Goal: Task Accomplishment & Management: Use online tool/utility

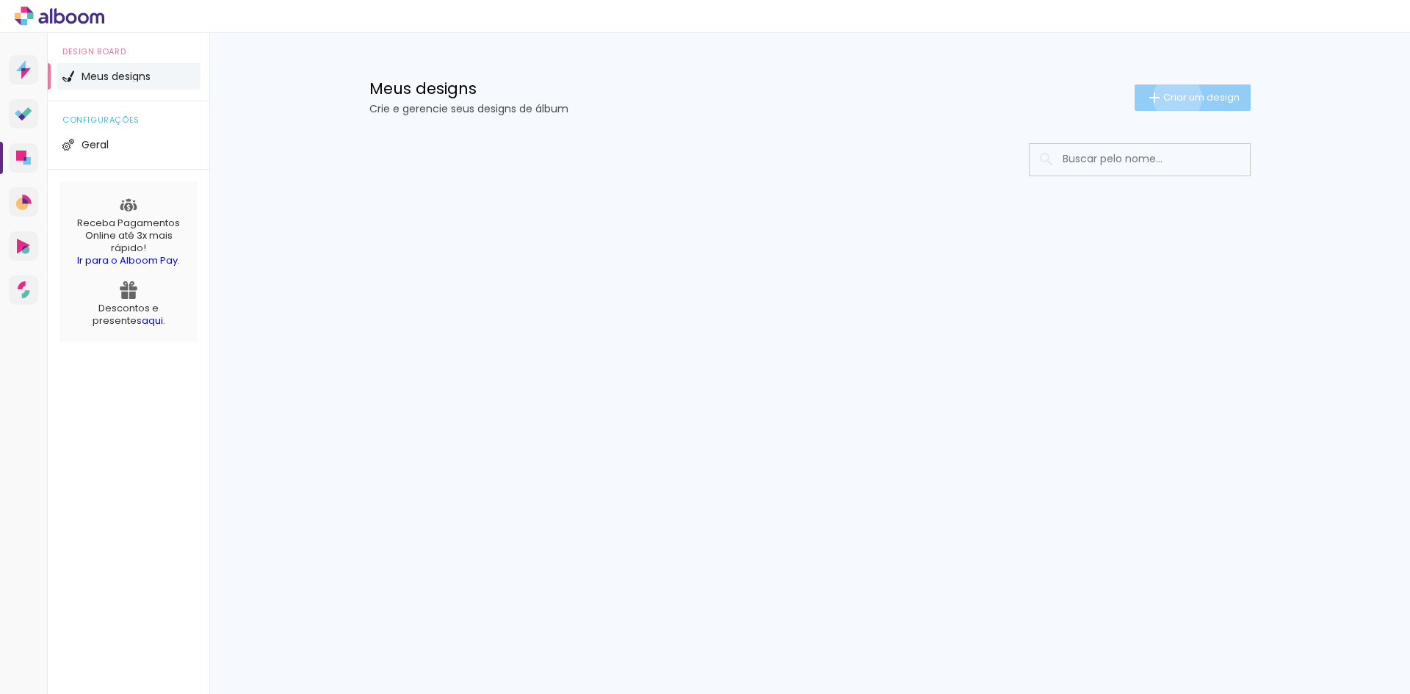
click at [1175, 98] on span "Criar um design" at bounding box center [1202, 98] width 76 height 10
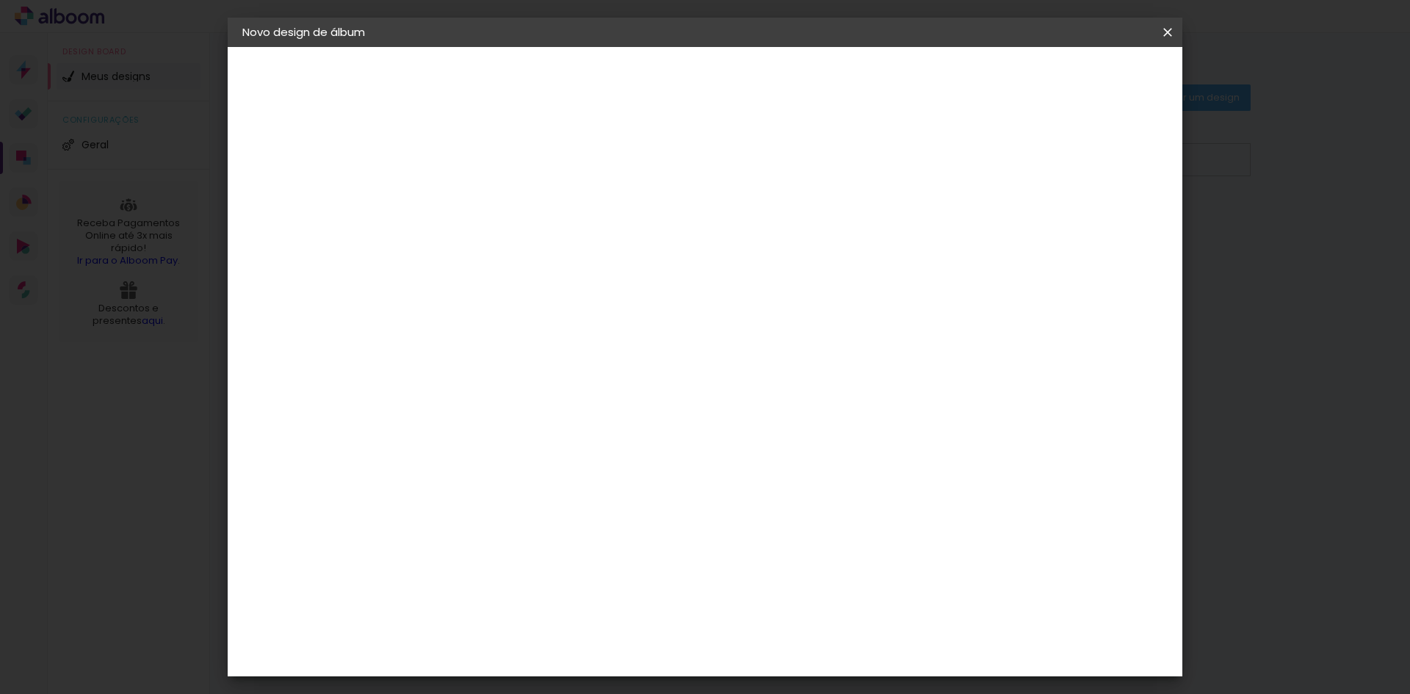
click at [483, 207] on input at bounding box center [483, 197] width 0 height 23
type input "Aniversário Meire"
type paper-input "Aniversário Meire"
click at [633, 71] on paper-button "Avançar" at bounding box center [597, 77] width 72 height 25
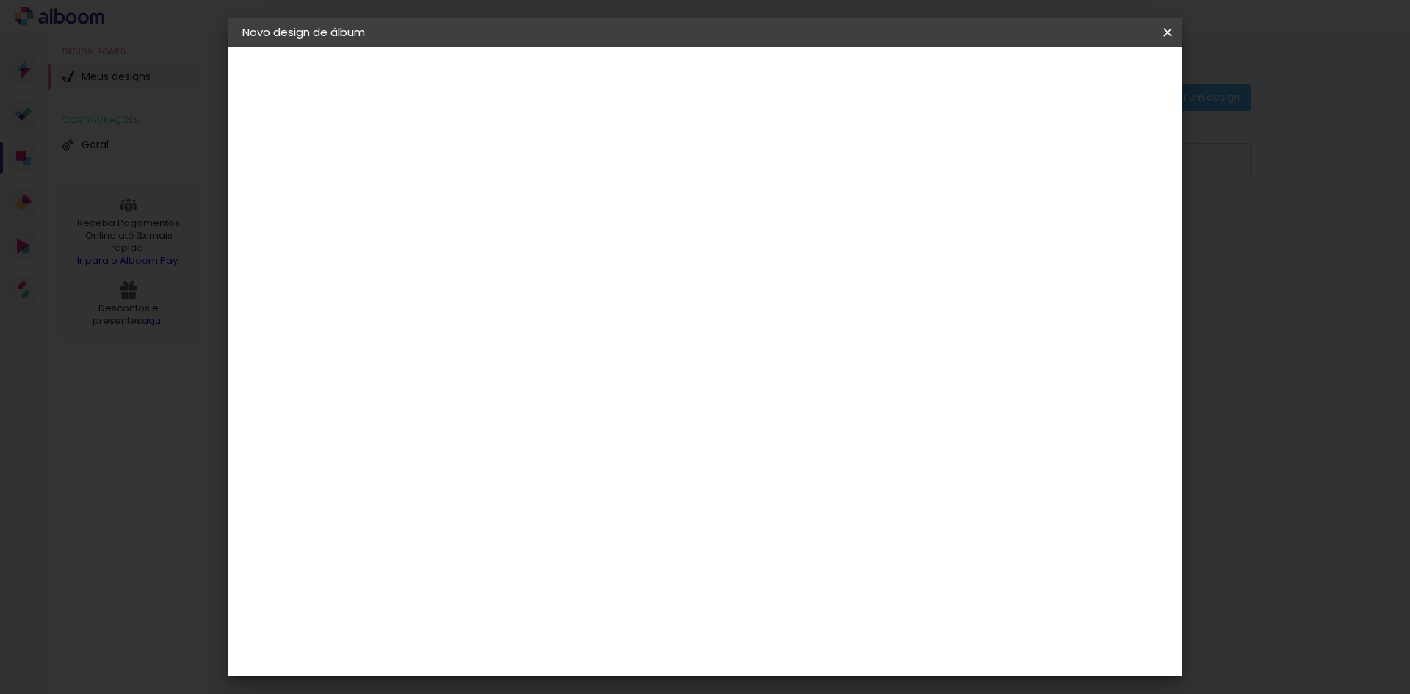
drag, startPoint x: 641, startPoint y: 613, endPoint x: 834, endPoint y: 609, distance: 193.2
click at [499, 488] on div "Evidence" at bounding box center [499, 494] width 52 height 12
click at [757, 85] on paper-button "Avançar" at bounding box center [721, 77] width 72 height 25
click at [540, 245] on input "text" at bounding box center [511, 256] width 57 height 23
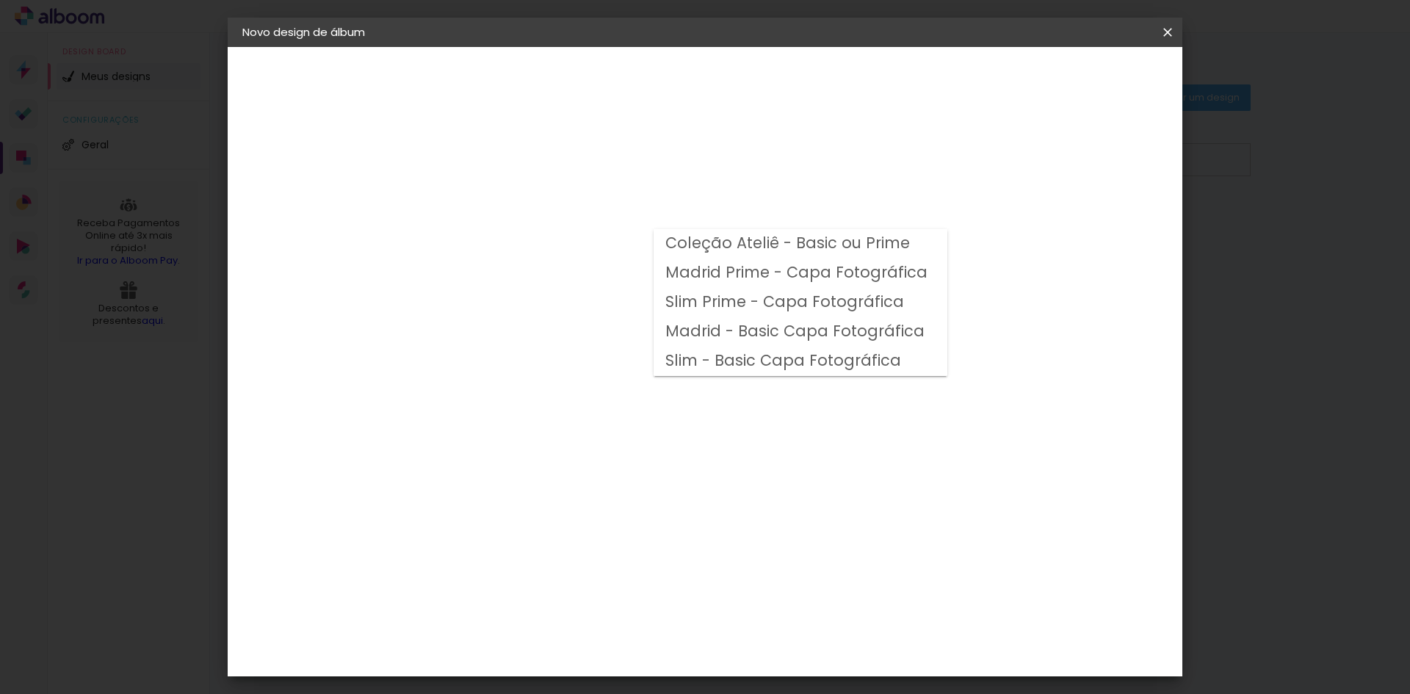
click at [538, 172] on div "Opções disponíveis Coleção Ateliê - Basic ou Prime Madrid Prime - Capa Fotográf…" at bounding box center [520, 109] width 203 height 125
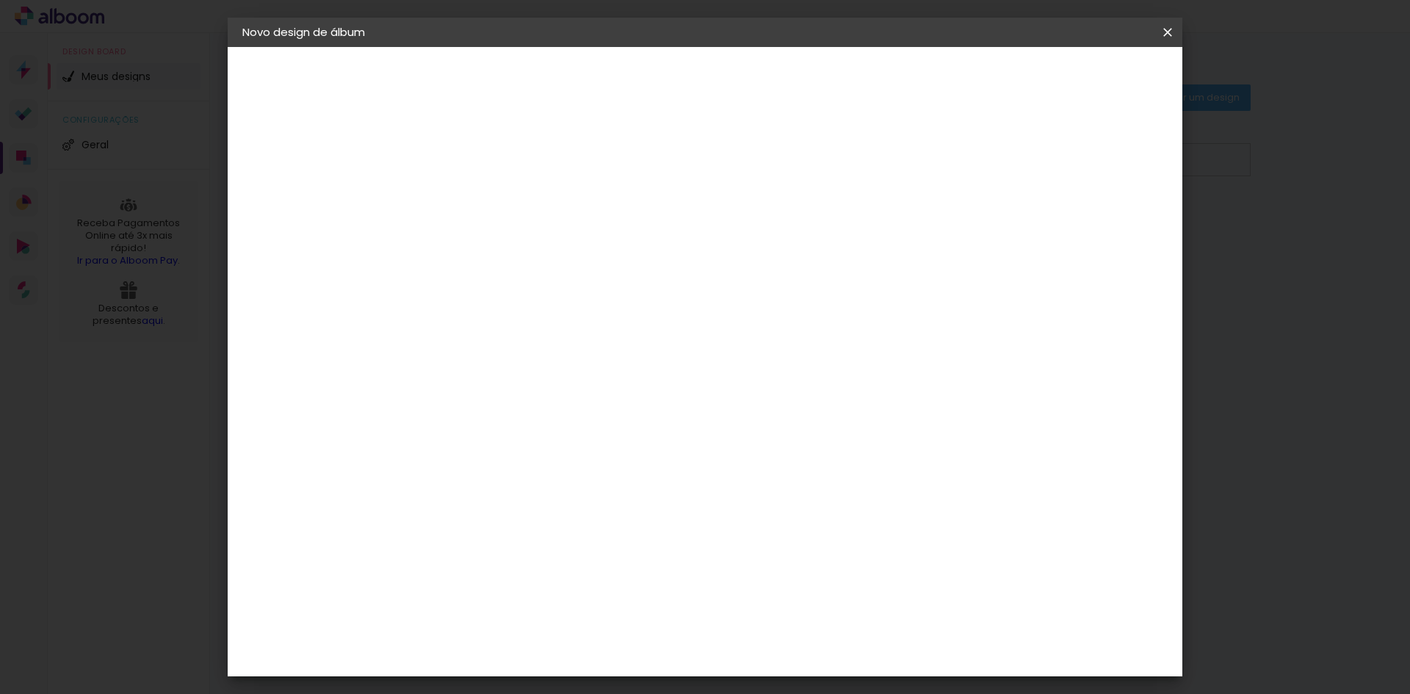
click at [540, 245] on input "text" at bounding box center [511, 256] width 57 height 23
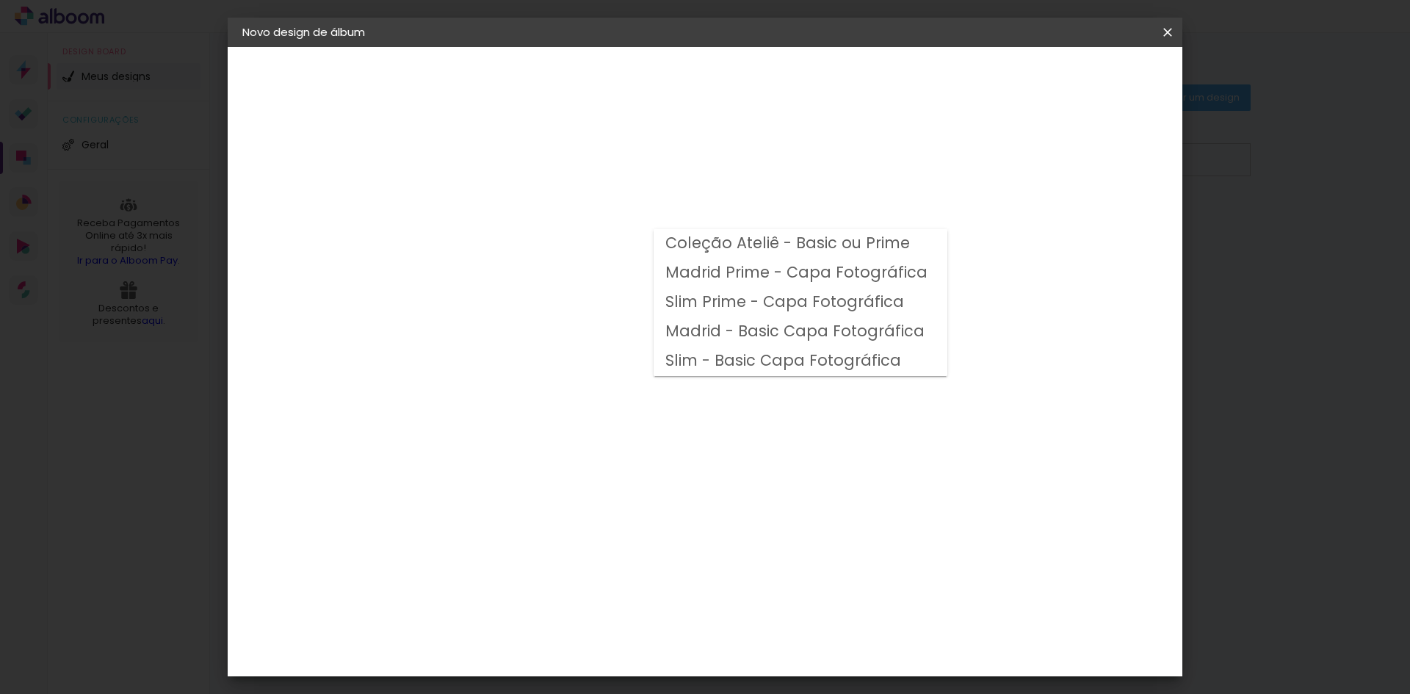
click at [0, 0] on slot "Madrid - Basic Capa Fotográfica" at bounding box center [0, 0] width 0 height 0
type input "Madrid - Basic Capa Fotográfica"
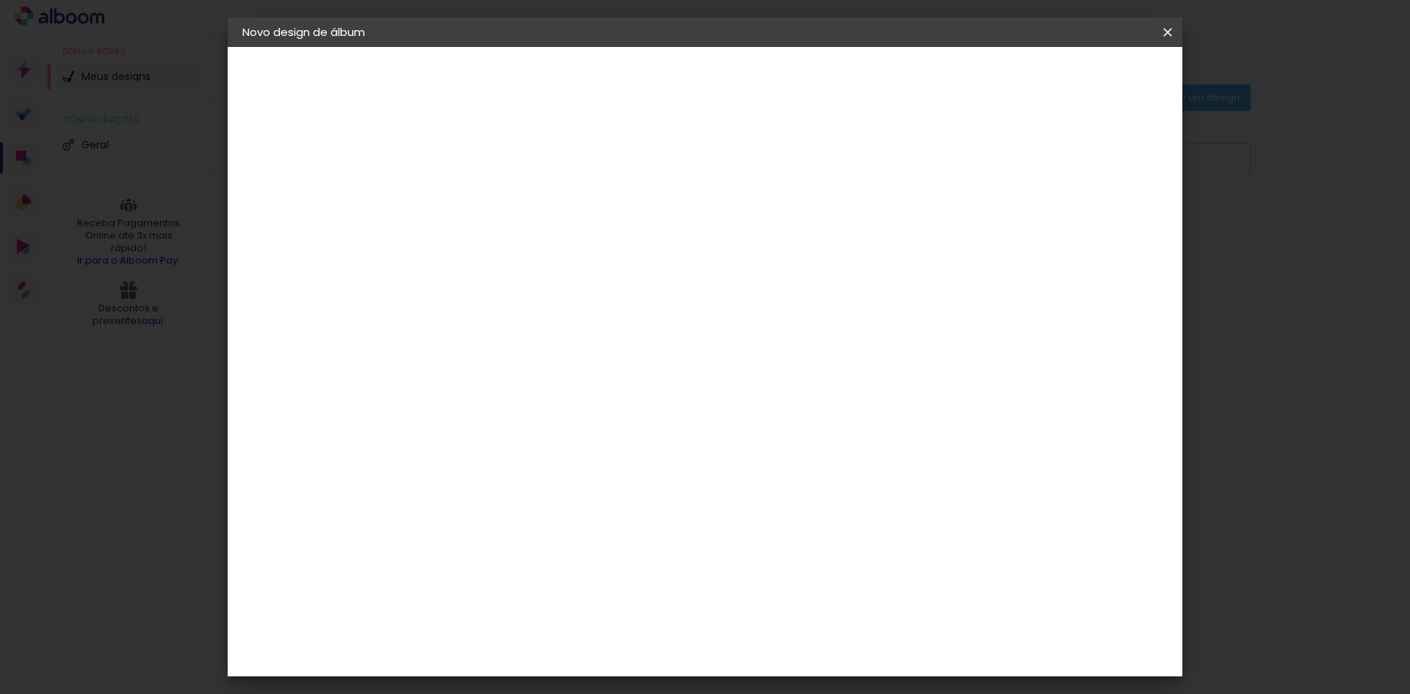
scroll to position [201, 0]
click at [636, 635] on span "25 × 25 cm" at bounding box center [609, 654] width 54 height 39
click at [0, 0] on slot "Avançar" at bounding box center [0, 0] width 0 height 0
click at [1091, 68] on paper-button "Iniciar design" at bounding box center [1043, 77] width 96 height 25
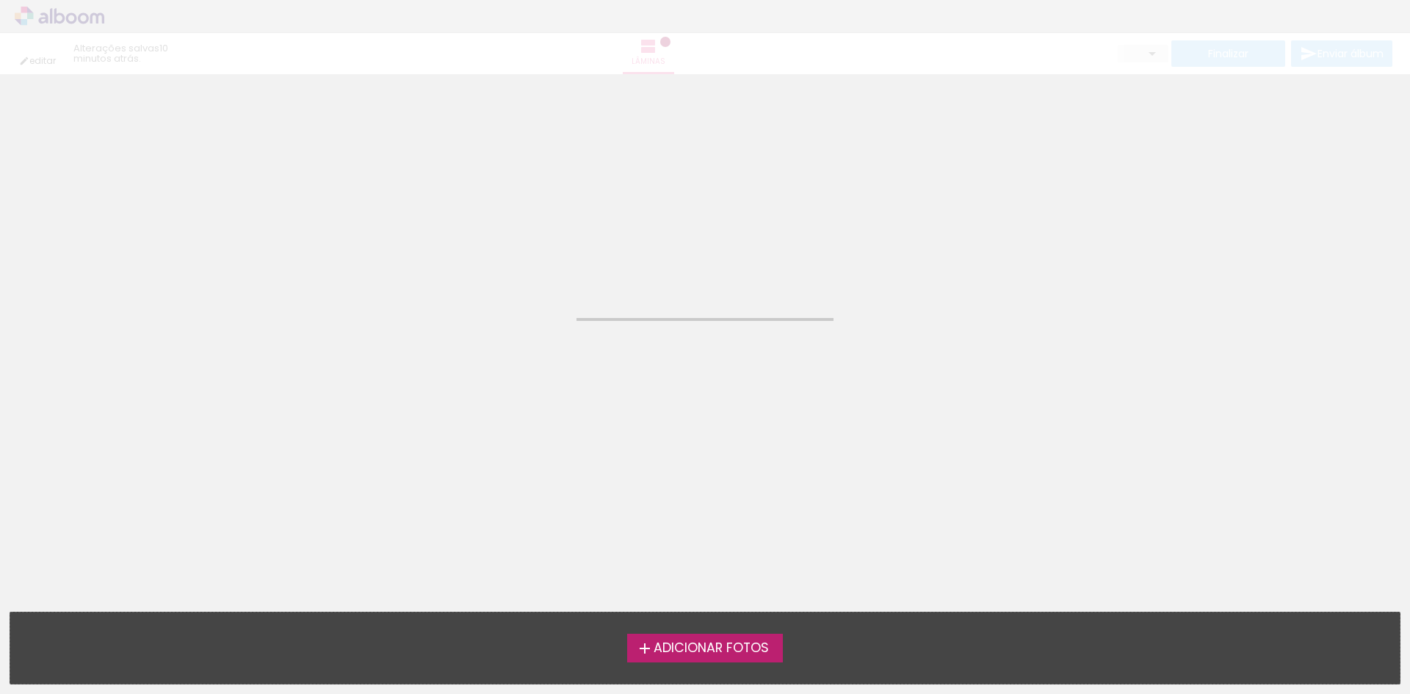
click at [692, 652] on span "Adicionar Fotos" at bounding box center [711, 648] width 115 height 13
click at [0, 0] on input "file" at bounding box center [0, 0] width 0 height 0
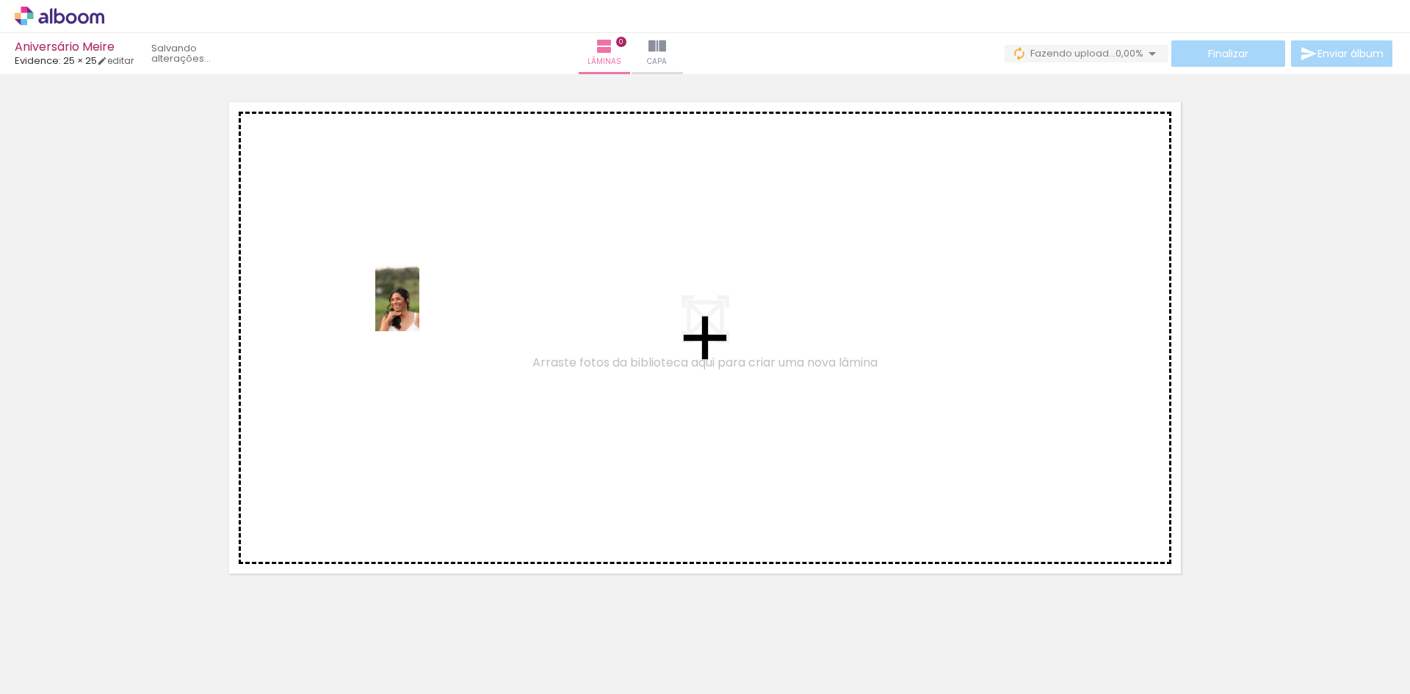
drag, startPoint x: 156, startPoint y: 662, endPoint x: 295, endPoint y: 558, distance: 173.1
click at [414, 311] on quentale-workspace at bounding box center [705, 347] width 1410 height 694
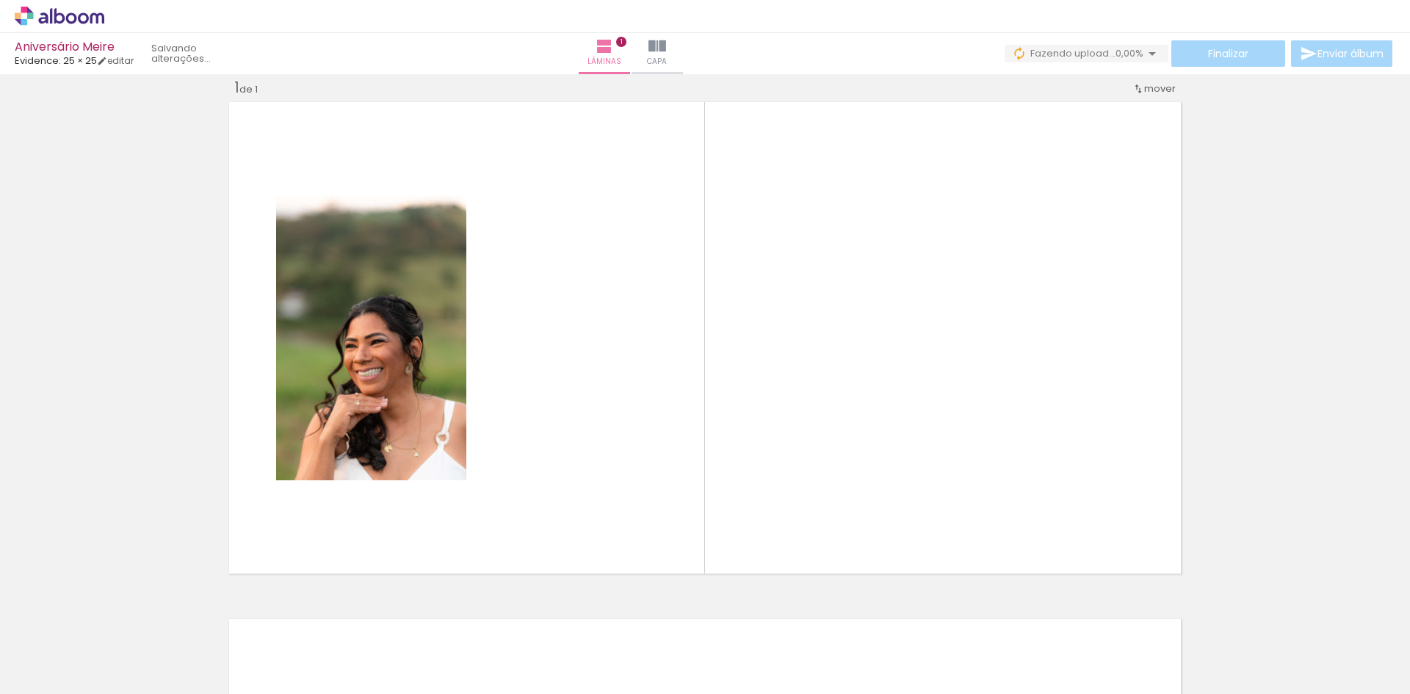
scroll to position [19, 0]
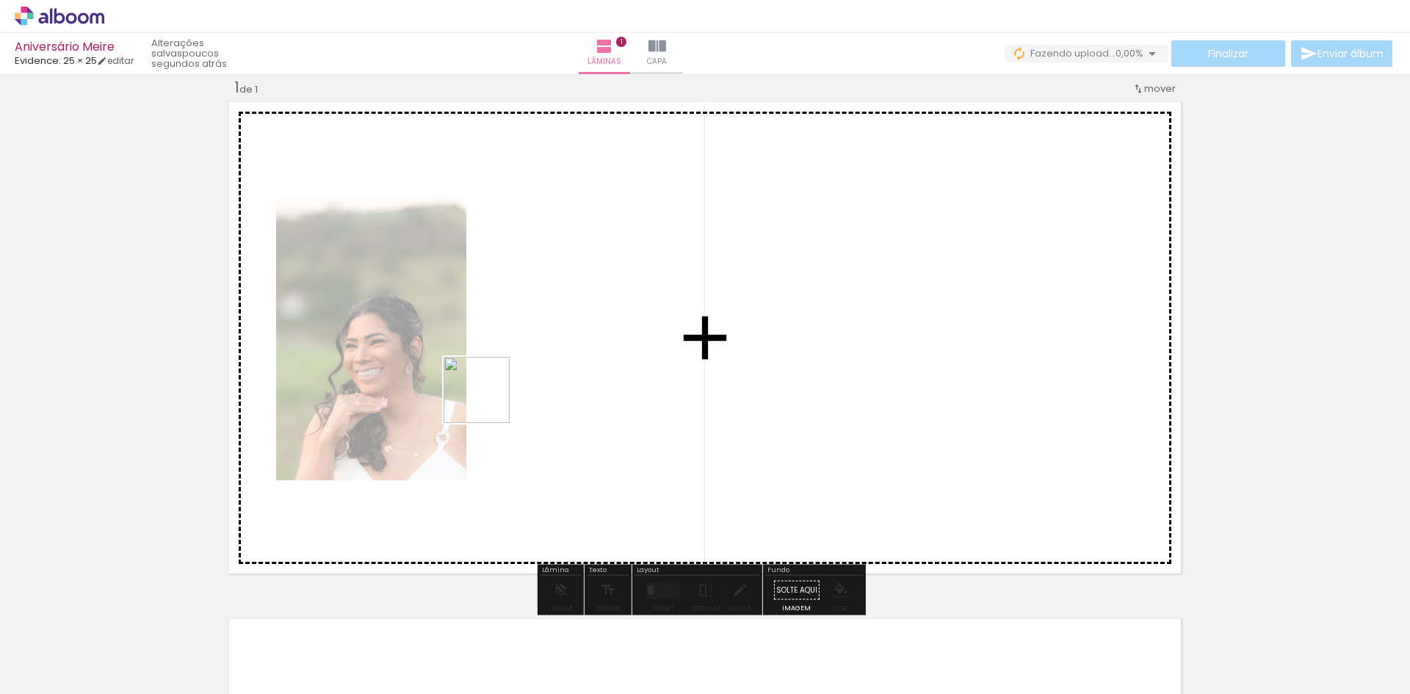
drag, startPoint x: 248, startPoint y: 663, endPoint x: 566, endPoint y: 341, distance: 452.4
click at [566, 341] on quentale-workspace at bounding box center [705, 347] width 1410 height 694
drag, startPoint x: 369, startPoint y: 637, endPoint x: 843, endPoint y: 394, distance: 532.5
click at [843, 394] on quentale-workspace at bounding box center [705, 347] width 1410 height 694
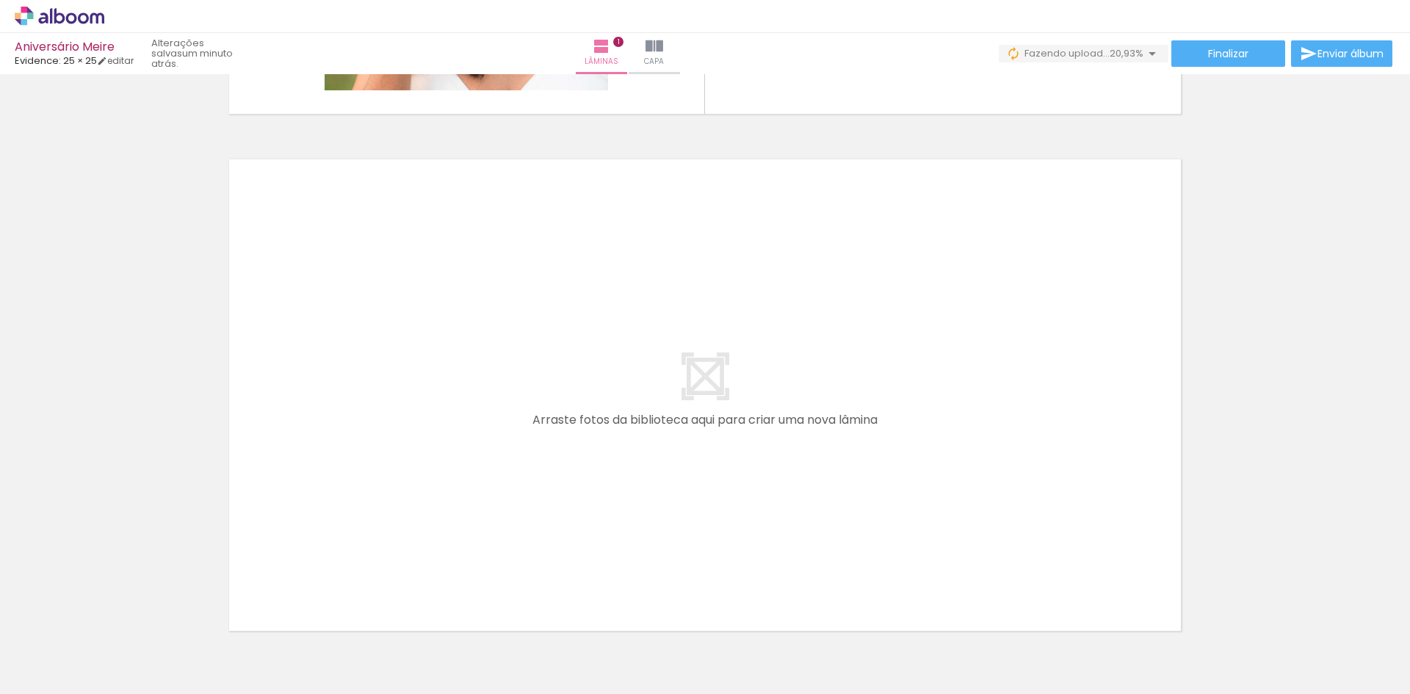
scroll to position [546, 0]
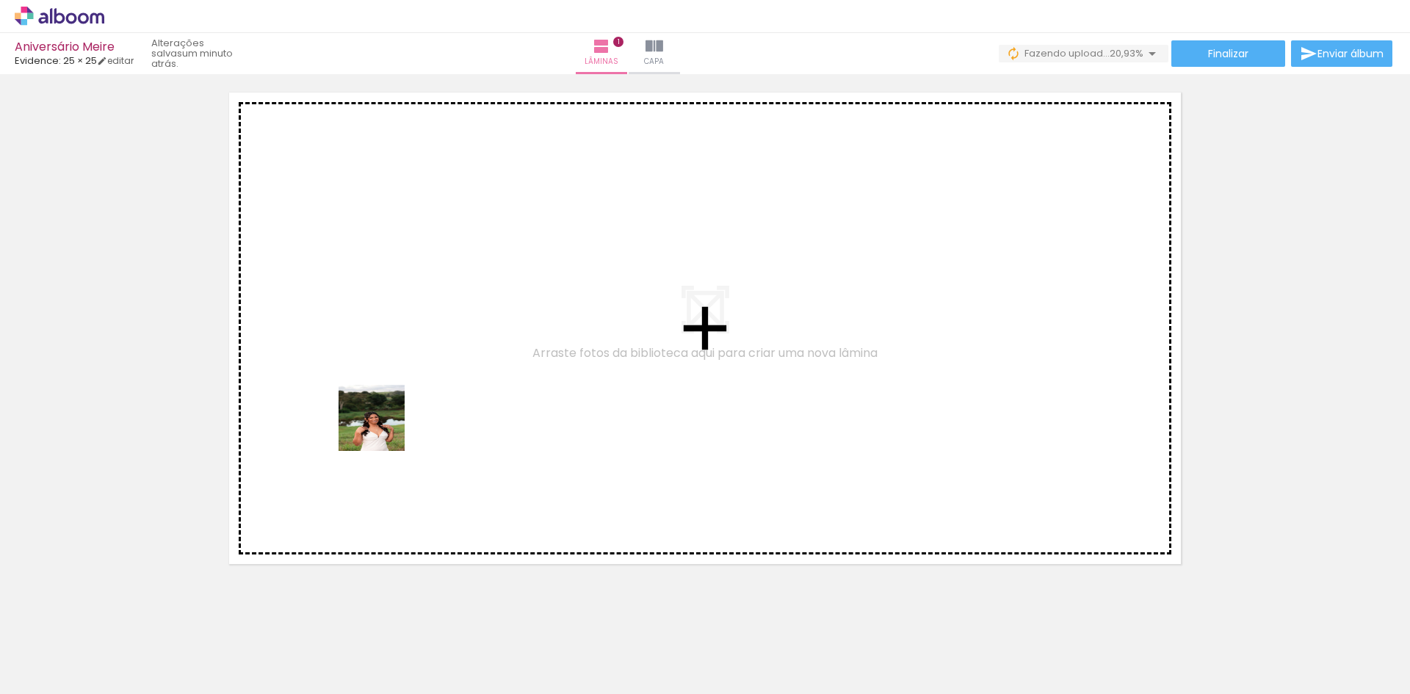
drag, startPoint x: 395, startPoint y: 675, endPoint x: 419, endPoint y: 346, distance: 329.9
click at [358, 270] on quentale-workspace at bounding box center [705, 347] width 1410 height 694
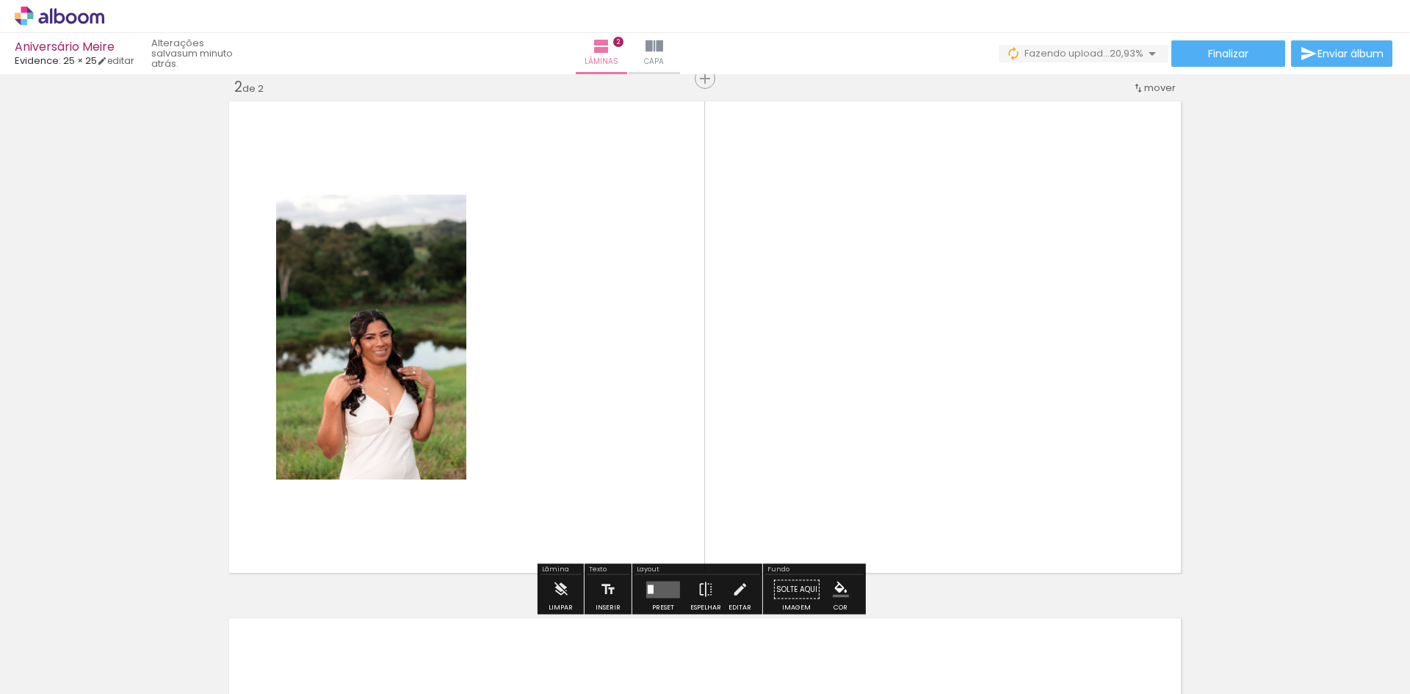
scroll to position [536, 0]
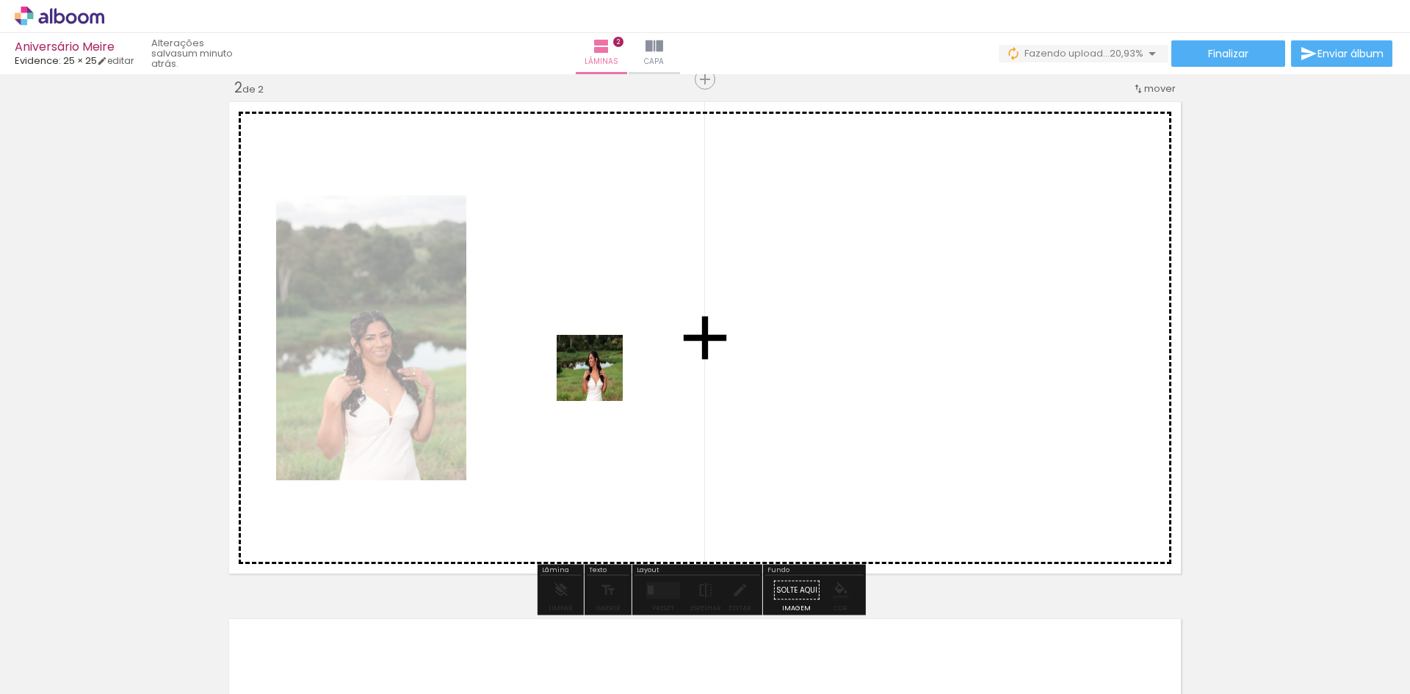
drag, startPoint x: 458, startPoint y: 643, endPoint x: 622, endPoint y: 314, distance: 368.3
click at [622, 314] on quentale-workspace at bounding box center [705, 347] width 1410 height 694
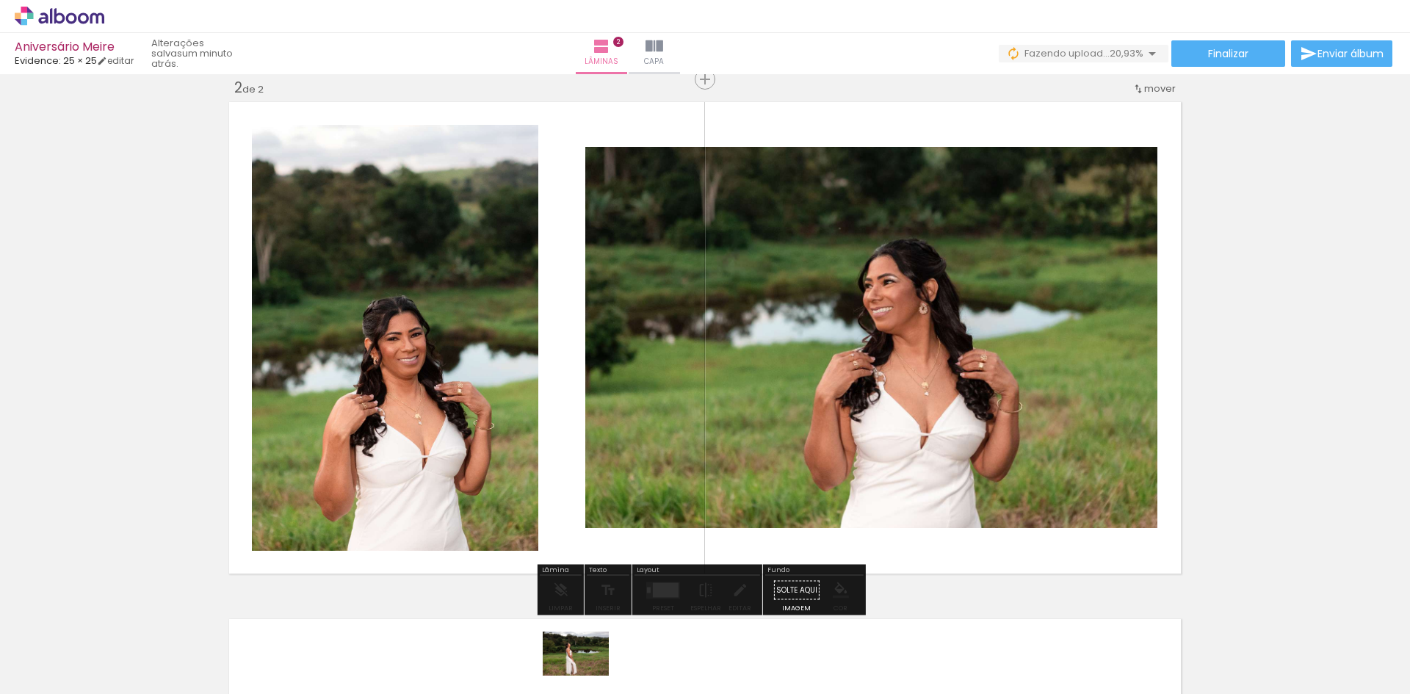
drag, startPoint x: 576, startPoint y: 661, endPoint x: 587, endPoint y: 676, distance: 18.4
click at [587, 669] on div at bounding box center [558, 645] width 73 height 48
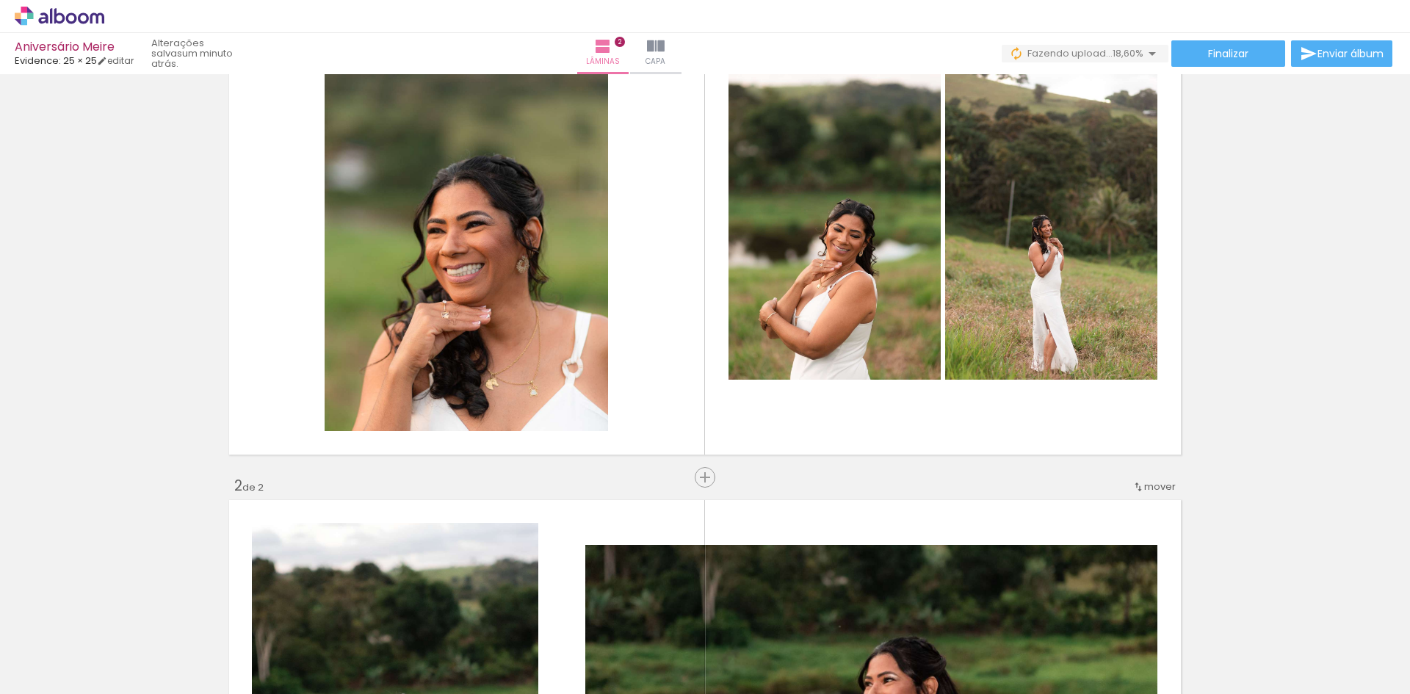
scroll to position [580, 0]
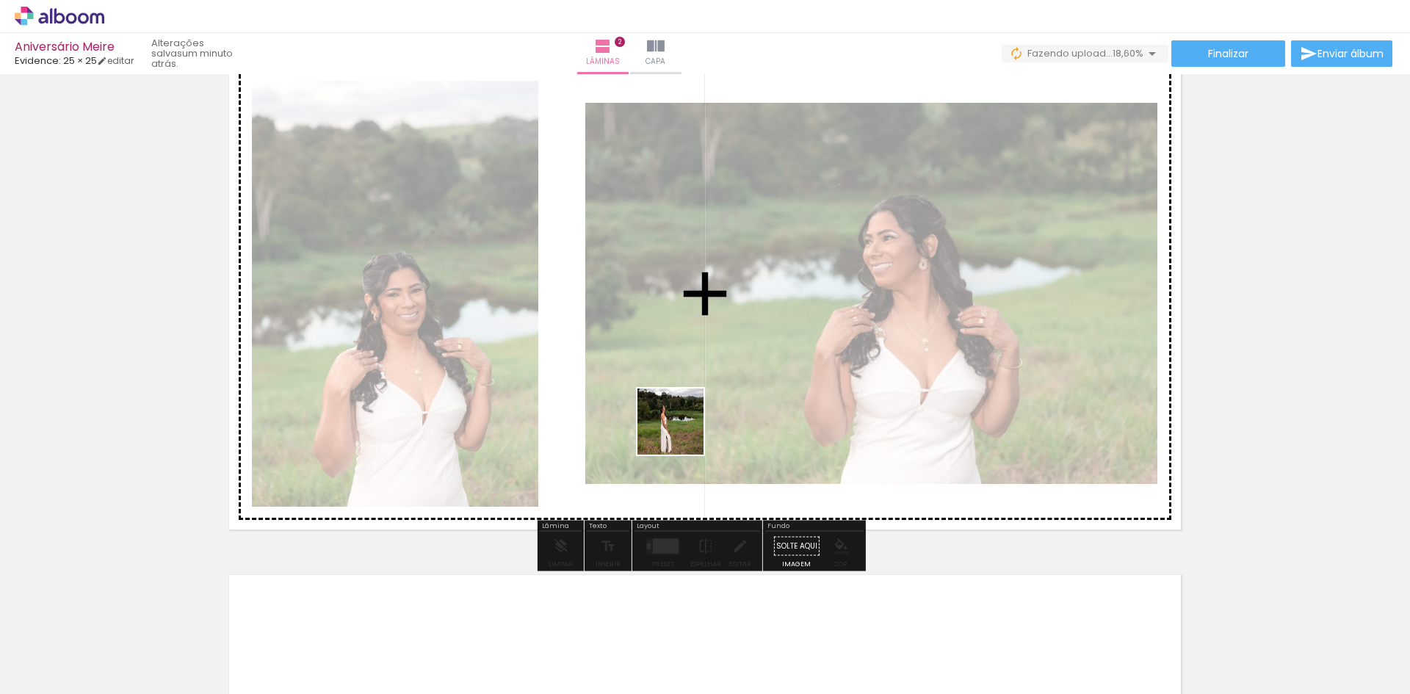
drag, startPoint x: 587, startPoint y: 662, endPoint x: 723, endPoint y: 425, distance: 273.4
click at [710, 389] on quentale-workspace at bounding box center [705, 347] width 1410 height 694
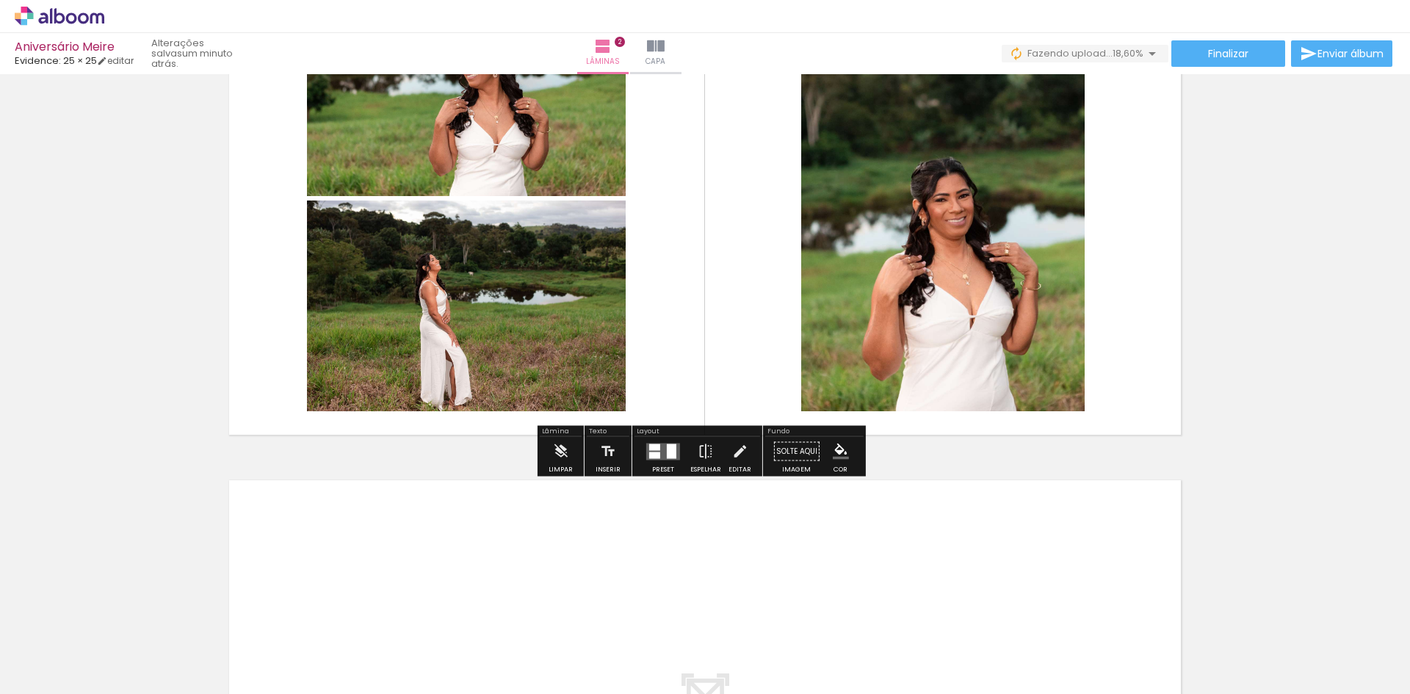
scroll to position [585, 0]
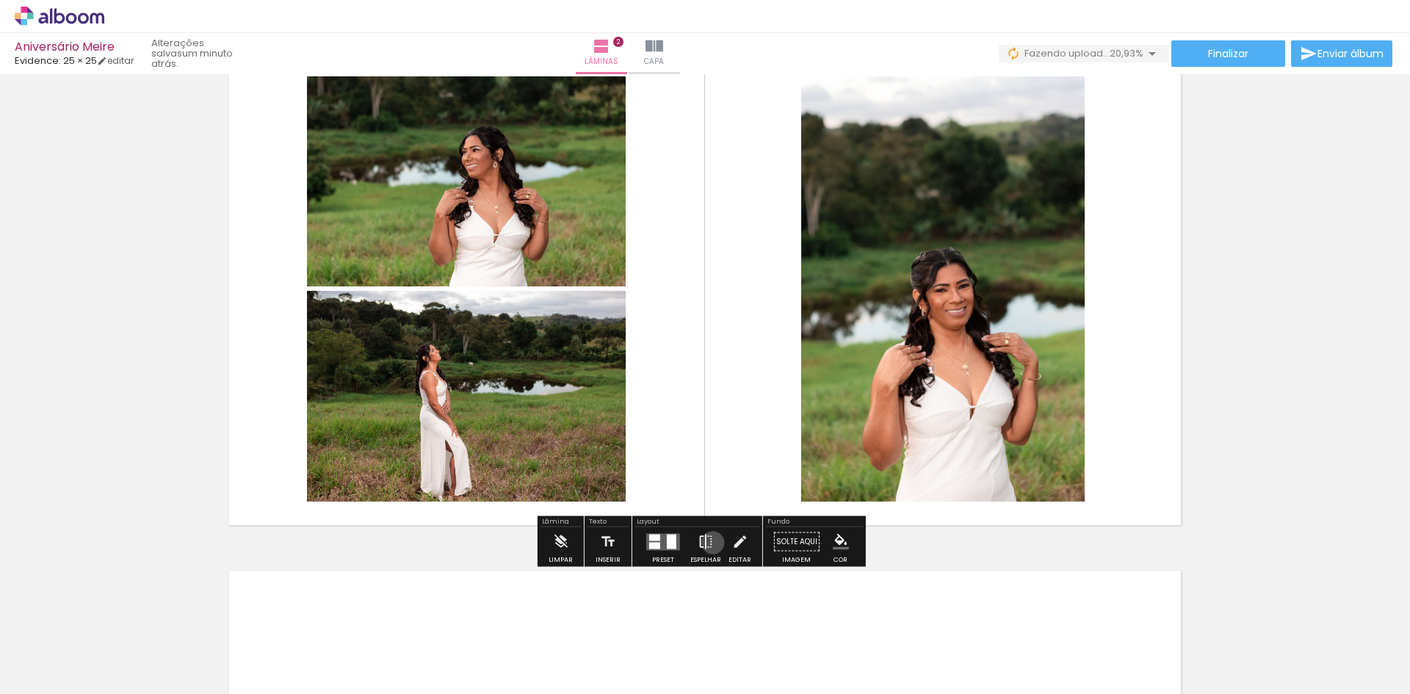
click at [710, 543] on iron-icon at bounding box center [706, 541] width 16 height 29
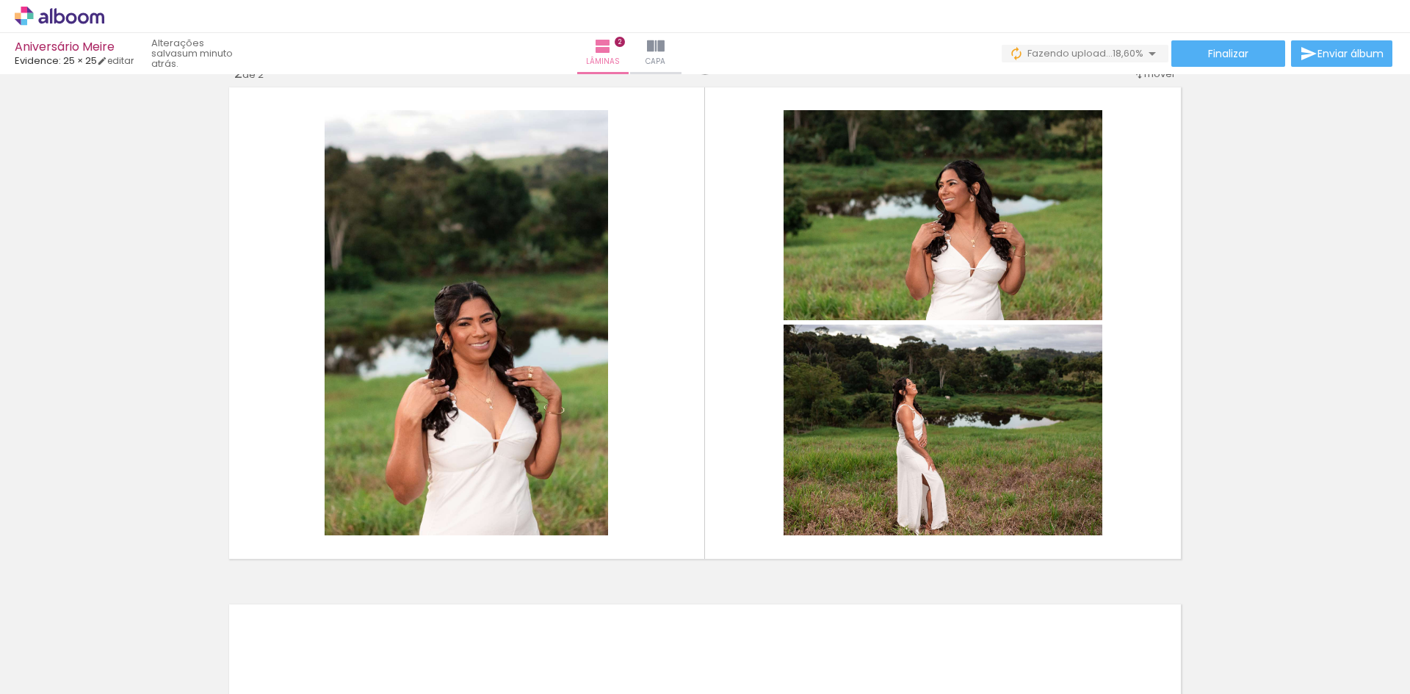
scroll to position [553, 0]
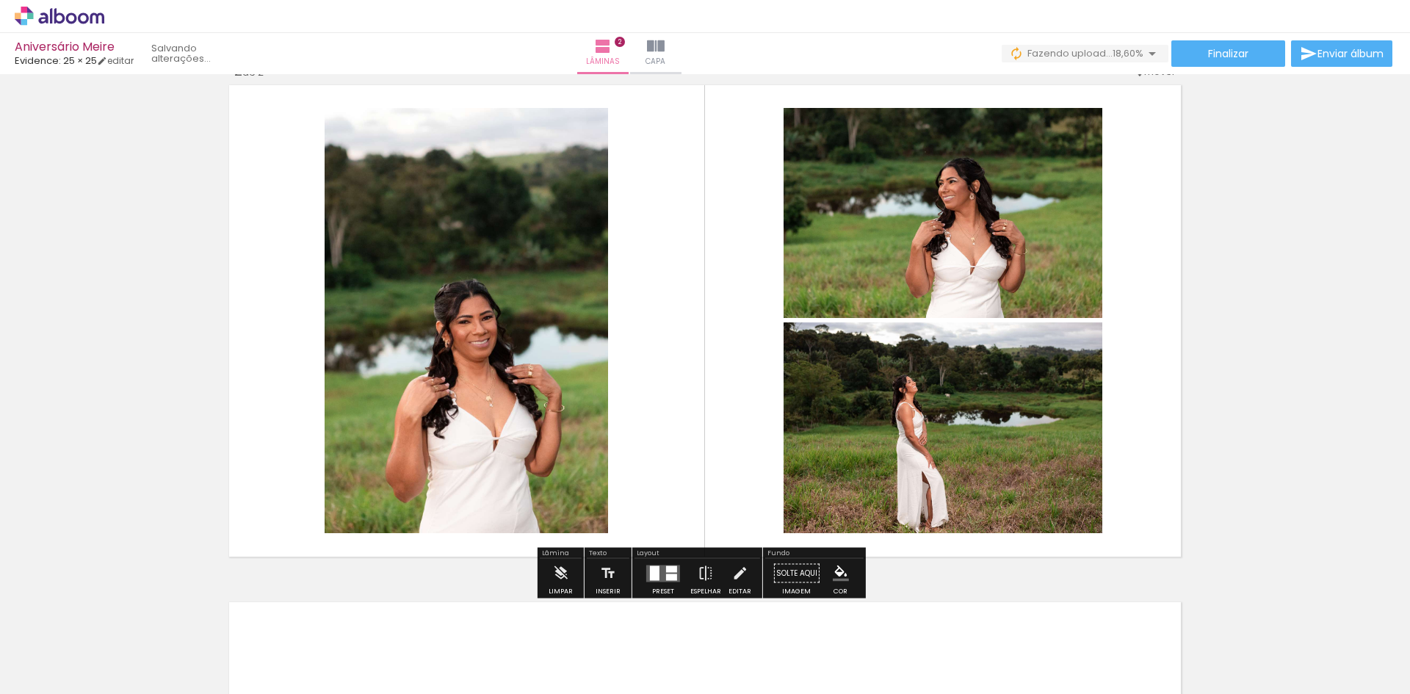
click at [909, 409] on quentale-photo at bounding box center [943, 427] width 319 height 211
click at [865, 461] on quentale-photo at bounding box center [943, 427] width 319 height 211
click at [869, 444] on quentale-photo at bounding box center [943, 427] width 319 height 211
drag, startPoint x: 869, startPoint y: 444, endPoint x: 857, endPoint y: 424, distance: 23.4
click at [857, 424] on quentale-photo at bounding box center [943, 427] width 319 height 211
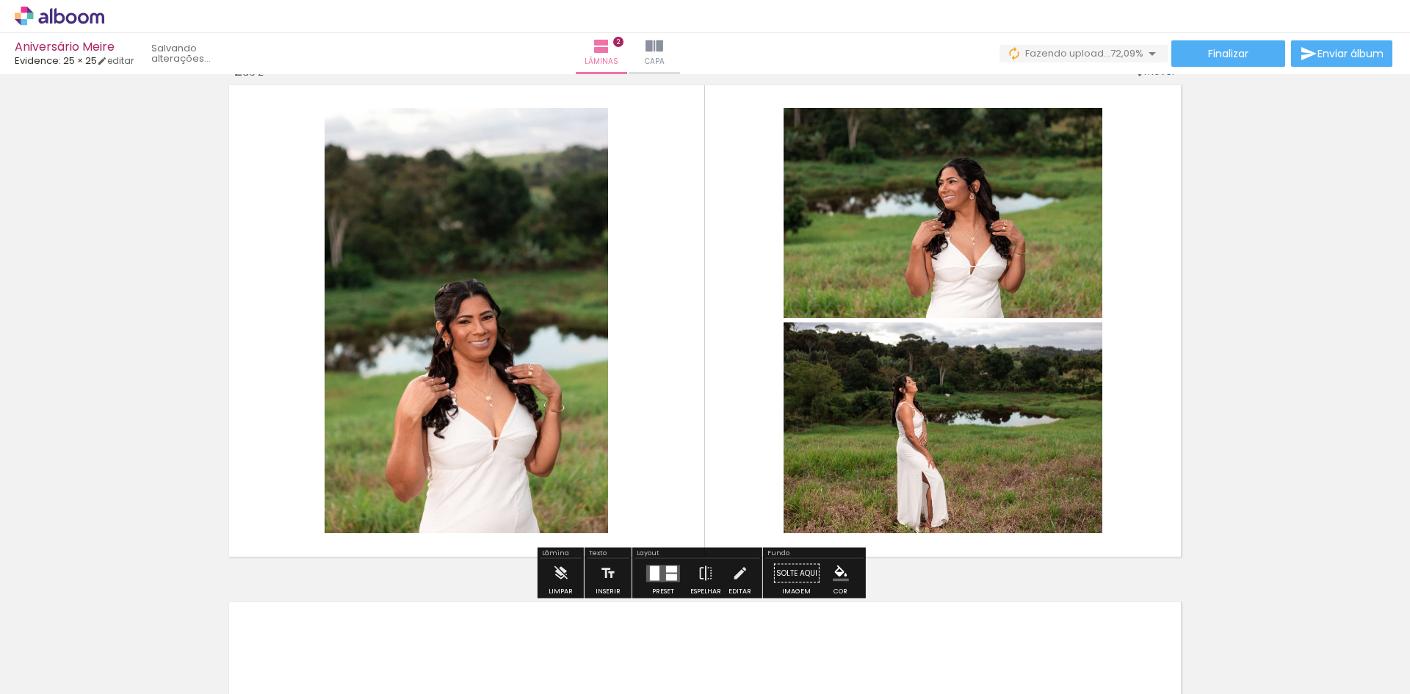
click at [864, 436] on quentale-photo at bounding box center [943, 427] width 319 height 211
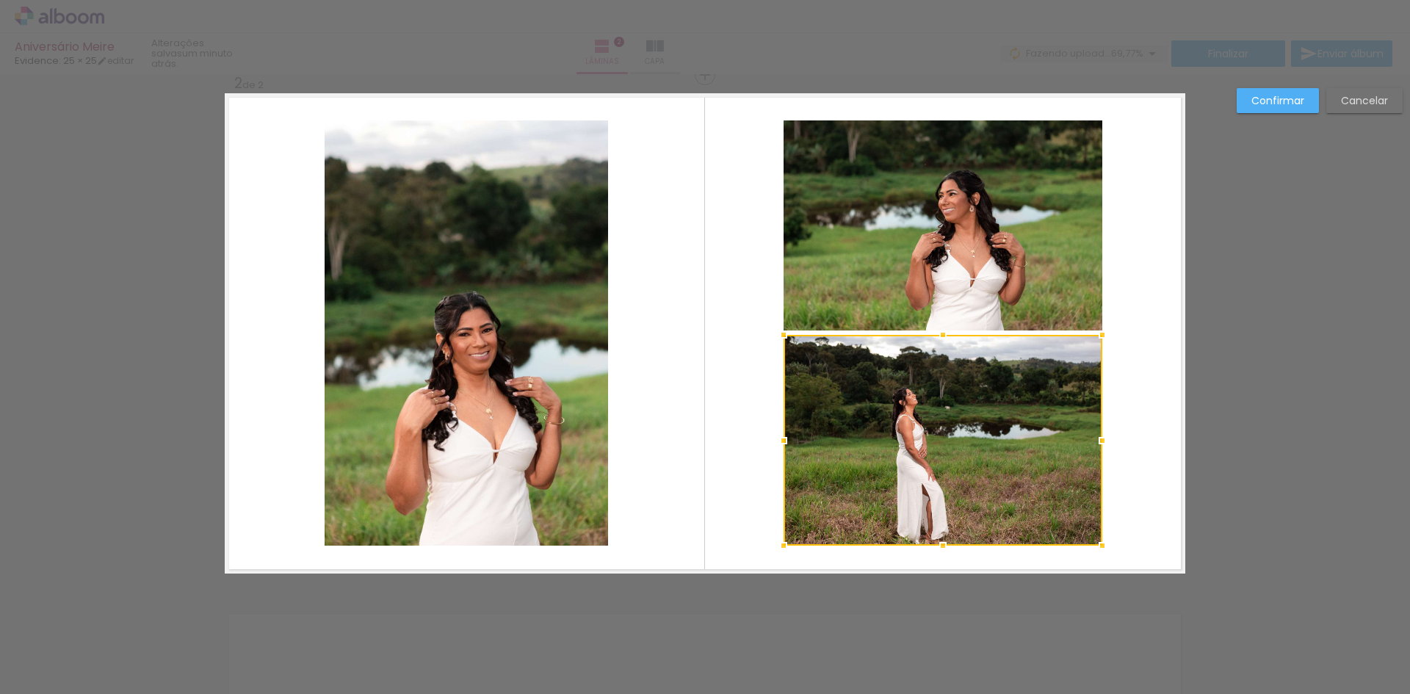
scroll to position [536, 0]
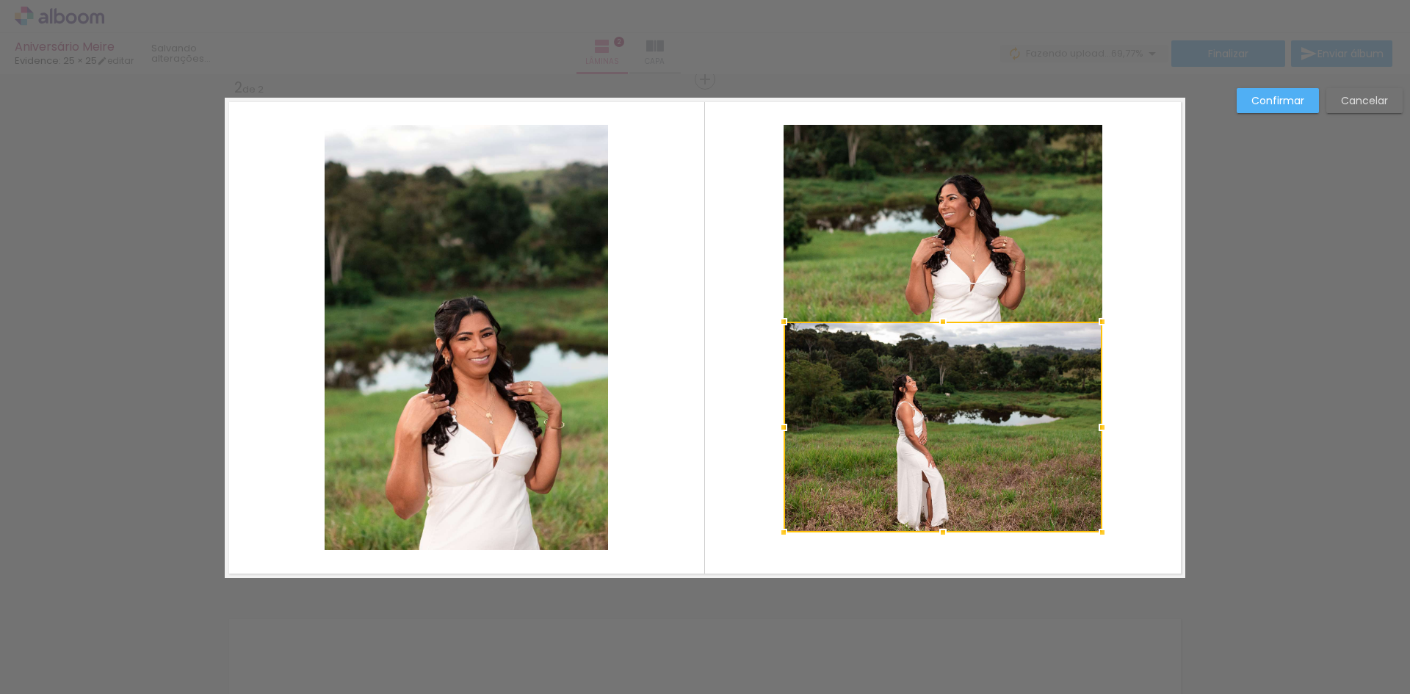
drag, startPoint x: 891, startPoint y: 454, endPoint x: 892, endPoint y: 438, distance: 16.2
click at [892, 438] on div at bounding box center [943, 427] width 319 height 211
click at [0, 0] on slot "Cancelar" at bounding box center [0, 0] width 0 height 0
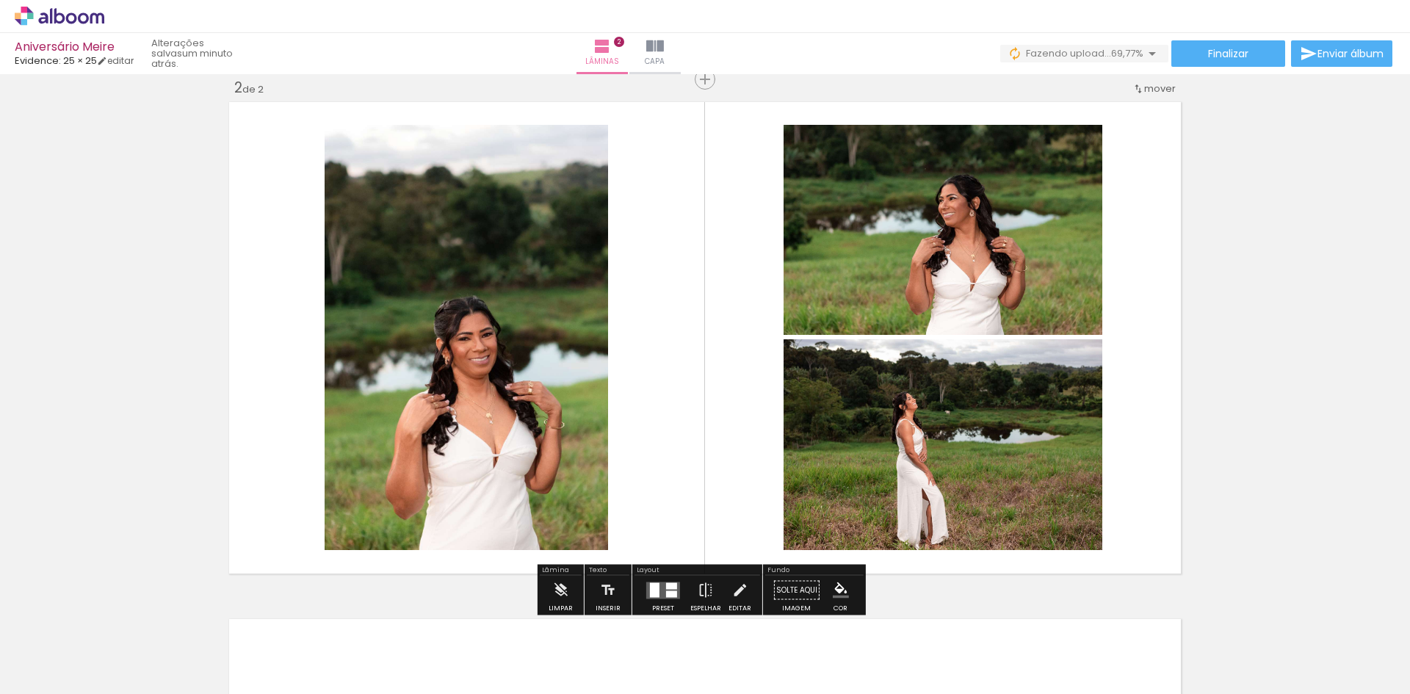
click at [1001, 443] on quentale-photo at bounding box center [943, 444] width 319 height 211
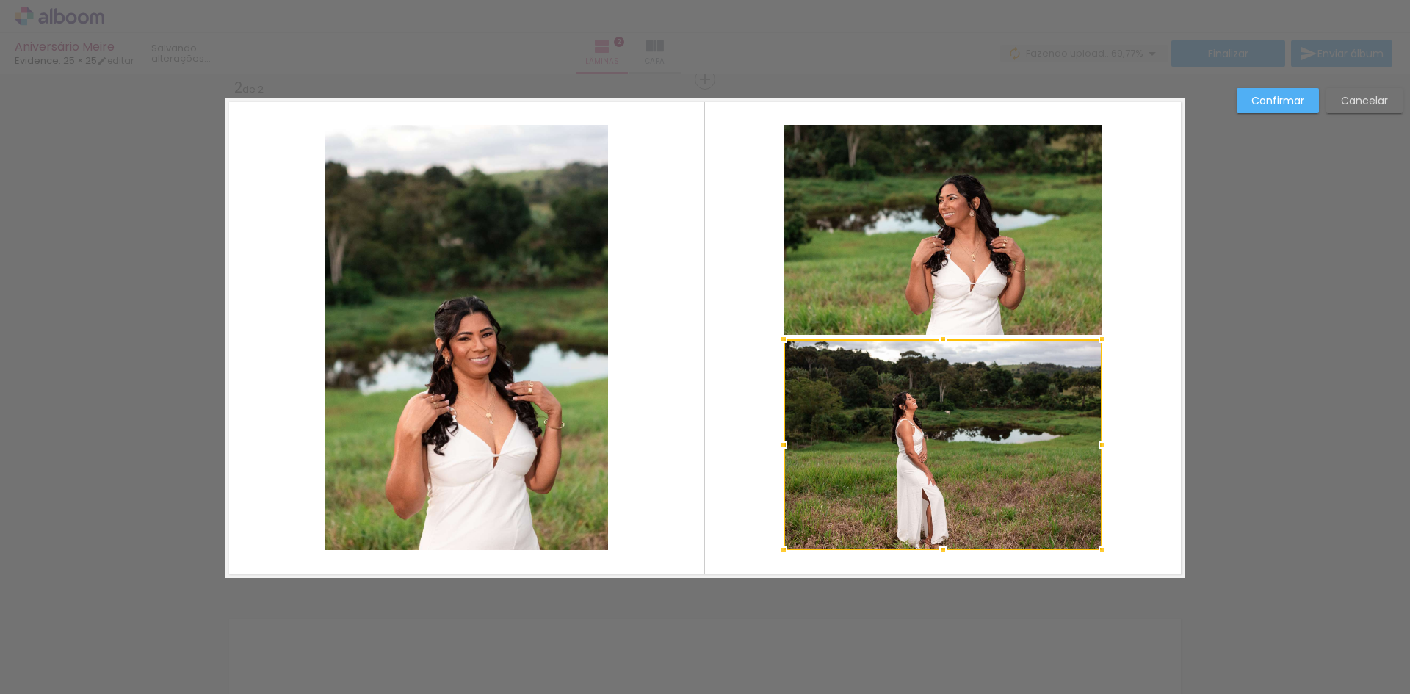
click at [1252, 393] on div "Confirmar Cancelar" at bounding box center [705, 331] width 1410 height 1587
click at [931, 448] on div at bounding box center [943, 444] width 319 height 211
click at [1276, 325] on div "Confirmar Cancelar" at bounding box center [705, 331] width 1410 height 1587
click at [0, 0] on slot "Cancelar" at bounding box center [0, 0] width 0 height 0
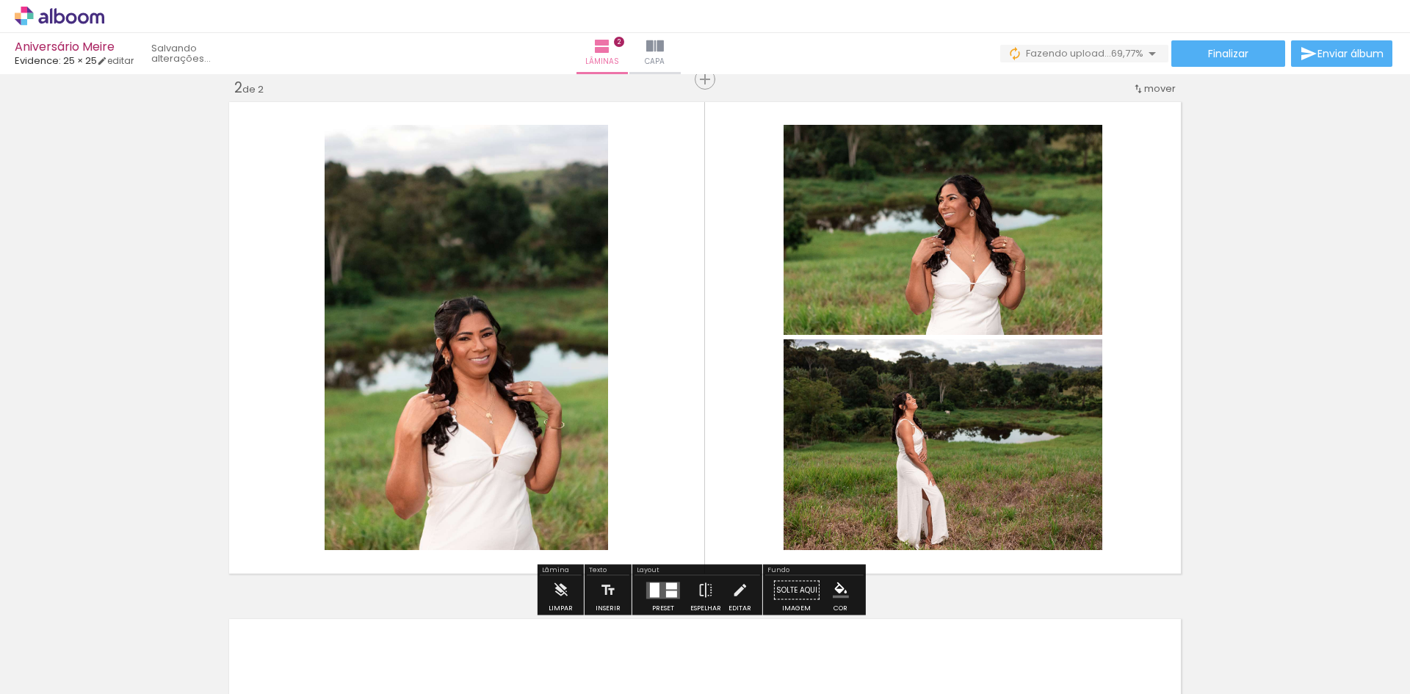
click at [925, 405] on quentale-photo at bounding box center [943, 444] width 319 height 211
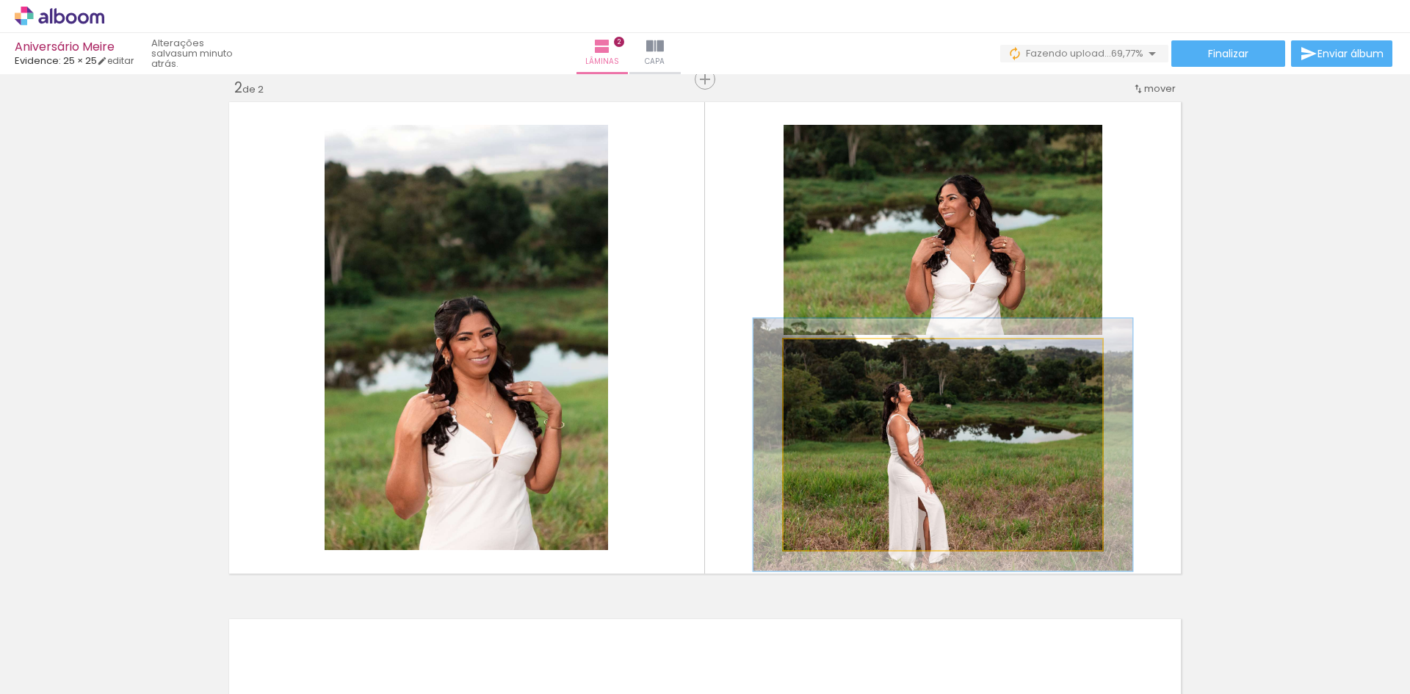
drag, startPoint x: 819, startPoint y: 360, endPoint x: 829, endPoint y: 360, distance: 9.5
type paper-slider "119"
click at [829, 360] on div at bounding box center [828, 355] width 24 height 24
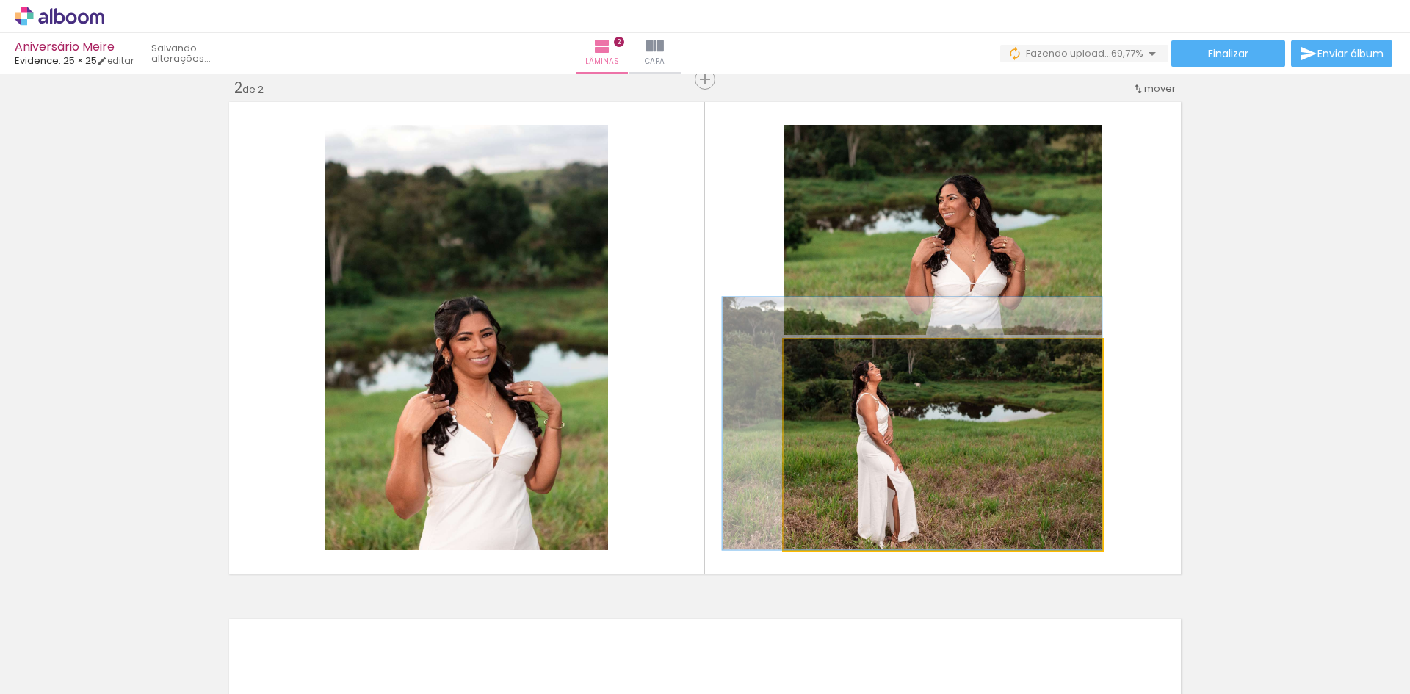
drag, startPoint x: 934, startPoint y: 476, endPoint x: 903, endPoint y: 438, distance: 49.1
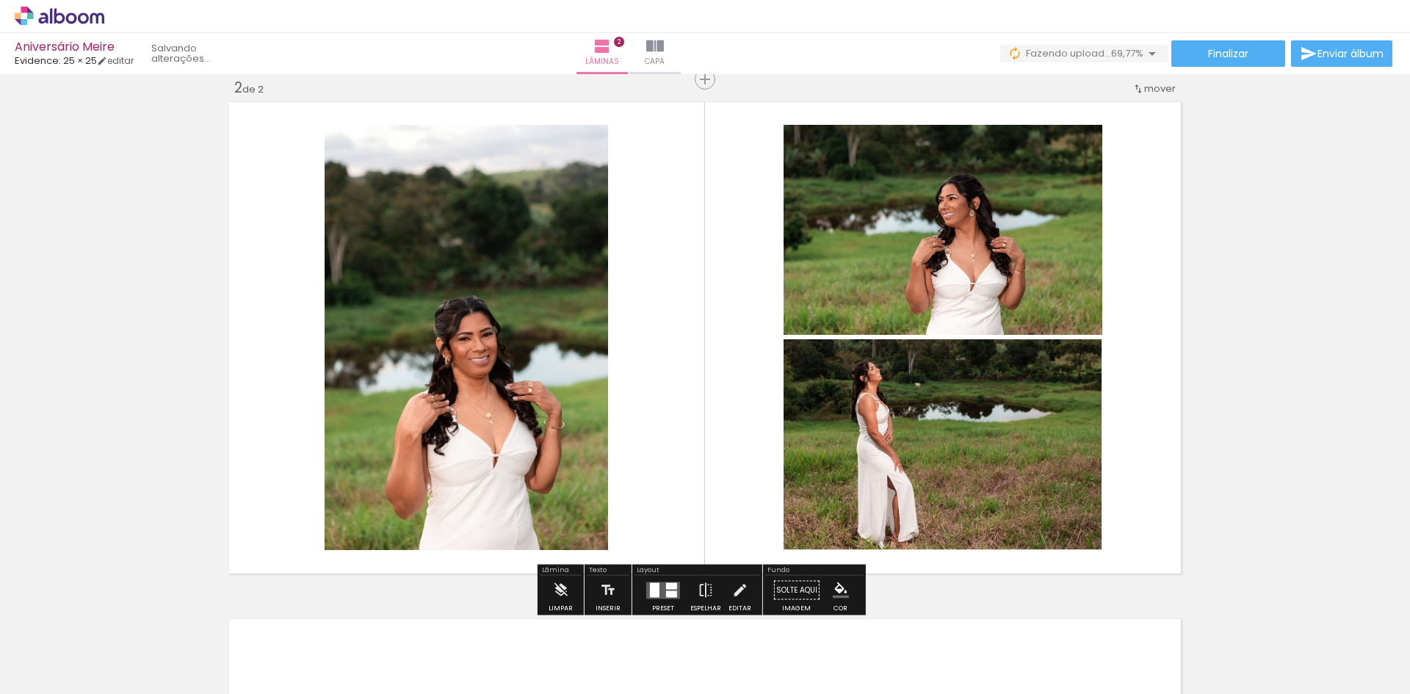
click at [1227, 383] on div "Inserir lâmina 1 de 2 Inserir lâmina 2 de 2" at bounding box center [705, 319] width 1410 height 1552
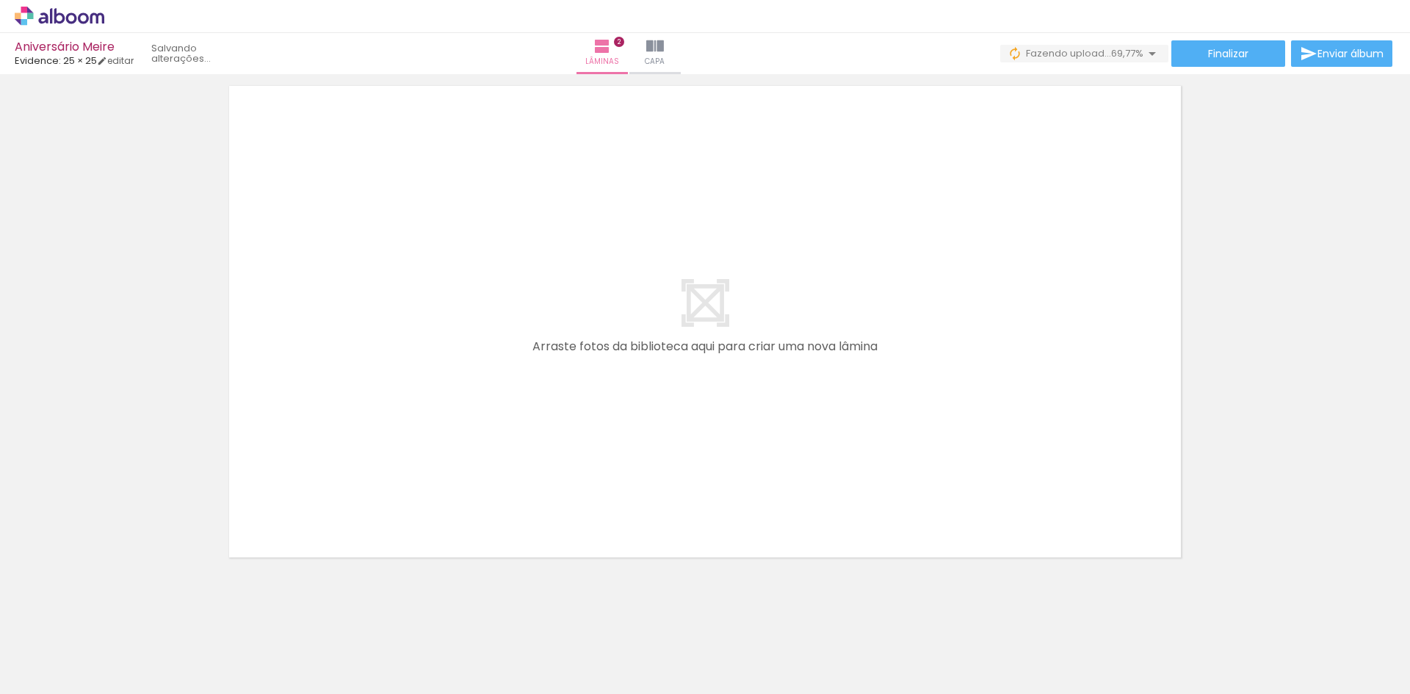
scroll to position [1081, 0]
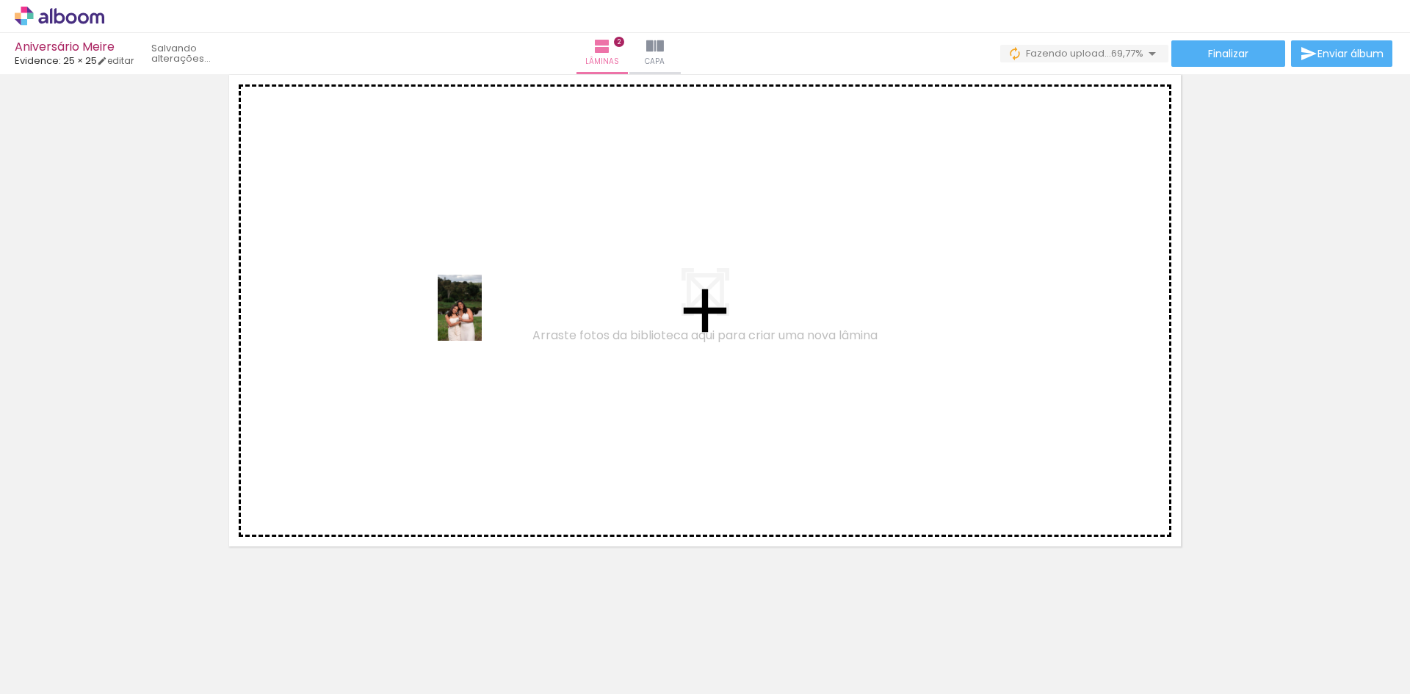
drag, startPoint x: 648, startPoint y: 657, endPoint x: 482, endPoint y: 319, distance: 376.5
click at [482, 319] on quentale-workspace at bounding box center [705, 347] width 1410 height 694
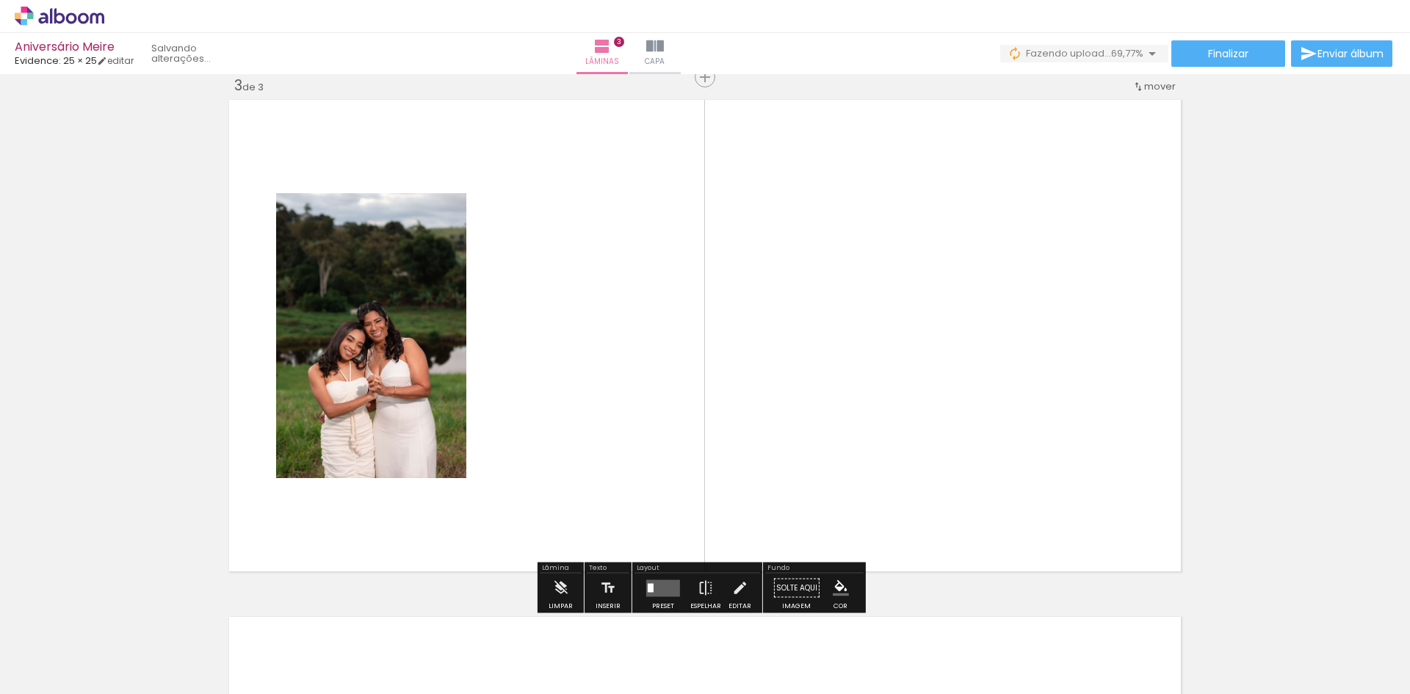
scroll to position [1053, 0]
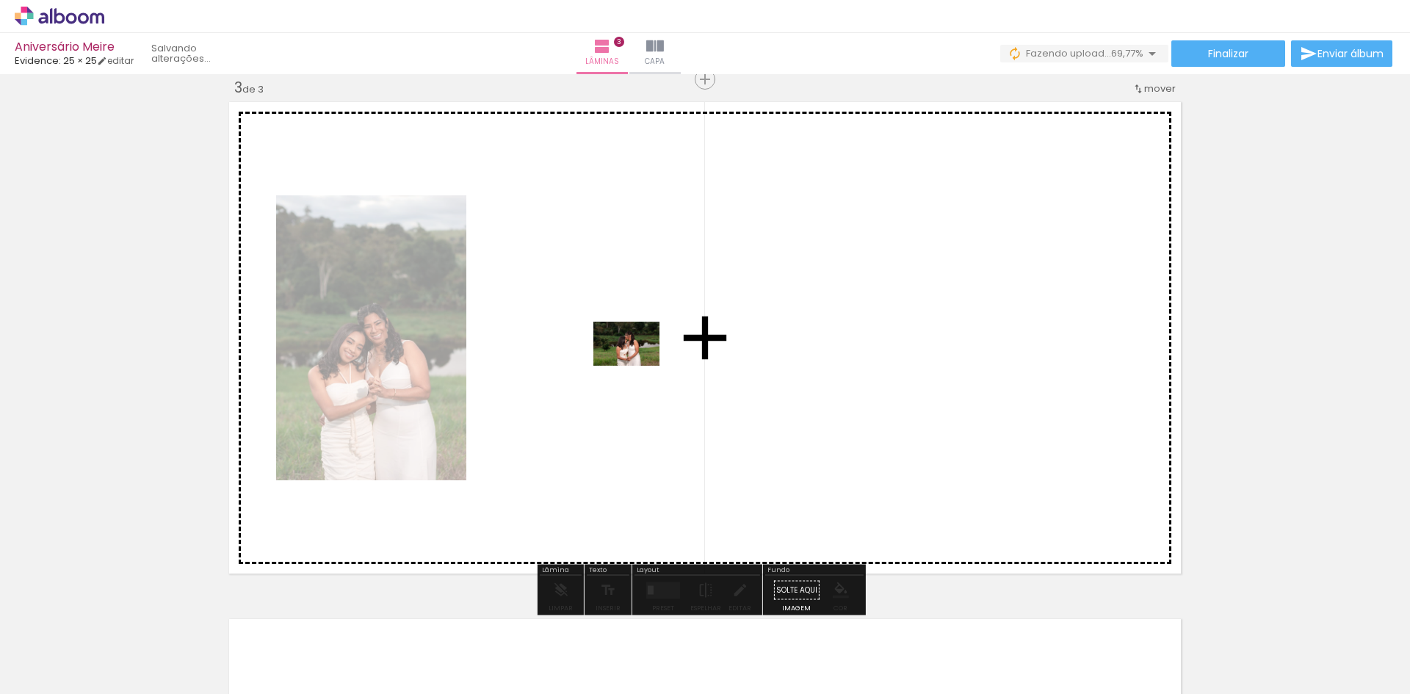
drag, startPoint x: 743, startPoint y: 662, endPoint x: 638, endPoint y: 366, distance: 314.1
click at [638, 366] on quentale-workspace at bounding box center [705, 347] width 1410 height 694
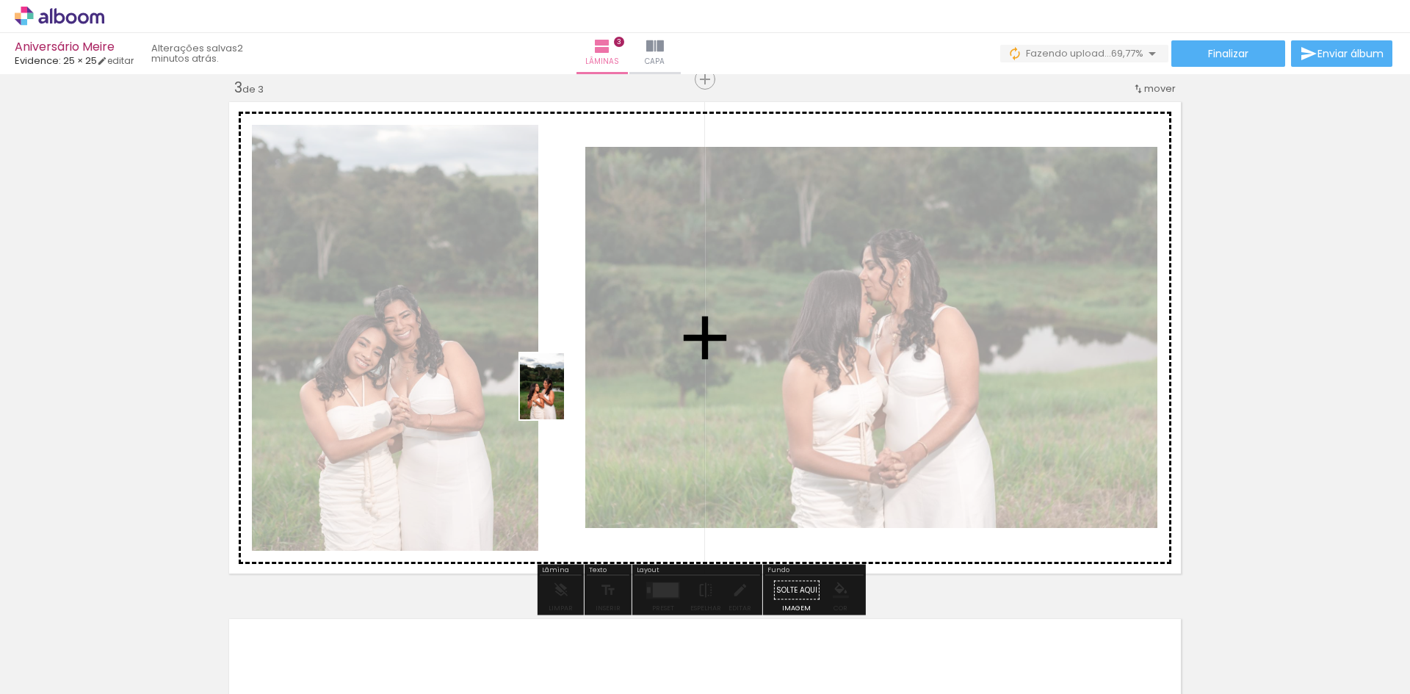
drag, startPoint x: 819, startPoint y: 677, endPoint x: 567, endPoint y: 397, distance: 376.6
click at [567, 397] on quentale-workspace at bounding box center [705, 347] width 1410 height 694
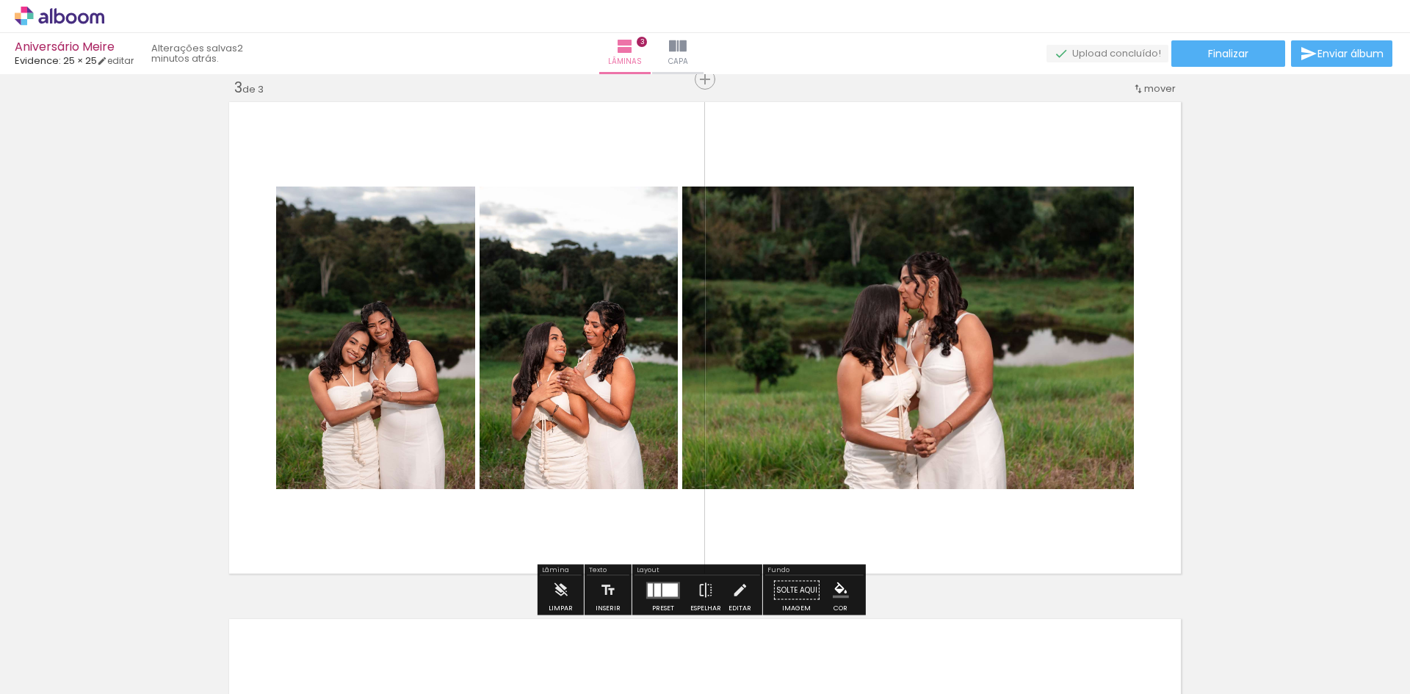
click at [1233, 274] on div "Inserir lâmina 1 de 3 Inserir lâmina 2 de 3 Inserir lâmina 3 de 3" at bounding box center [705, 60] width 1410 height 2069
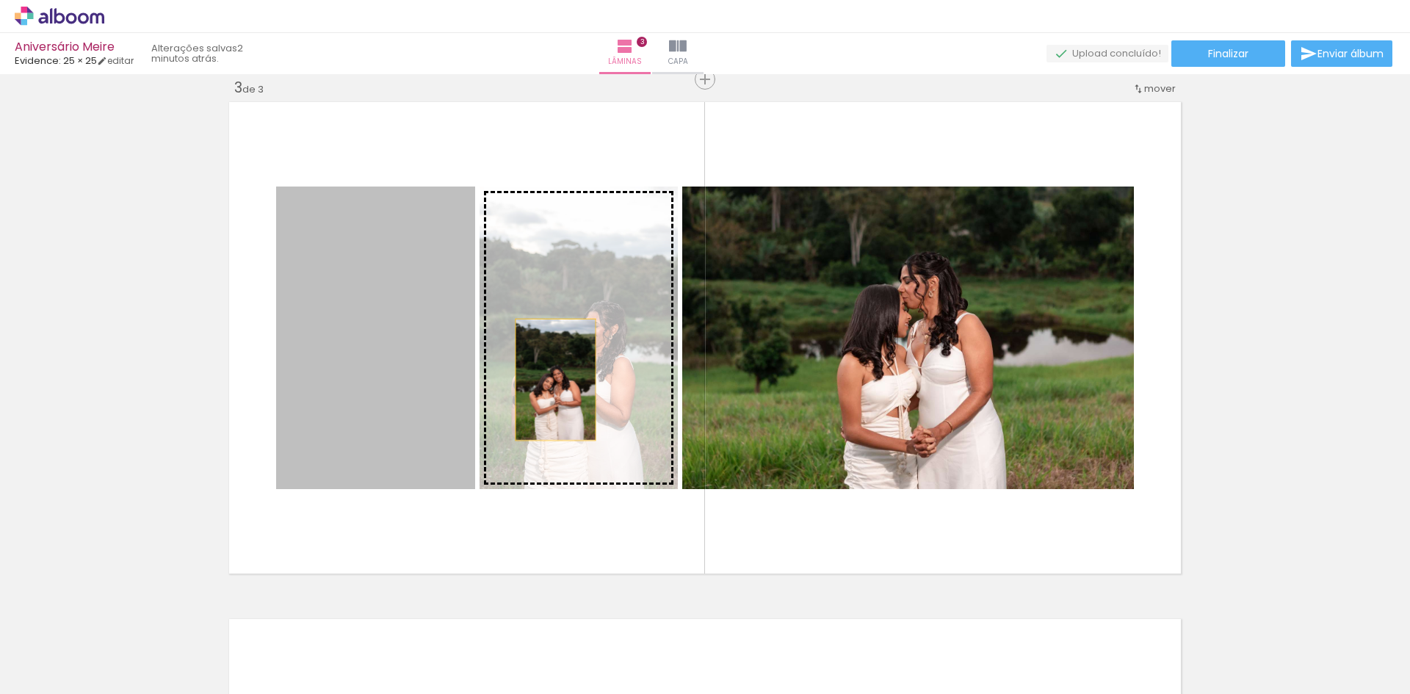
drag, startPoint x: 370, startPoint y: 383, endPoint x: 594, endPoint y: 373, distance: 224.2
click at [0, 0] on slot at bounding box center [0, 0] width 0 height 0
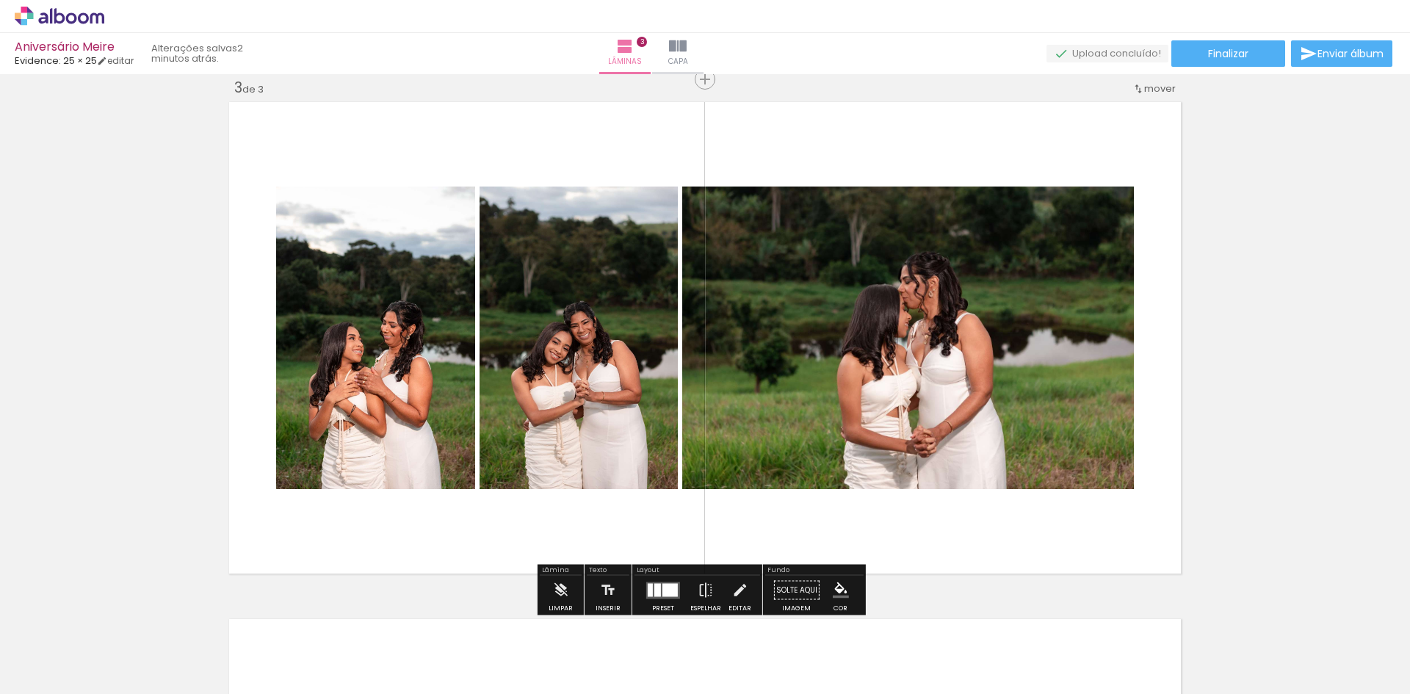
click at [1252, 267] on div "Inserir lâmina 1 de 3 Inserir lâmina 2 de 3 Inserir lâmina 3 de 3" at bounding box center [705, 60] width 1410 height 2069
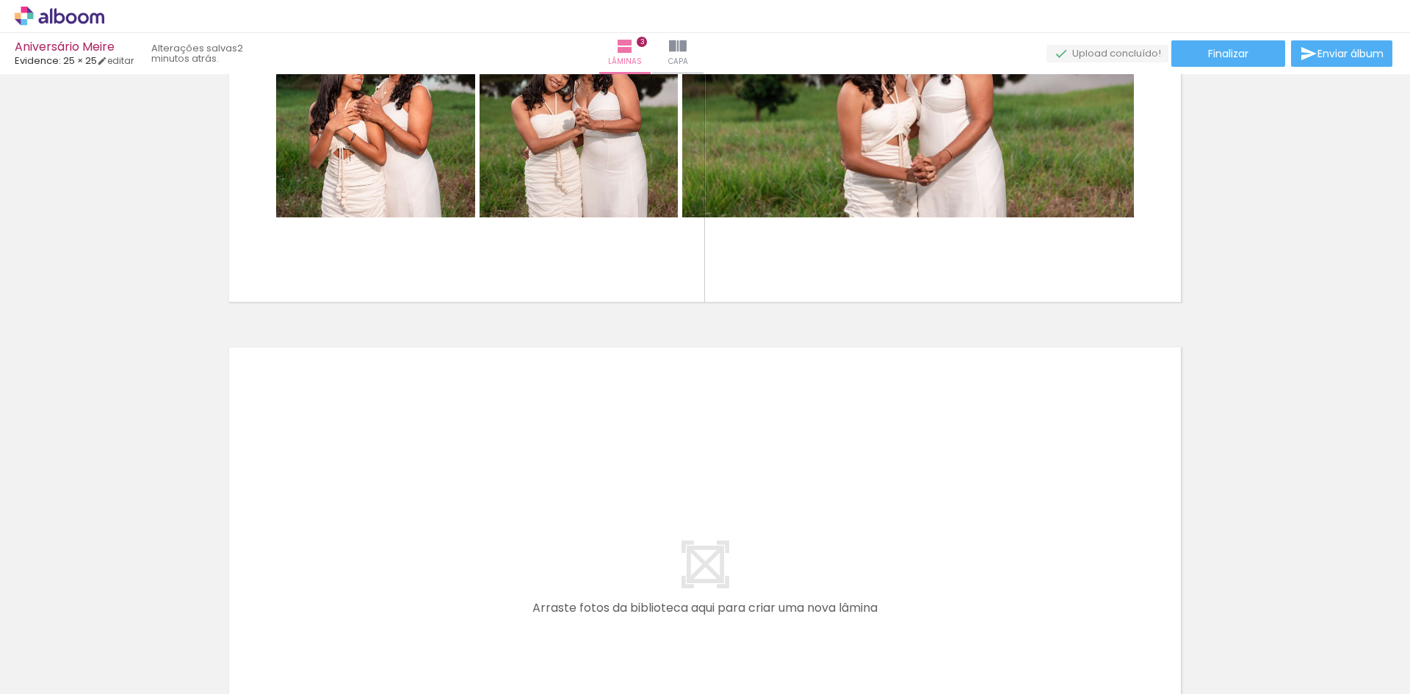
scroll to position [1598, 0]
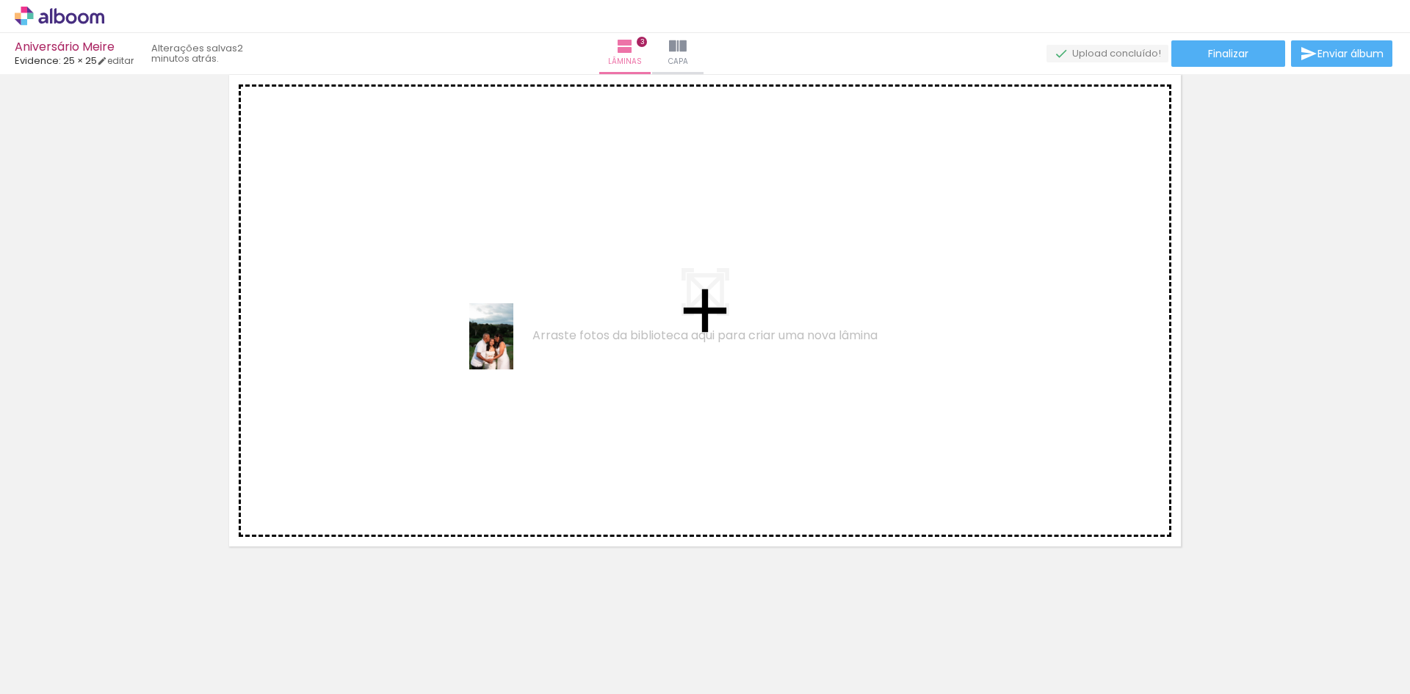
drag, startPoint x: 901, startPoint y: 673, endPoint x: 849, endPoint y: 519, distance: 161.9
click at [452, 322] on quentale-workspace at bounding box center [705, 347] width 1410 height 694
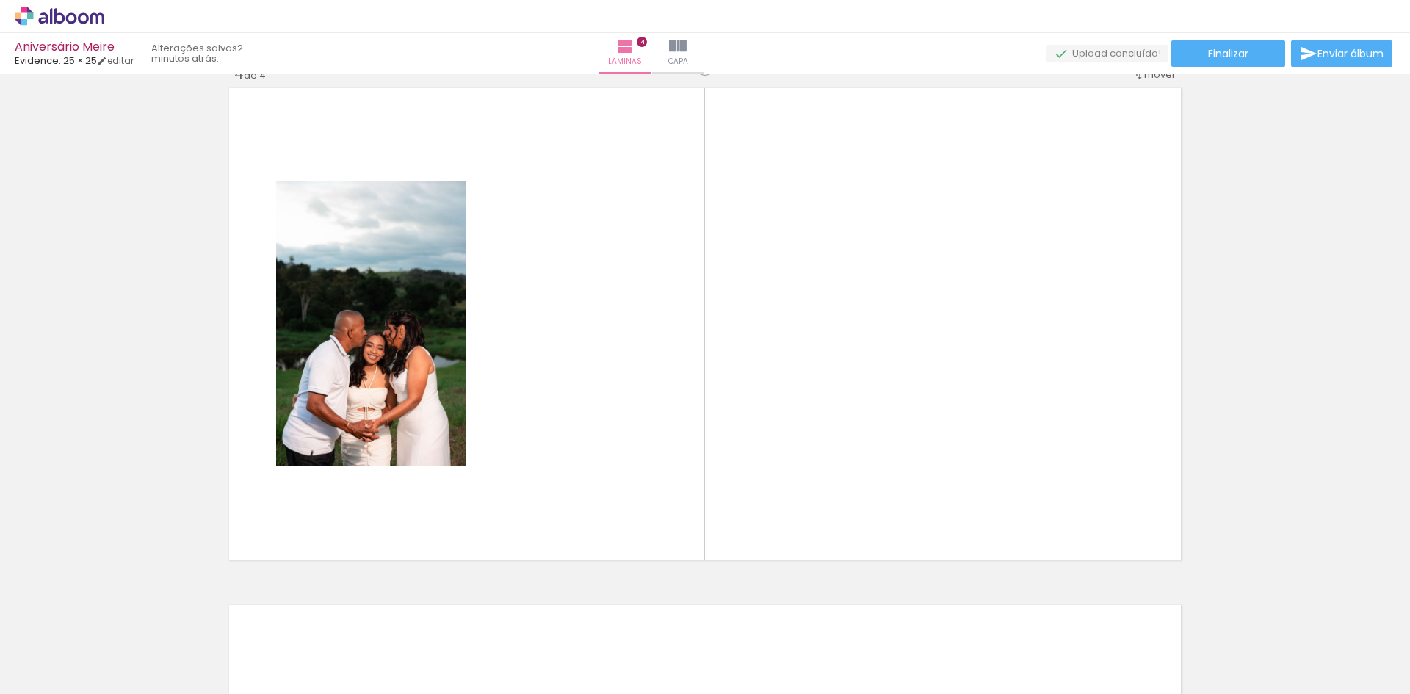
scroll to position [1570, 0]
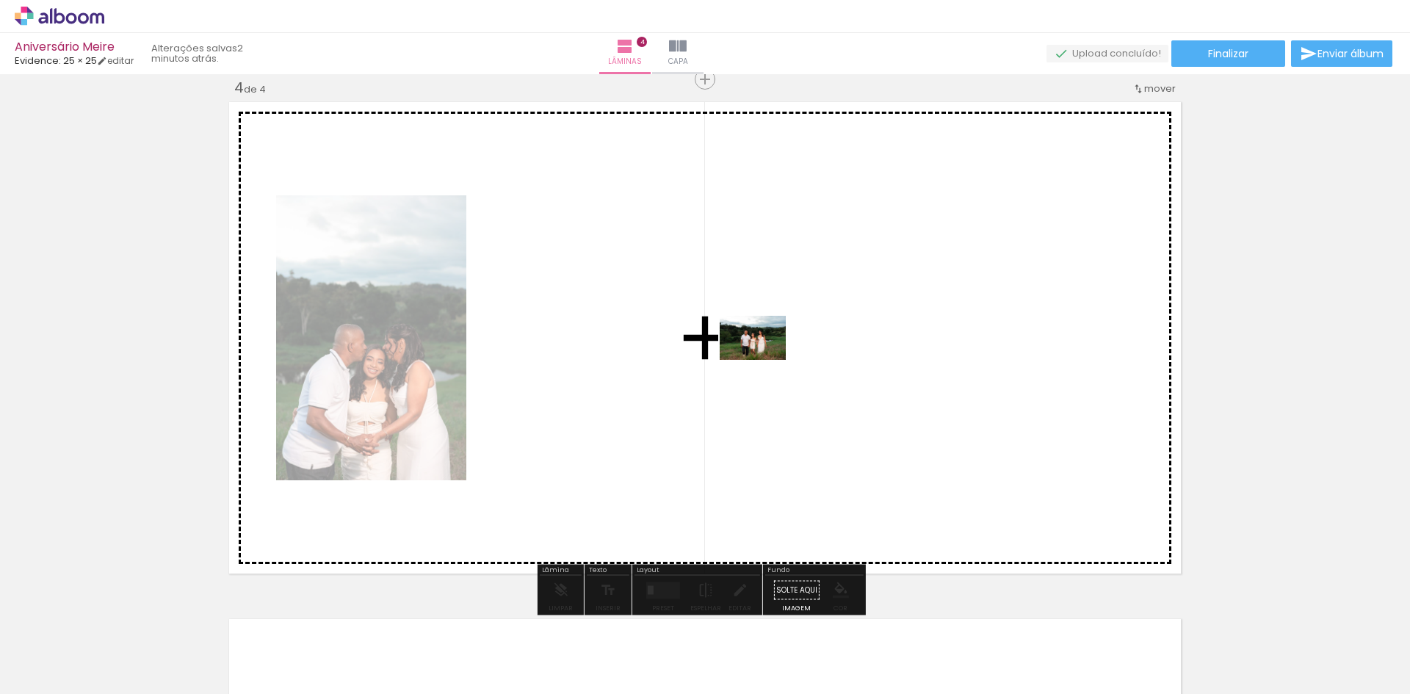
drag, startPoint x: 981, startPoint y: 657, endPoint x: 757, endPoint y: 356, distance: 375.4
click at [757, 356] on quentale-workspace at bounding box center [705, 347] width 1410 height 694
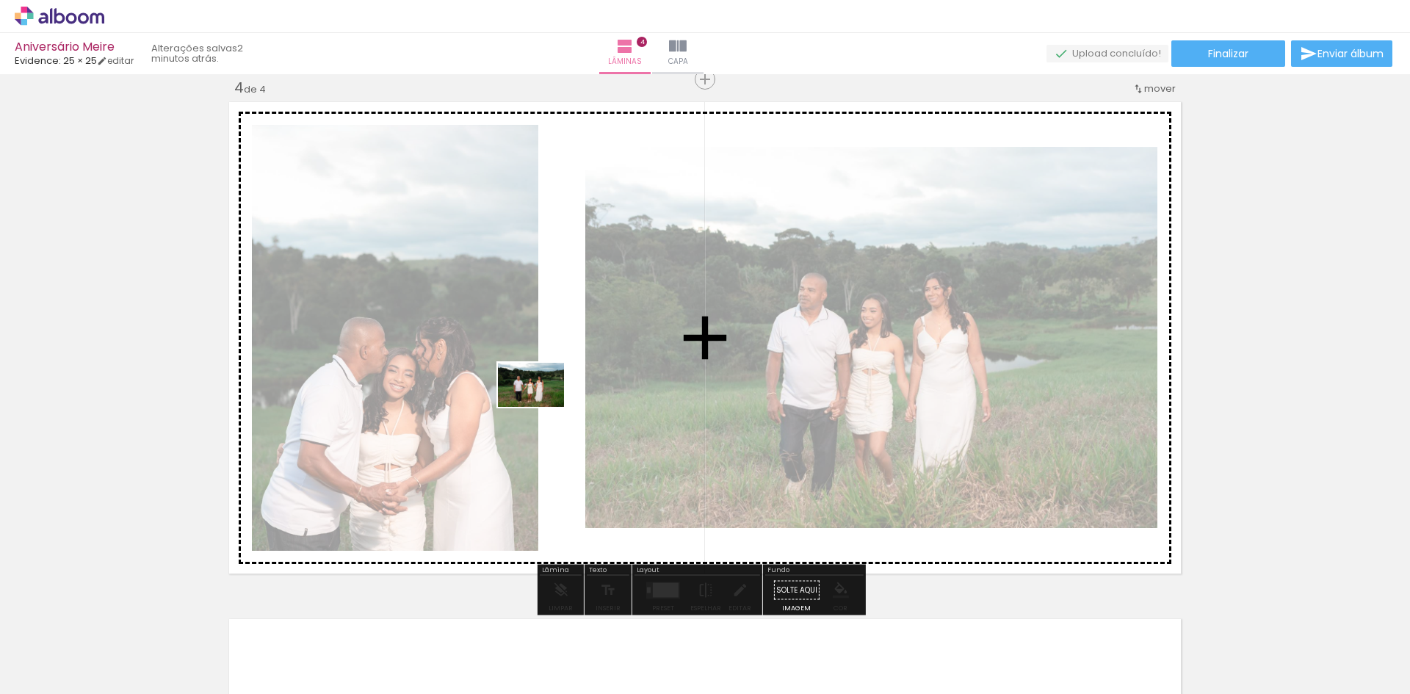
drag, startPoint x: 1063, startPoint y: 663, endPoint x: 542, endPoint y: 407, distance: 580.5
click at [542, 407] on quentale-workspace at bounding box center [705, 347] width 1410 height 694
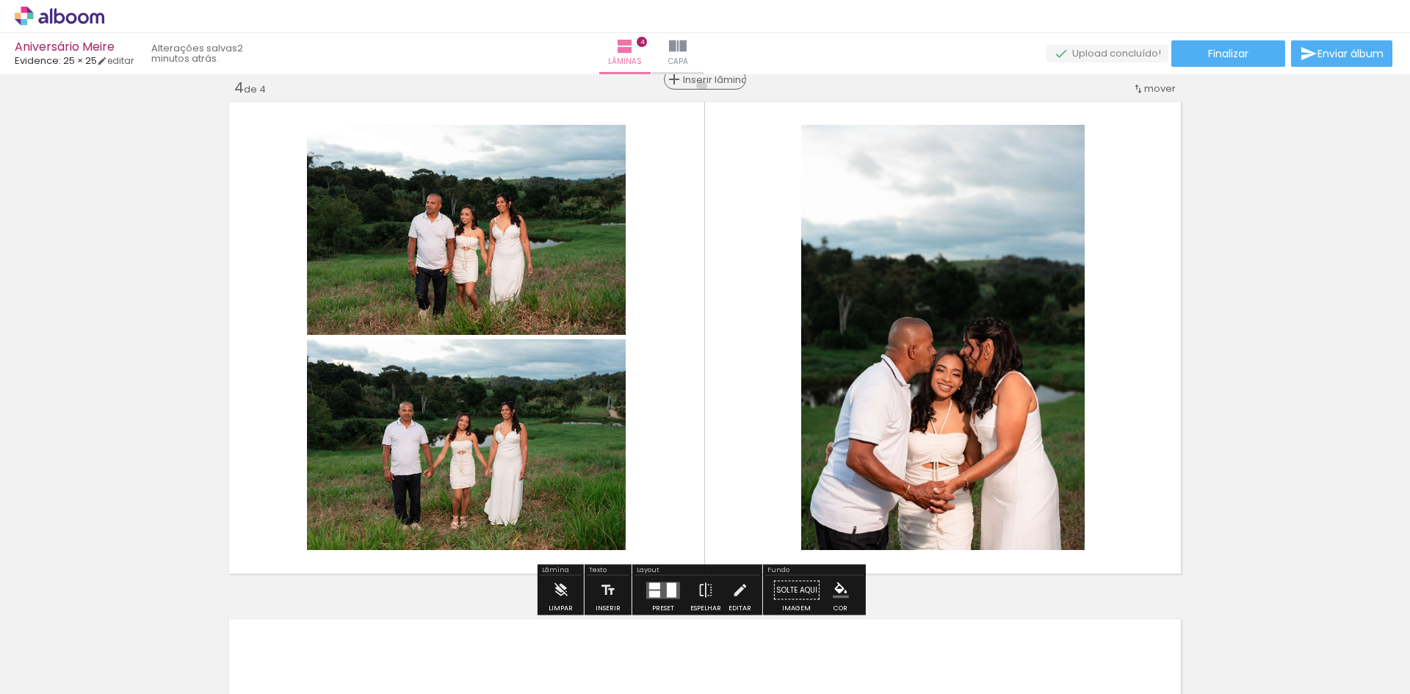
click at [696, 84] on span "Inserir lâmina" at bounding box center [711, 80] width 57 height 10
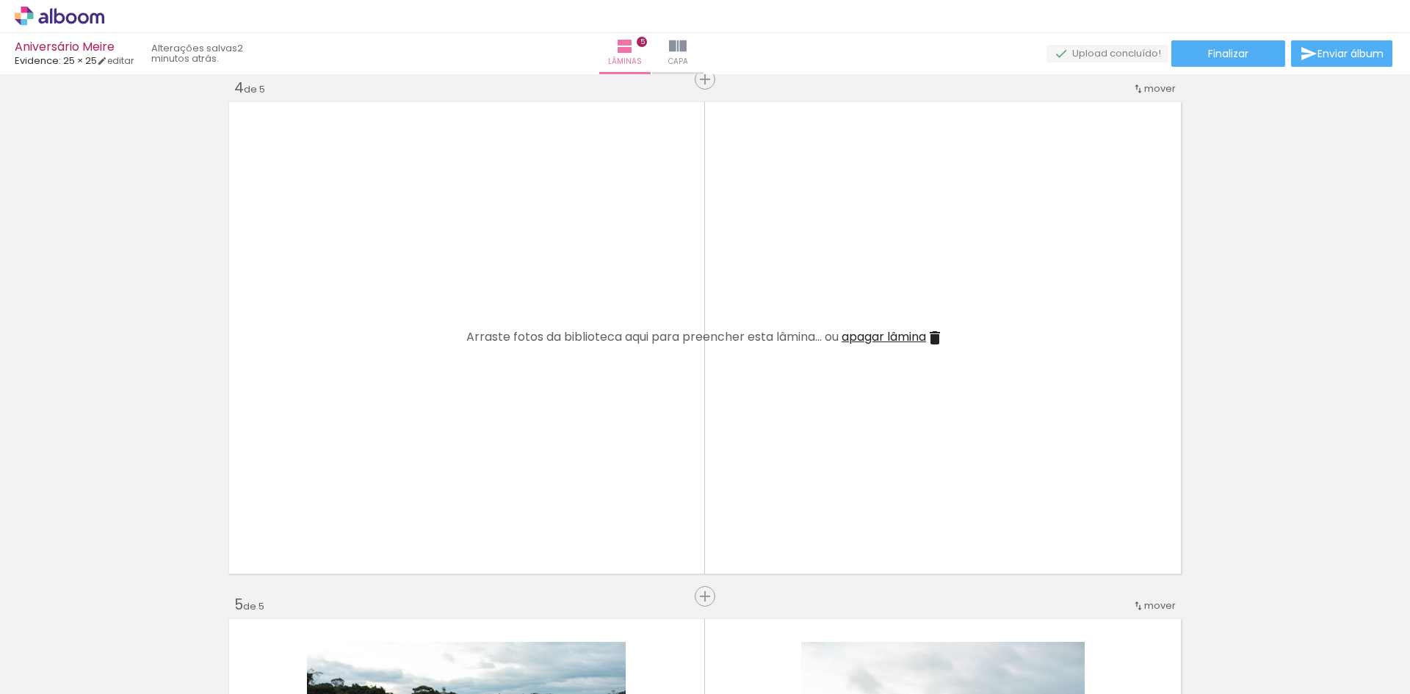
scroll to position [0, 555]
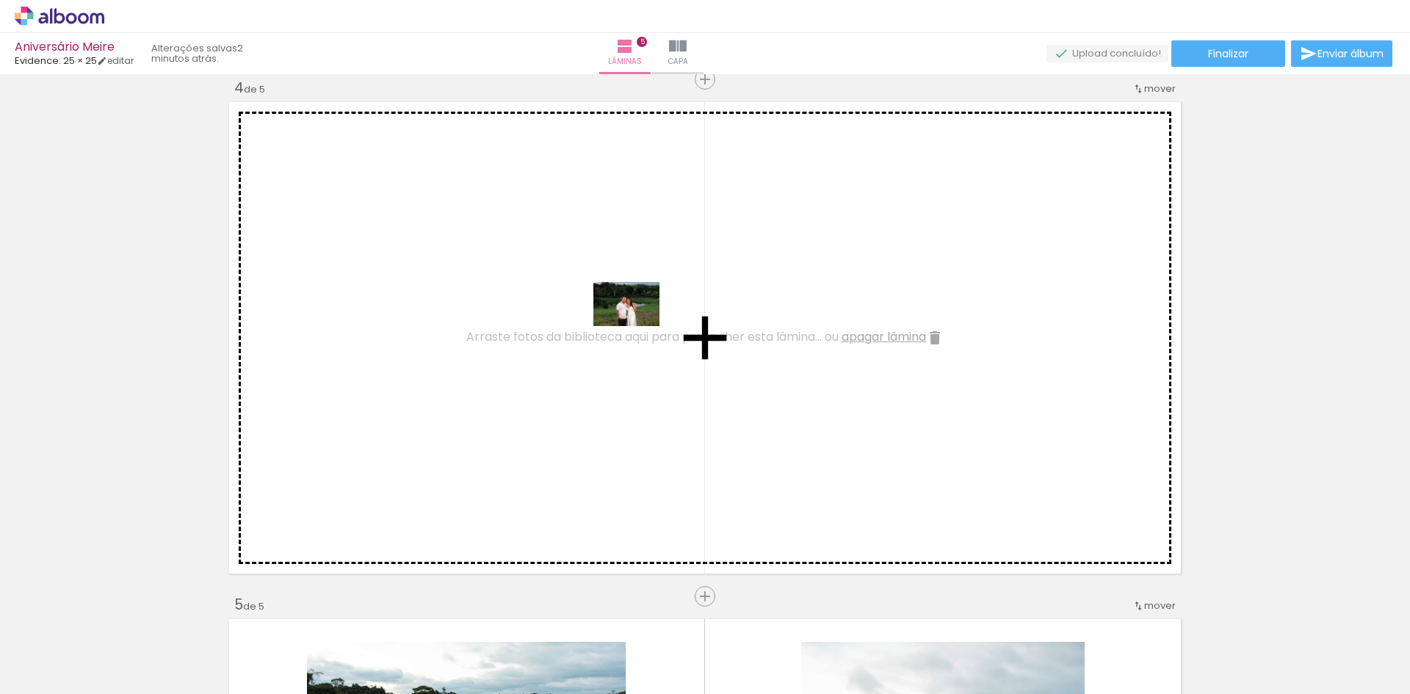
drag, startPoint x: 752, startPoint y: 656, endPoint x: 638, endPoint y: 326, distance: 349.2
click at [638, 326] on quentale-workspace at bounding box center [705, 347] width 1410 height 694
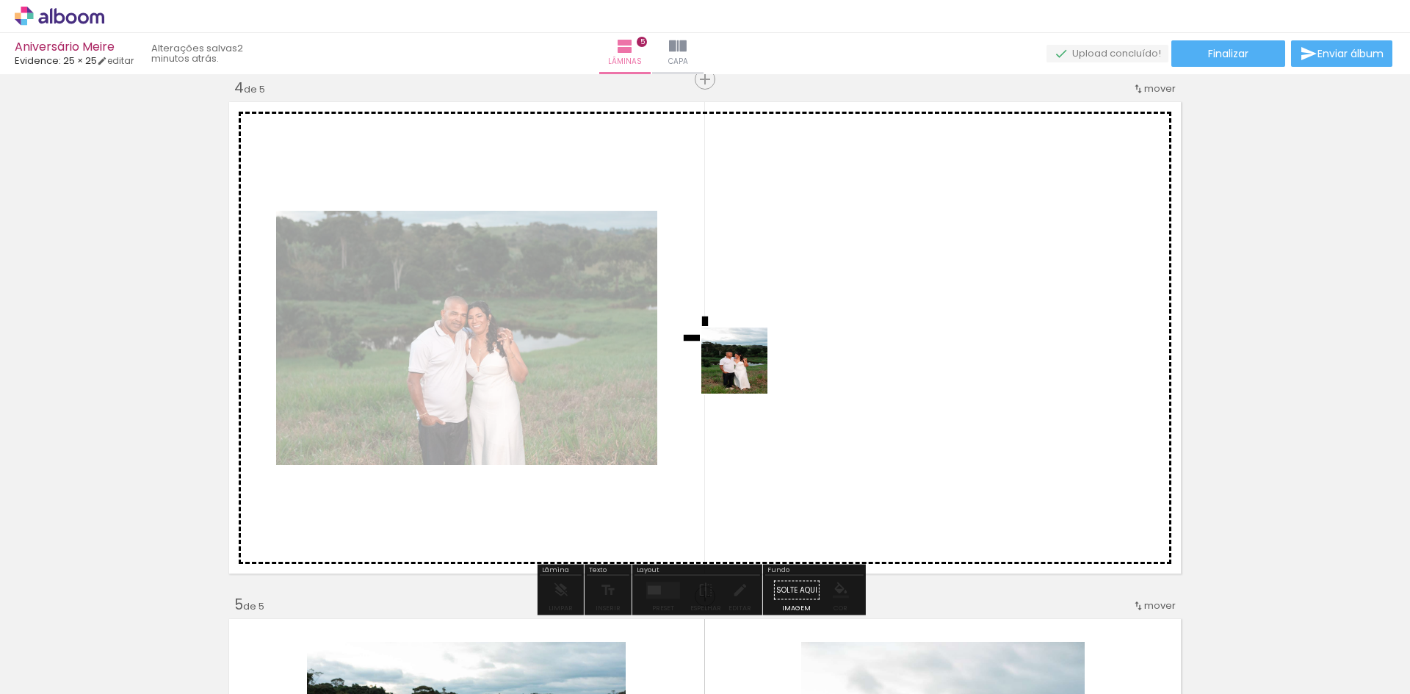
drag, startPoint x: 601, startPoint y: 657, endPoint x: 754, endPoint y: 455, distance: 253.1
click at [763, 352] on quentale-workspace at bounding box center [705, 347] width 1410 height 694
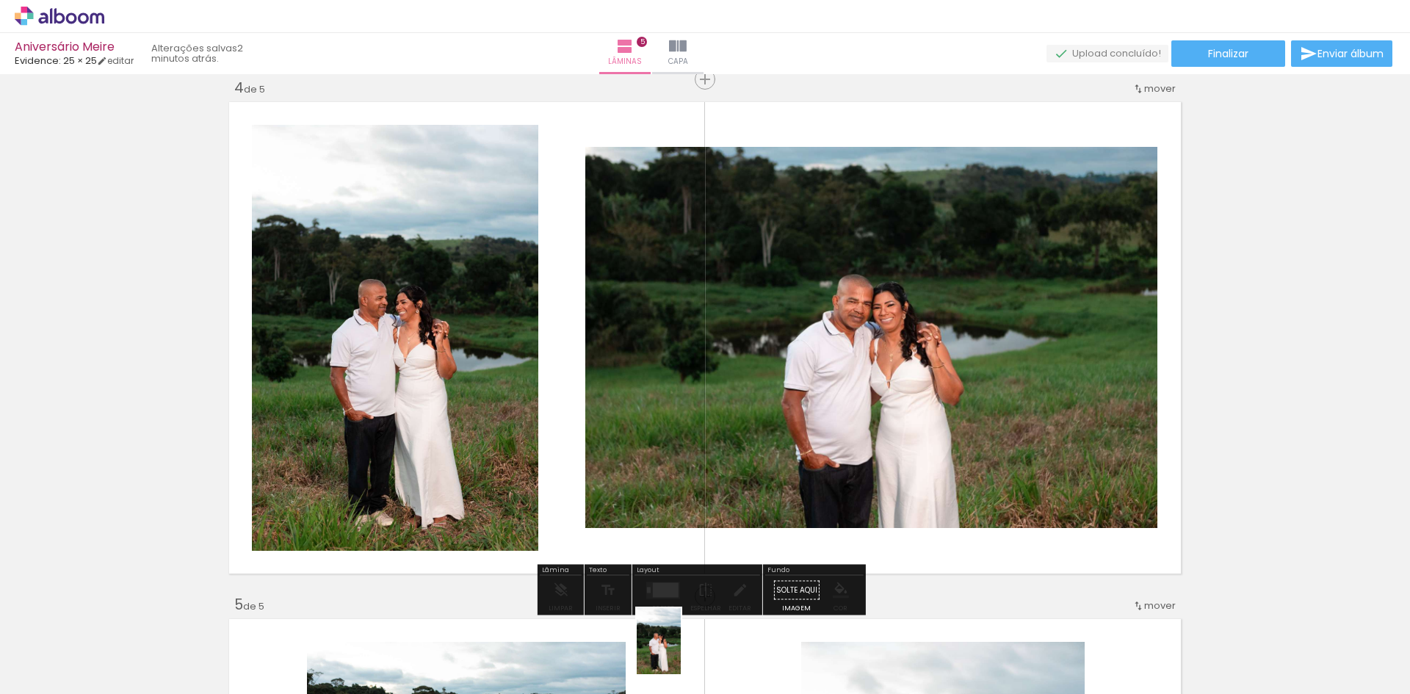
drag, startPoint x: 685, startPoint y: 619, endPoint x: 681, endPoint y: 652, distance: 34.1
click at [681, 652] on div at bounding box center [661, 644] width 48 height 73
click at [1235, 352] on div "Inserir lâmina 1 de 5 Inserir lâmina 2 de 5 Inserir lâmina 3 de 5 Inserir lâmin…" at bounding box center [705, 61] width 1410 height 3104
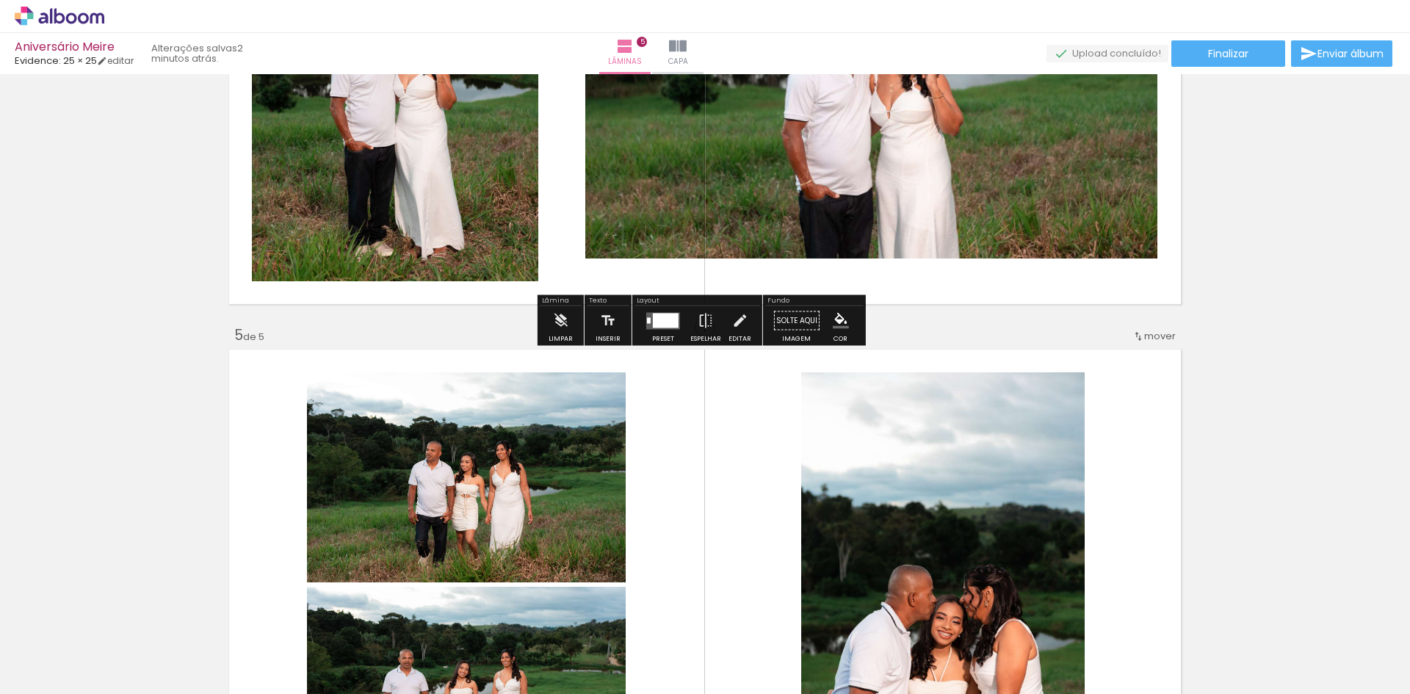
scroll to position [1884, 0]
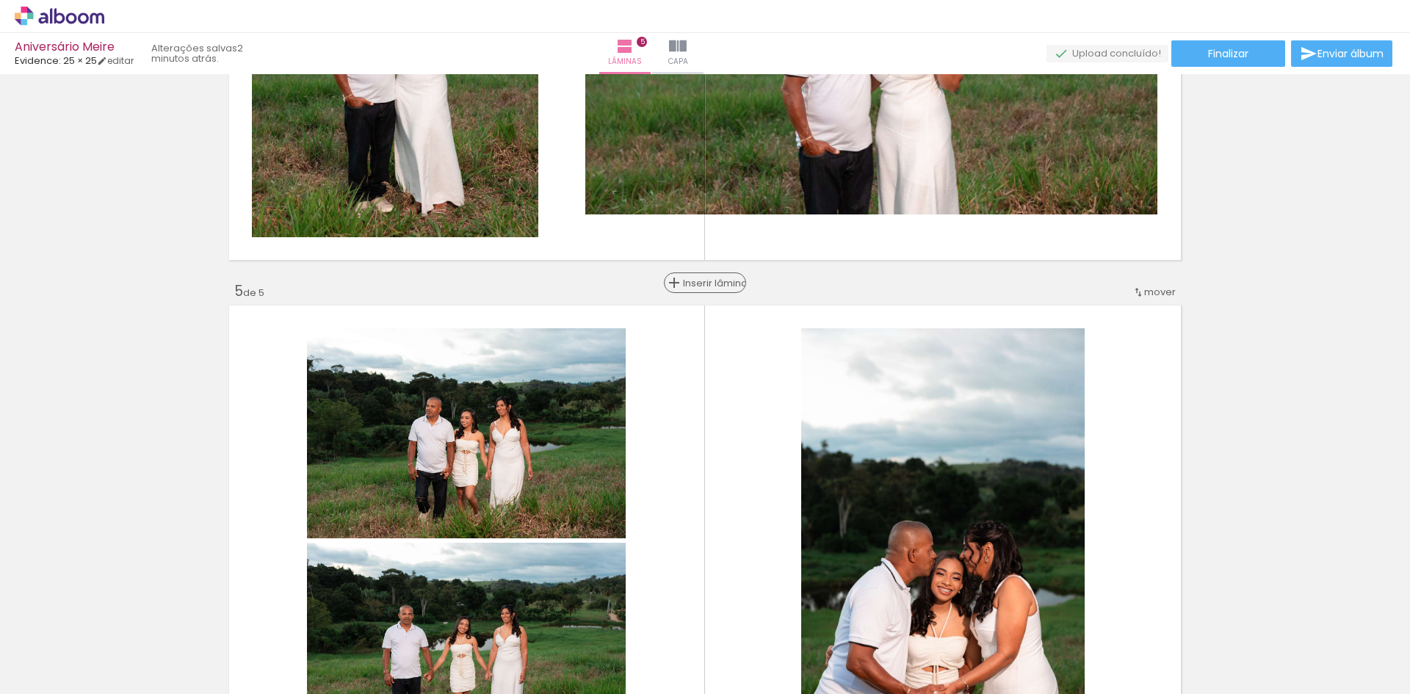
click at [699, 278] on span "Inserir lâmina" at bounding box center [711, 283] width 57 height 10
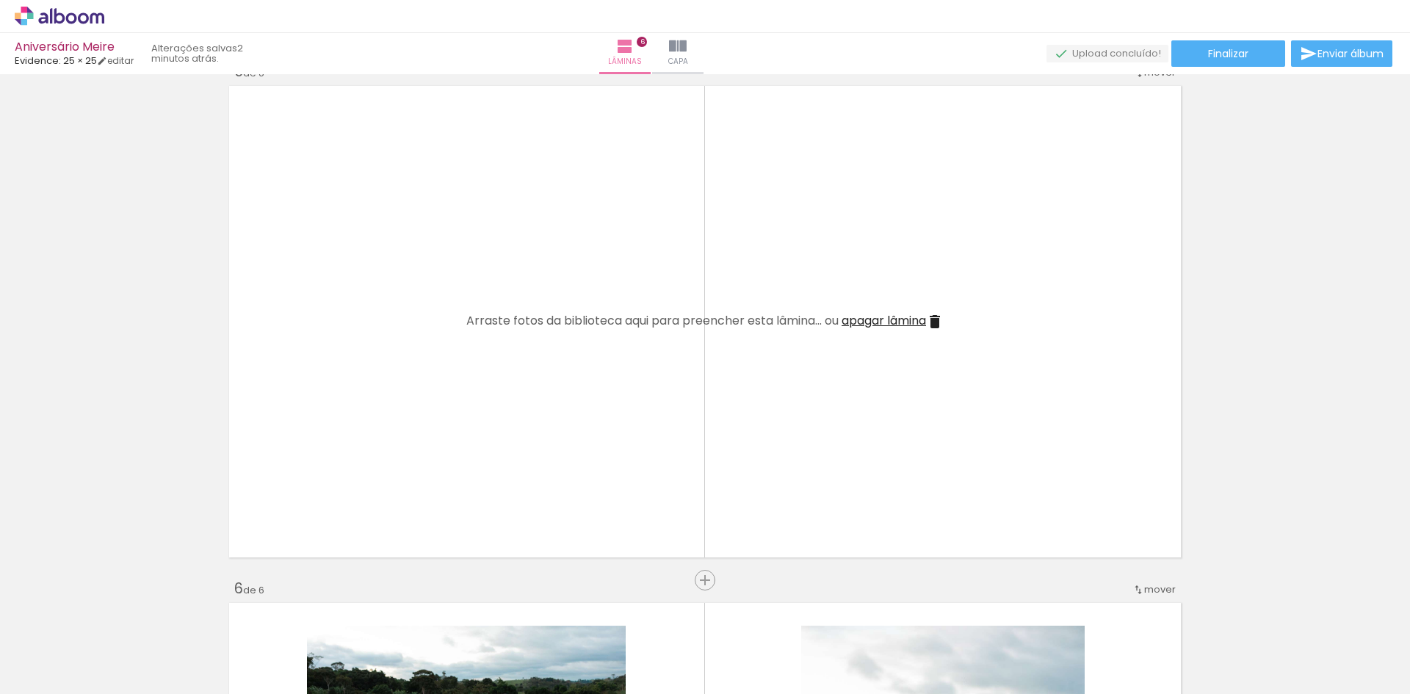
scroll to position [2108, 0]
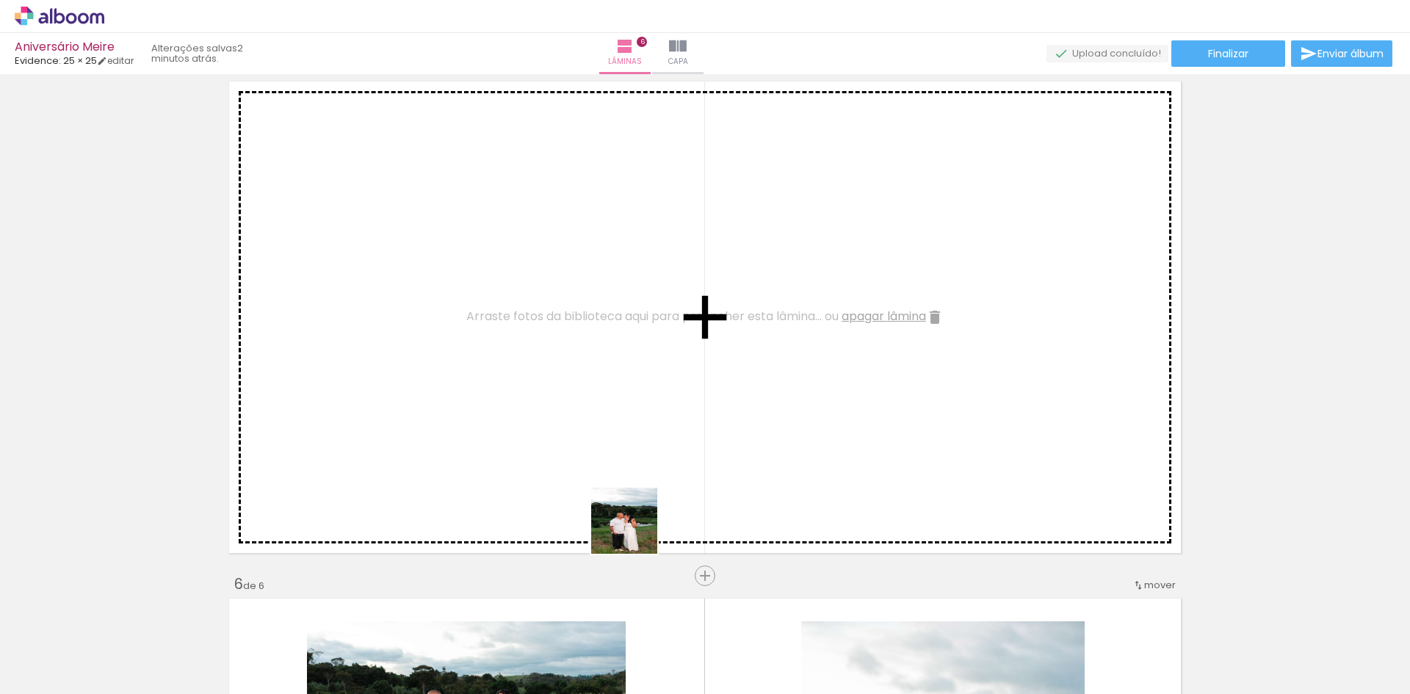
drag, startPoint x: 668, startPoint y: 649, endPoint x: 693, endPoint y: 491, distance: 159.3
click at [458, 331] on quentale-workspace at bounding box center [705, 347] width 1410 height 694
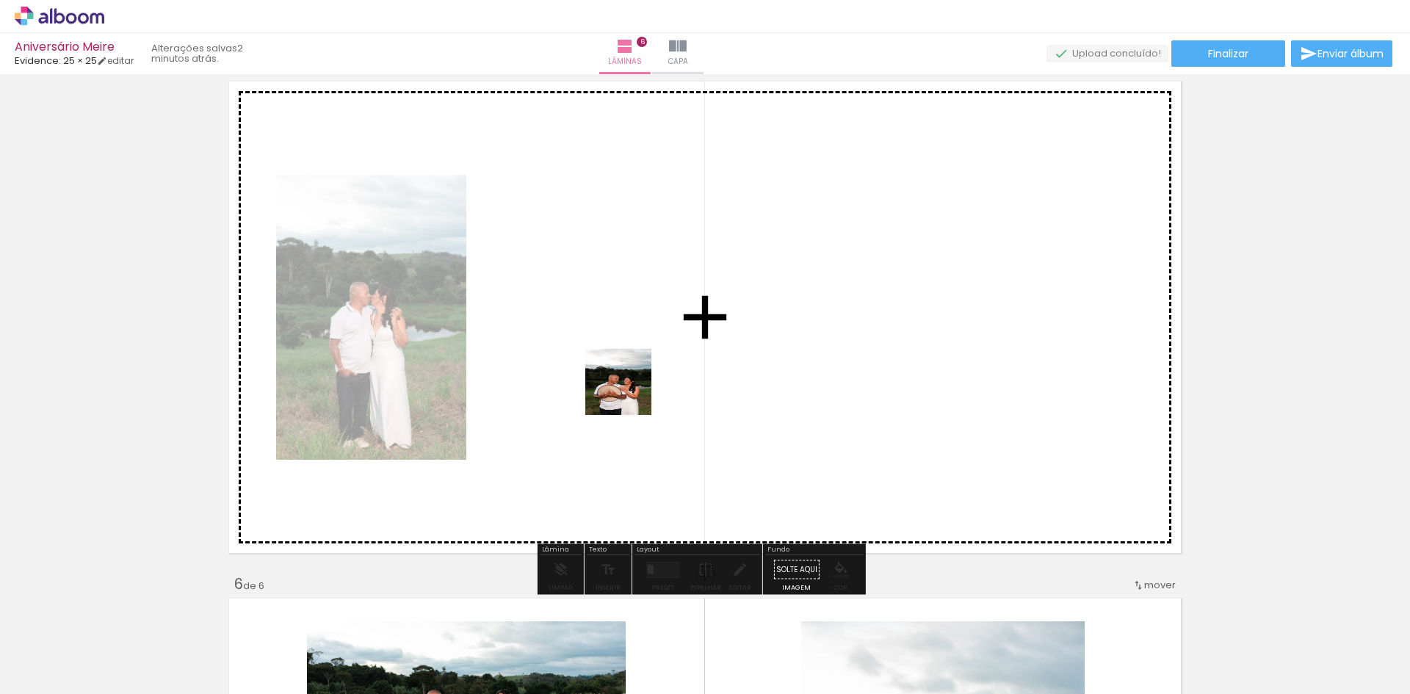
drag, startPoint x: 825, startPoint y: 660, endPoint x: 630, endPoint y: 393, distance: 331.2
click at [630, 393] on quentale-workspace at bounding box center [705, 347] width 1410 height 694
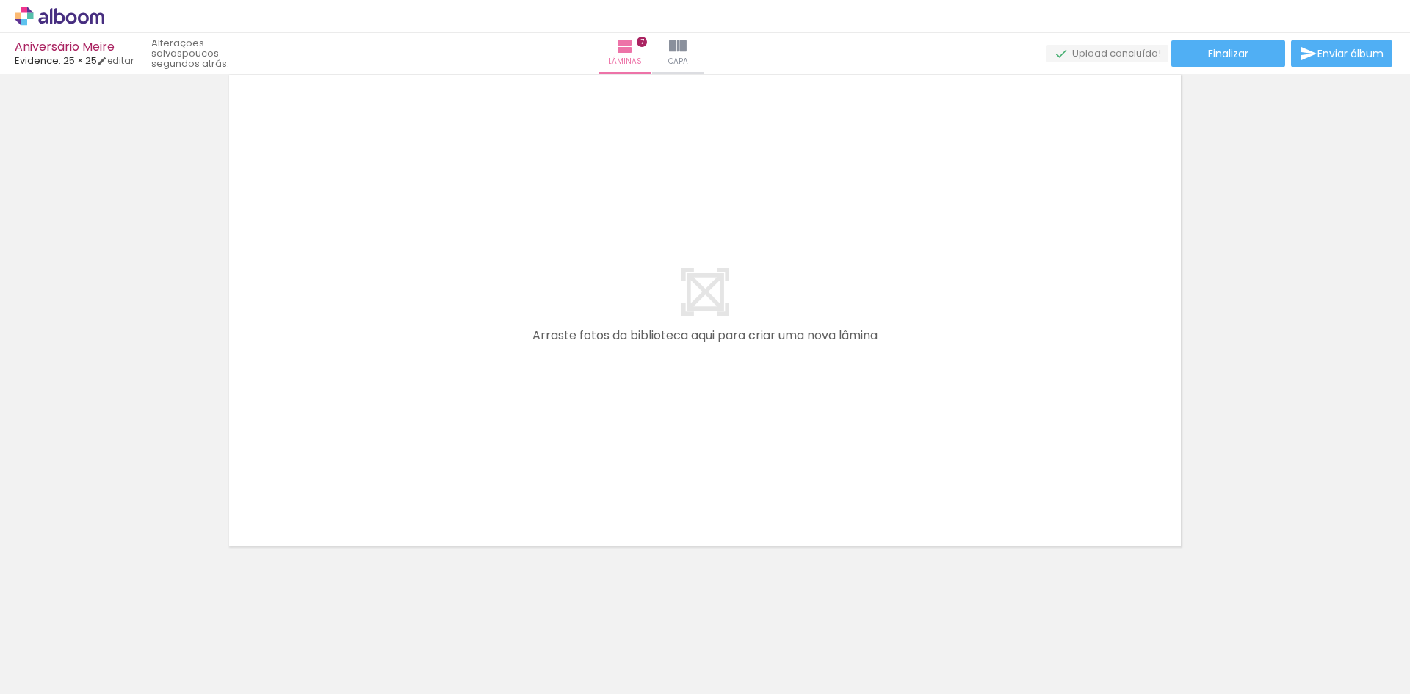
scroll to position [0, 1274]
drag, startPoint x: 601, startPoint y: 657, endPoint x: 583, endPoint y: 497, distance: 161.1
click at [465, 343] on quentale-workspace at bounding box center [705, 347] width 1410 height 694
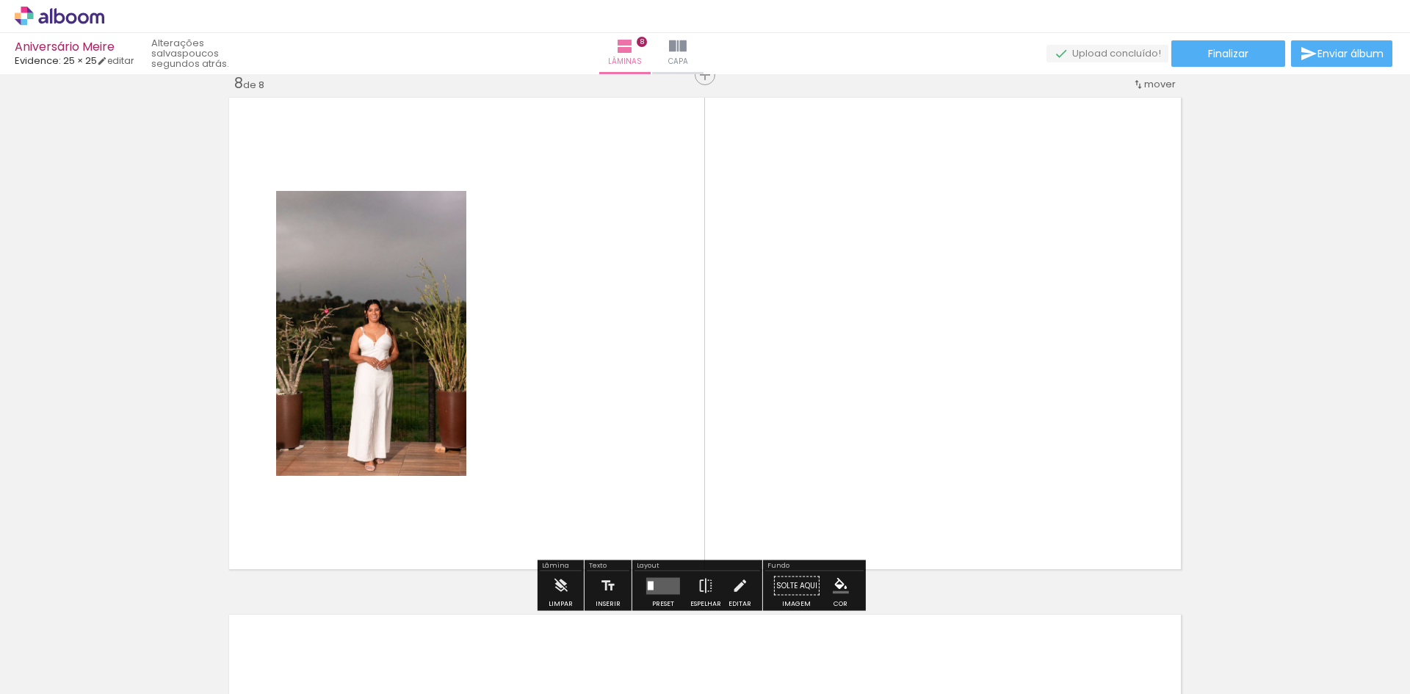
scroll to position [3639, 0]
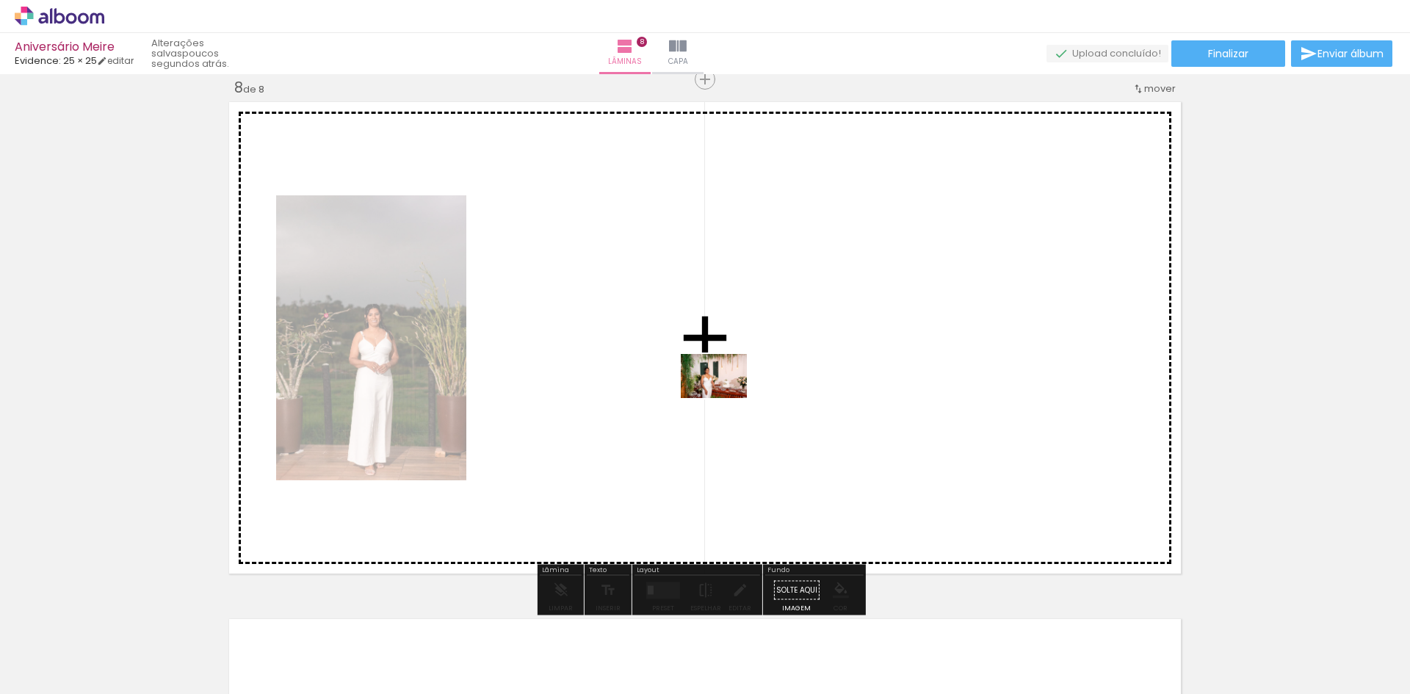
drag, startPoint x: 693, startPoint y: 651, endPoint x: 725, endPoint y: 398, distance: 254.7
click at [725, 398] on quentale-workspace at bounding box center [705, 347] width 1410 height 694
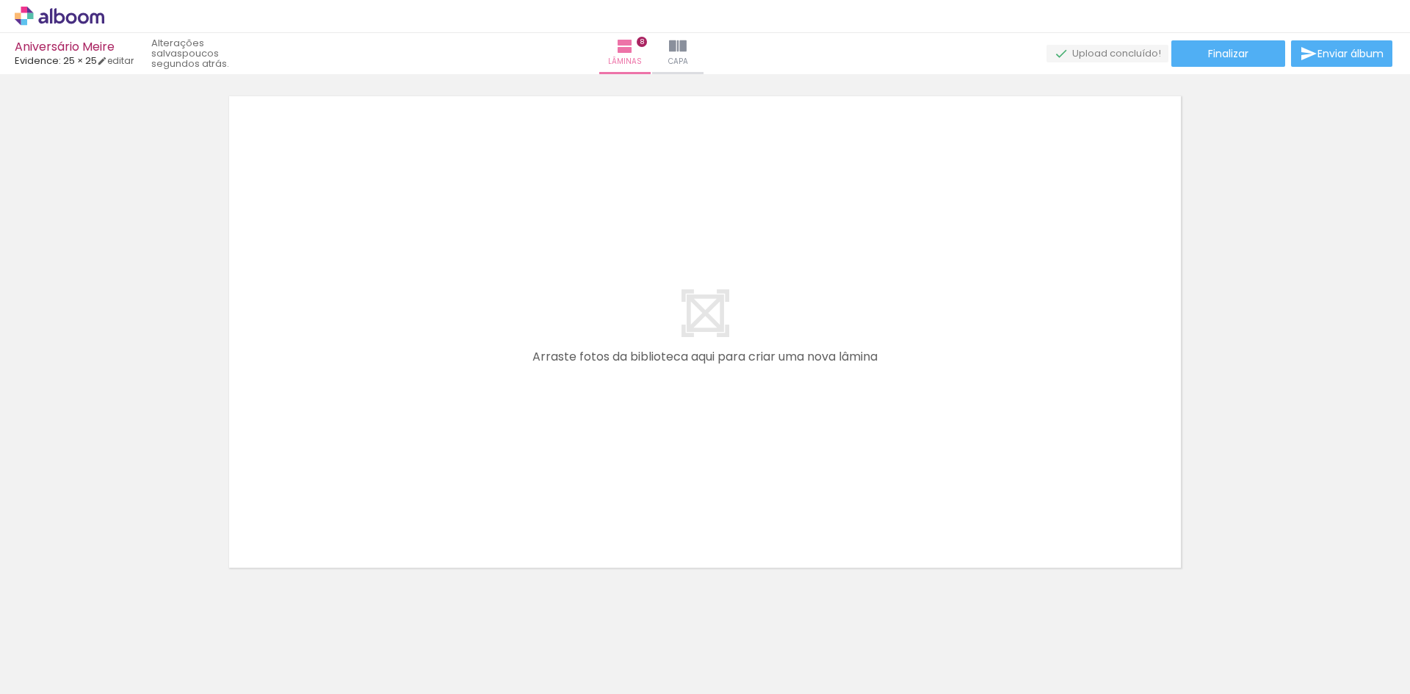
scroll to position [4174, 0]
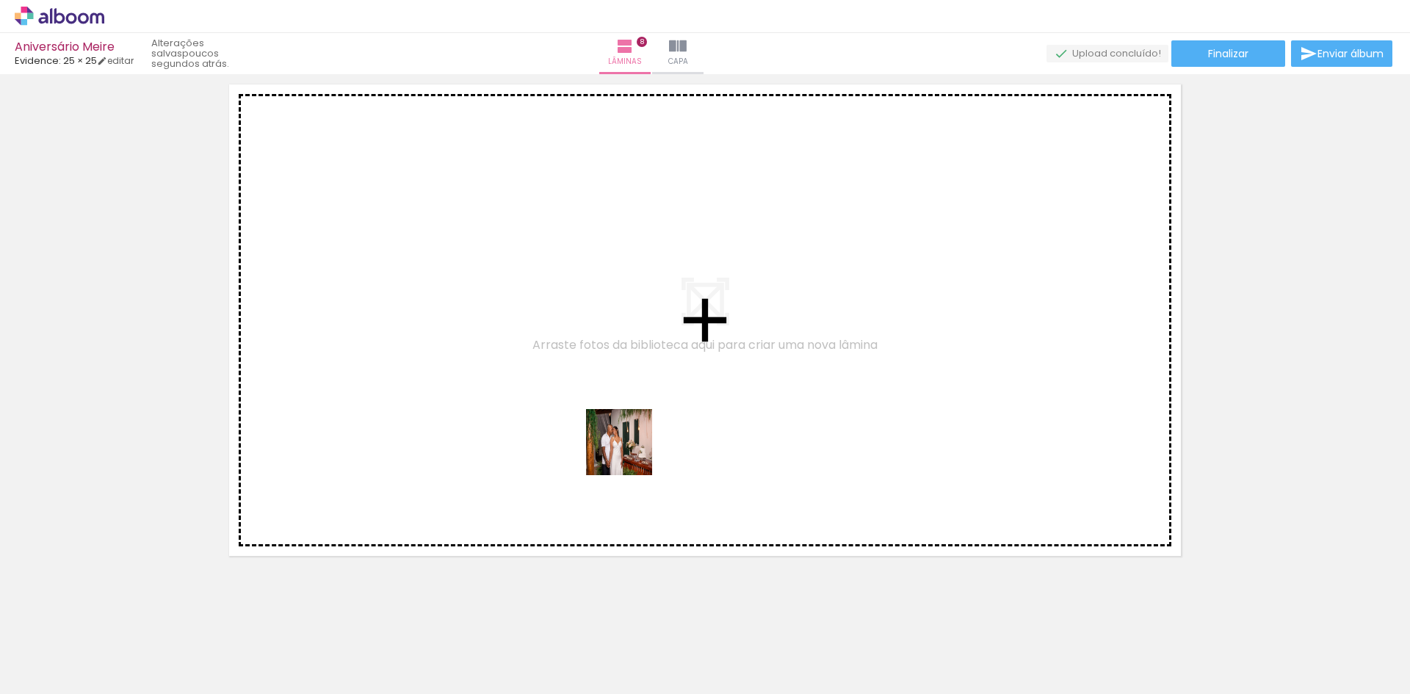
drag, startPoint x: 769, startPoint y: 668, endPoint x: 560, endPoint y: 368, distance: 366.2
click at [560, 368] on quentale-workspace at bounding box center [705, 347] width 1410 height 694
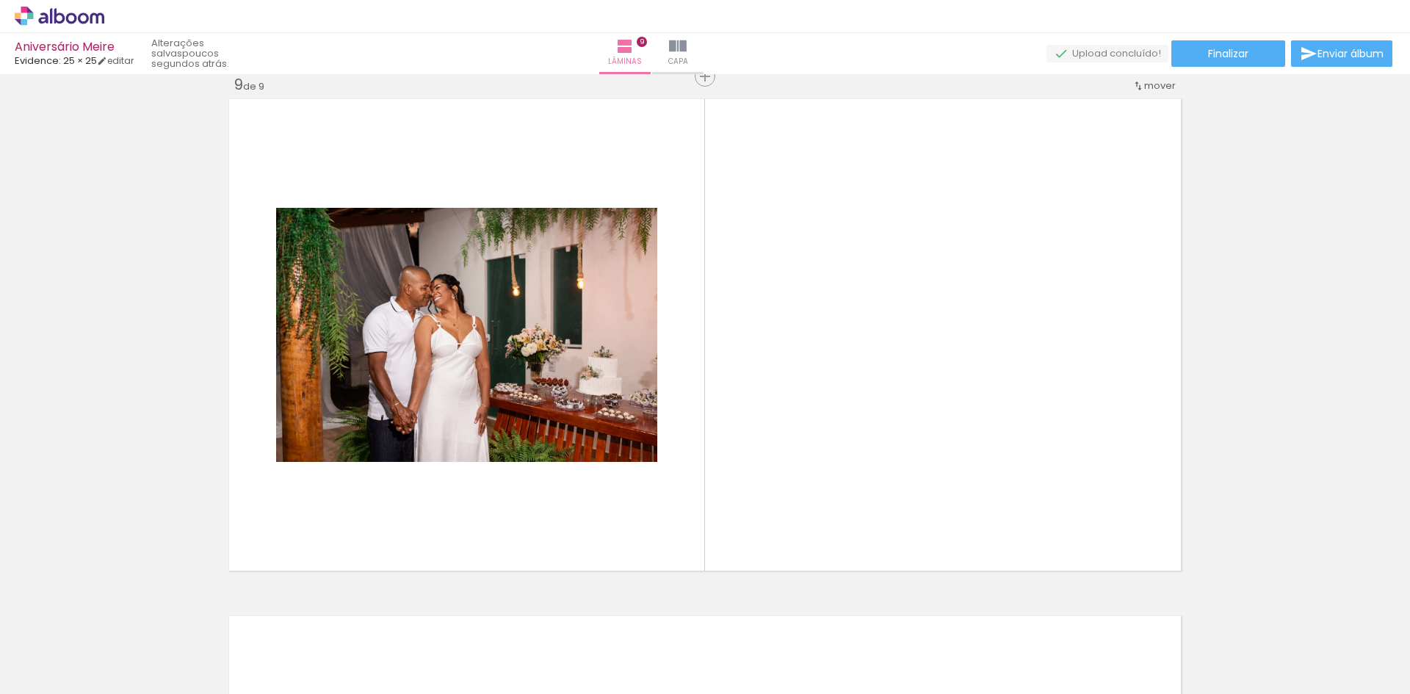
scroll to position [4156, 0]
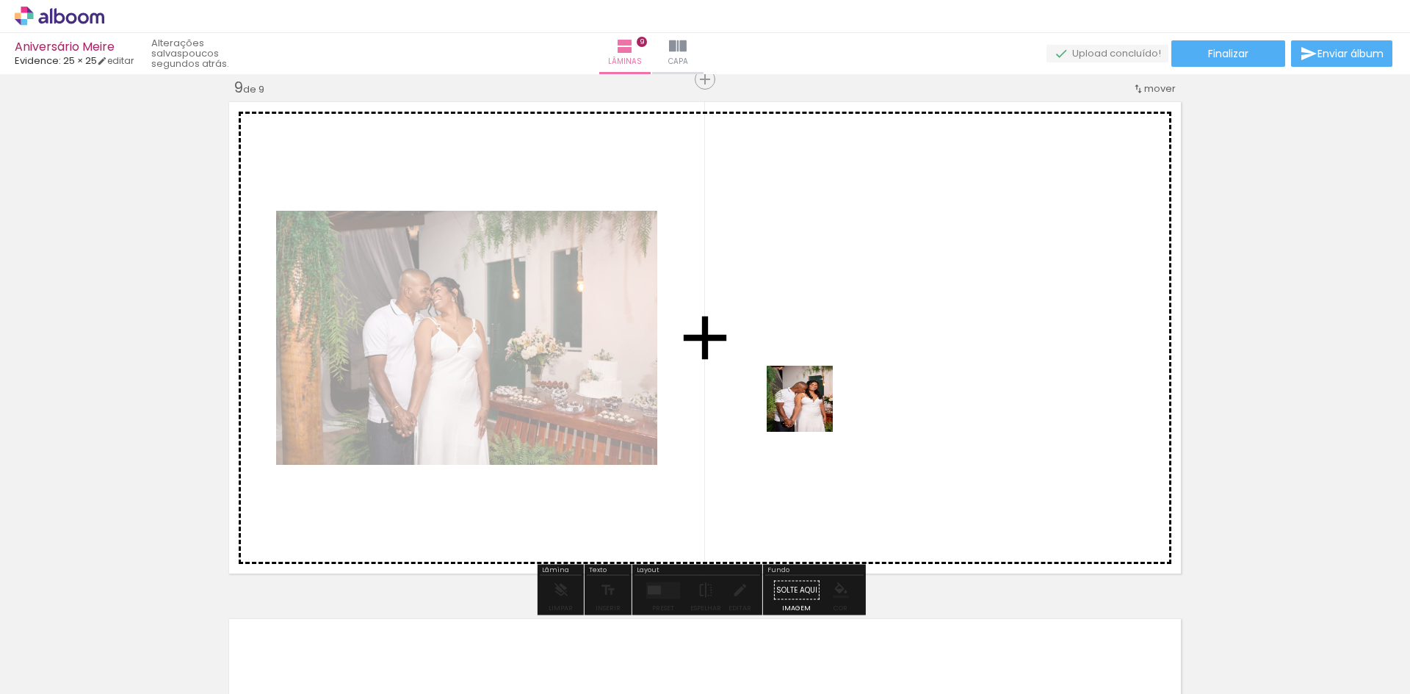
drag, startPoint x: 873, startPoint y: 642, endPoint x: 875, endPoint y: 568, distance: 74.2
click at [809, 400] on quentale-workspace at bounding box center [705, 347] width 1410 height 694
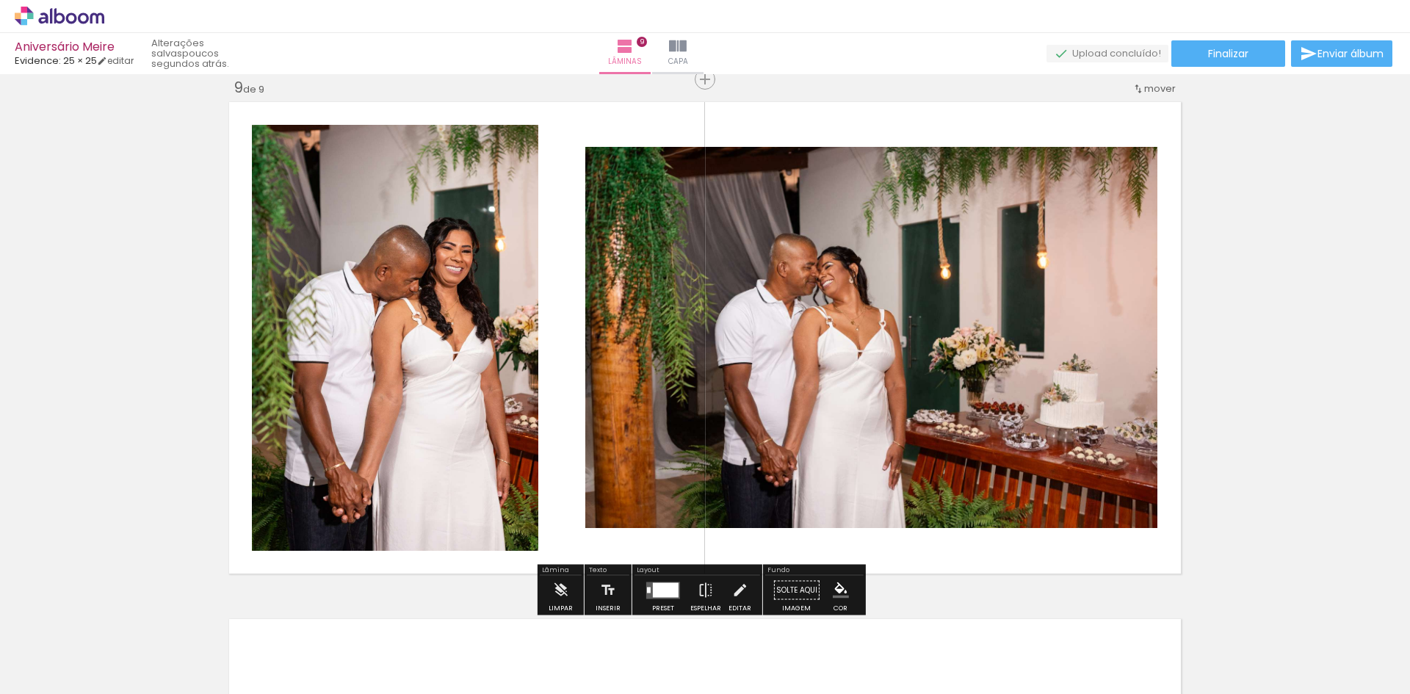
drag, startPoint x: 923, startPoint y: 646, endPoint x: 943, endPoint y: 405, distance: 242.5
click at [943, 405] on quentale-workspace at bounding box center [705, 347] width 1410 height 694
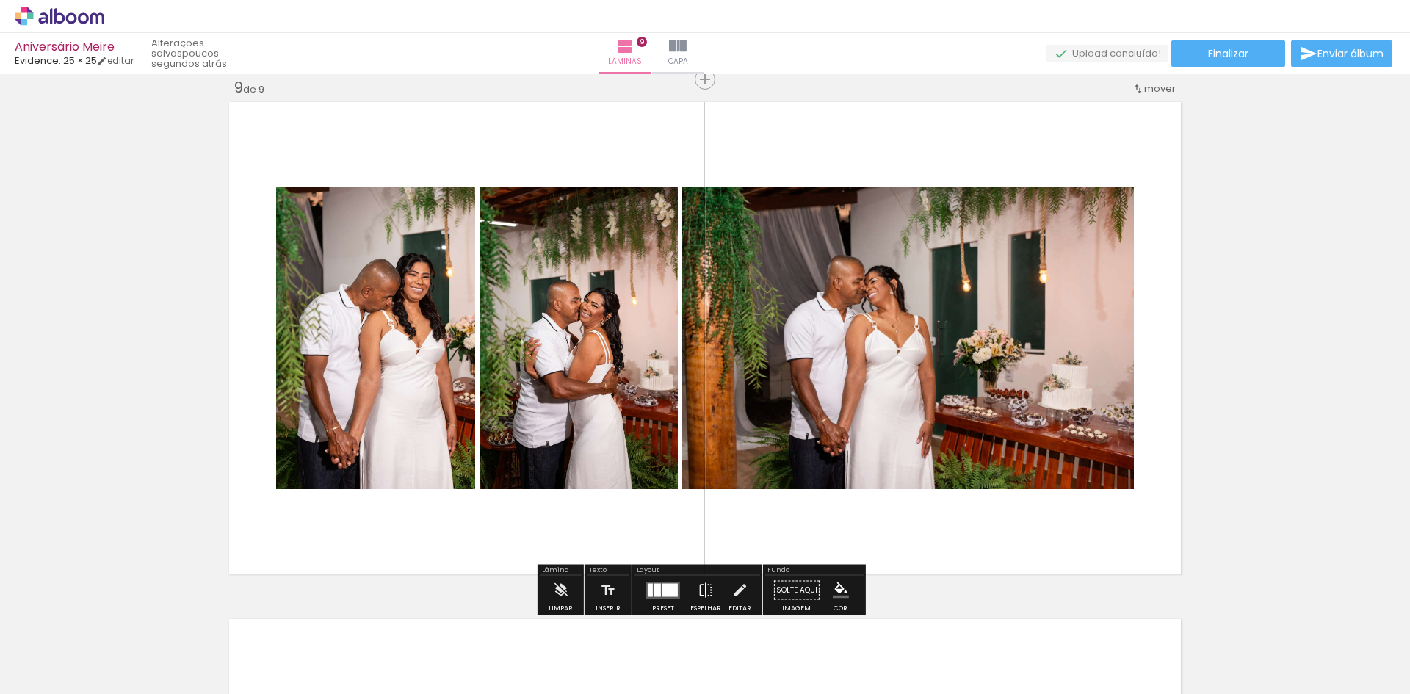
click at [701, 587] on iron-icon at bounding box center [706, 590] width 16 height 29
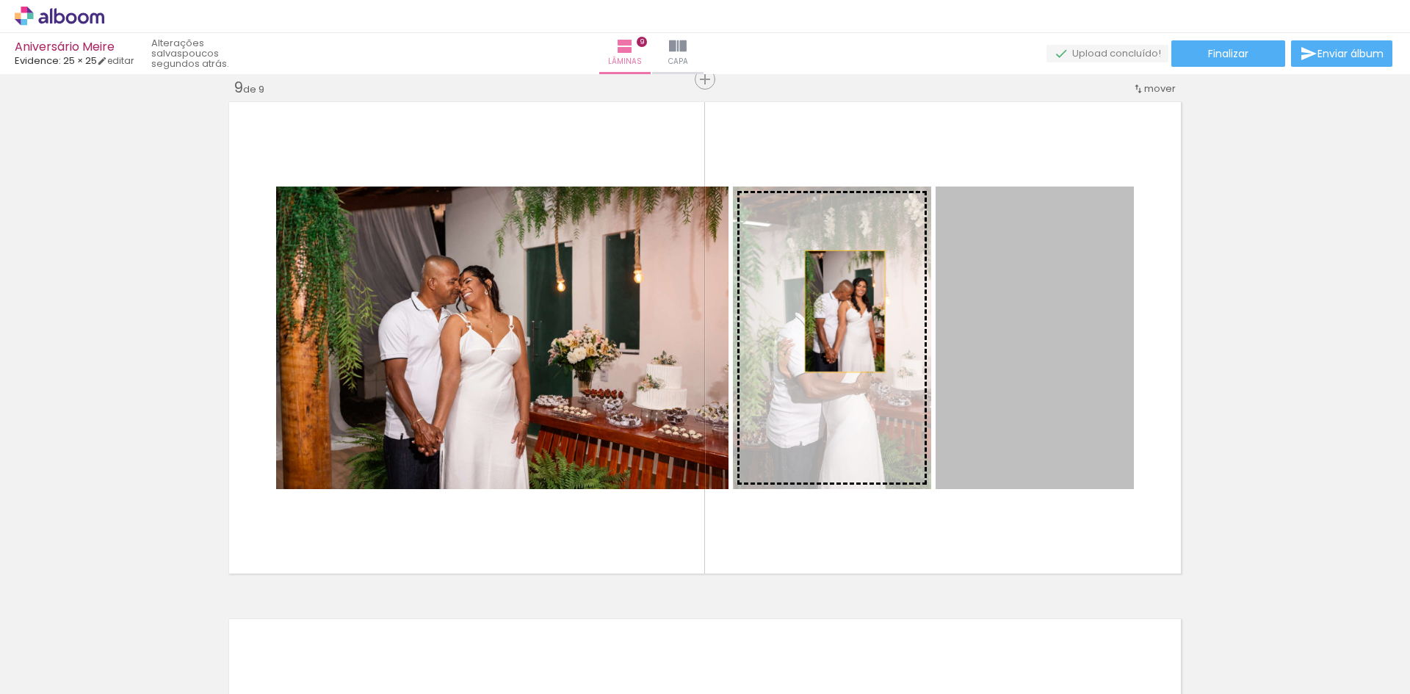
drag, startPoint x: 1023, startPoint y: 333, endPoint x: 799, endPoint y: 310, distance: 225.3
click at [0, 0] on slot at bounding box center [0, 0] width 0 height 0
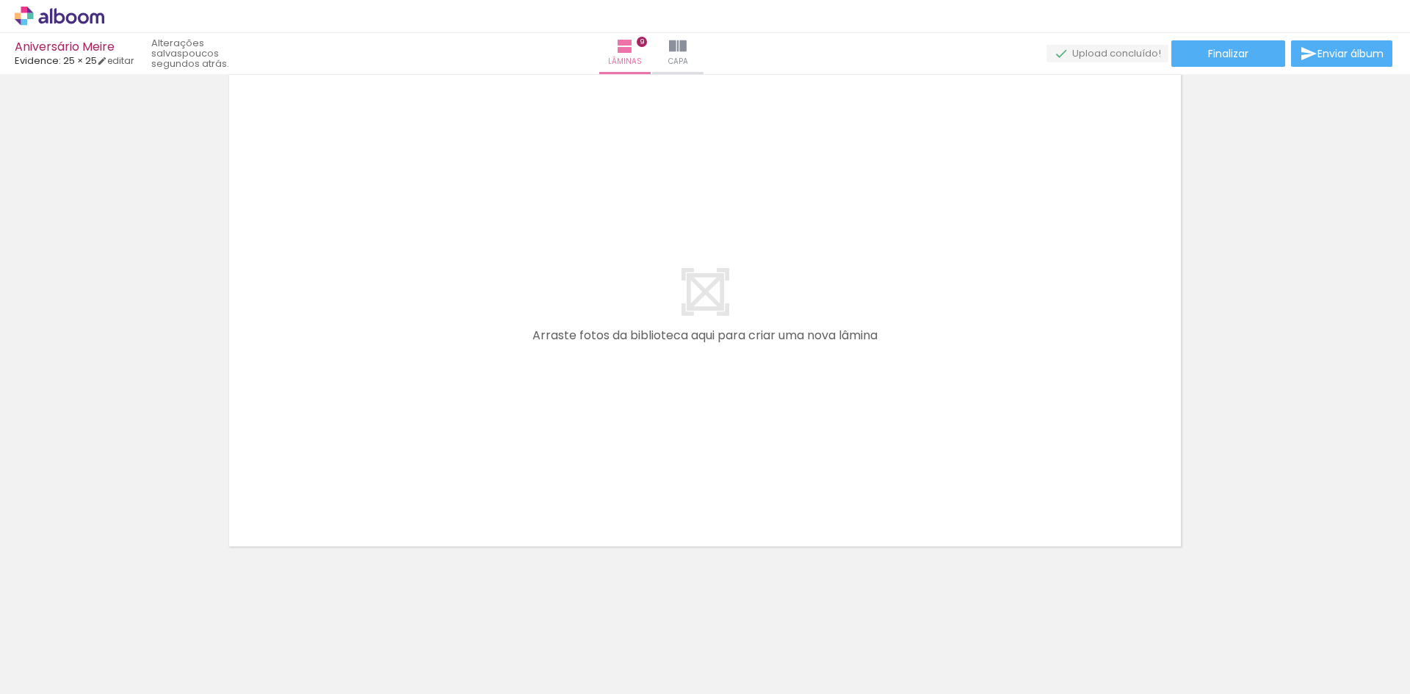
scroll to position [0, 1739]
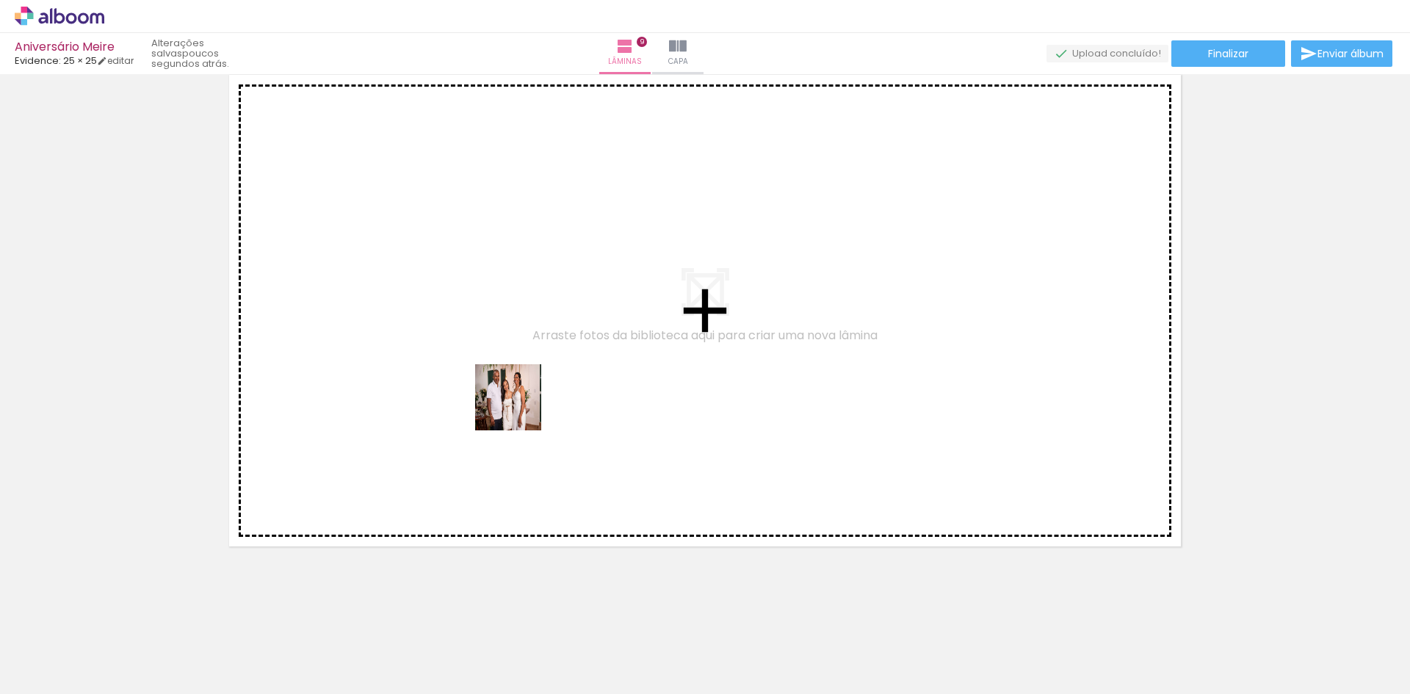
drag, startPoint x: 561, startPoint y: 617, endPoint x: 617, endPoint y: 527, distance: 105.6
click at [513, 396] on quentale-workspace at bounding box center [705, 347] width 1410 height 694
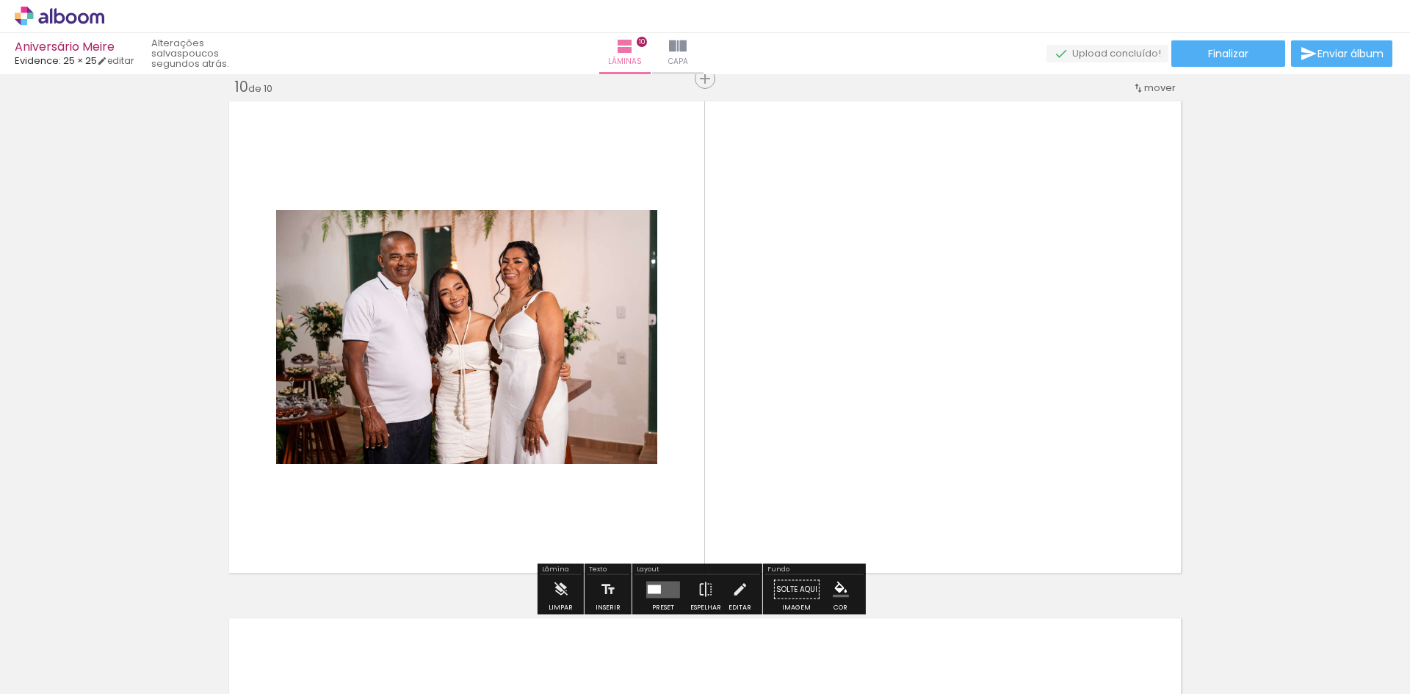
scroll to position [4673, 0]
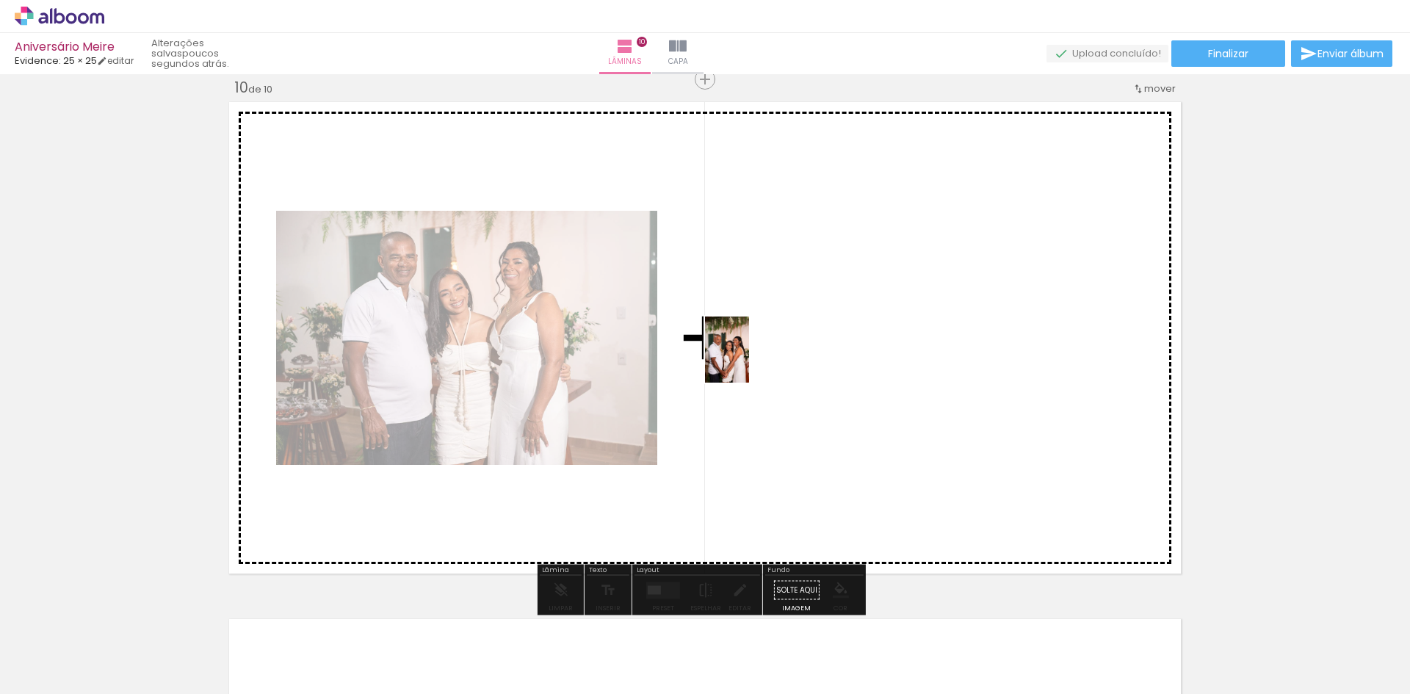
drag, startPoint x: 631, startPoint y: 655, endPoint x: 749, endPoint y: 361, distance: 317.4
click at [749, 361] on quentale-workspace at bounding box center [705, 347] width 1410 height 694
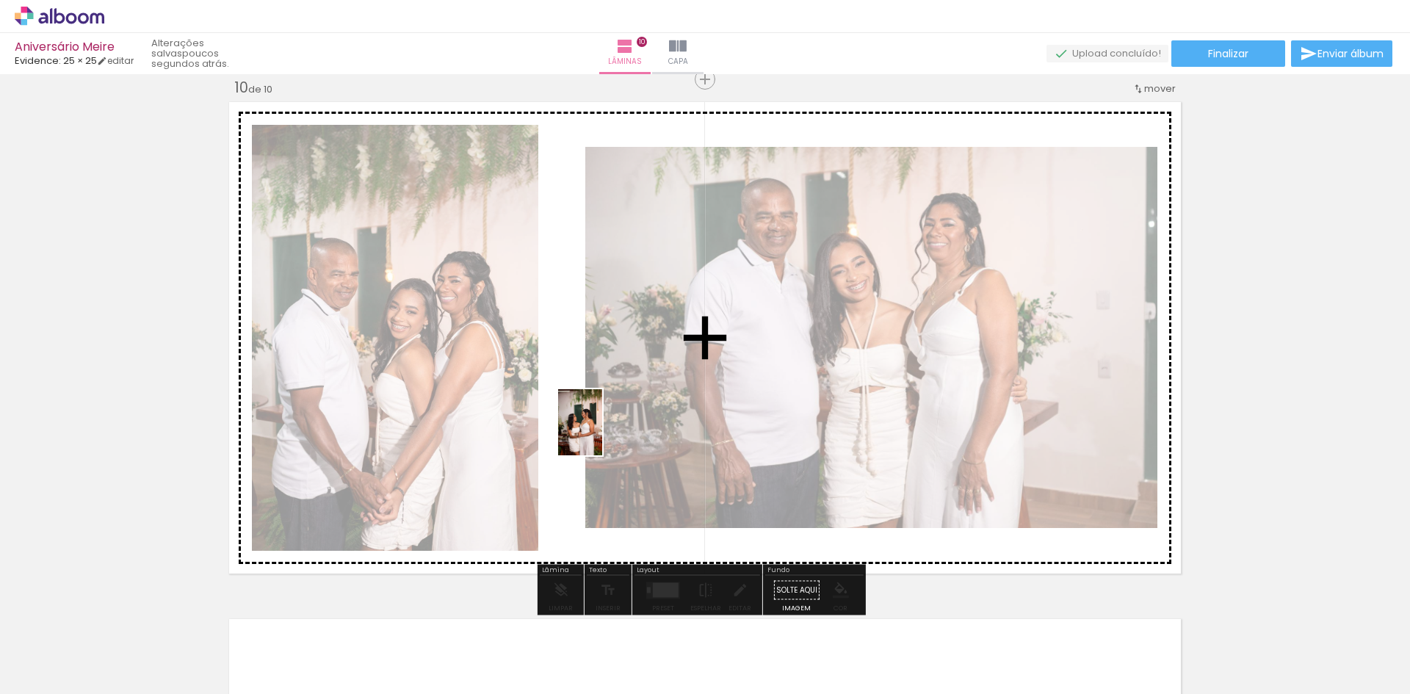
drag, startPoint x: 735, startPoint y: 671, endPoint x: 554, endPoint y: 391, distance: 333.8
click at [554, 391] on quentale-workspace at bounding box center [705, 347] width 1410 height 694
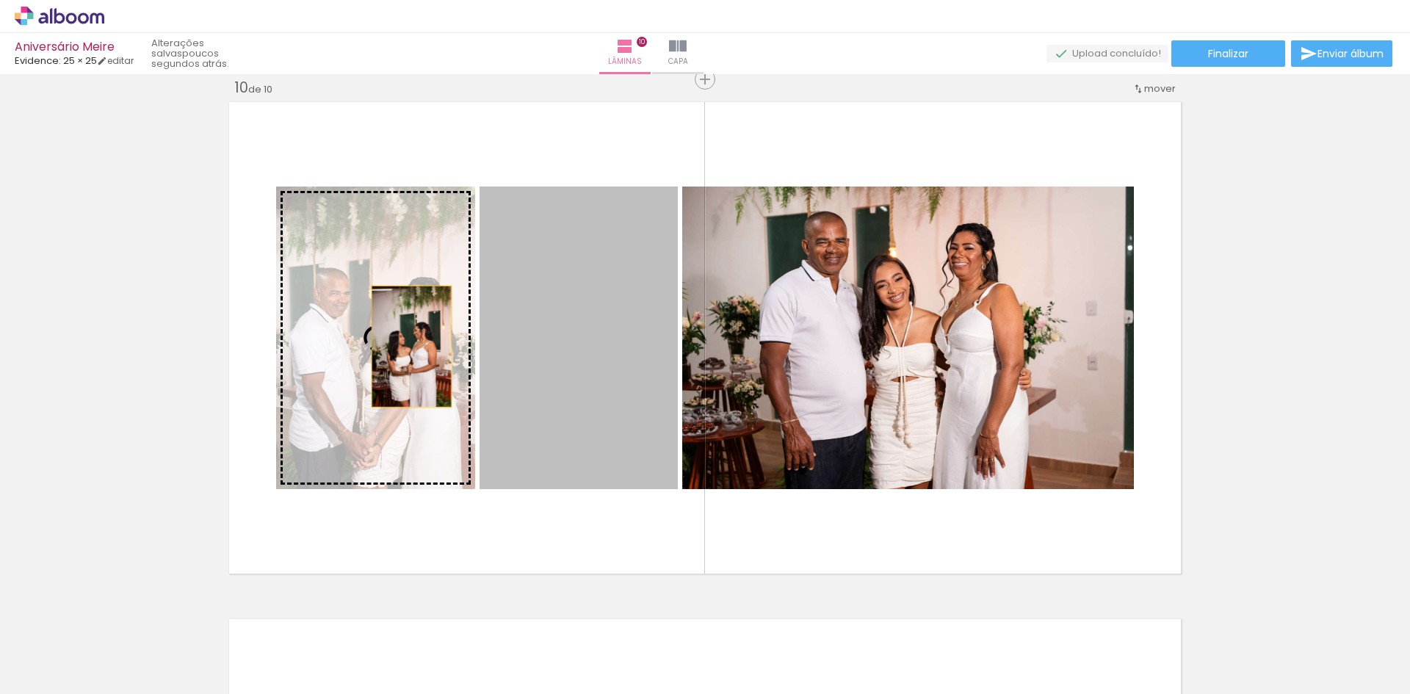
drag, startPoint x: 572, startPoint y: 375, endPoint x: 395, endPoint y: 346, distance: 179.3
click at [0, 0] on slot at bounding box center [0, 0] width 0 height 0
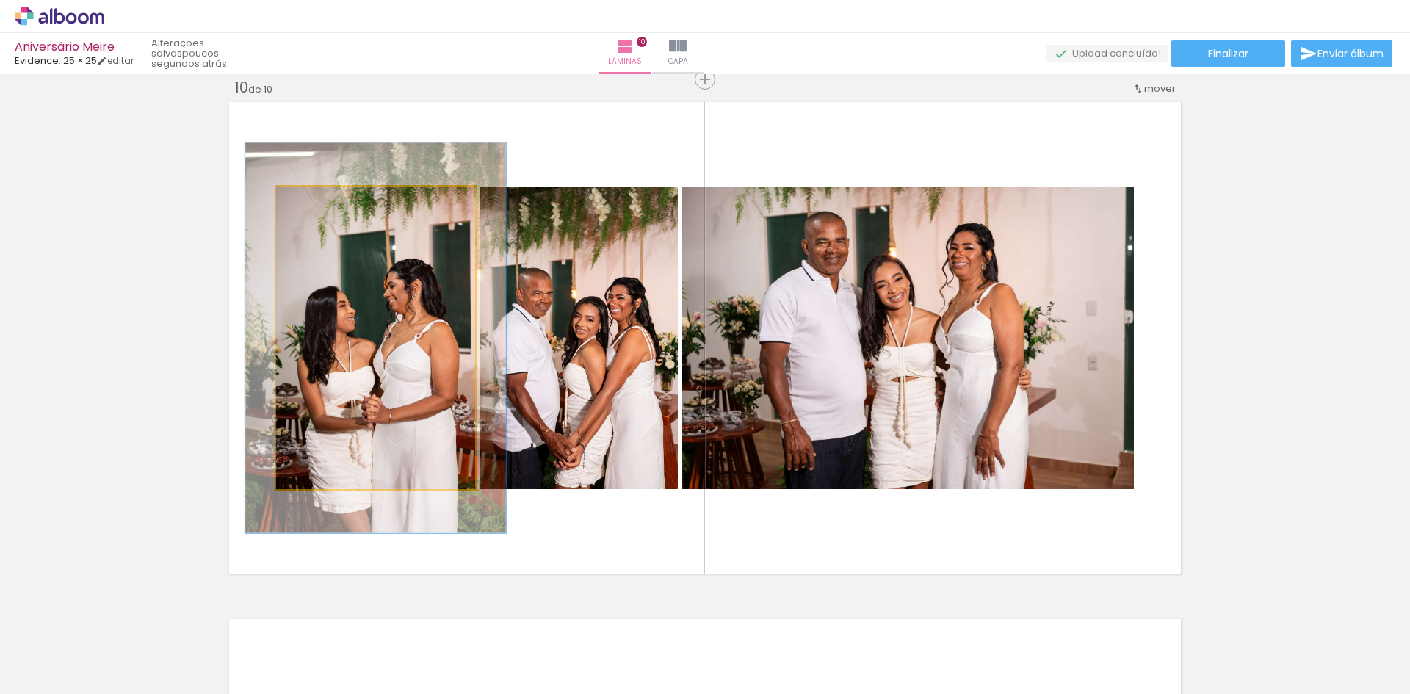
drag, startPoint x: 314, startPoint y: 206, endPoint x: 328, endPoint y: 204, distance: 14.1
click at [328, 204] on div at bounding box center [326, 202] width 24 height 24
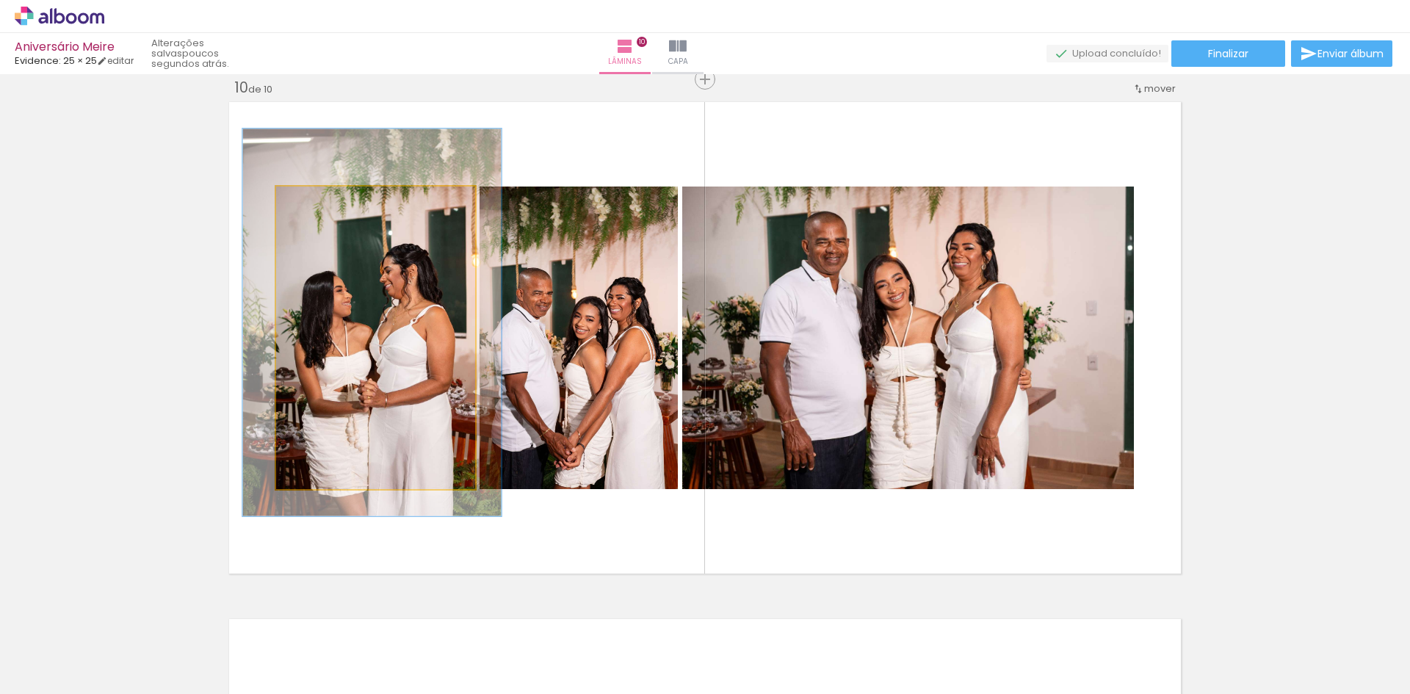
drag, startPoint x: 405, startPoint y: 341, endPoint x: 403, endPoint y: 330, distance: 11.2
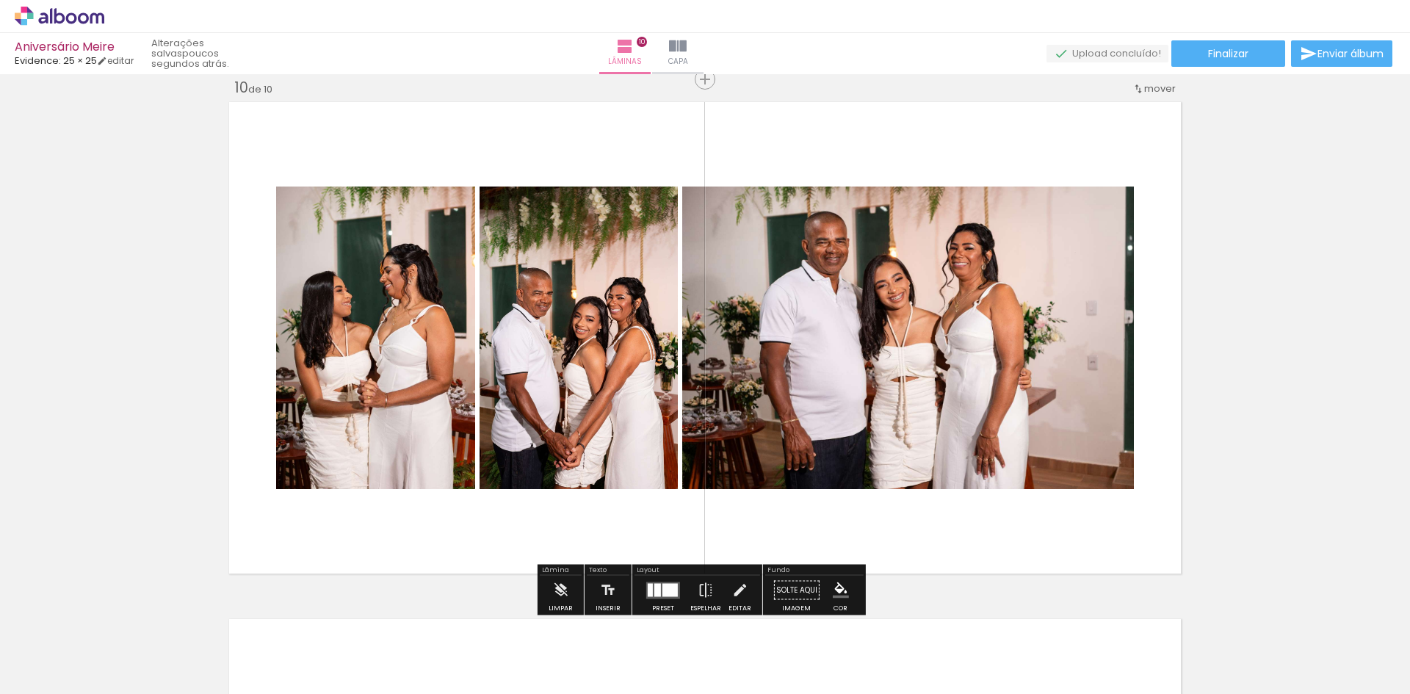
click at [1134, 212] on quentale-layouter at bounding box center [705, 338] width 961 height 480
click at [382, 353] on quentale-photo at bounding box center [375, 338] width 199 height 303
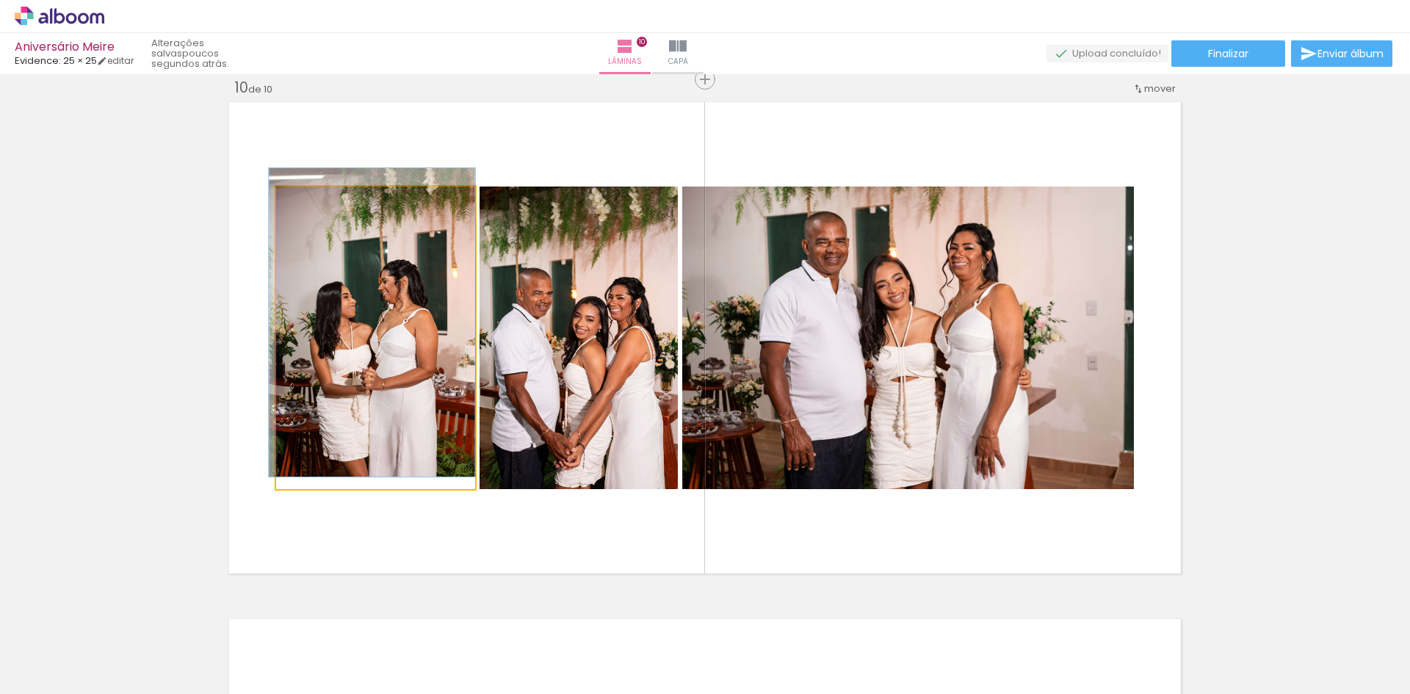
drag, startPoint x: 322, startPoint y: 211, endPoint x: 307, endPoint y: 210, distance: 14.7
click at [307, 210] on div at bounding box center [312, 202] width 24 height 24
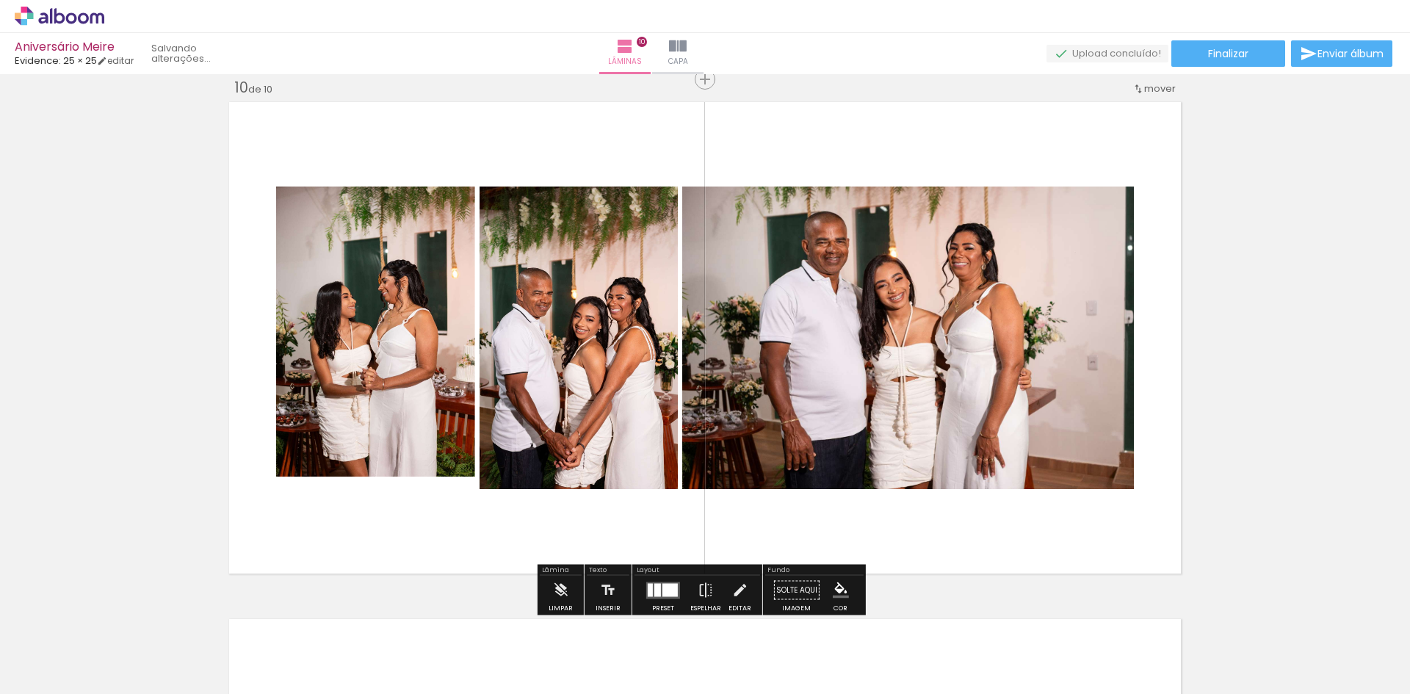
click at [390, 392] on quentale-photo at bounding box center [375, 338] width 199 height 303
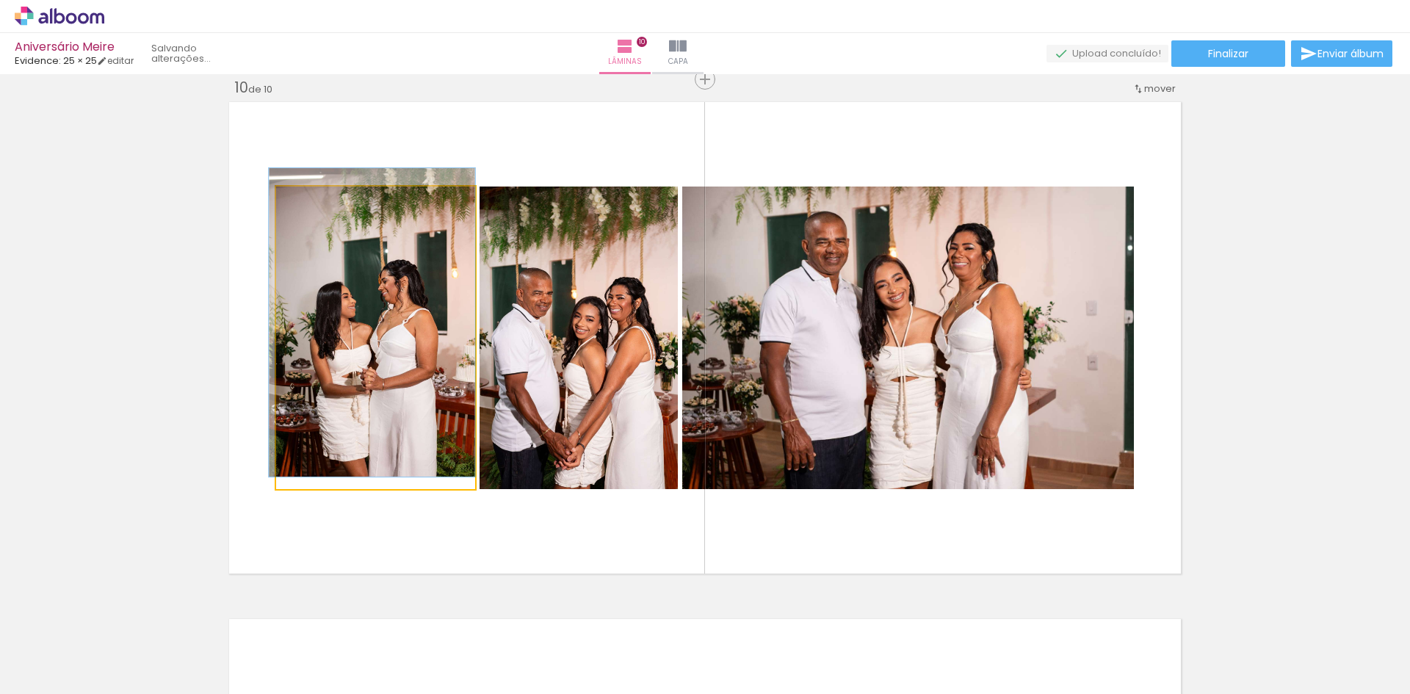
click at [390, 392] on quentale-photo at bounding box center [375, 338] width 199 height 303
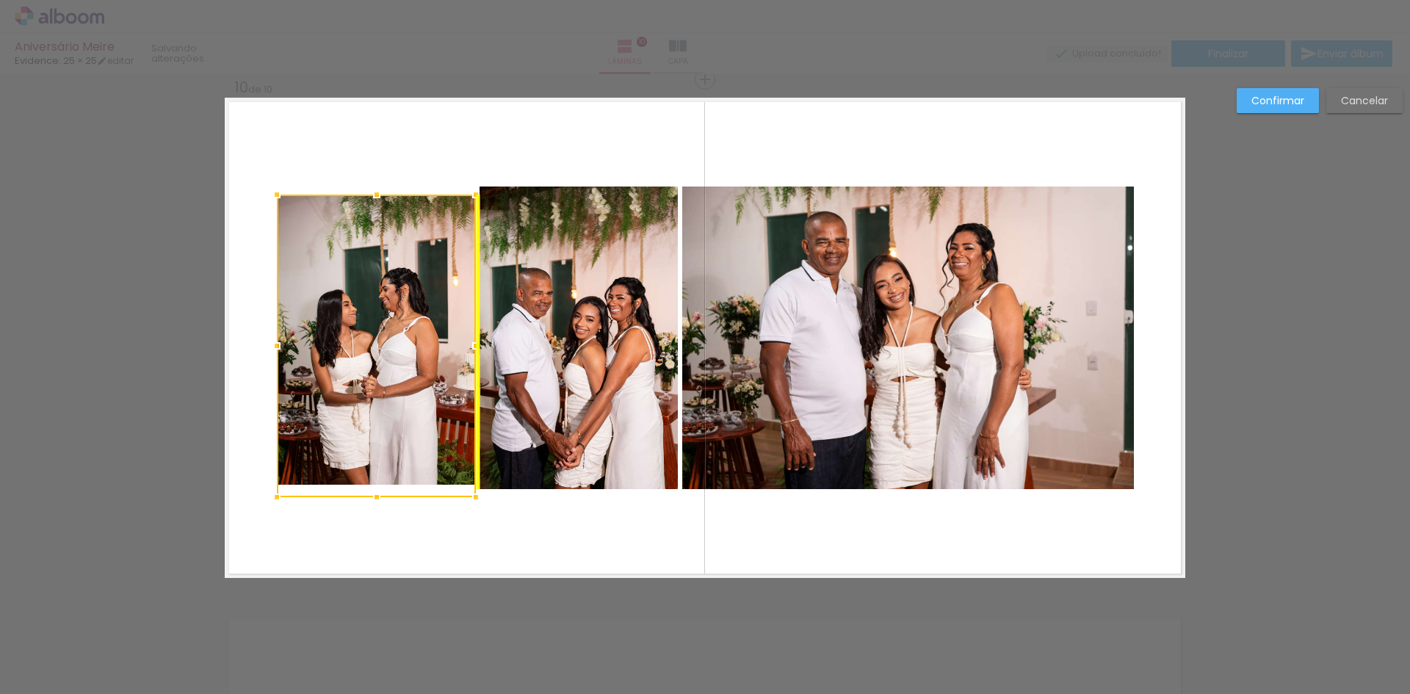
drag, startPoint x: 389, startPoint y: 373, endPoint x: 391, endPoint y: 381, distance: 8.2
click at [391, 381] on div at bounding box center [376, 346] width 199 height 303
click at [0, 0] on slot "Cancelar" at bounding box center [0, 0] width 0 height 0
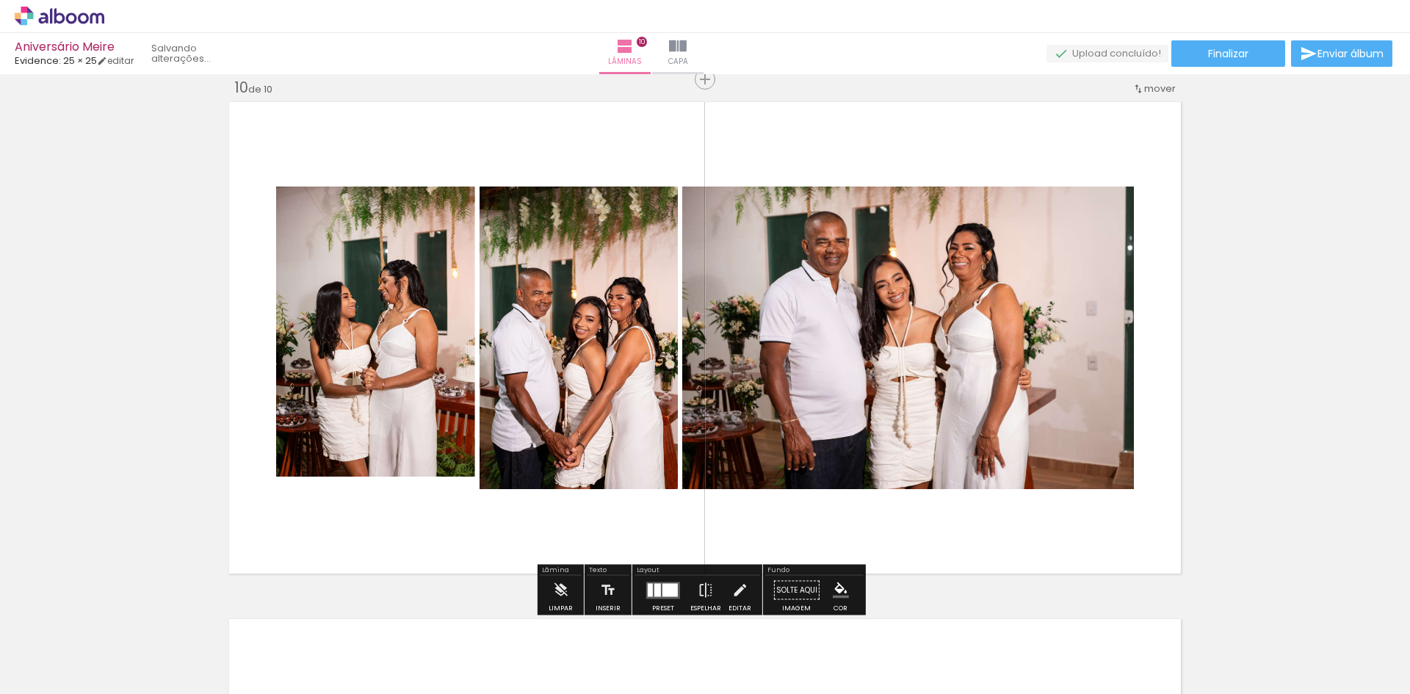
click at [384, 356] on quentale-photo at bounding box center [375, 338] width 199 height 303
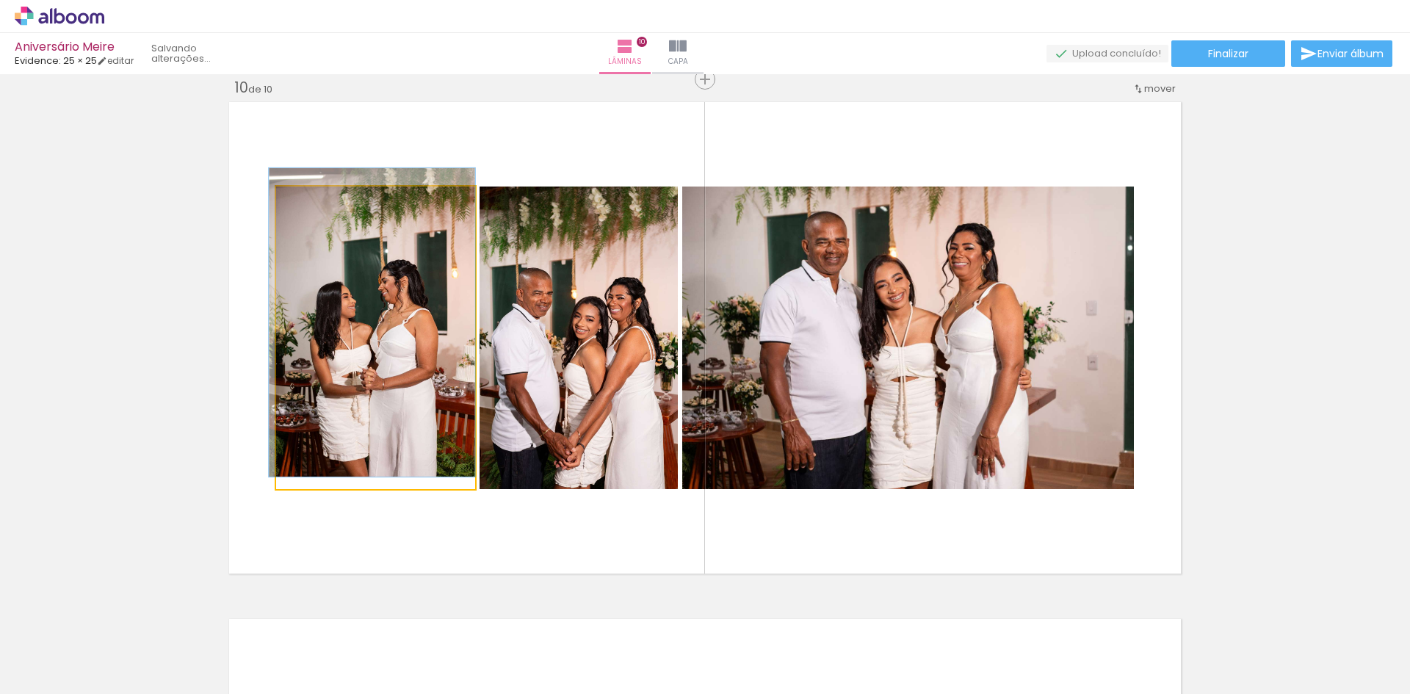
click at [384, 356] on quentale-photo at bounding box center [375, 338] width 199 height 303
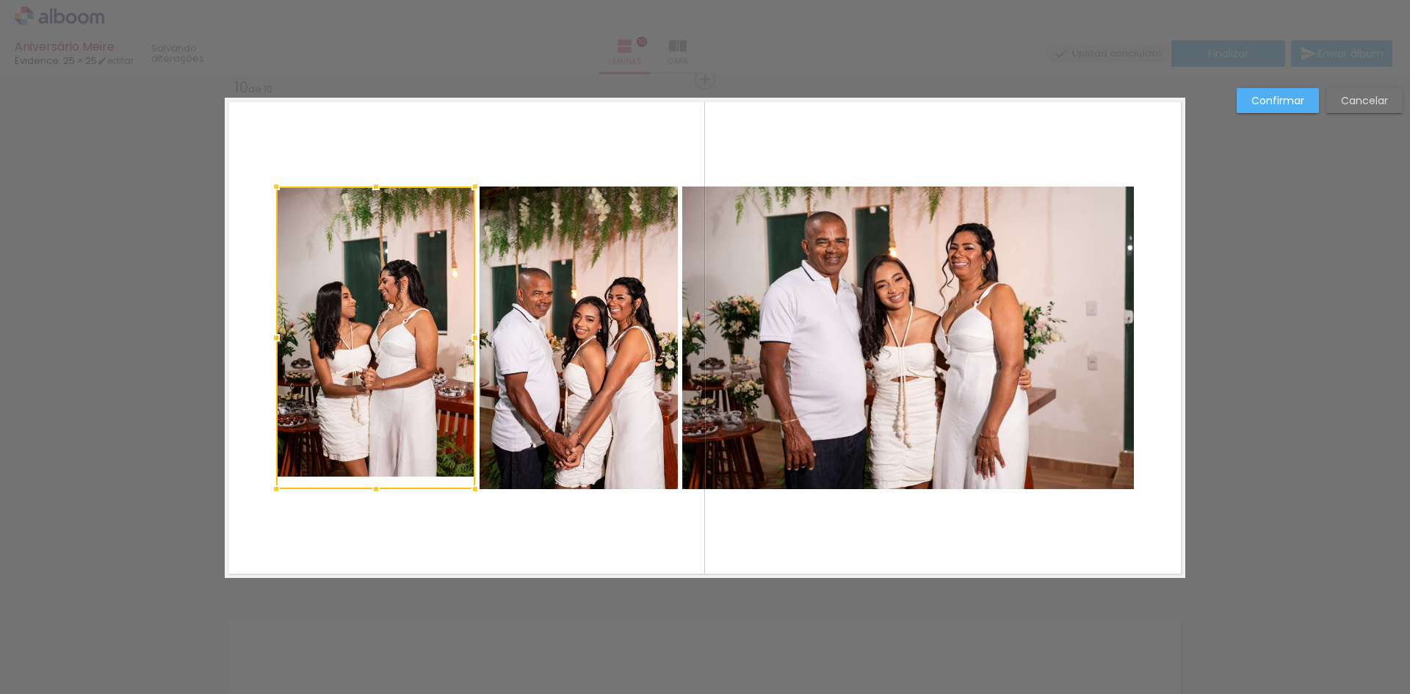
click at [383, 320] on div at bounding box center [375, 338] width 199 height 303
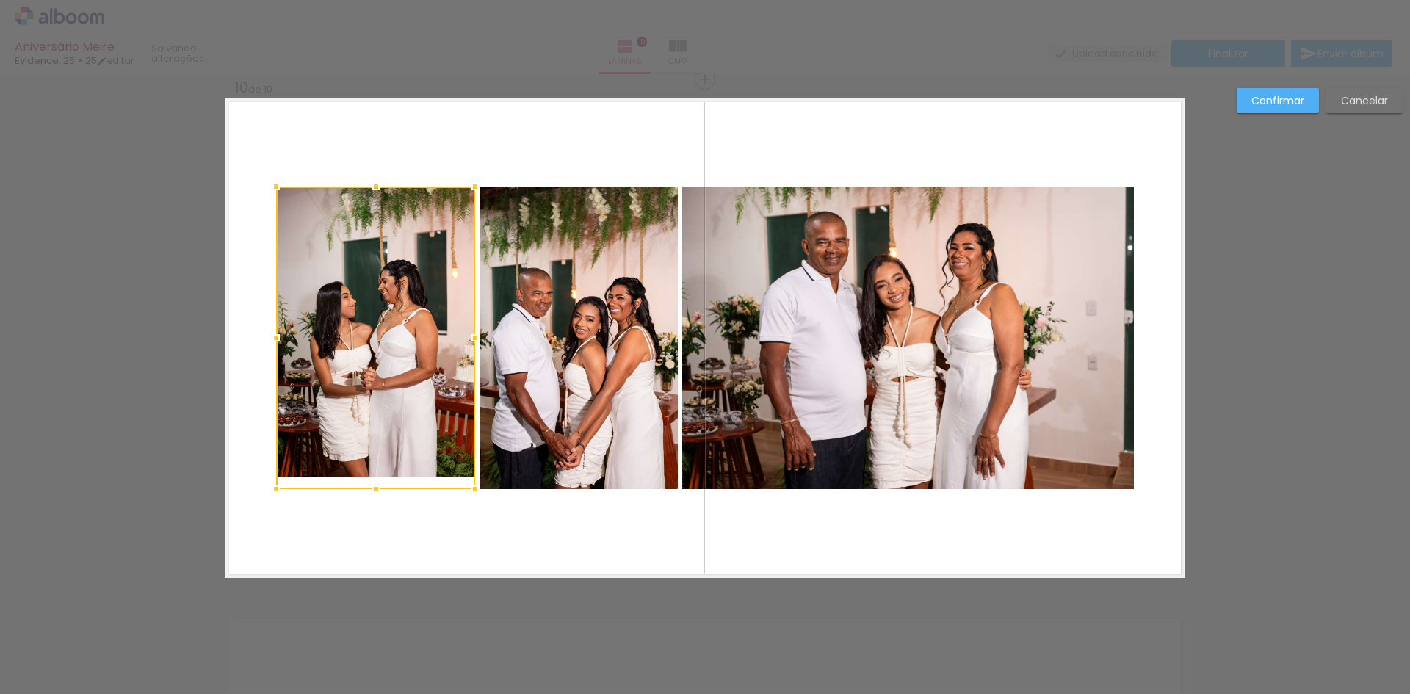
click at [1338, 104] on paper-button "Cancelar" at bounding box center [1365, 100] width 76 height 25
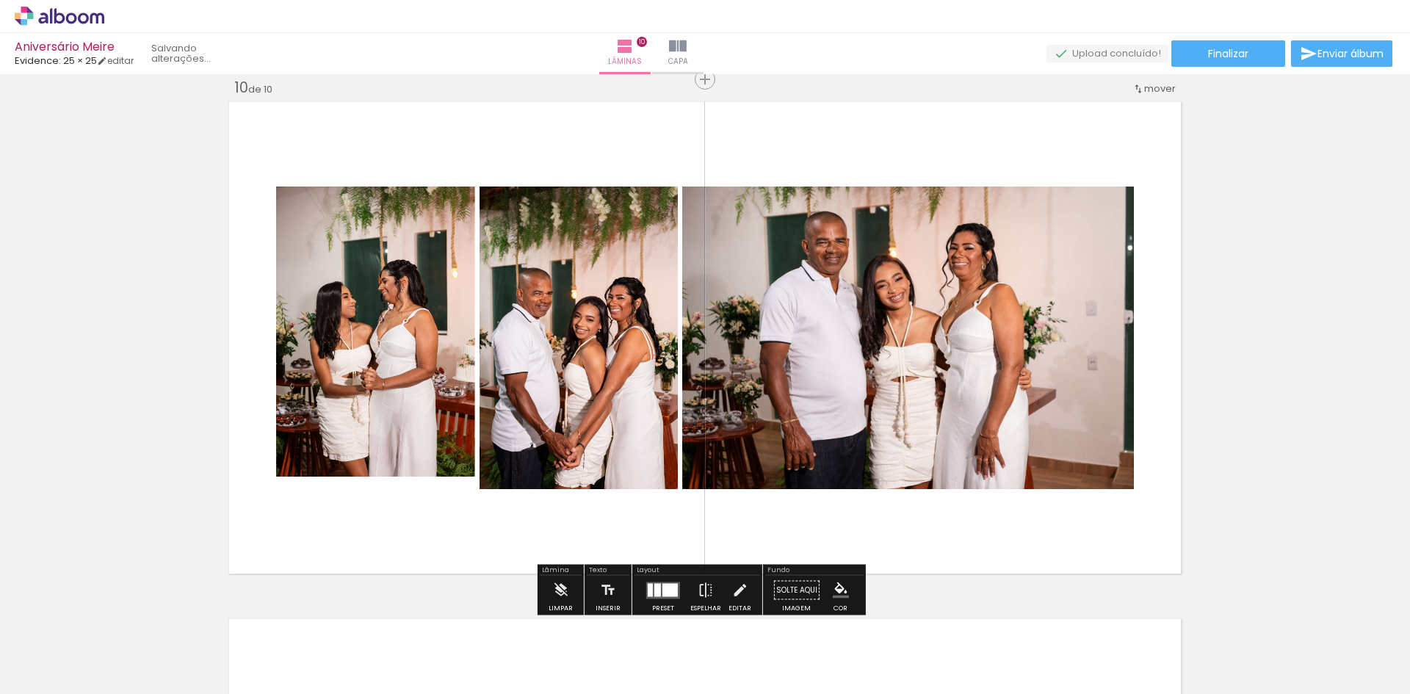
click at [383, 358] on quentale-photo at bounding box center [375, 338] width 199 height 303
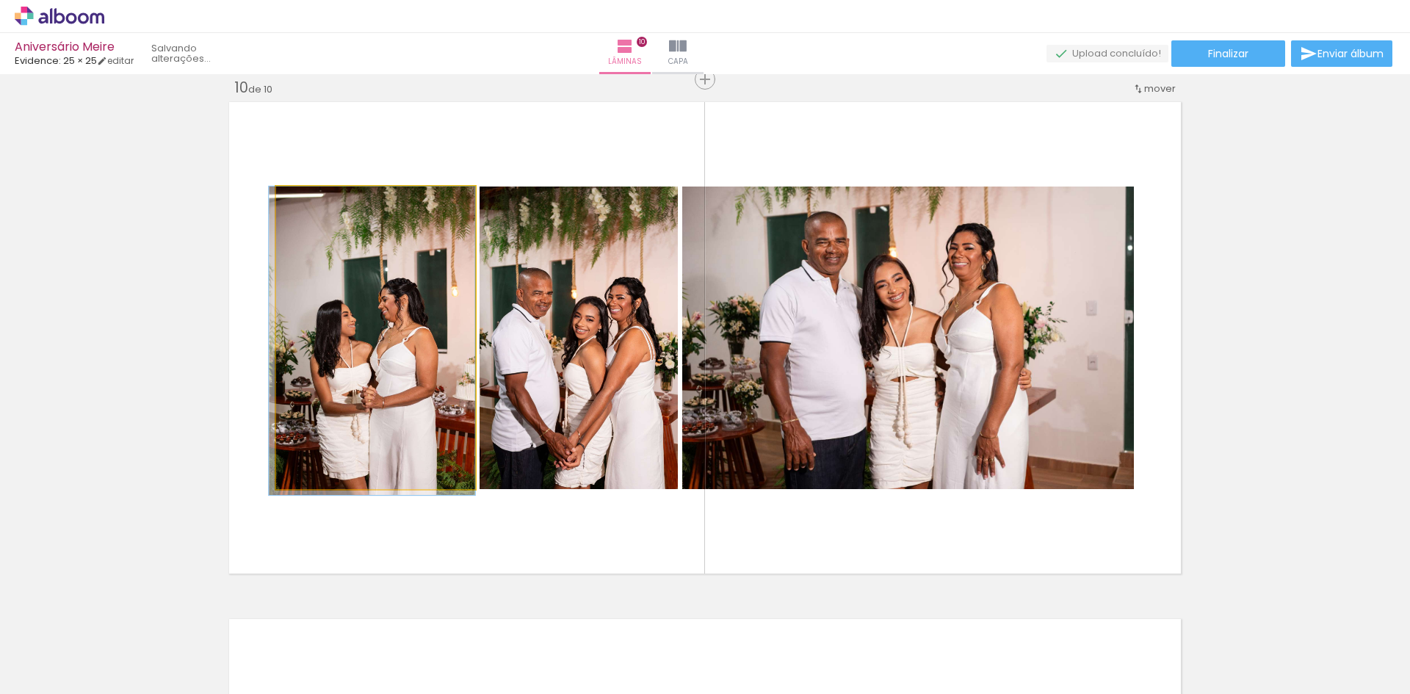
drag, startPoint x: 383, startPoint y: 342, endPoint x: 371, endPoint y: 365, distance: 26.6
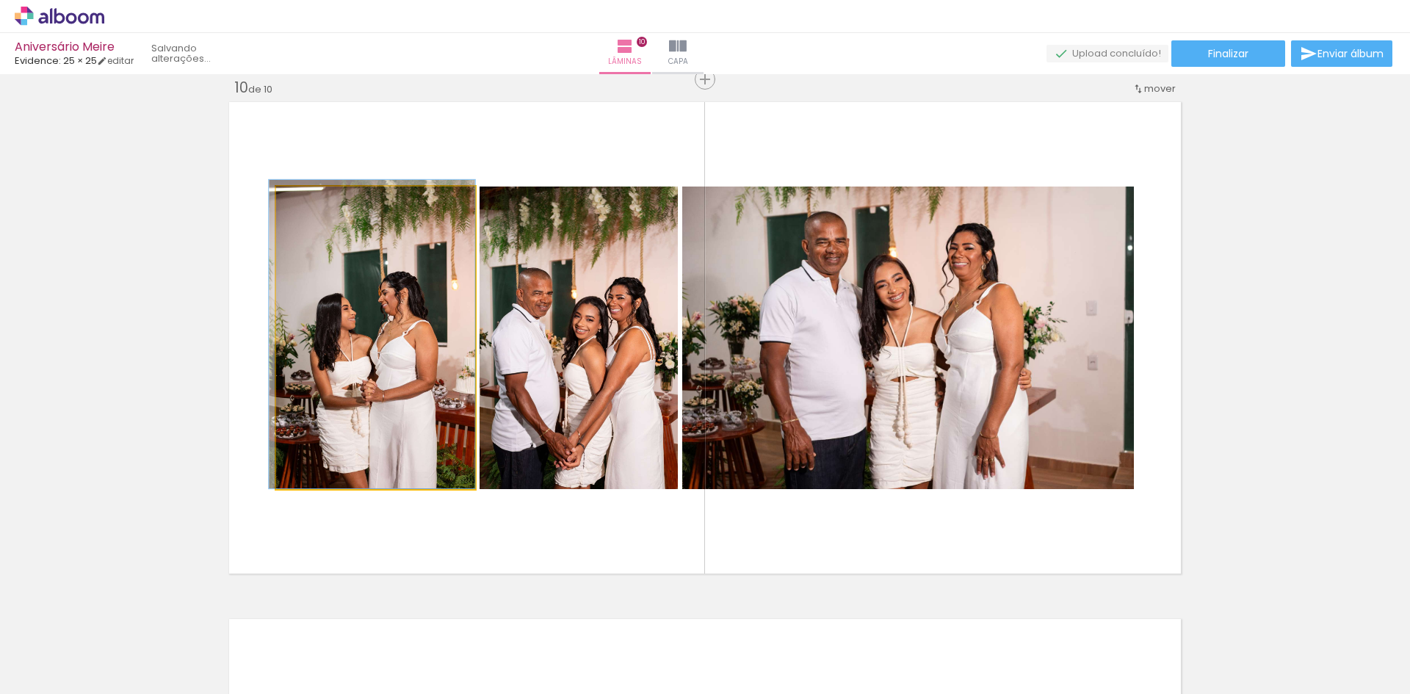
drag, startPoint x: 378, startPoint y: 373, endPoint x: 363, endPoint y: 312, distance: 62.9
click at [312, 208] on div at bounding box center [312, 202] width 24 height 24
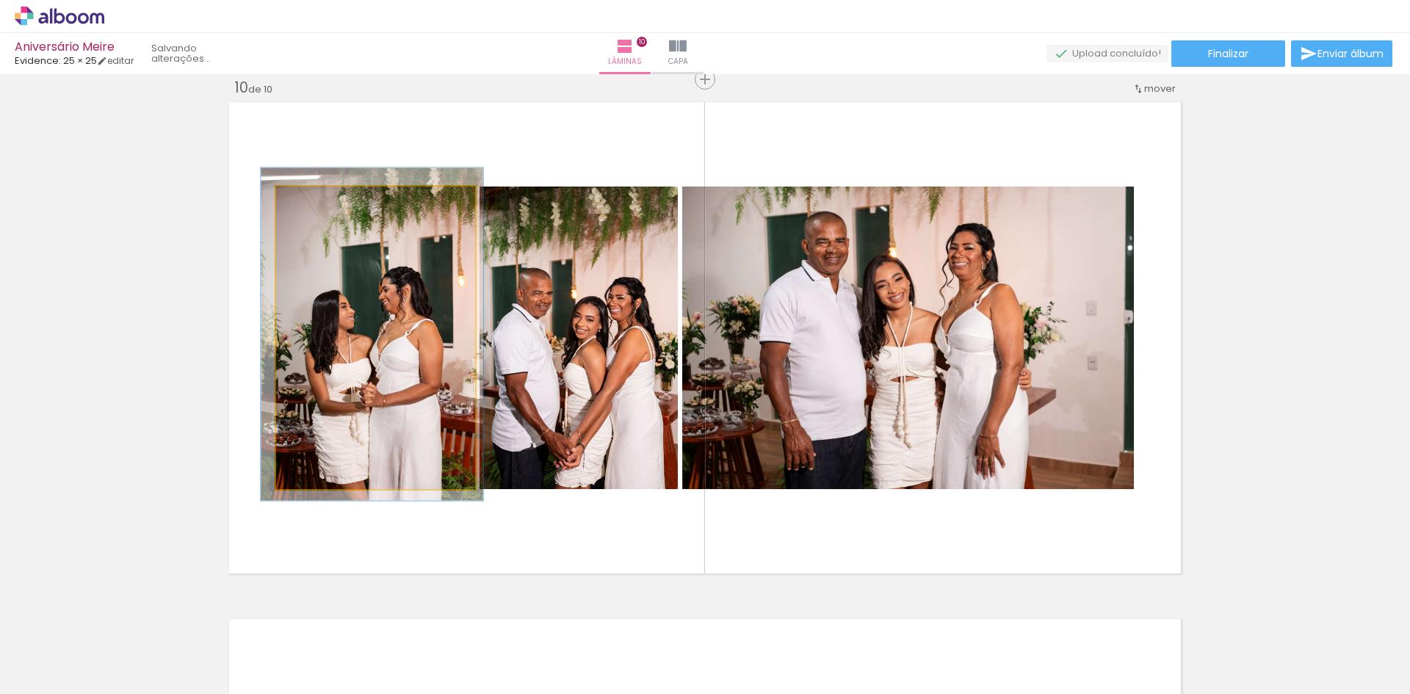
type paper-slider "110"
click at [314, 207] on div at bounding box center [317, 202] width 24 height 24
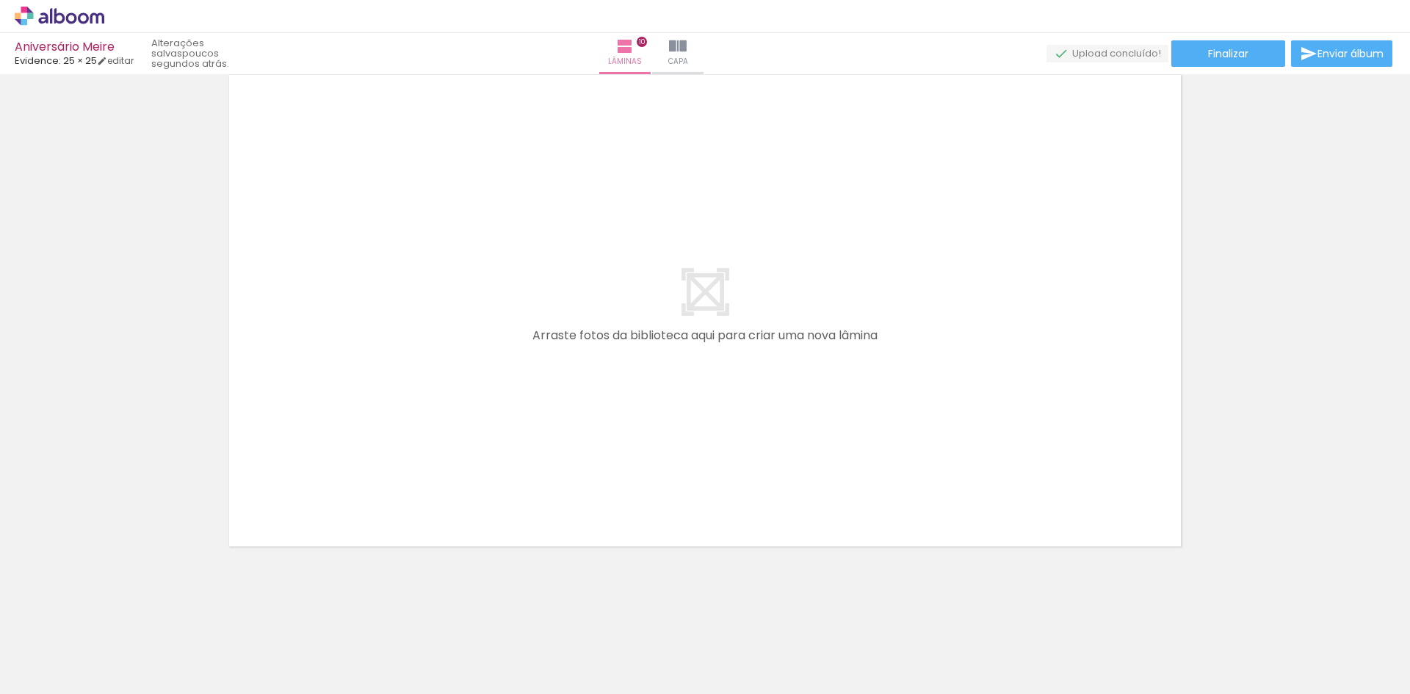
scroll to position [0, 2252]
click at [381, 663] on div at bounding box center [363, 644] width 48 height 73
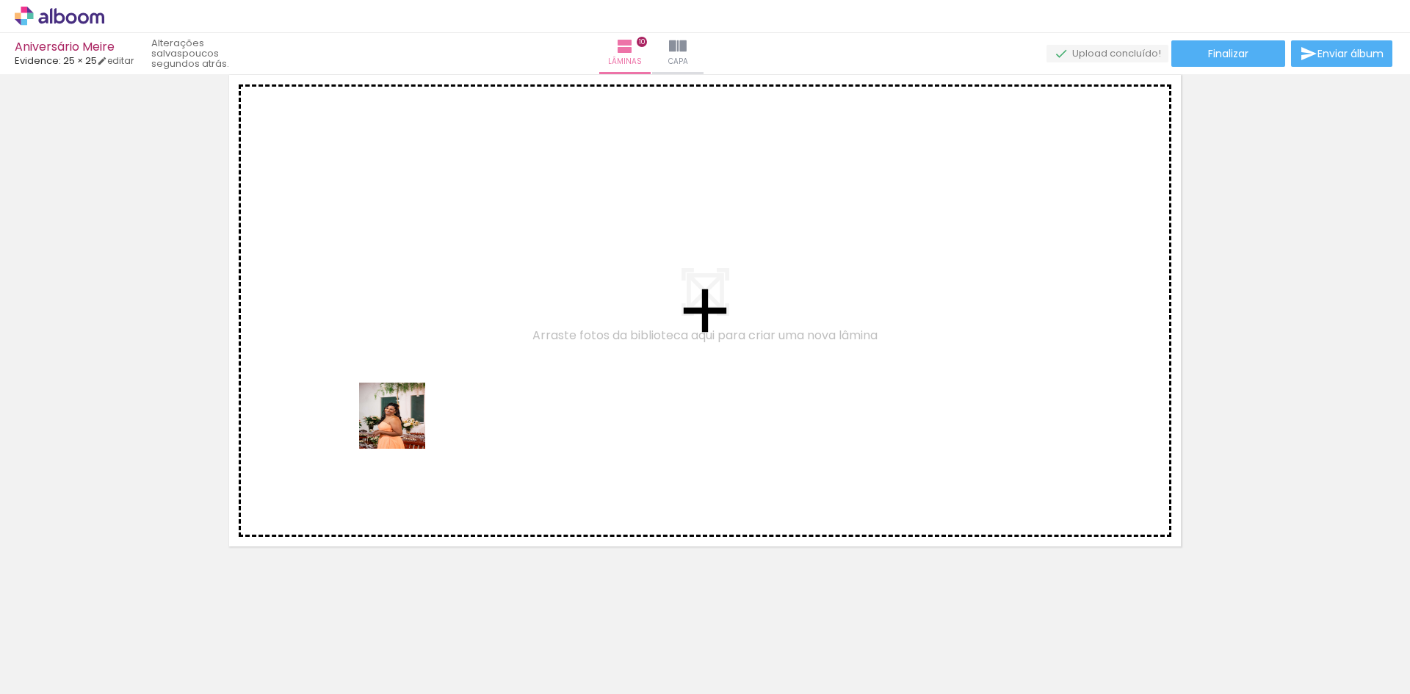
drag, startPoint x: 454, startPoint y: 659, endPoint x: 393, endPoint y: 404, distance: 262.1
click at [393, 404] on quentale-workspace at bounding box center [705, 347] width 1410 height 694
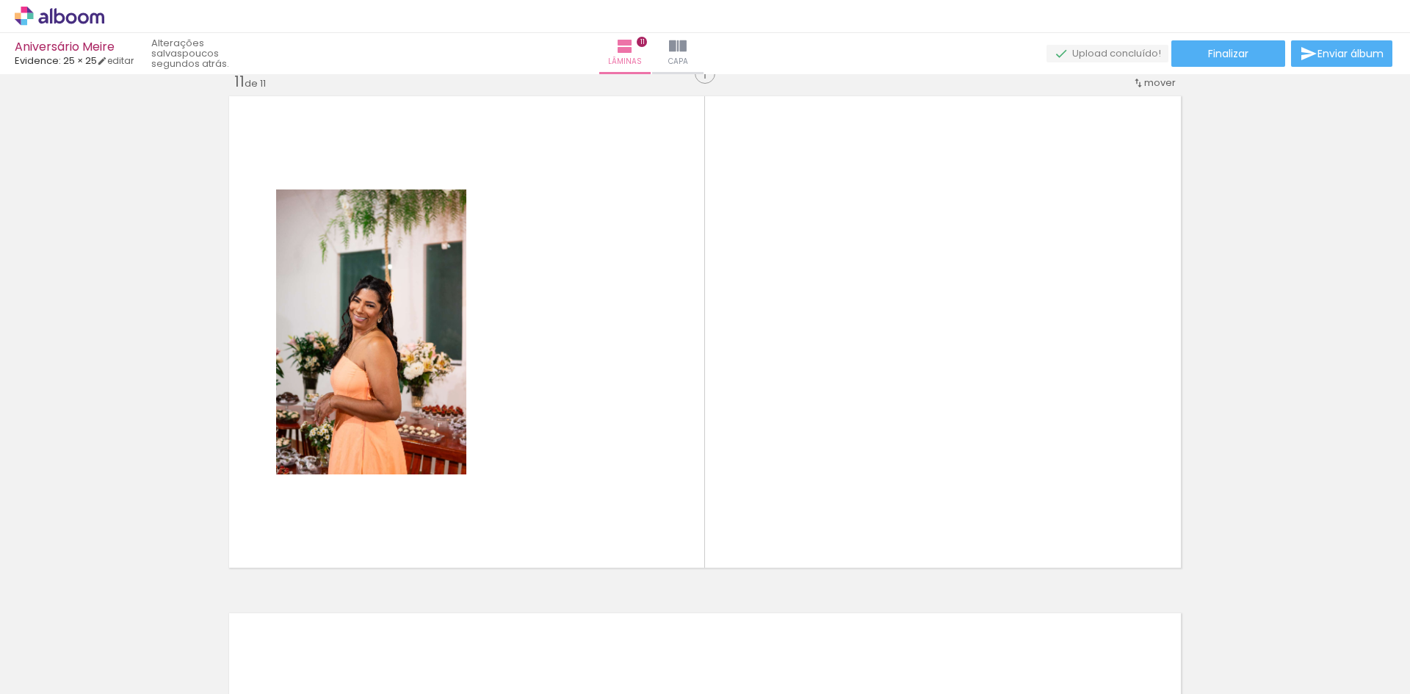
scroll to position [5190, 0]
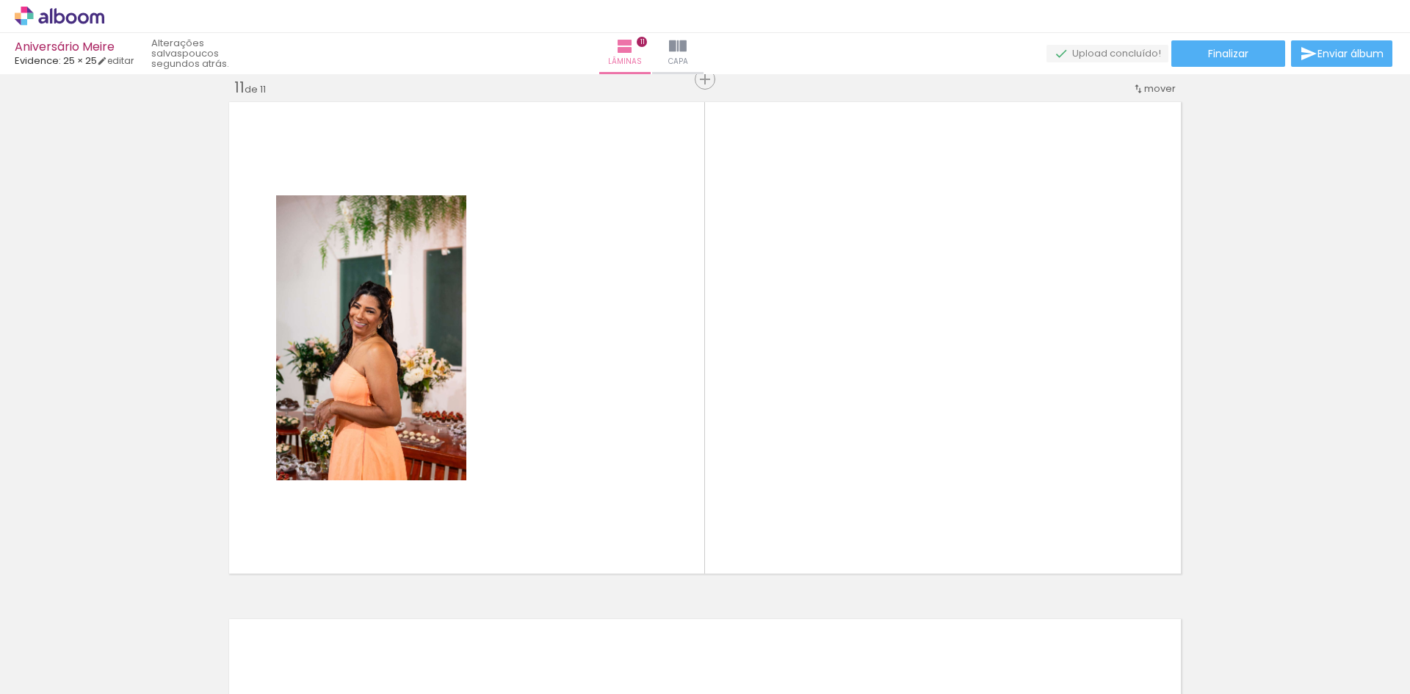
drag, startPoint x: 531, startPoint y: 654, endPoint x: 596, endPoint y: 504, distance: 163.5
click at [566, 392] on quentale-workspace at bounding box center [705, 347] width 1410 height 694
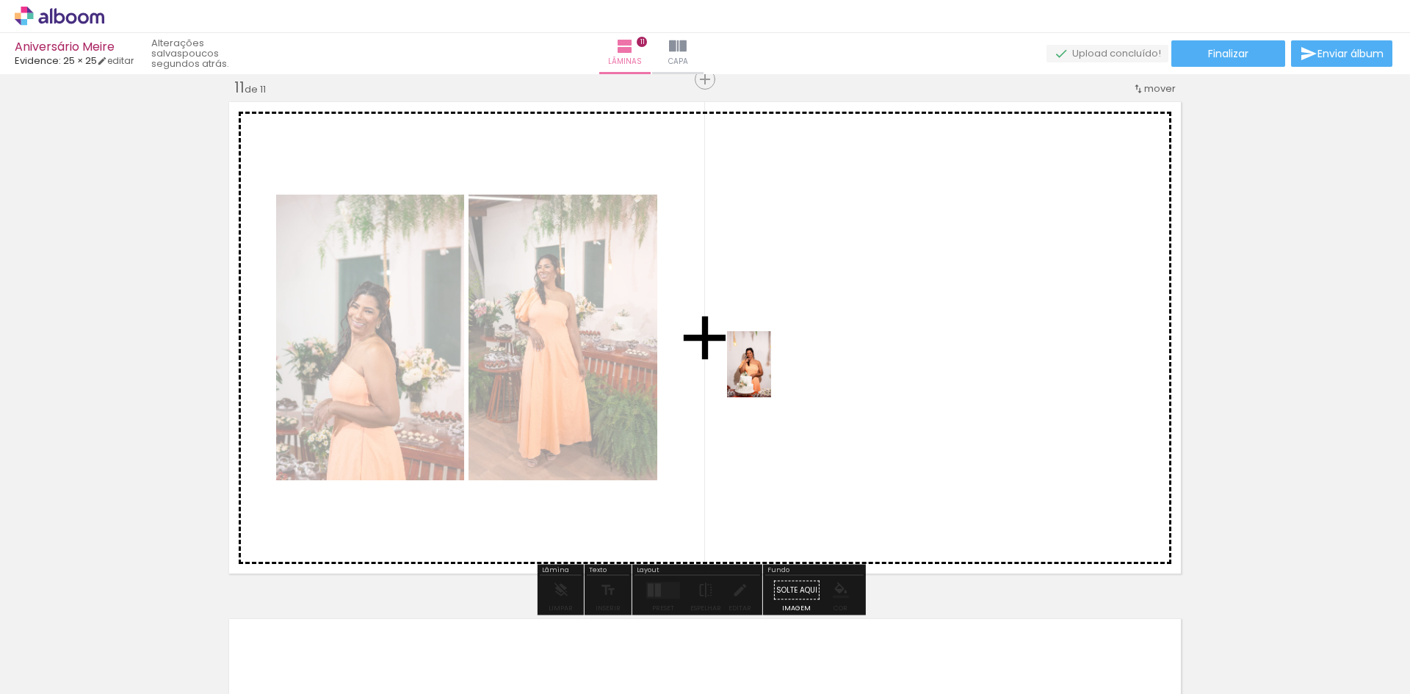
drag, startPoint x: 624, startPoint y: 650, endPoint x: 746, endPoint y: 534, distance: 168.3
click at [778, 367] on quentale-workspace at bounding box center [705, 347] width 1410 height 694
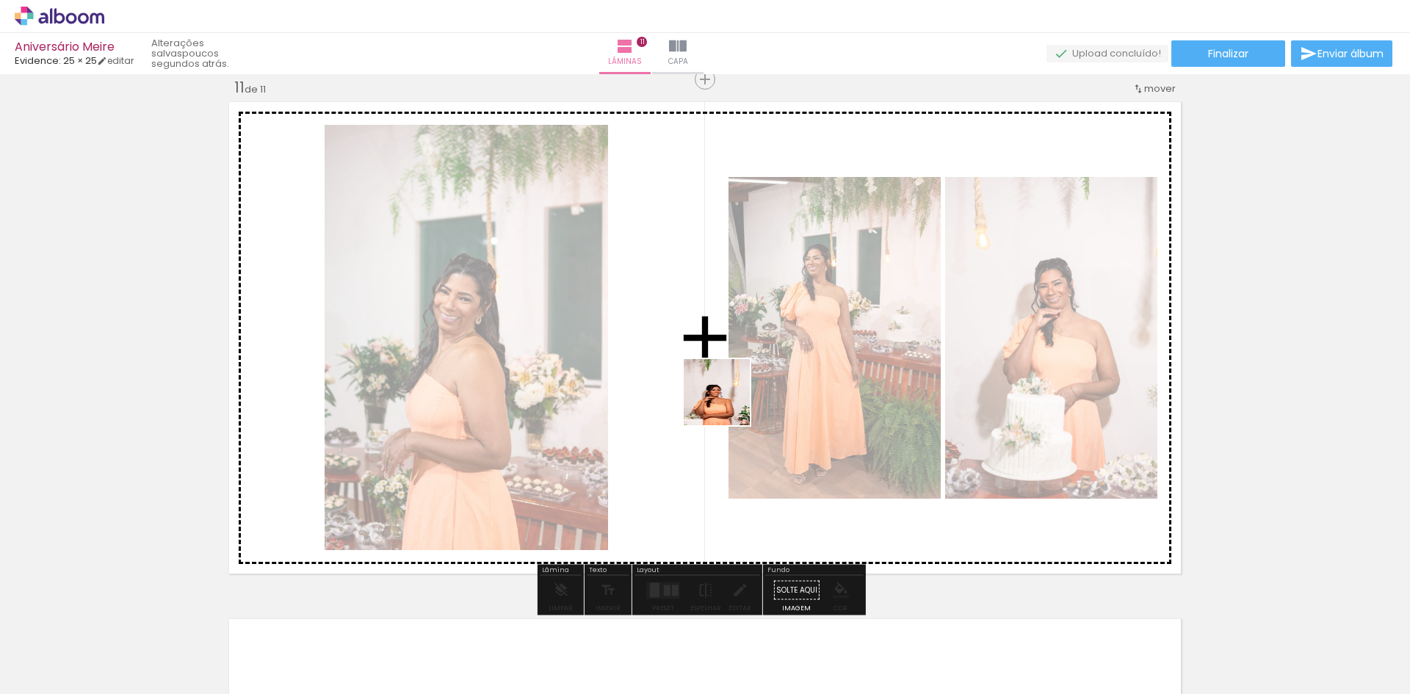
drag, startPoint x: 702, startPoint y: 661, endPoint x: 728, endPoint y: 403, distance: 259.1
click at [728, 403] on quentale-workspace at bounding box center [705, 347] width 1410 height 694
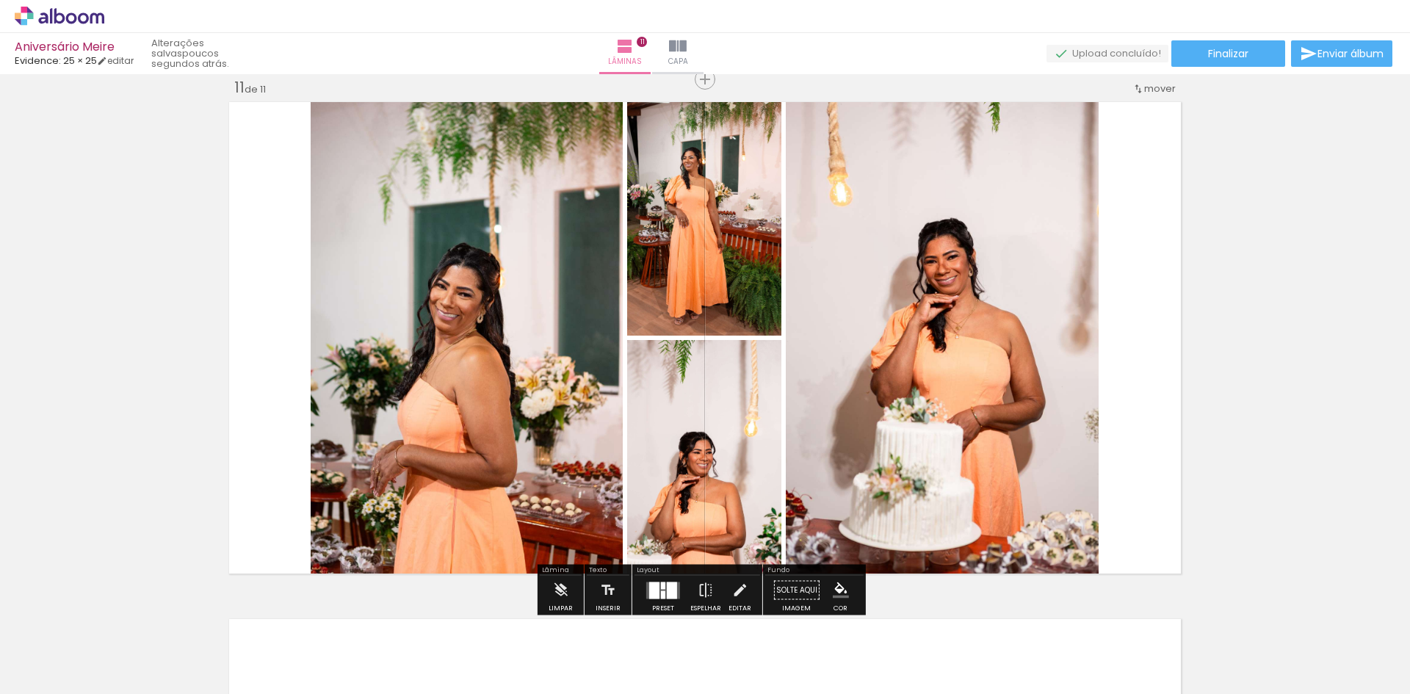
click at [654, 591] on div at bounding box center [654, 590] width 10 height 17
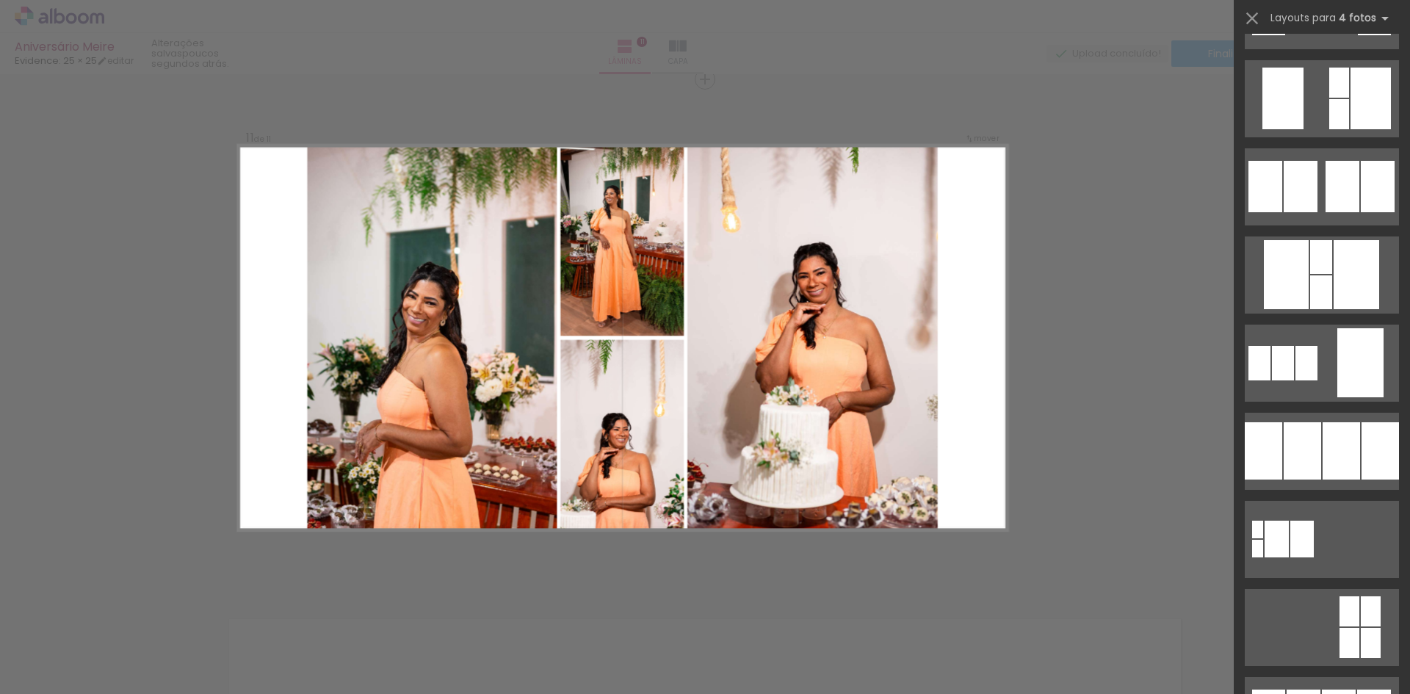
scroll to position [1257, 0]
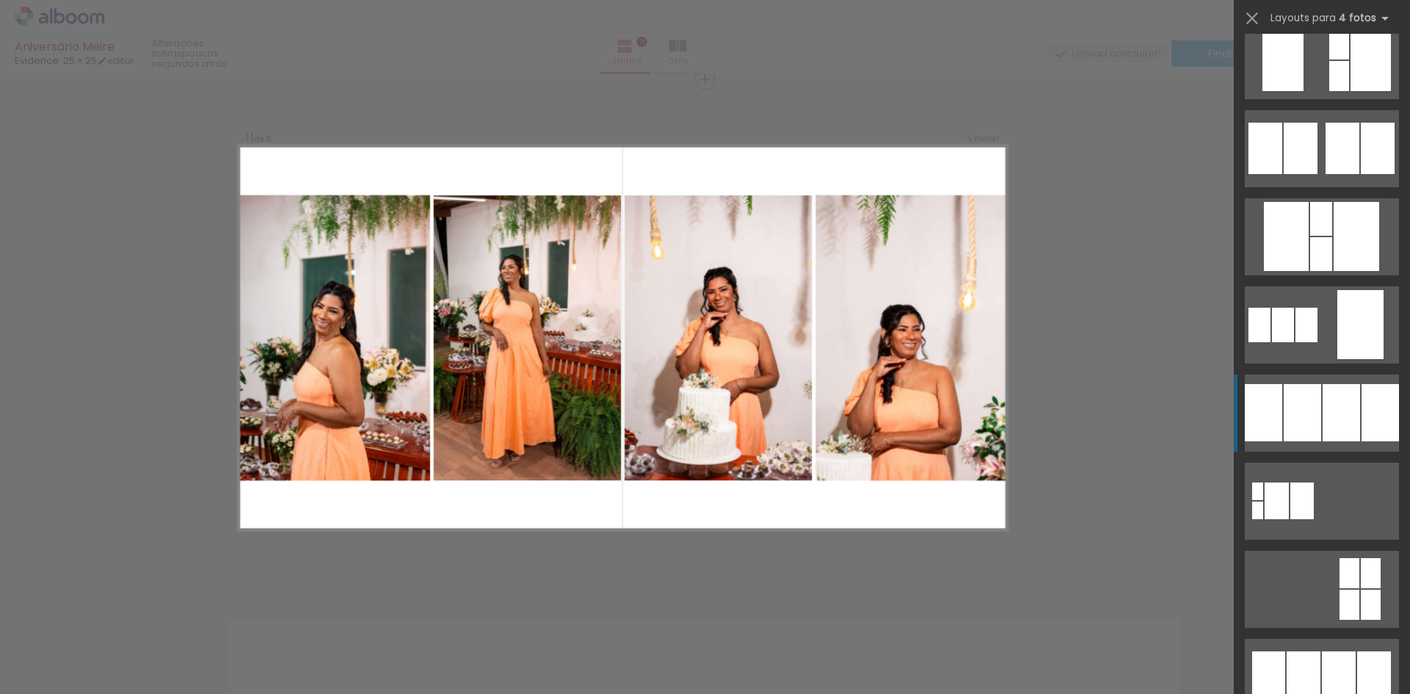
click at [1289, 483] on div at bounding box center [1277, 501] width 24 height 37
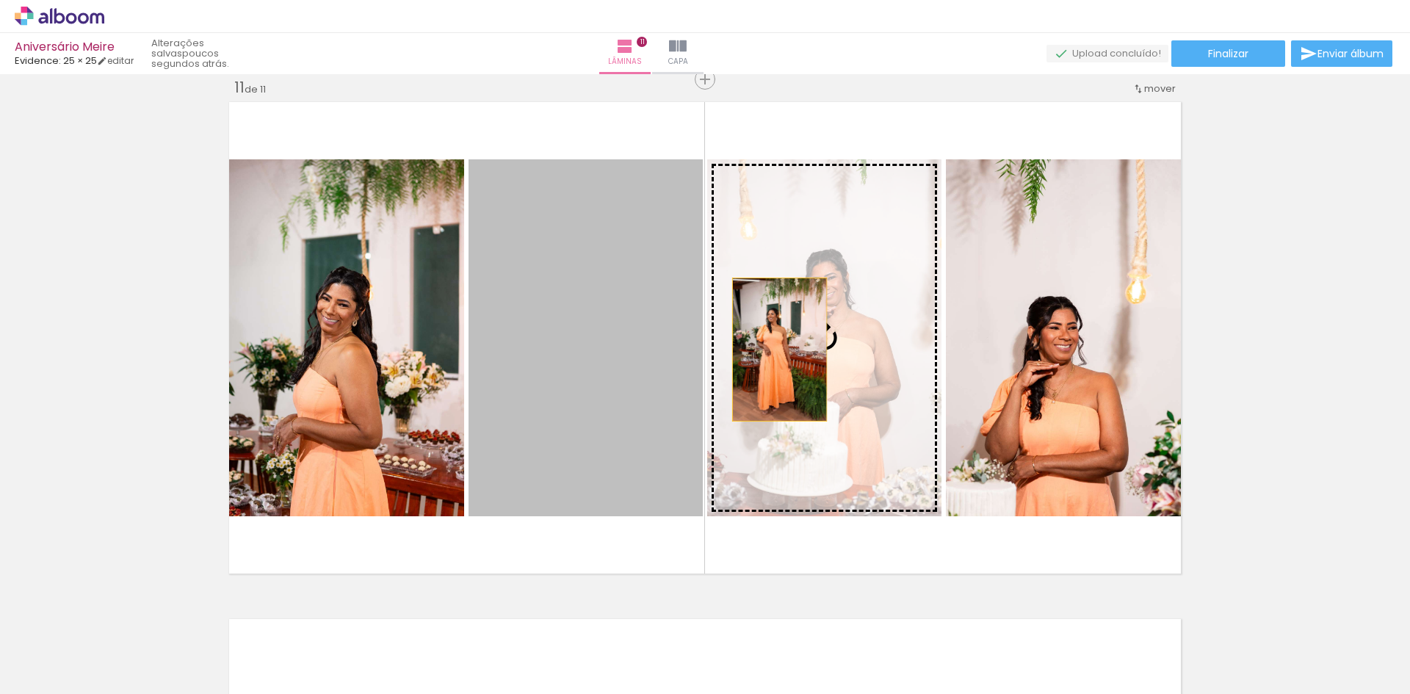
drag, startPoint x: 577, startPoint y: 361, endPoint x: 774, endPoint y: 350, distance: 197.2
click at [0, 0] on slot at bounding box center [0, 0] width 0 height 0
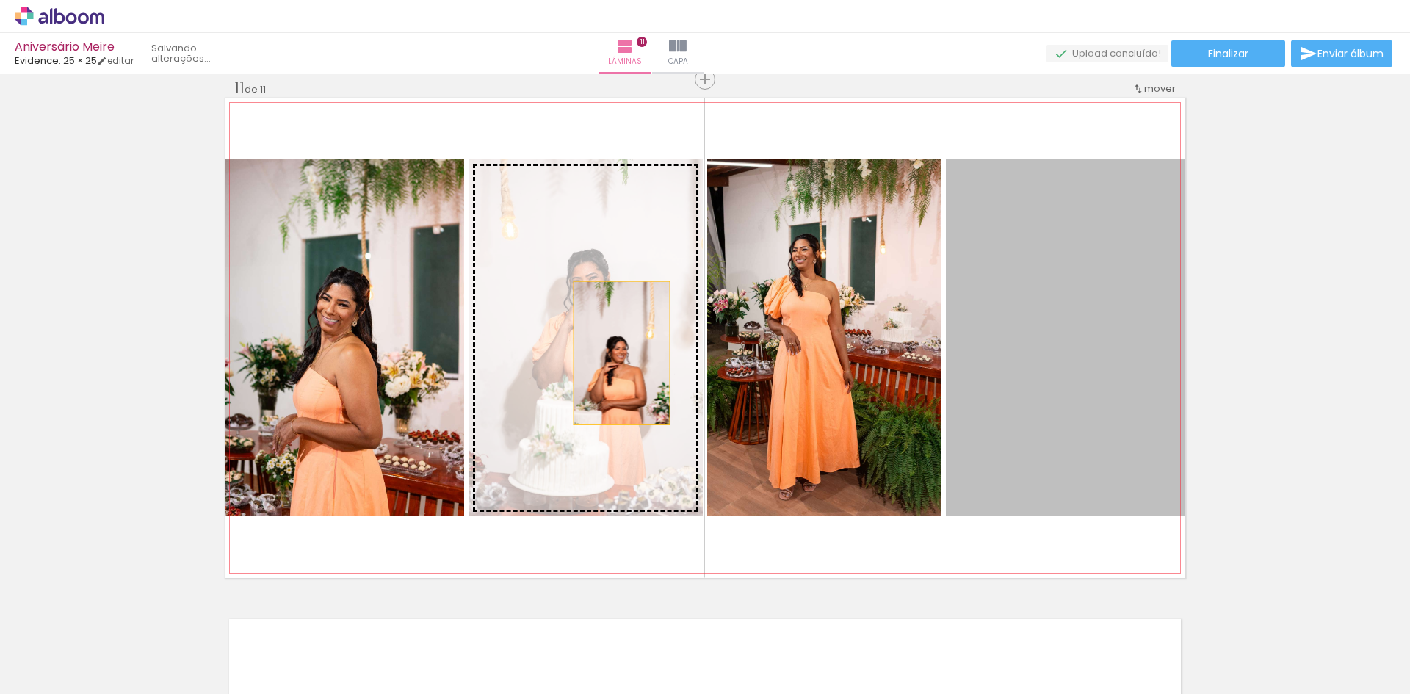
drag, startPoint x: 1056, startPoint y: 375, endPoint x: 602, endPoint y: 353, distance: 453.7
click at [0, 0] on slot at bounding box center [0, 0] width 0 height 0
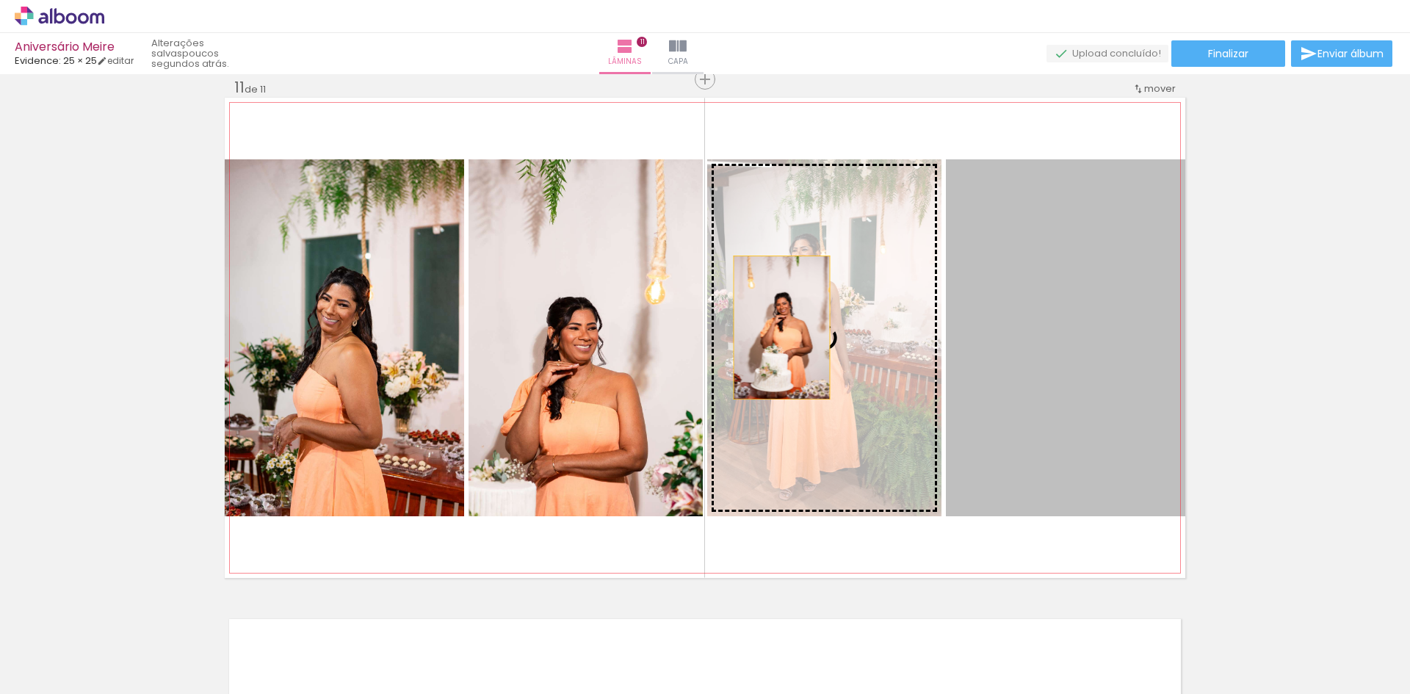
drag, startPoint x: 1043, startPoint y: 339, endPoint x: 972, endPoint y: 326, distance: 72.3
click at [0, 0] on slot at bounding box center [0, 0] width 0 height 0
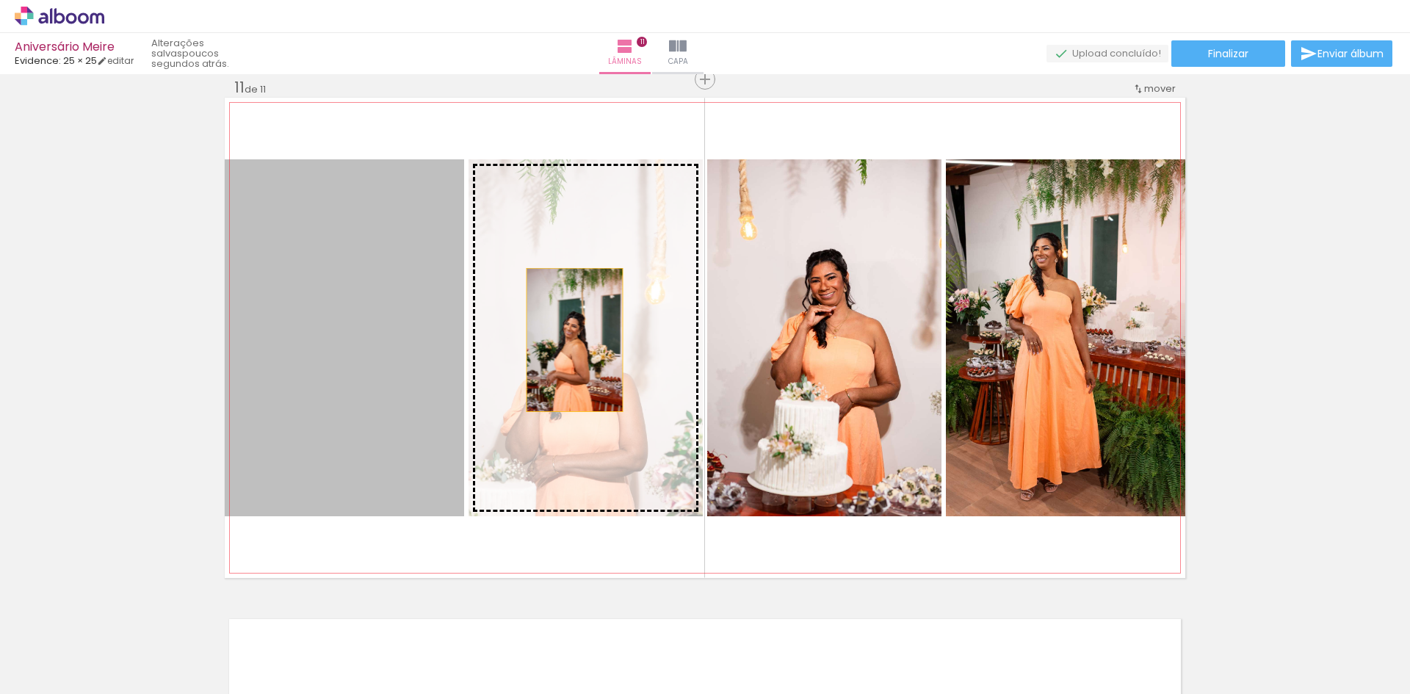
drag, startPoint x: 341, startPoint y: 358, endPoint x: 570, endPoint y: 340, distance: 229.9
click at [0, 0] on slot at bounding box center [0, 0] width 0 height 0
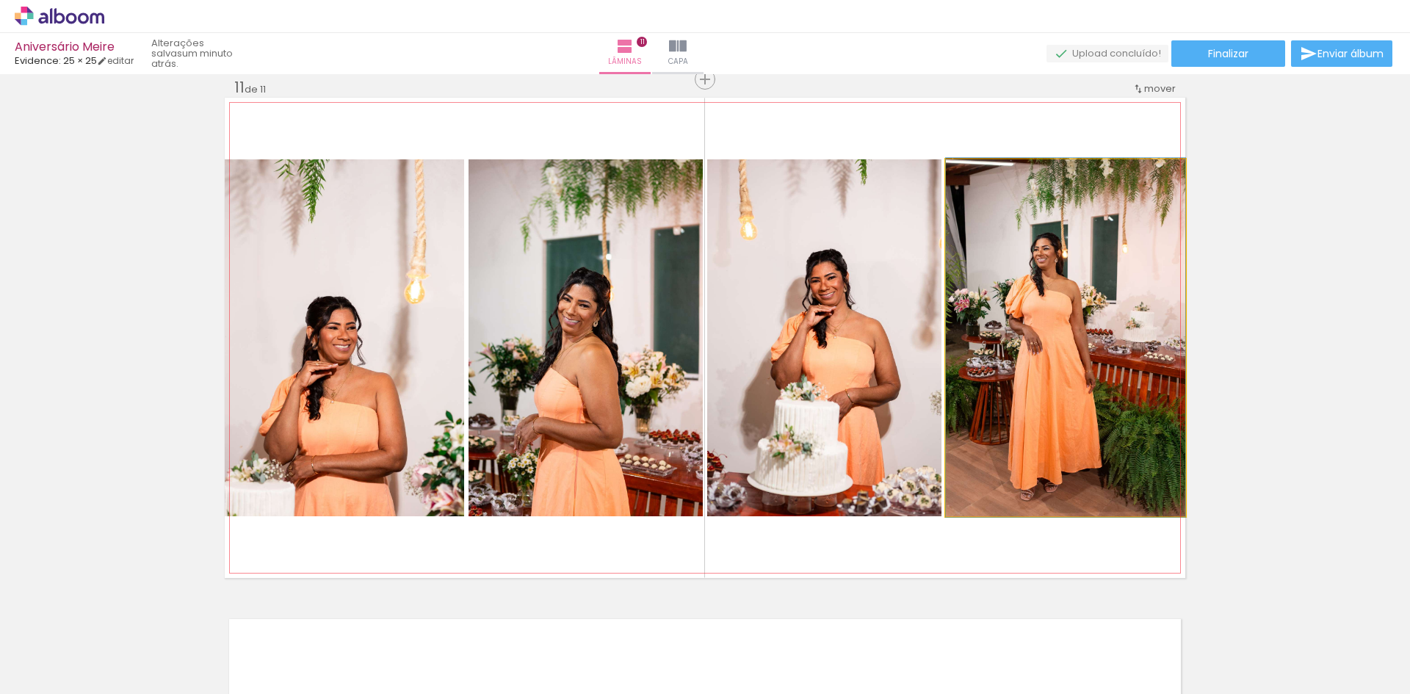
click at [1063, 246] on quentale-photo at bounding box center [1065, 337] width 239 height 357
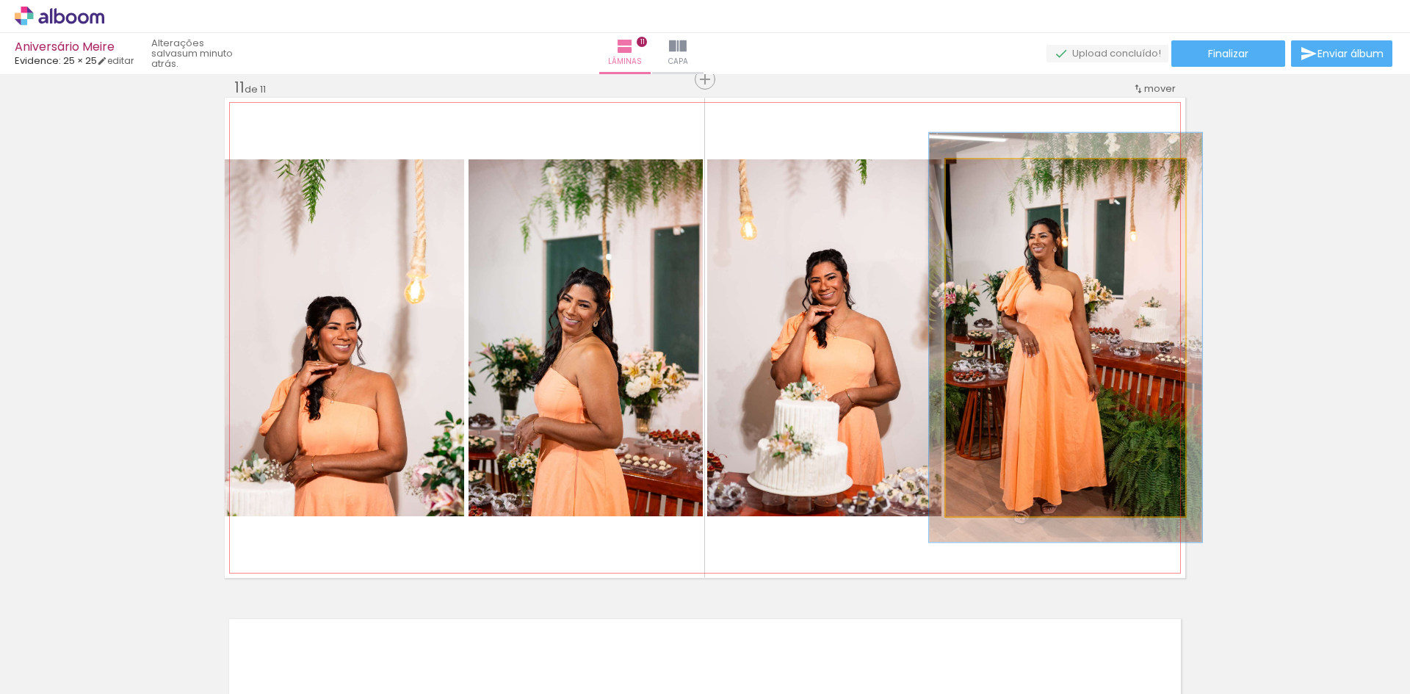
drag, startPoint x: 978, startPoint y: 172, endPoint x: 986, endPoint y: 171, distance: 7.4
type paper-slider "114"
click at [986, 171] on div at bounding box center [987, 174] width 13 height 13
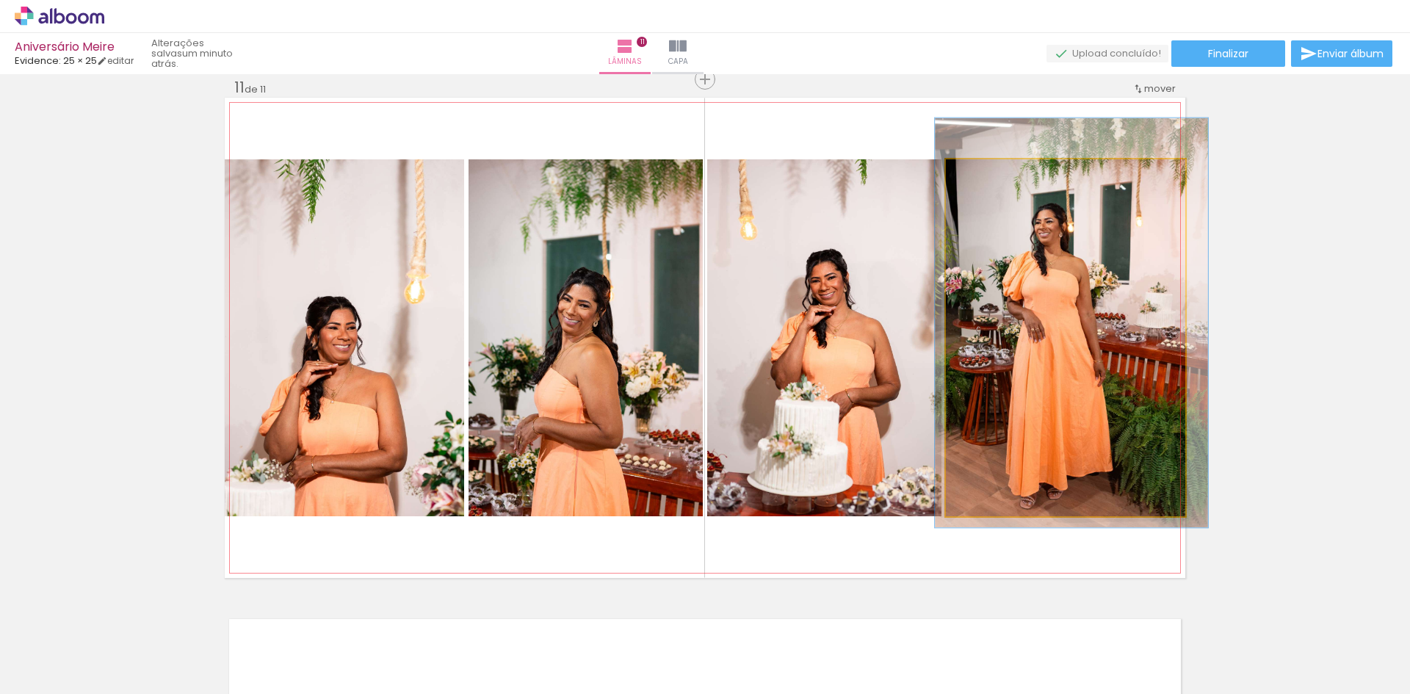
drag, startPoint x: 1061, startPoint y: 266, endPoint x: 1067, endPoint y: 251, distance: 15.8
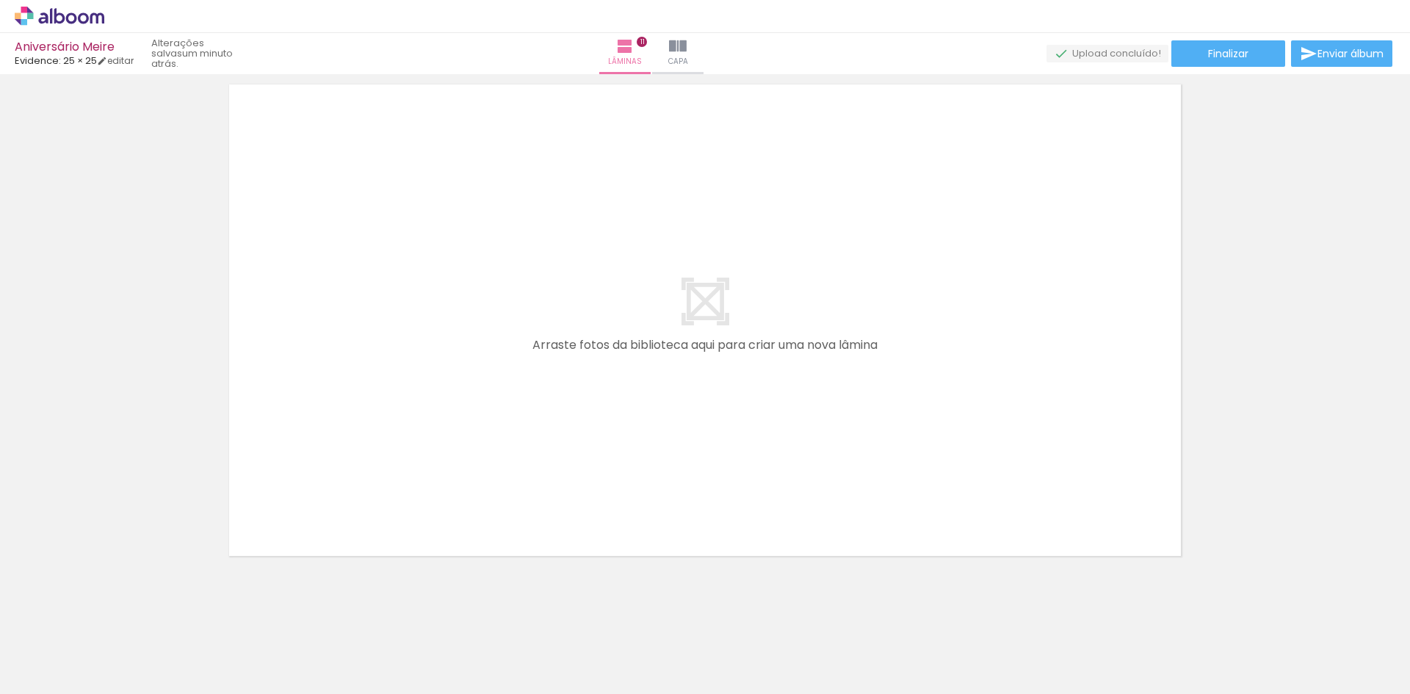
scroll to position [5735, 0]
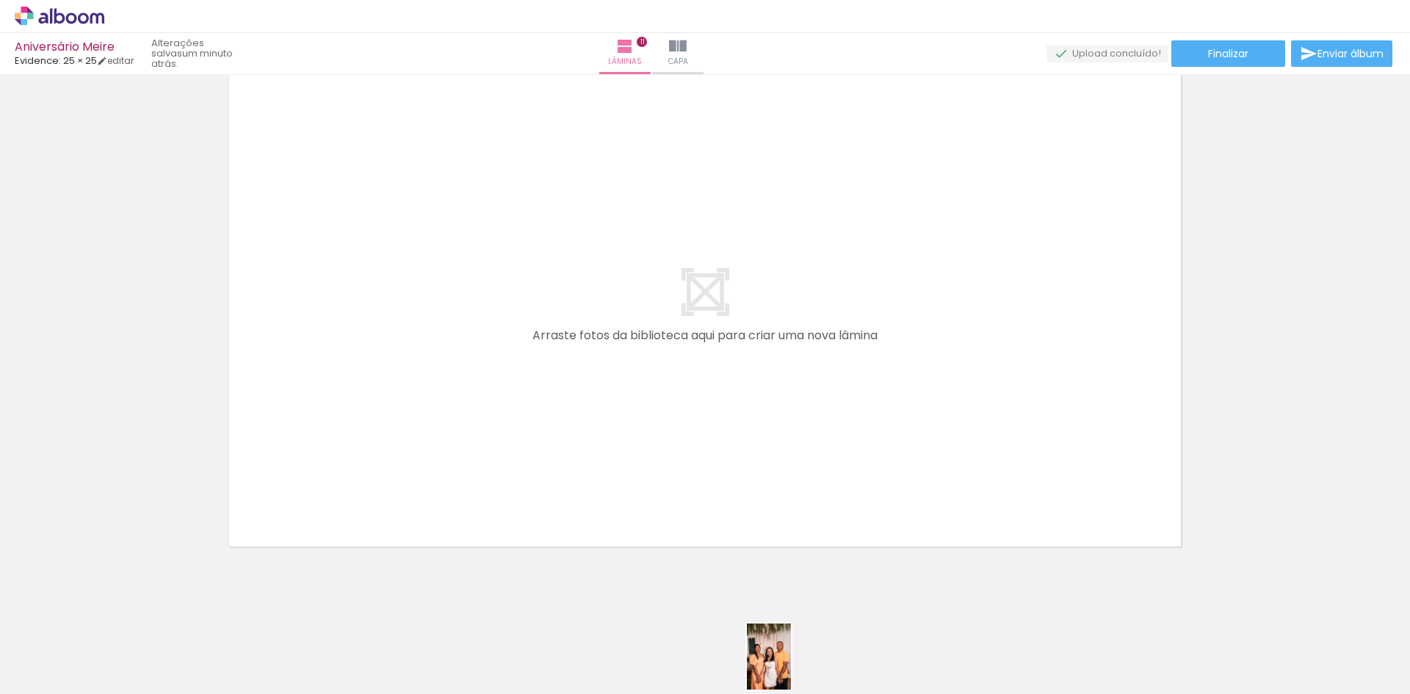
drag, startPoint x: 785, startPoint y: 660, endPoint x: 848, endPoint y: 657, distance: 63.3
click at [794, 665] on div at bounding box center [774, 645] width 44 height 66
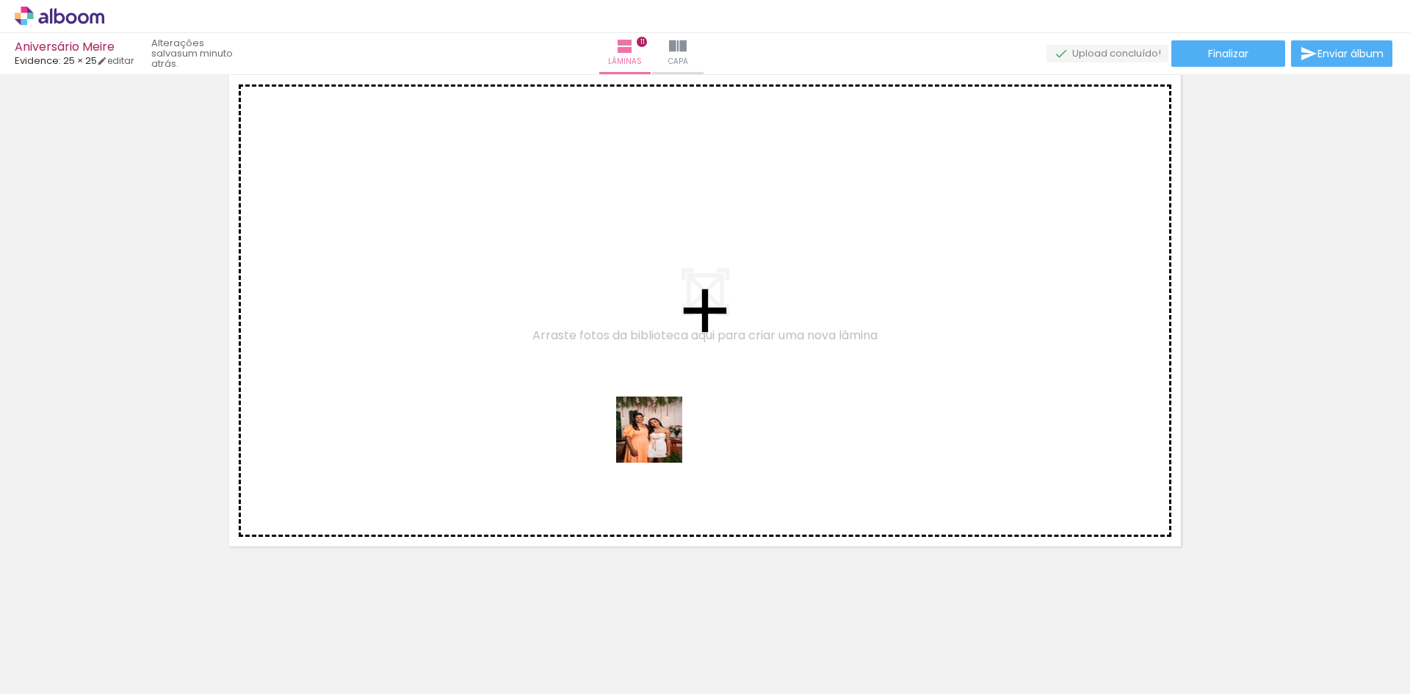
drag, startPoint x: 859, startPoint y: 637, endPoint x: 555, endPoint y: 372, distance: 403.5
click at [555, 372] on quentale-workspace at bounding box center [705, 347] width 1410 height 694
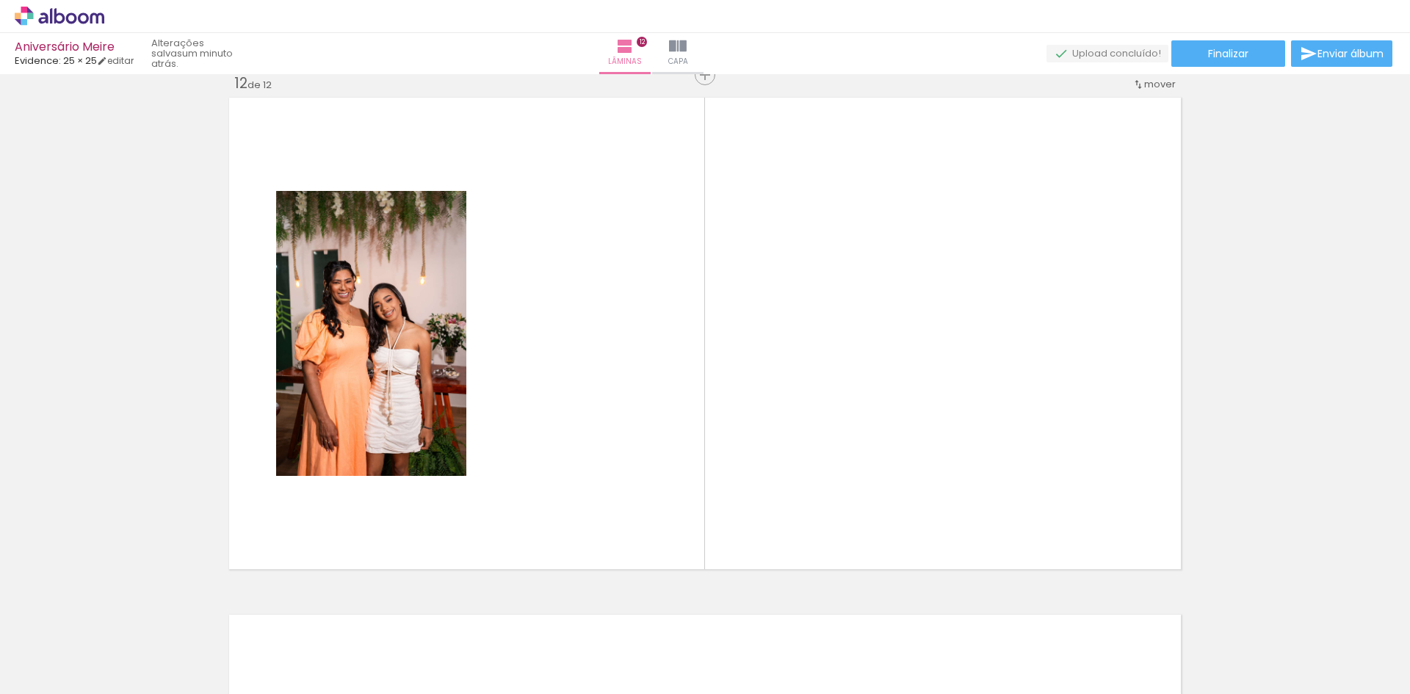
scroll to position [5708, 0]
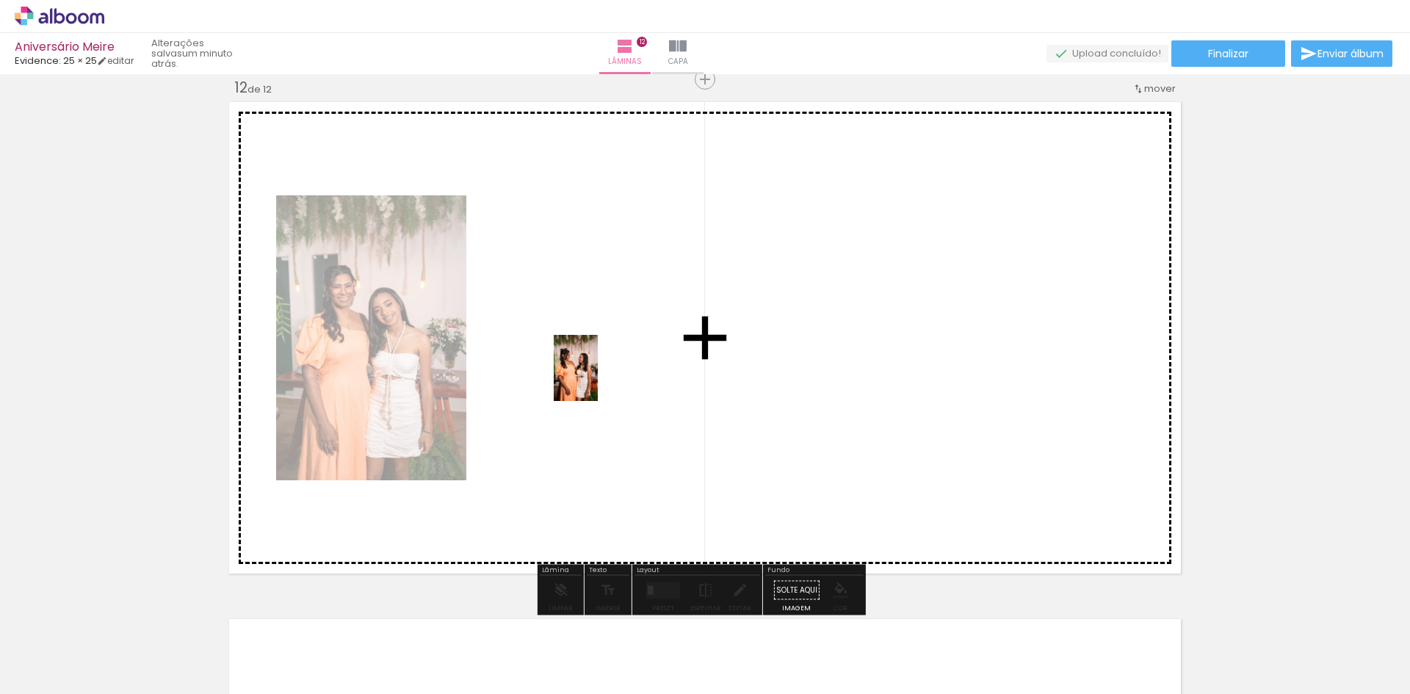
drag, startPoint x: 935, startPoint y: 647, endPoint x: 733, endPoint y: 464, distance: 273.0
click at [578, 365] on quentale-workspace at bounding box center [705, 347] width 1410 height 694
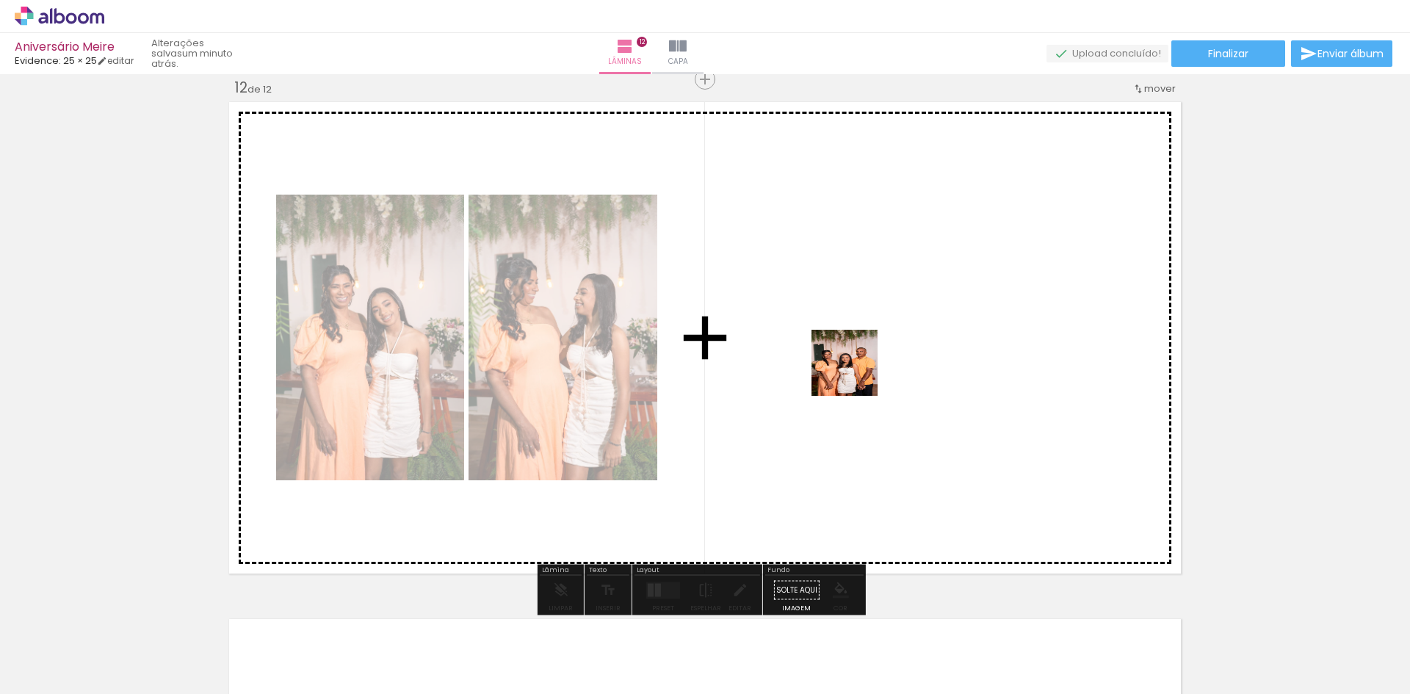
drag, startPoint x: 784, startPoint y: 658, endPoint x: 874, endPoint y: 398, distance: 275.3
click at [857, 365] on quentale-workspace at bounding box center [705, 347] width 1410 height 694
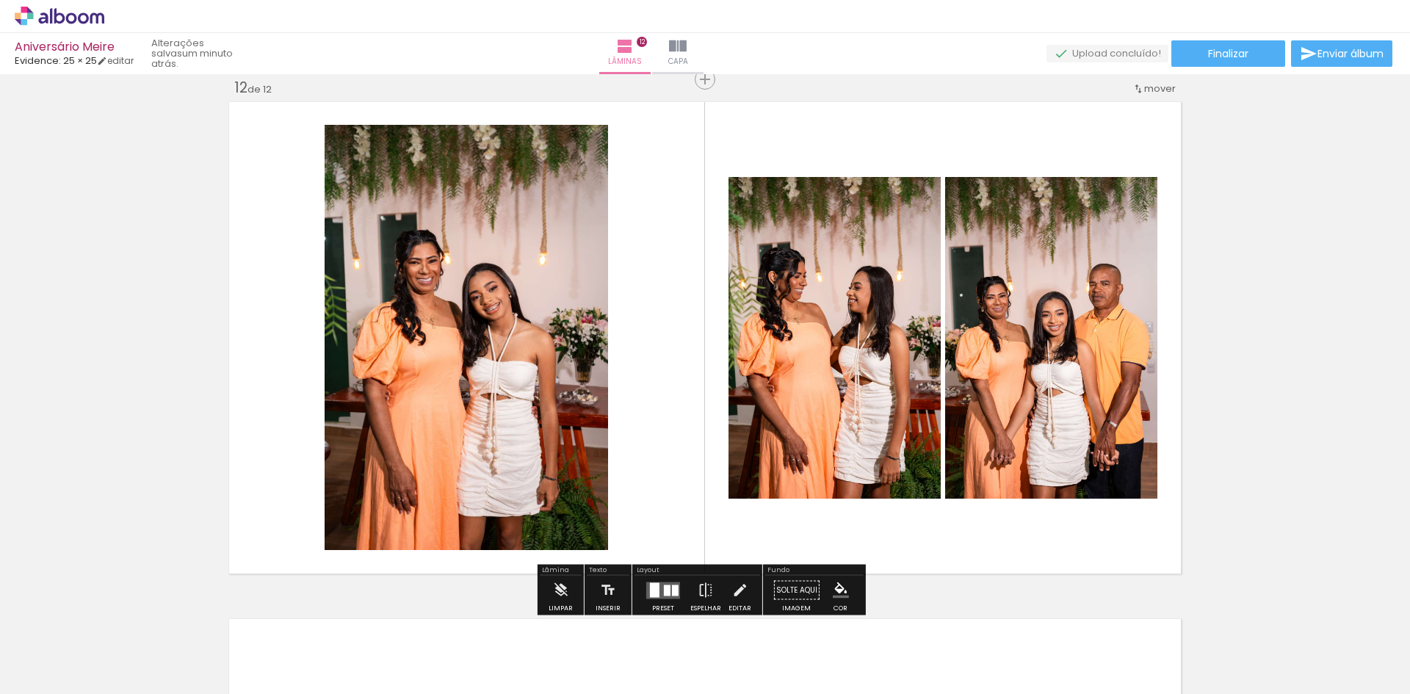
click at [1007, 375] on quentale-photo at bounding box center [1051, 338] width 212 height 322
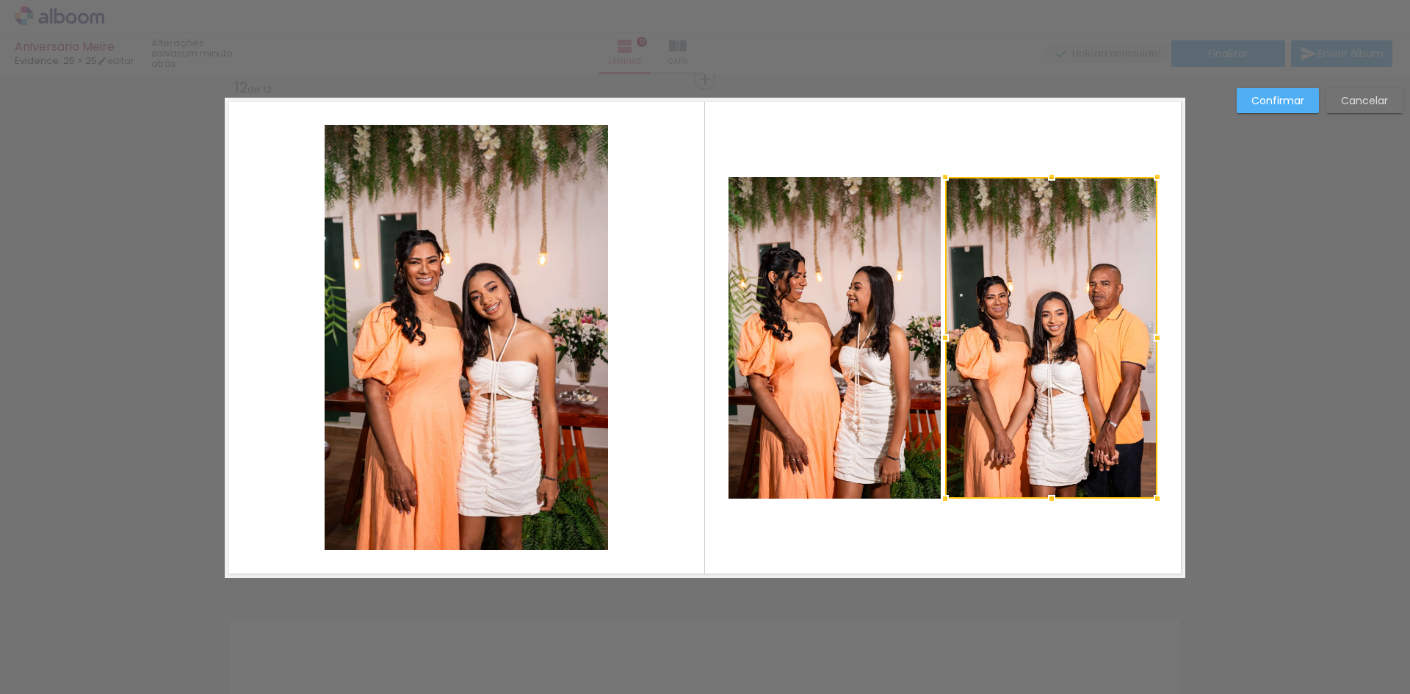
click at [0, 0] on slot "Cancelar" at bounding box center [0, 0] width 0 height 0
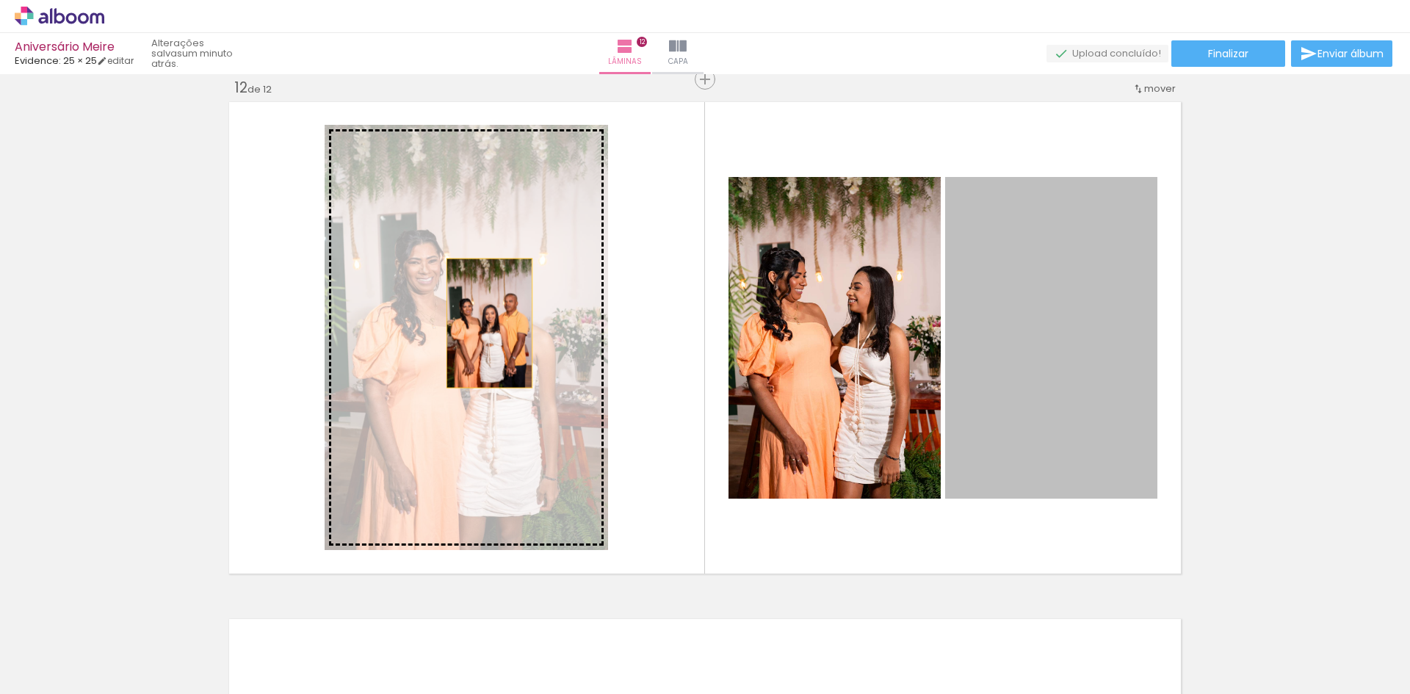
drag, startPoint x: 1041, startPoint y: 325, endPoint x: 484, endPoint y: 323, distance: 556.8
click at [0, 0] on slot at bounding box center [0, 0] width 0 height 0
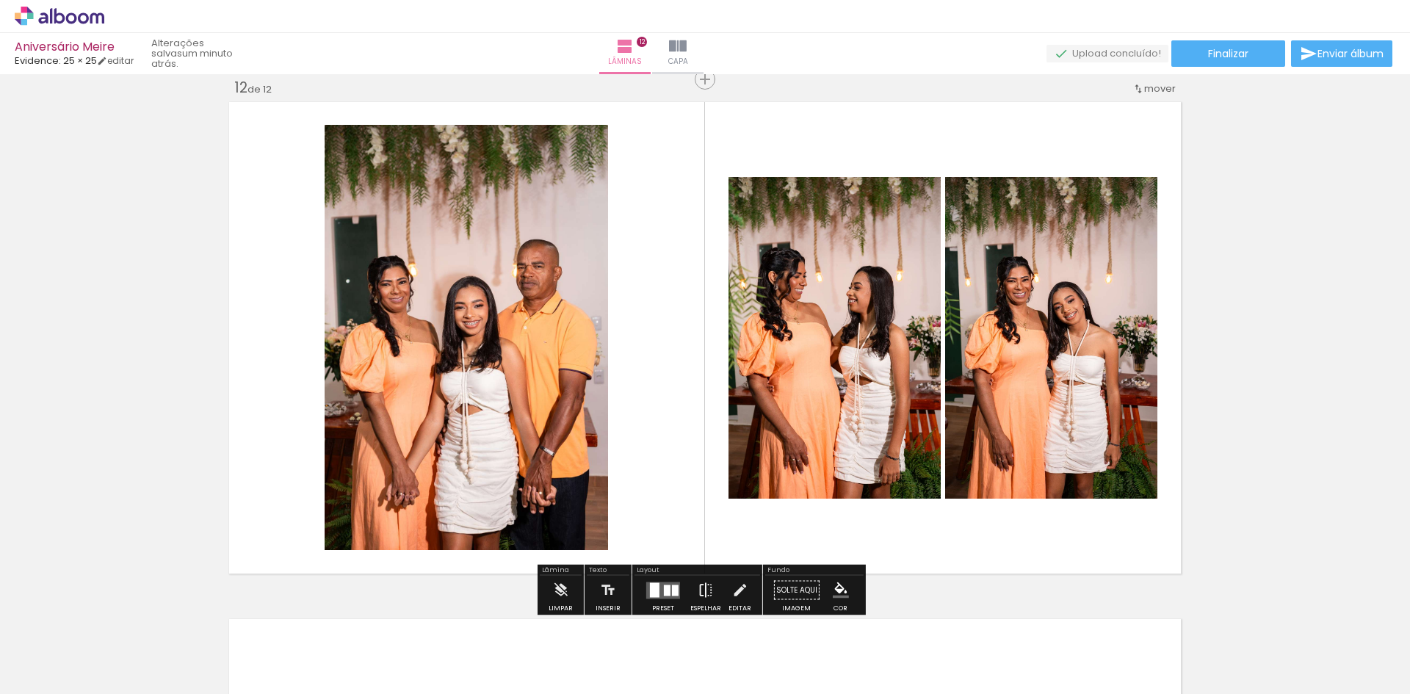
click at [705, 589] on iron-icon at bounding box center [706, 590] width 16 height 29
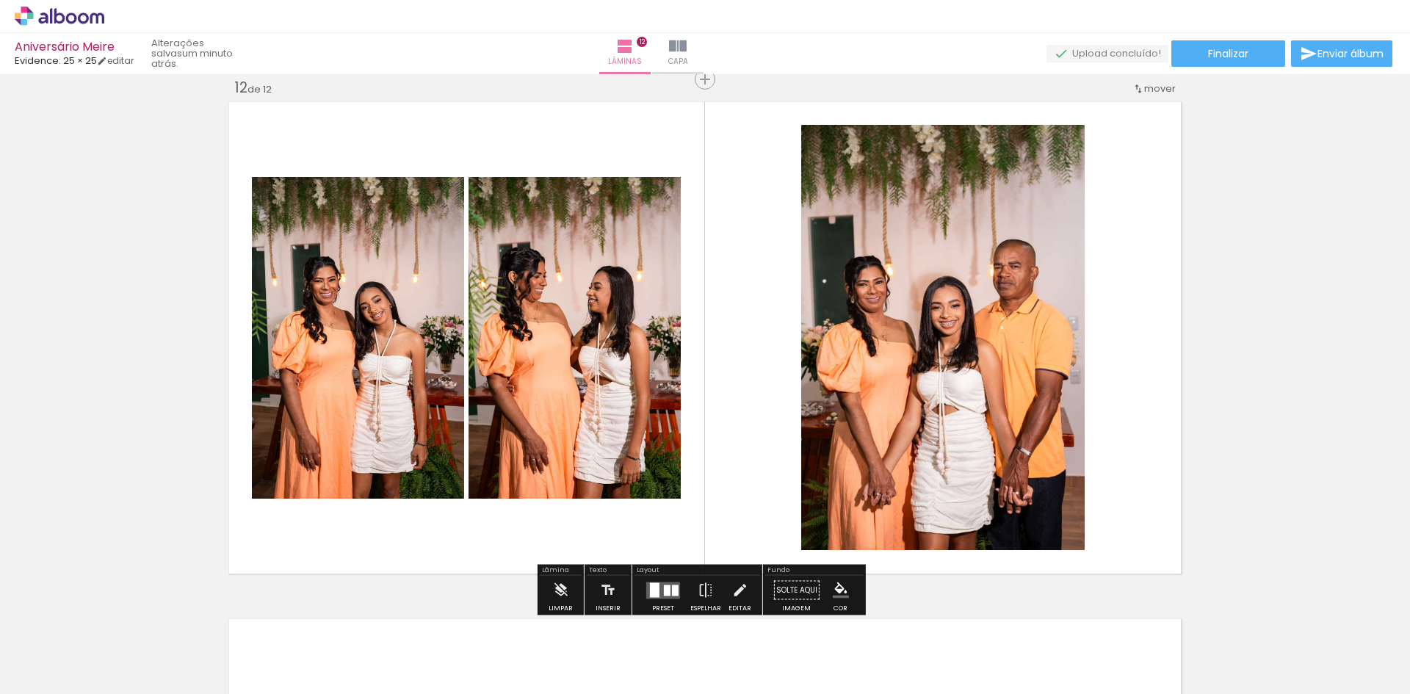
click at [1173, 294] on quentale-layouter at bounding box center [705, 338] width 961 height 480
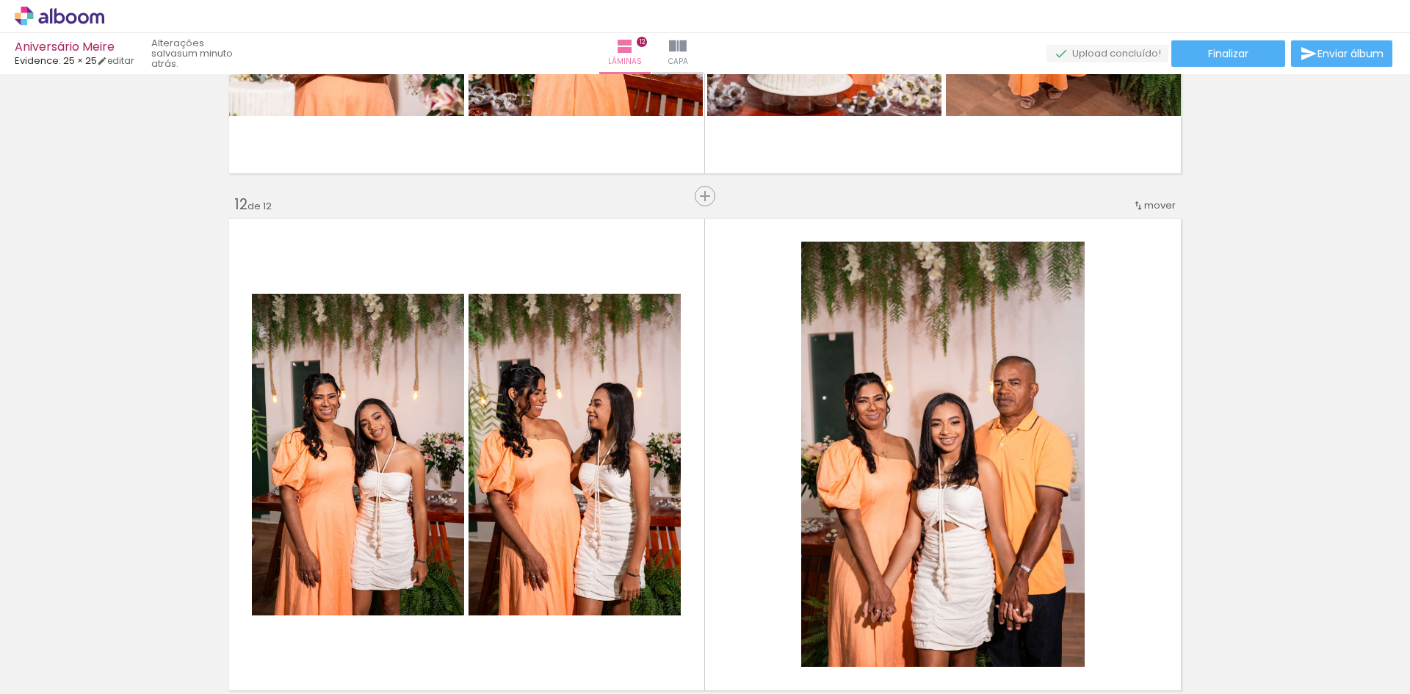
scroll to position [6252, 0]
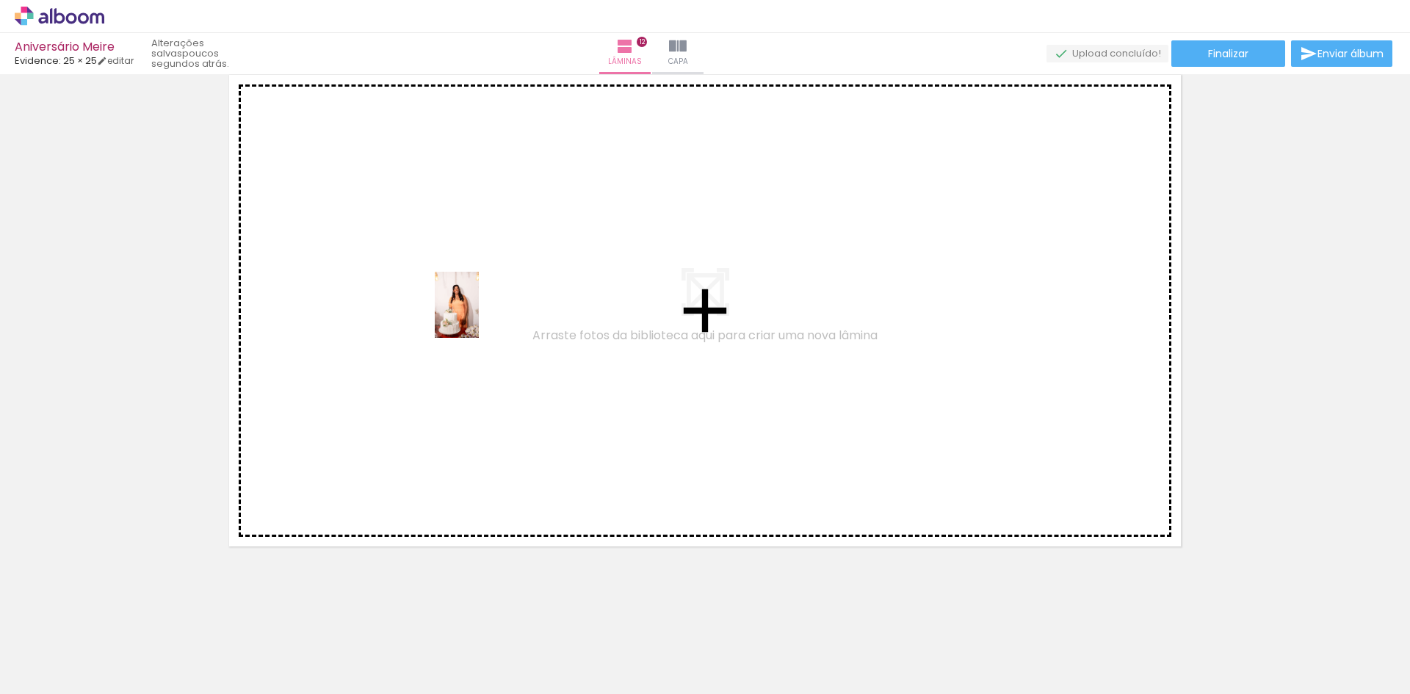
drag, startPoint x: 1103, startPoint y: 665, endPoint x: 479, endPoint y: 316, distance: 715.3
click at [479, 316] on quentale-workspace at bounding box center [705, 347] width 1410 height 694
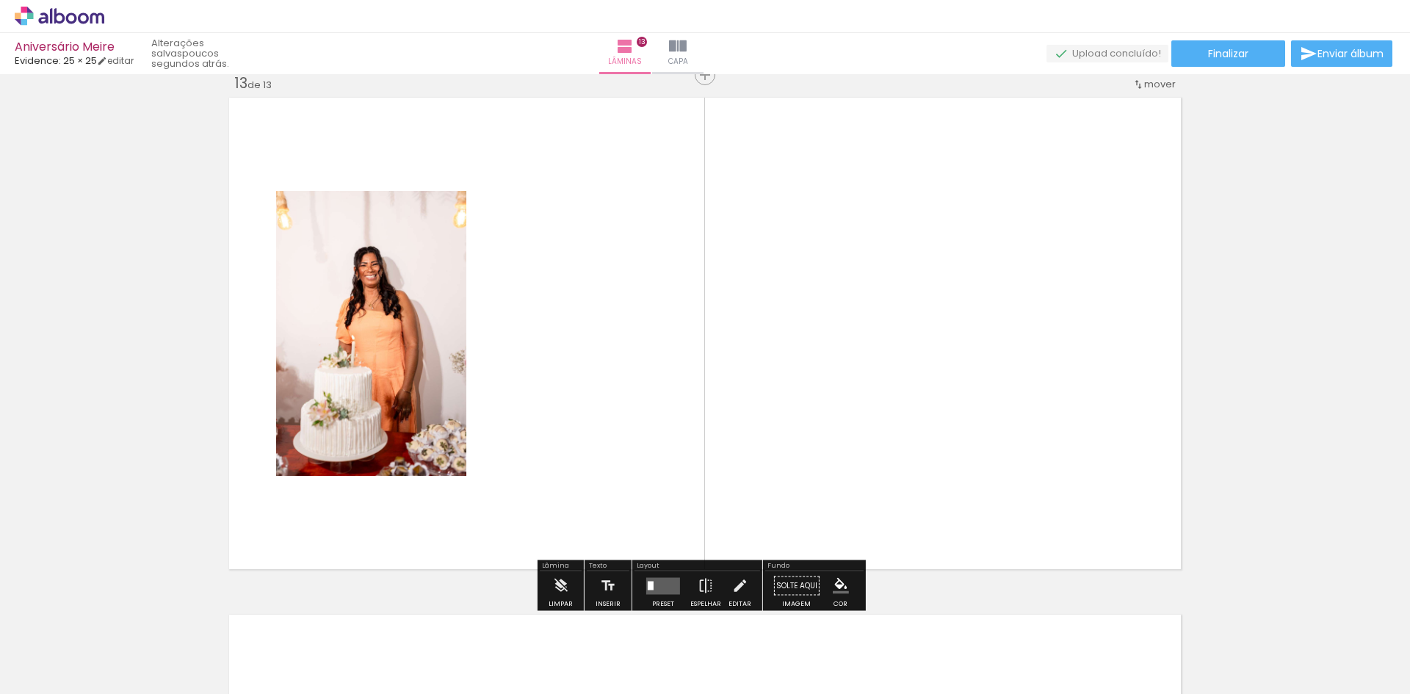
scroll to position [6225, 0]
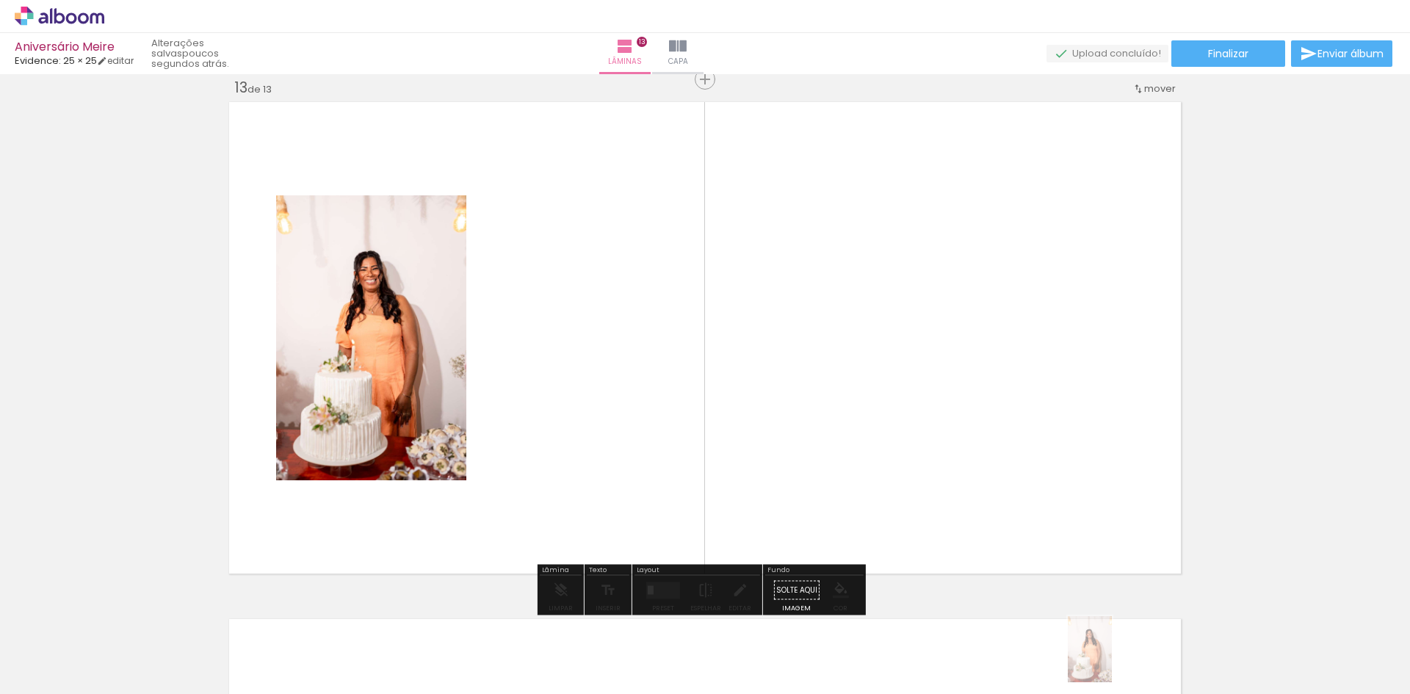
drag, startPoint x: 1110, startPoint y: 635, endPoint x: 1112, endPoint y: 660, distance: 25.8
click at [1112, 660] on div at bounding box center [1103, 644] width 48 height 73
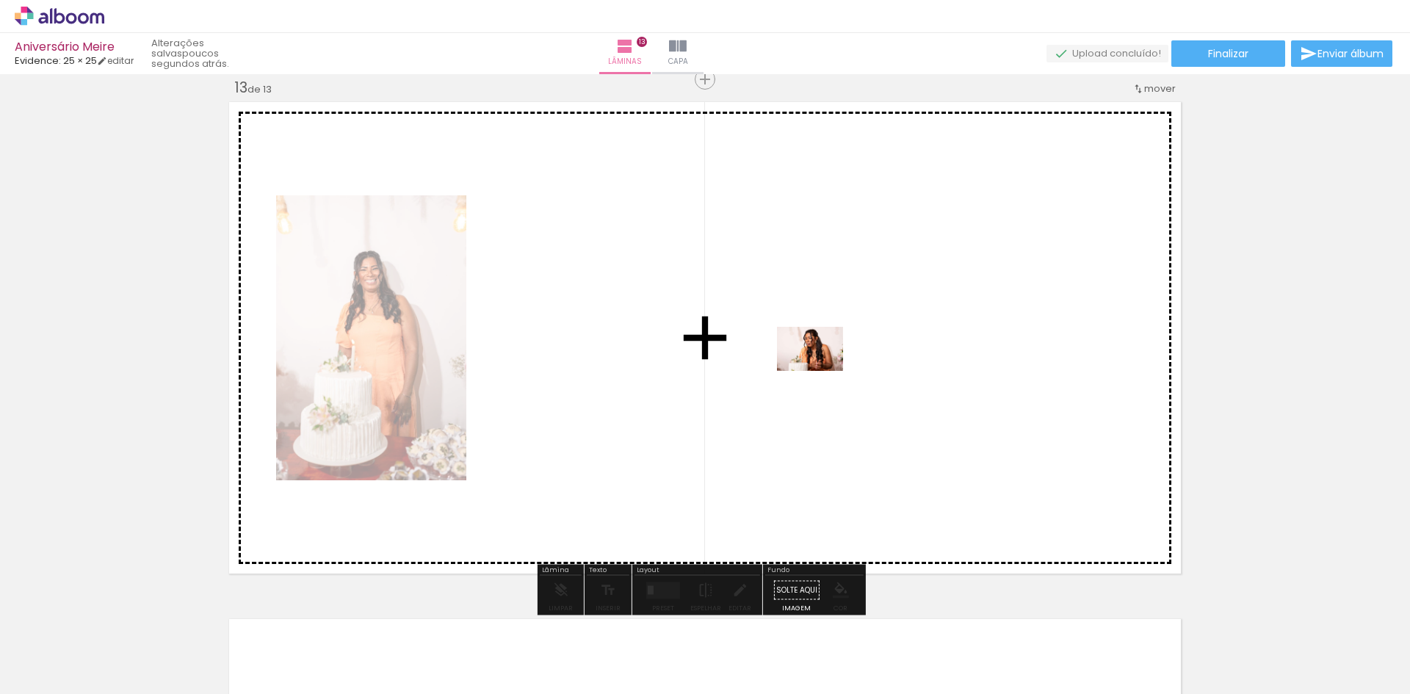
drag, startPoint x: 1194, startPoint y: 650, endPoint x: 821, endPoint y: 370, distance: 466.4
click at [821, 370] on quentale-workspace at bounding box center [705, 347] width 1410 height 694
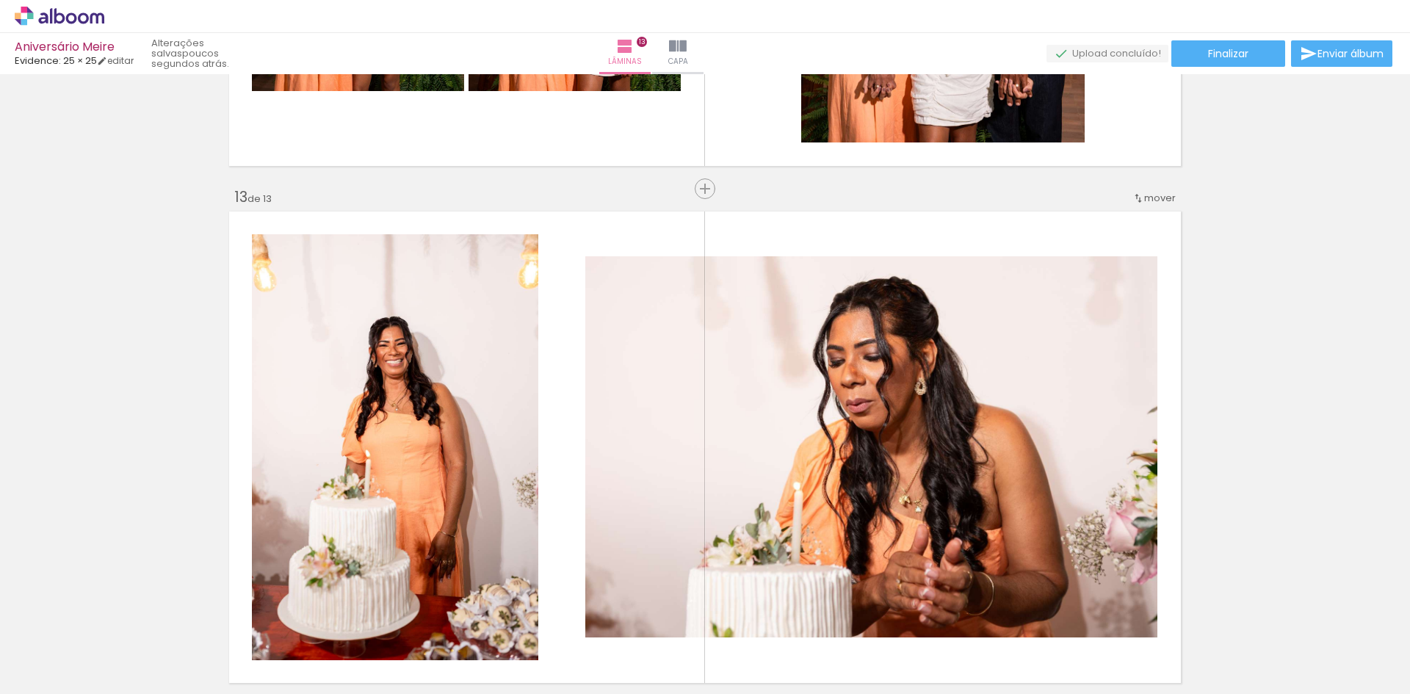
scroll to position [6095, 0]
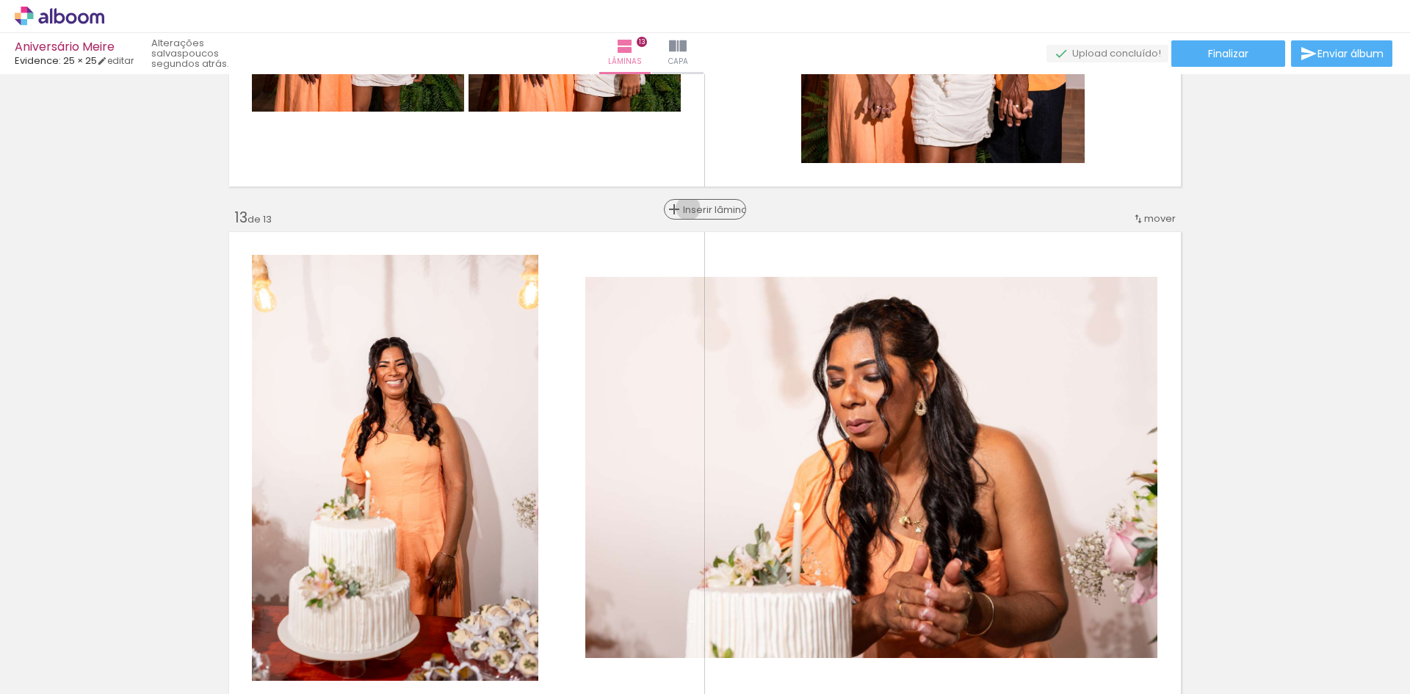
click at [697, 209] on span "Inserir lâmina" at bounding box center [711, 210] width 57 height 10
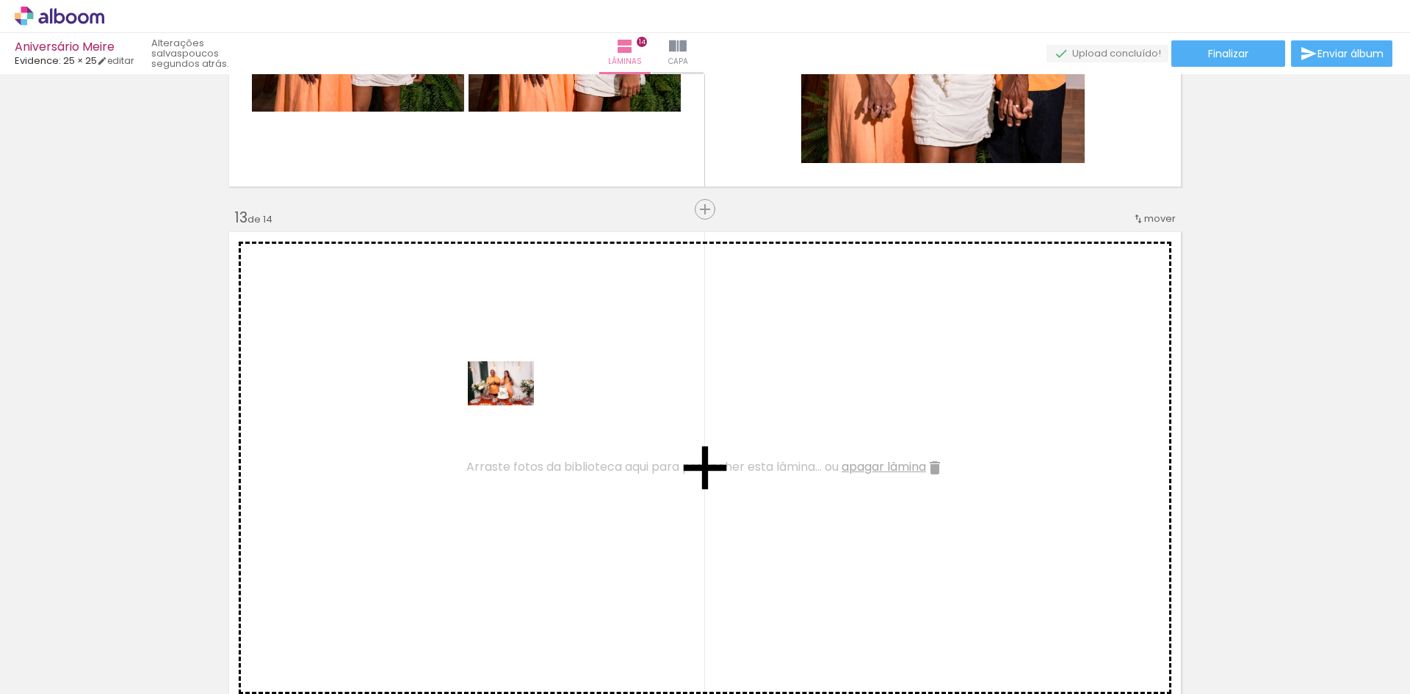
drag, startPoint x: 1022, startPoint y: 655, endPoint x: 464, endPoint y: 390, distance: 617.4
click at [464, 390] on quentale-workspace at bounding box center [705, 347] width 1410 height 694
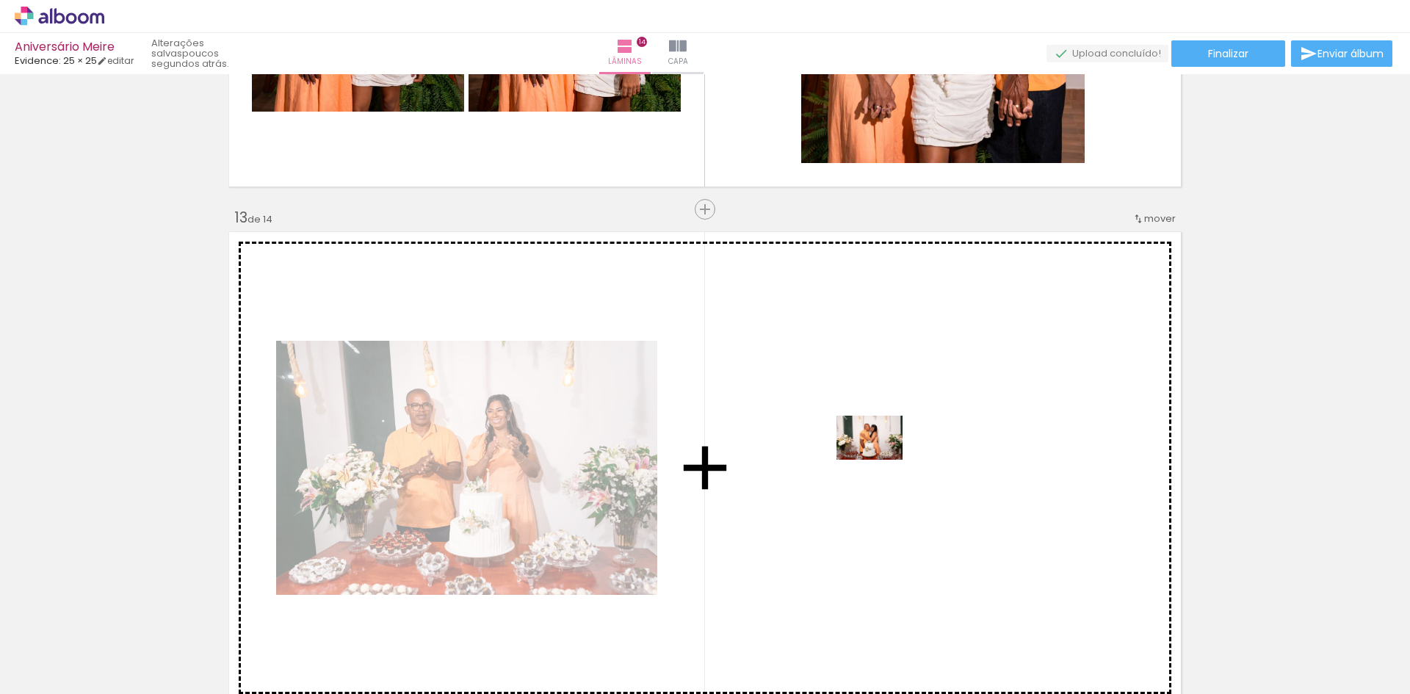
drag, startPoint x: 1260, startPoint y: 645, endPoint x: 881, endPoint y: 460, distance: 421.8
click at [881, 460] on quentale-workspace at bounding box center [705, 347] width 1410 height 694
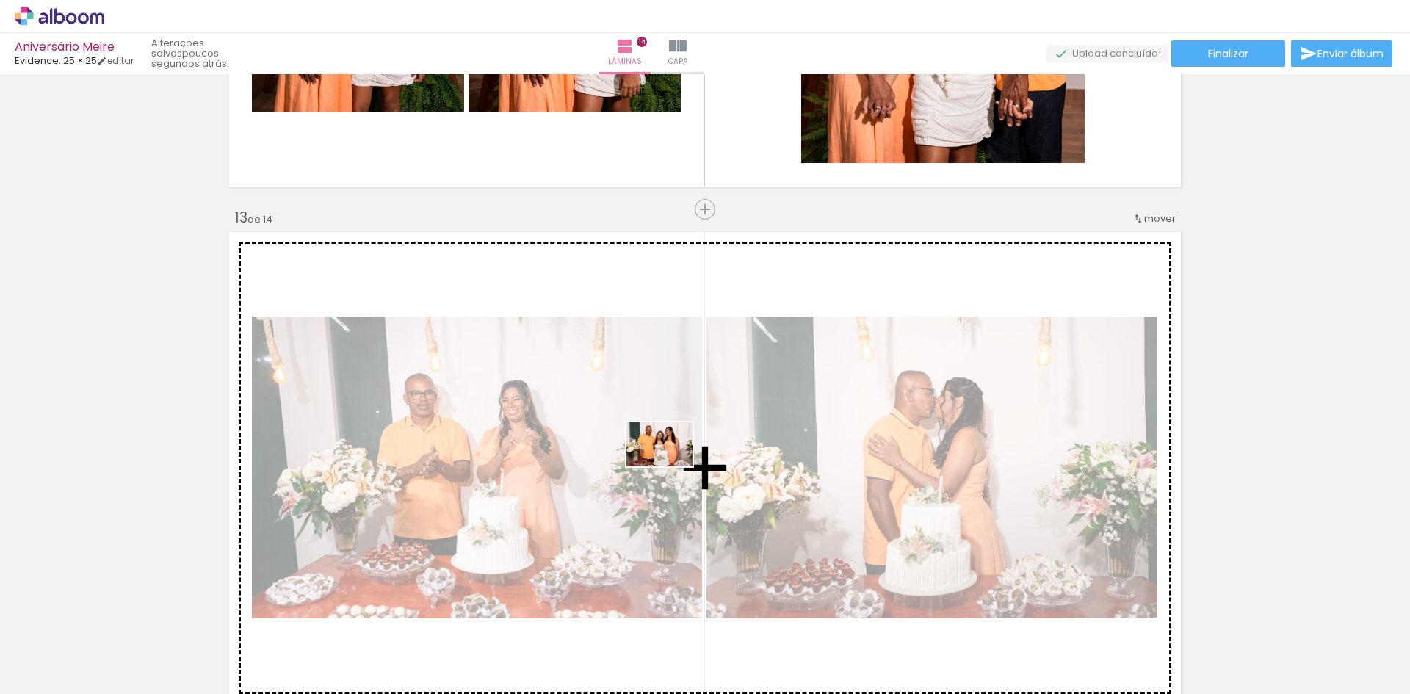
drag, startPoint x: 1353, startPoint y: 643, endPoint x: 671, endPoint y: 466, distance: 704.8
click at [671, 466] on quentale-workspace at bounding box center [705, 347] width 1410 height 694
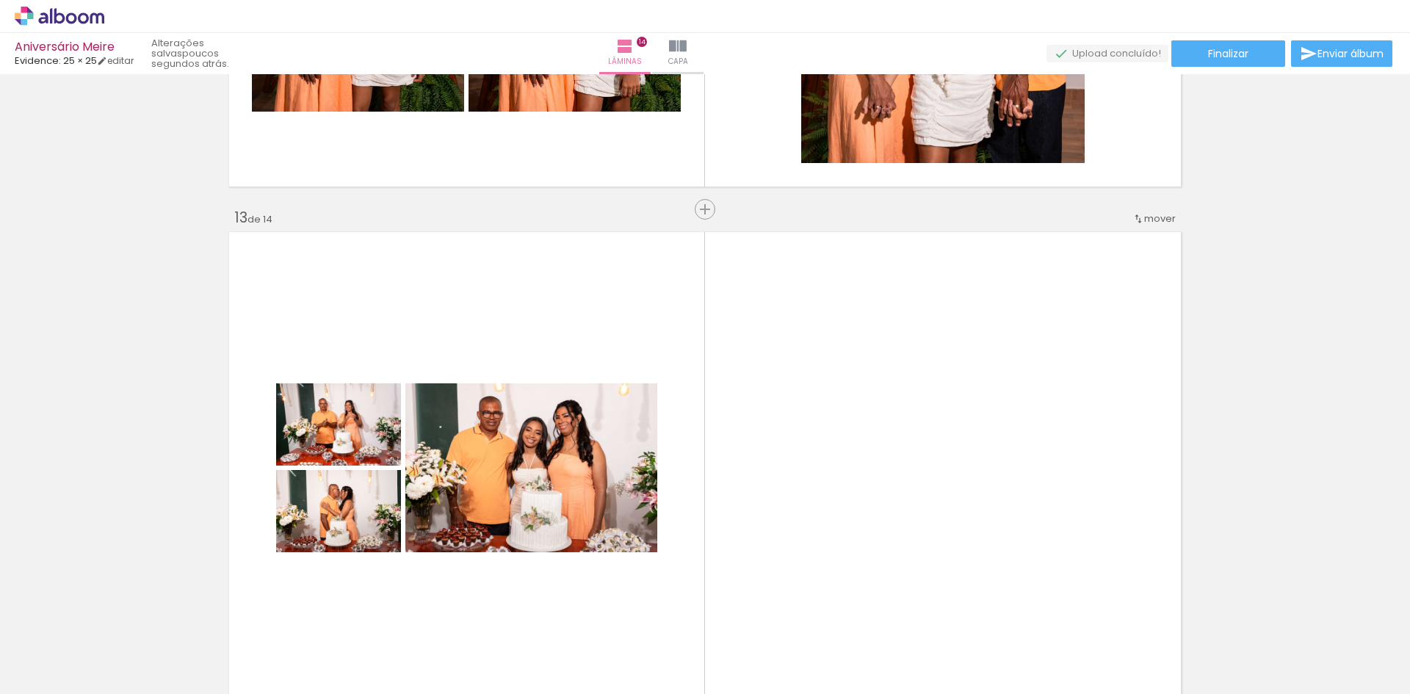
click at [1169, 369] on quentale-layouter at bounding box center [705, 468] width 961 height 480
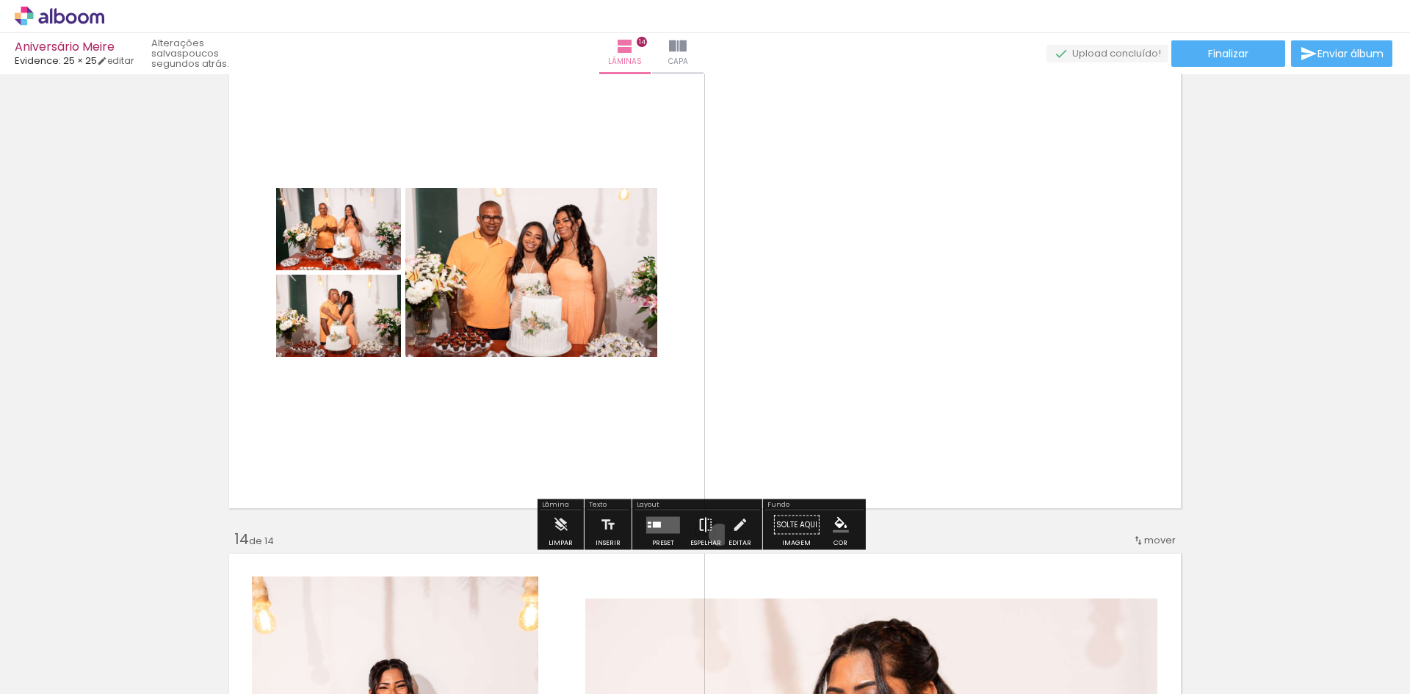
click at [716, 535] on paper-button "Espelhar" at bounding box center [706, 529] width 38 height 37
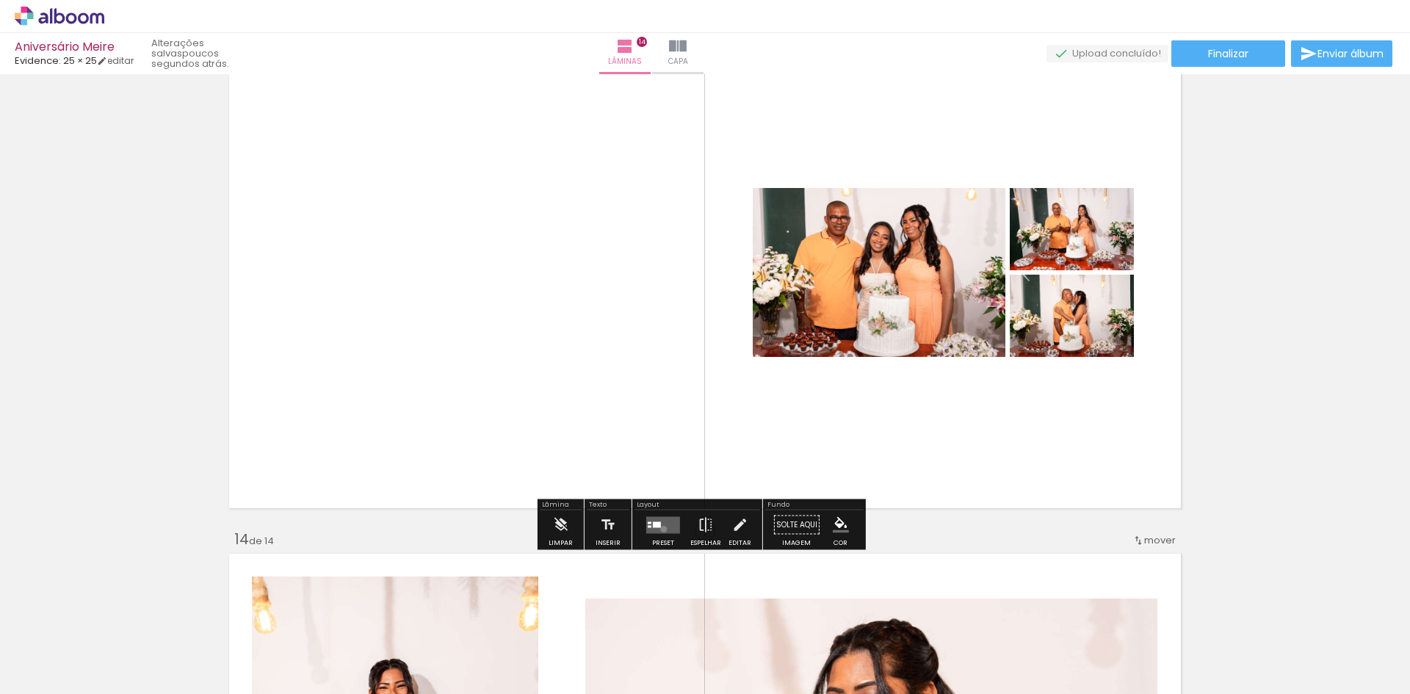
click at [660, 529] on quentale-layouter at bounding box center [663, 524] width 34 height 17
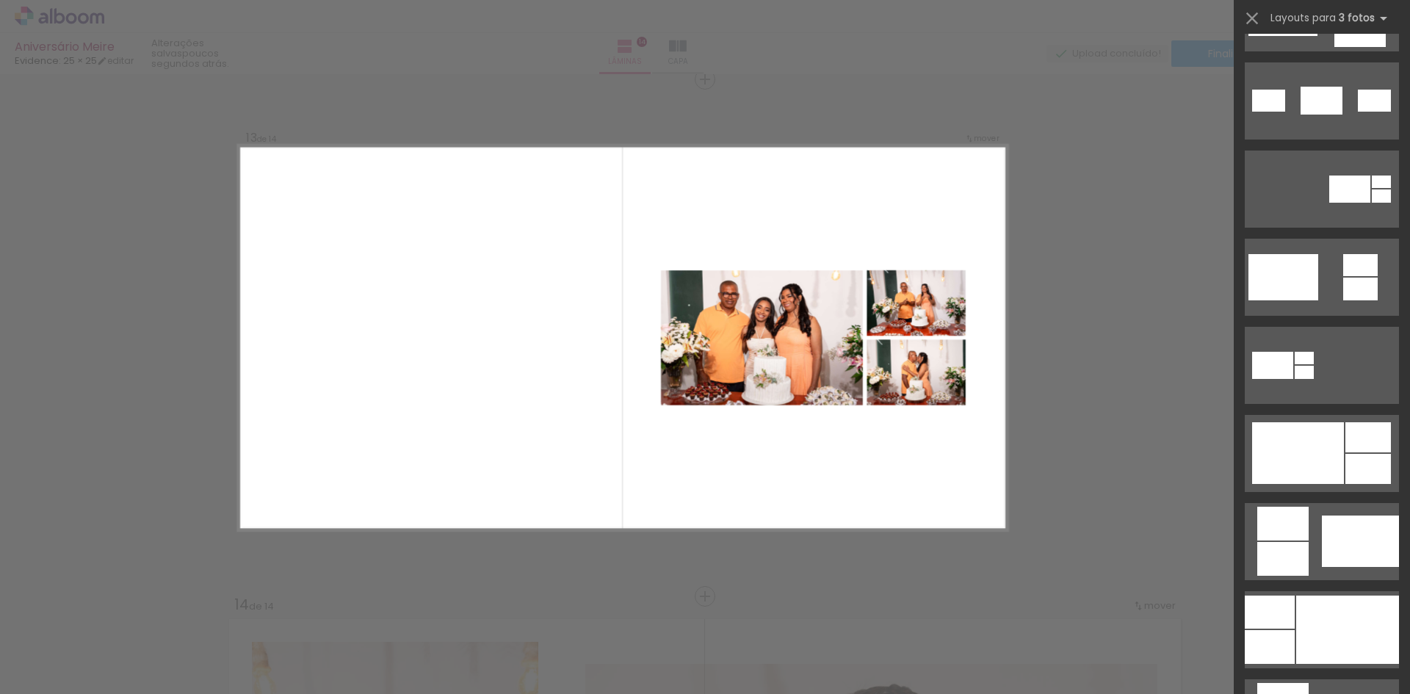
scroll to position [602, 0]
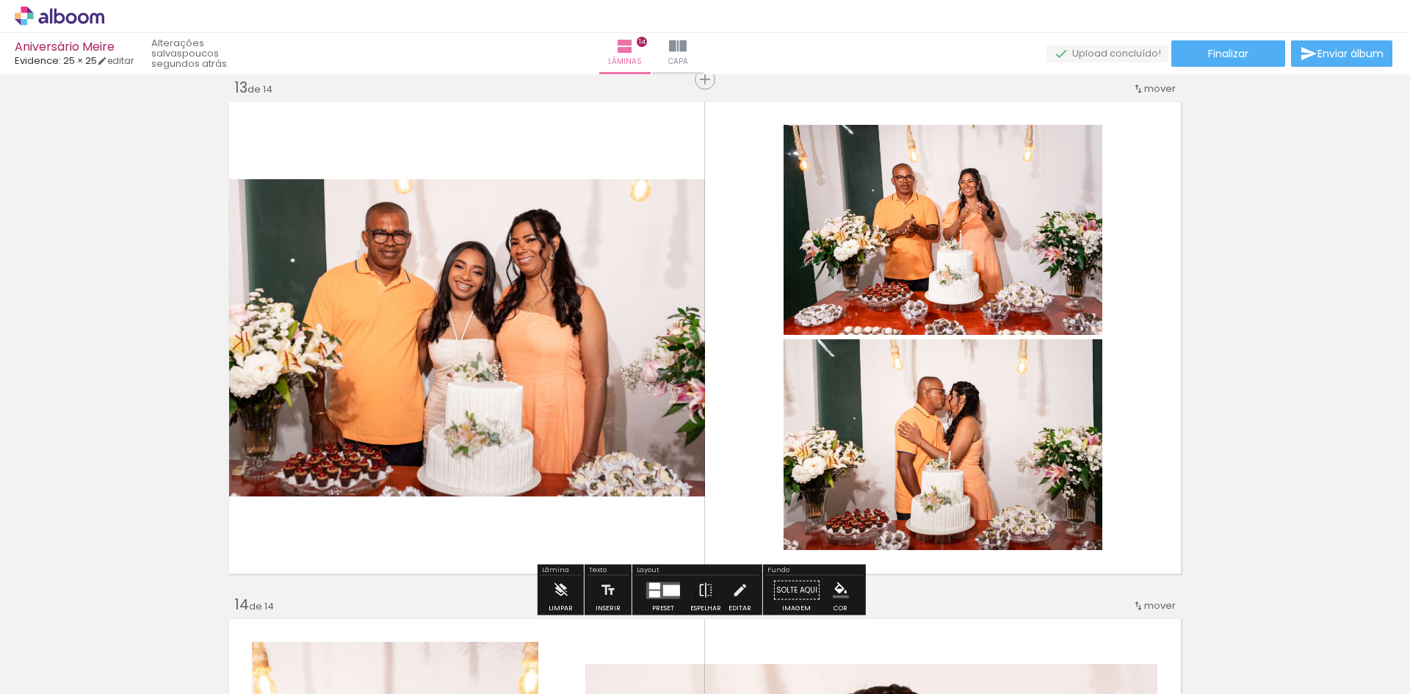
click at [709, 591] on iron-icon at bounding box center [706, 590] width 16 height 29
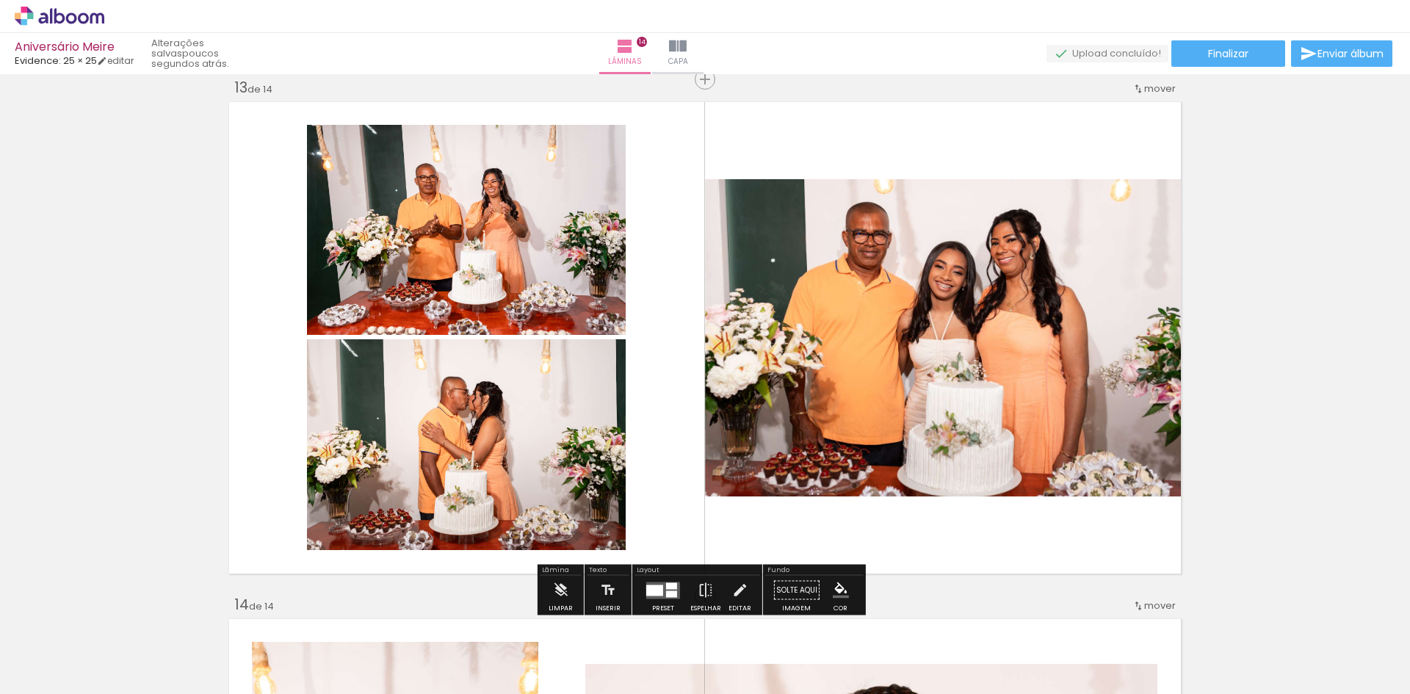
click at [475, 262] on quentale-photo at bounding box center [466, 230] width 319 height 210
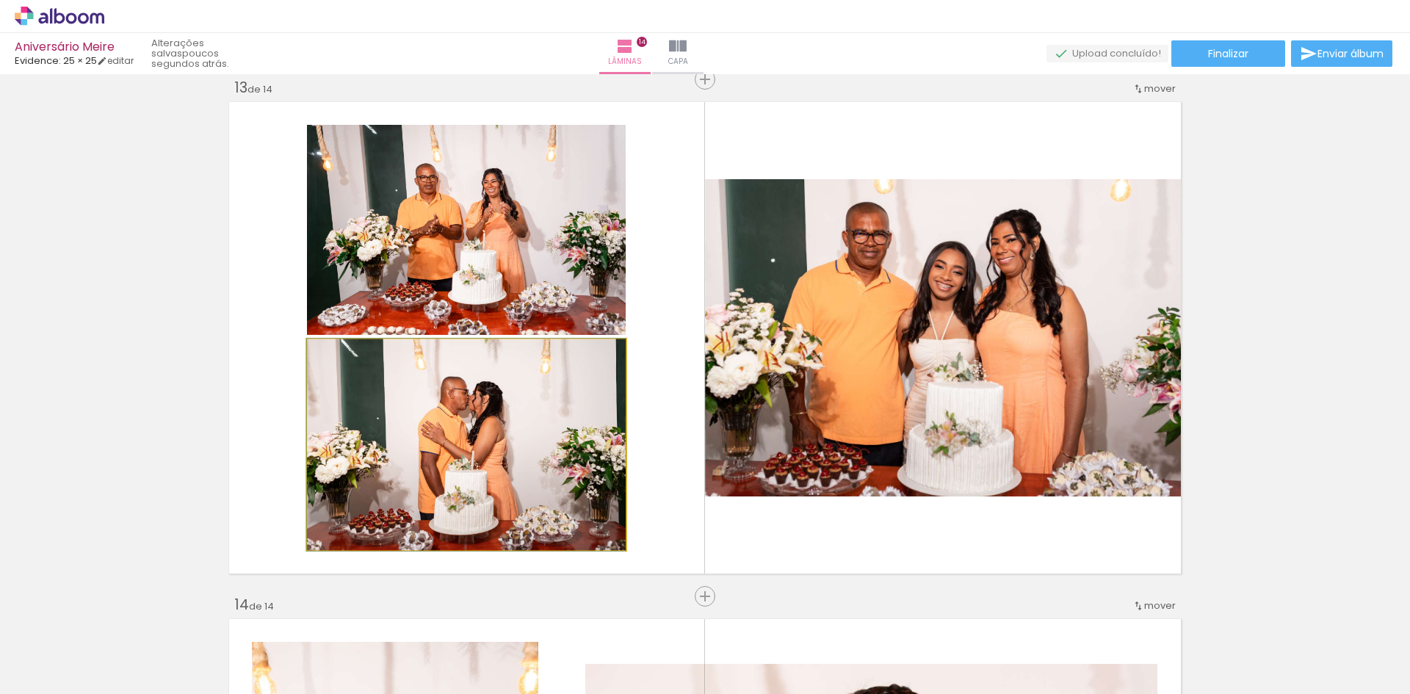
click at [469, 424] on quentale-photo at bounding box center [466, 444] width 319 height 211
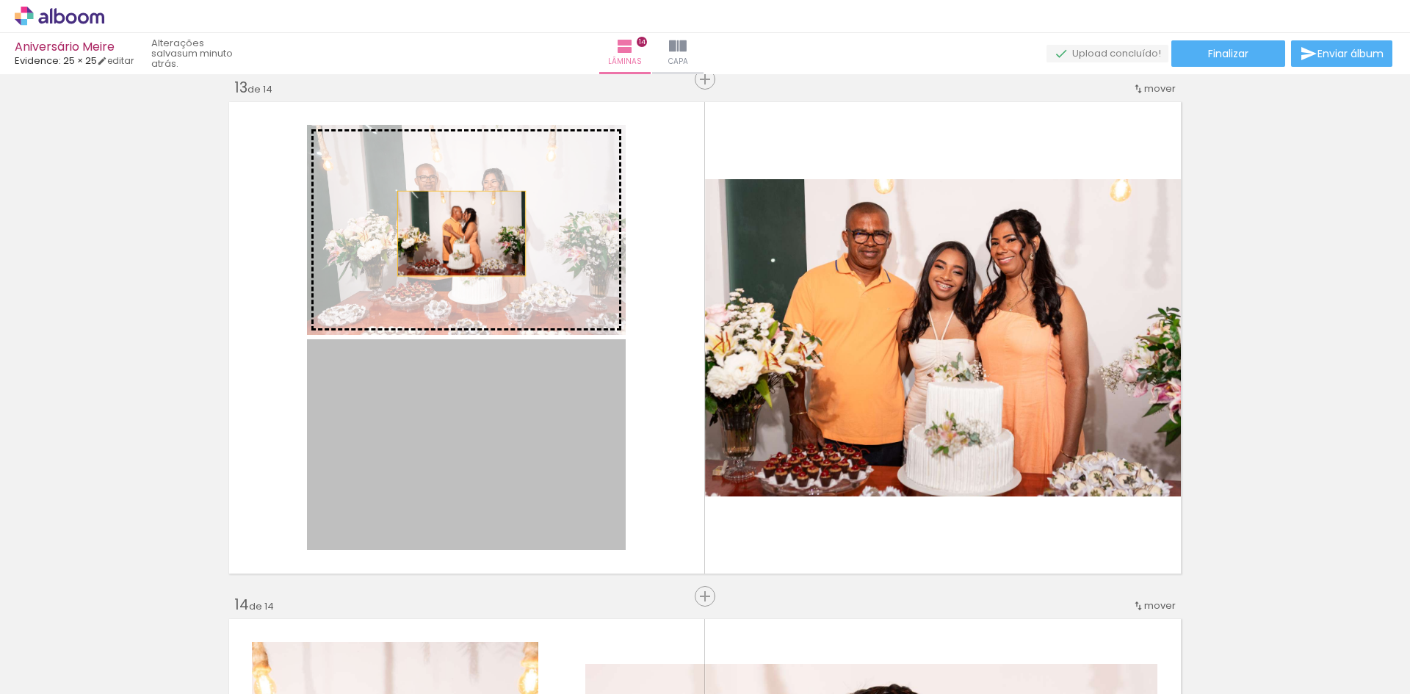
drag, startPoint x: 452, startPoint y: 476, endPoint x: 456, endPoint y: 234, distance: 242.4
click at [0, 0] on slot at bounding box center [0, 0] width 0 height 0
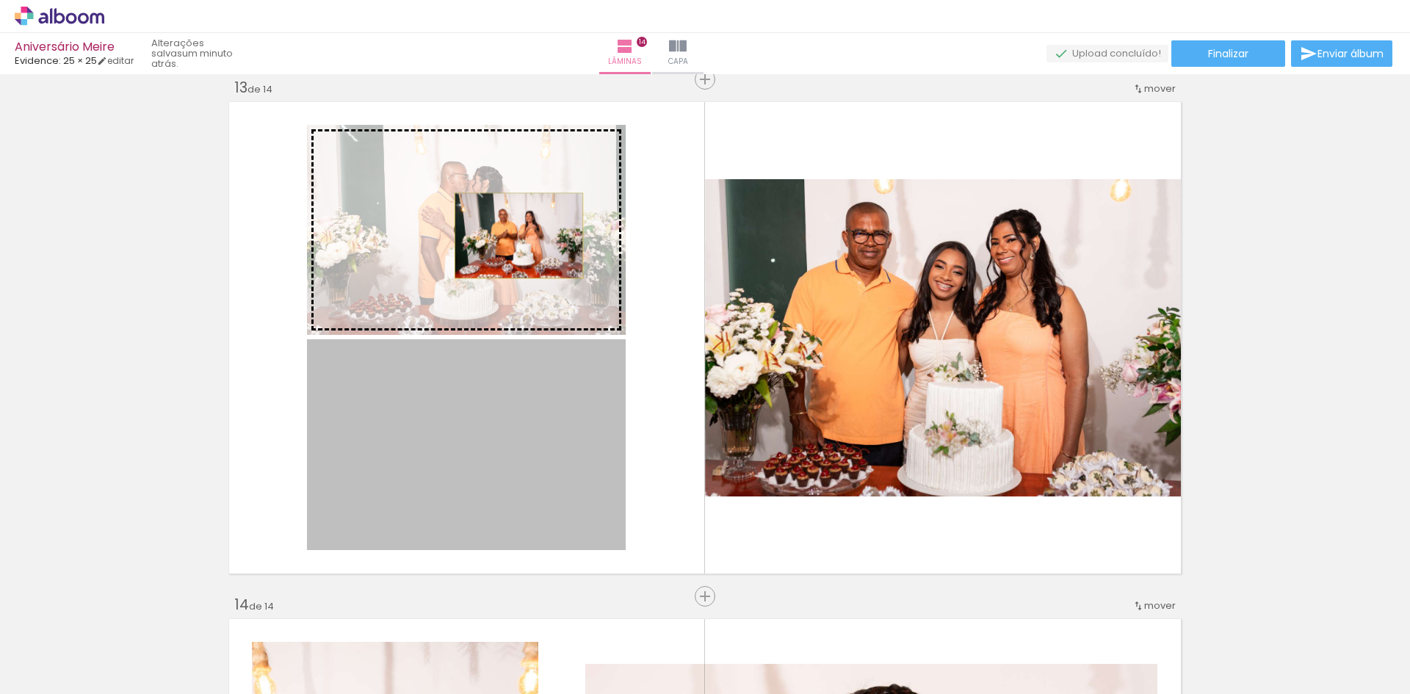
drag, startPoint x: 525, startPoint y: 456, endPoint x: 513, endPoint y: 236, distance: 220.7
click at [0, 0] on slot at bounding box center [0, 0] width 0 height 0
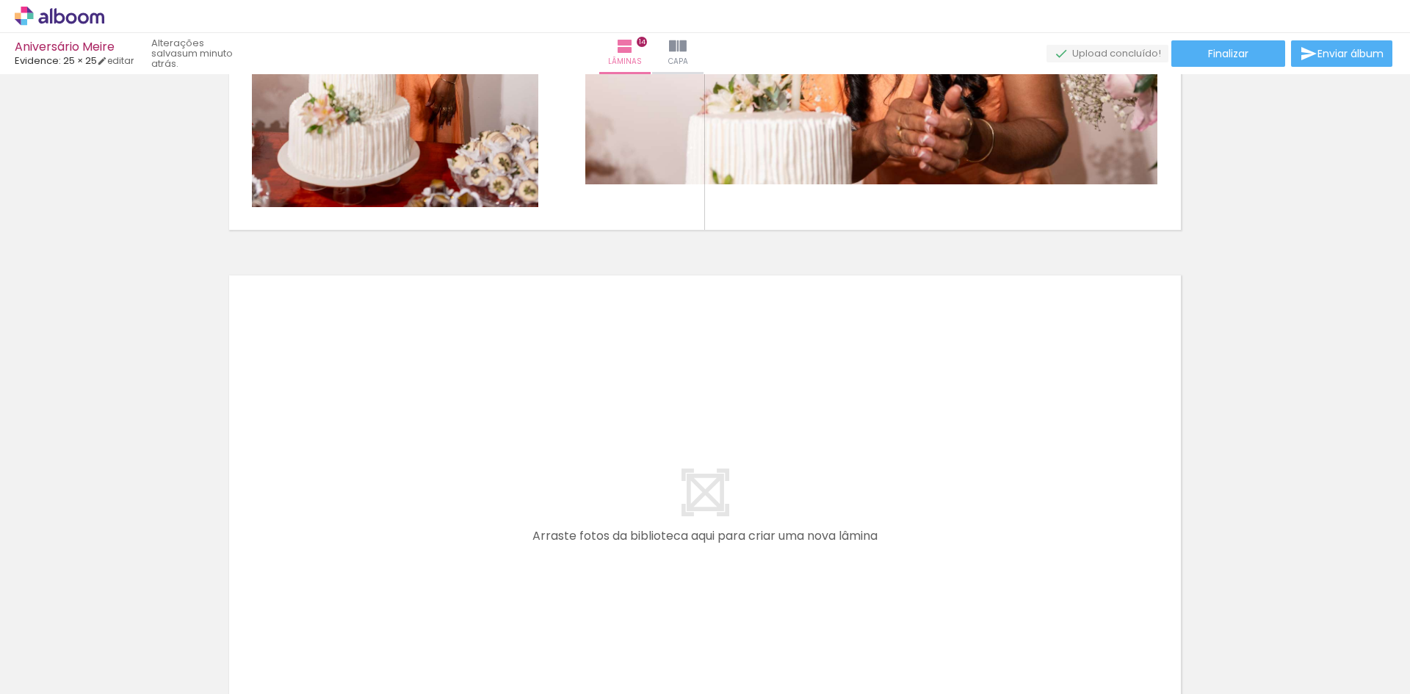
scroll to position [0, 2088]
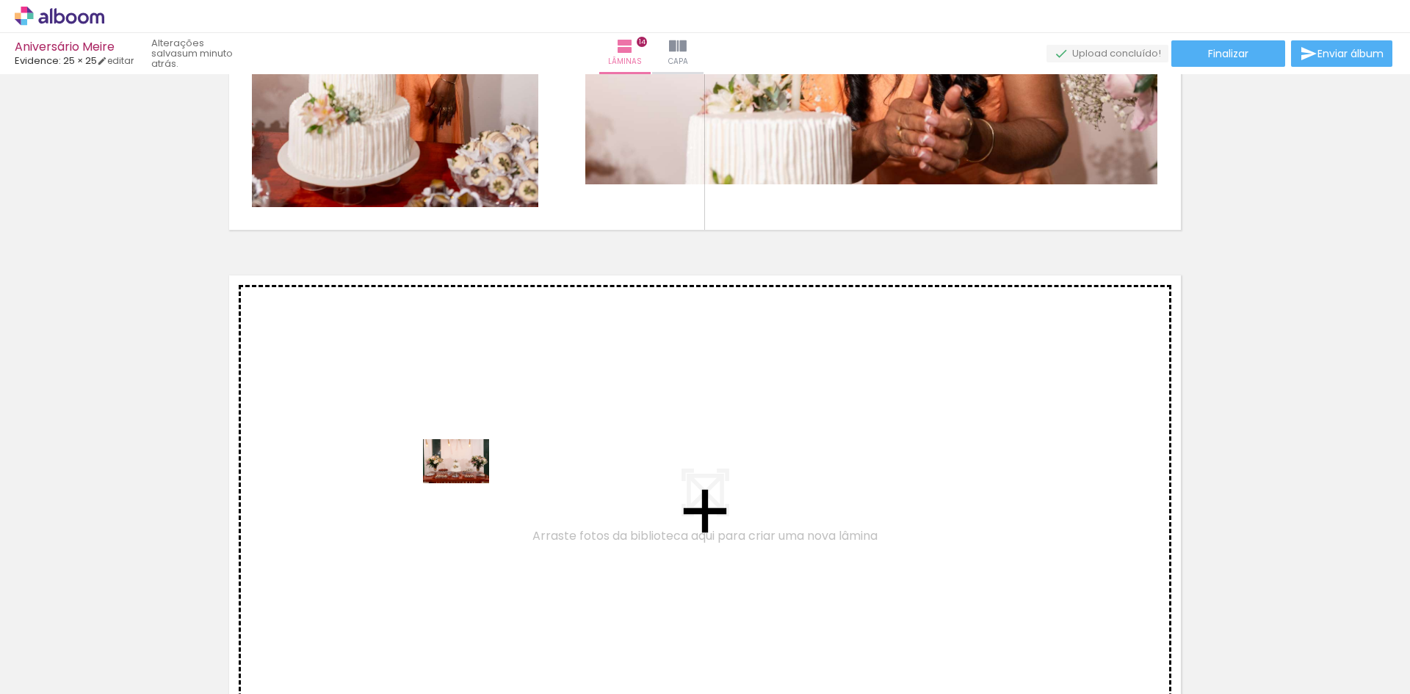
drag, startPoint x: 447, startPoint y: 671, endPoint x: 470, endPoint y: 462, distance: 210.7
click at [470, 462] on quentale-workspace at bounding box center [705, 347] width 1410 height 694
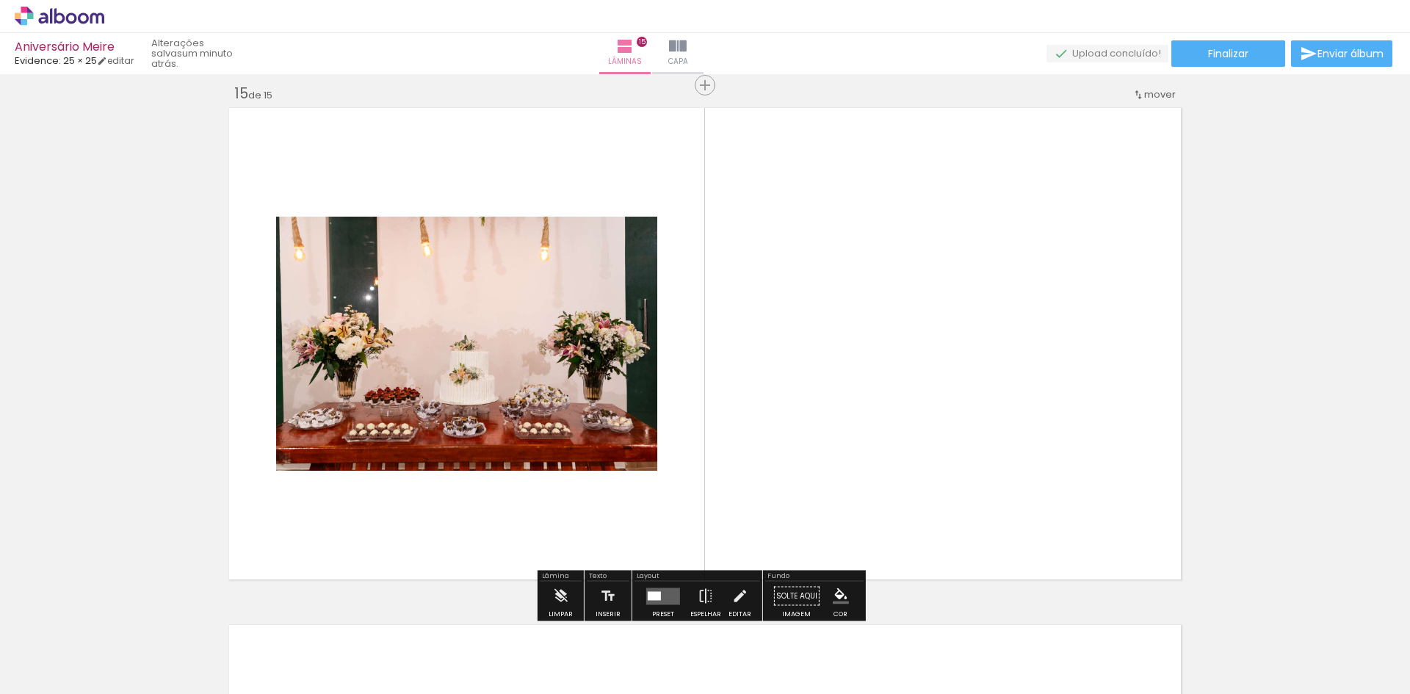
scroll to position [7259, 0]
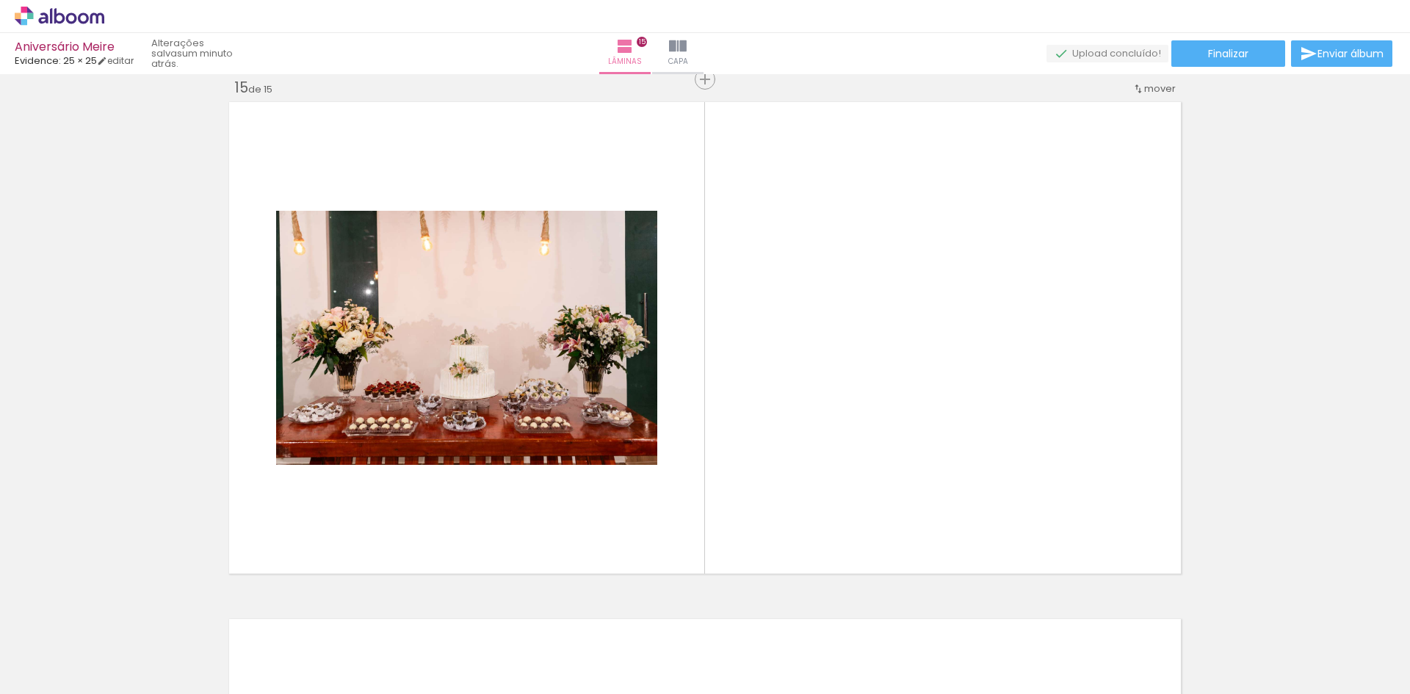
drag, startPoint x: 1356, startPoint y: 367, endPoint x: 1362, endPoint y: 292, distance: 75.9
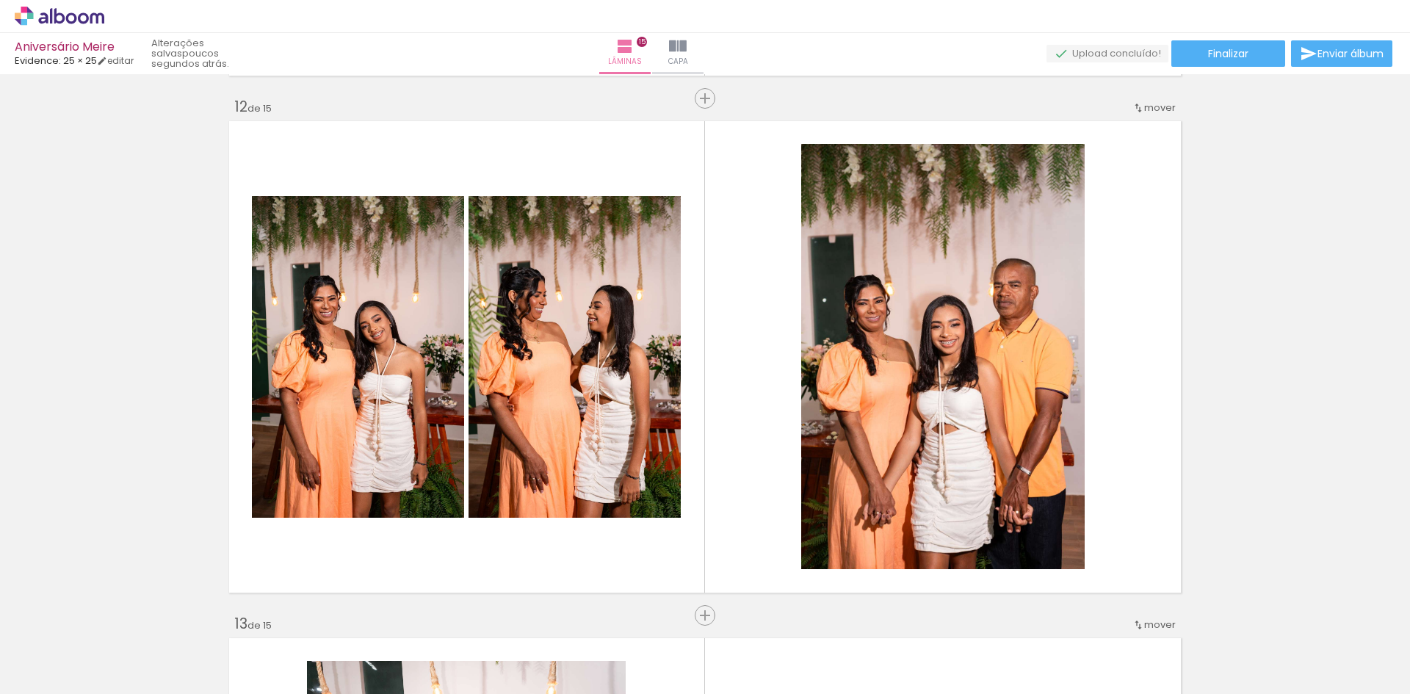
scroll to position [5672, 0]
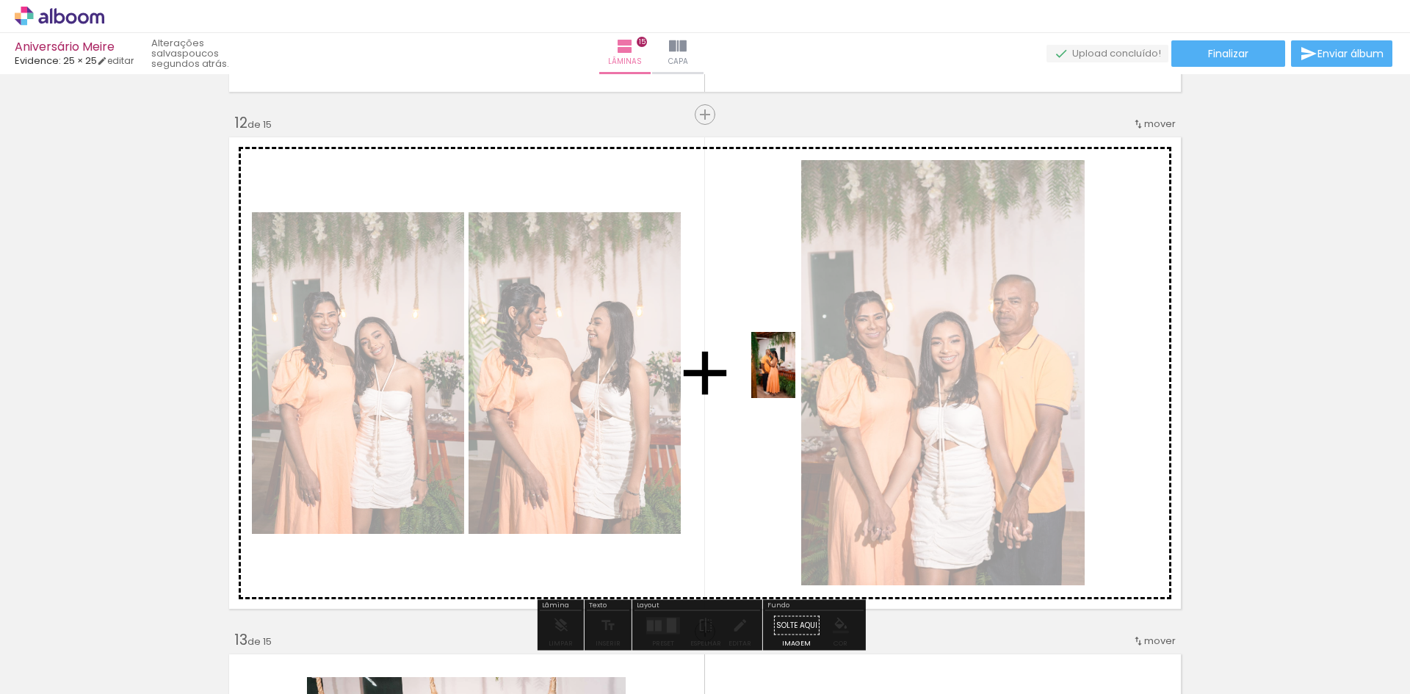
drag, startPoint x: 672, startPoint y: 478, endPoint x: 796, endPoint y: 376, distance: 160.2
click at [796, 376] on quentale-workspace at bounding box center [705, 347] width 1410 height 694
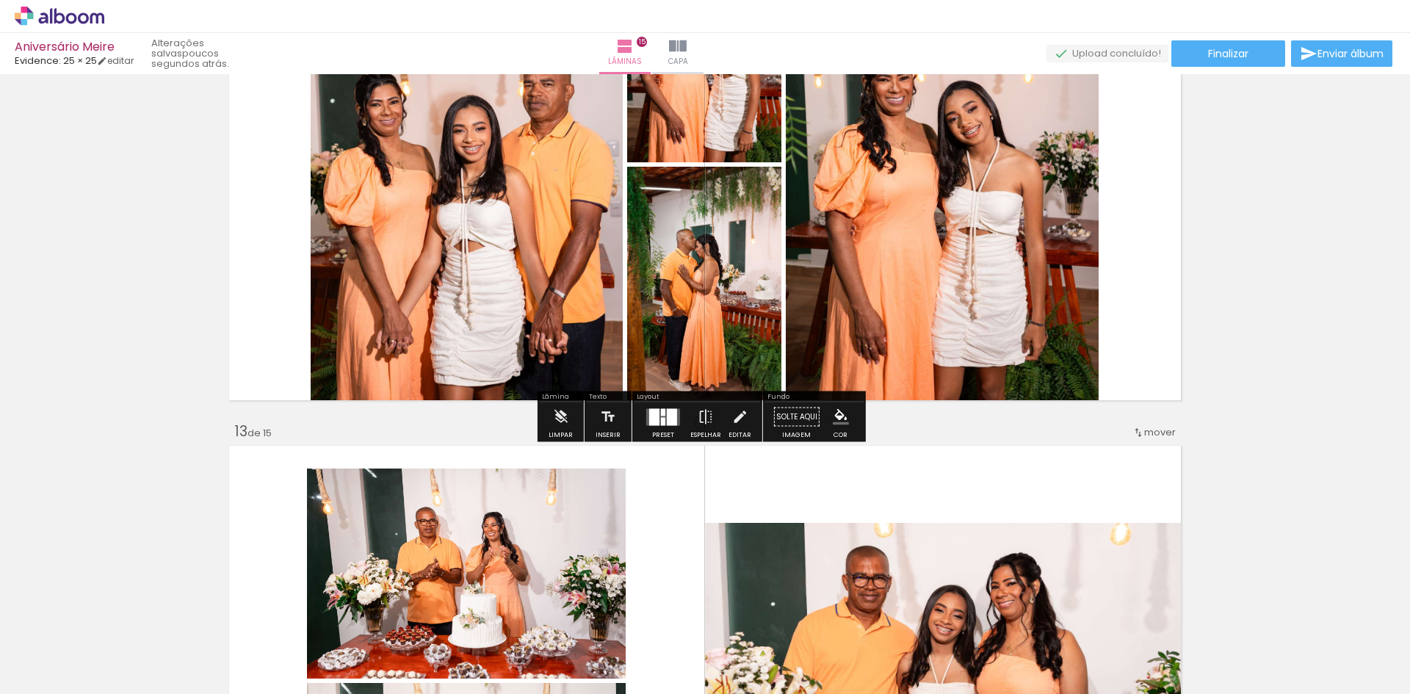
scroll to position [5891, 0]
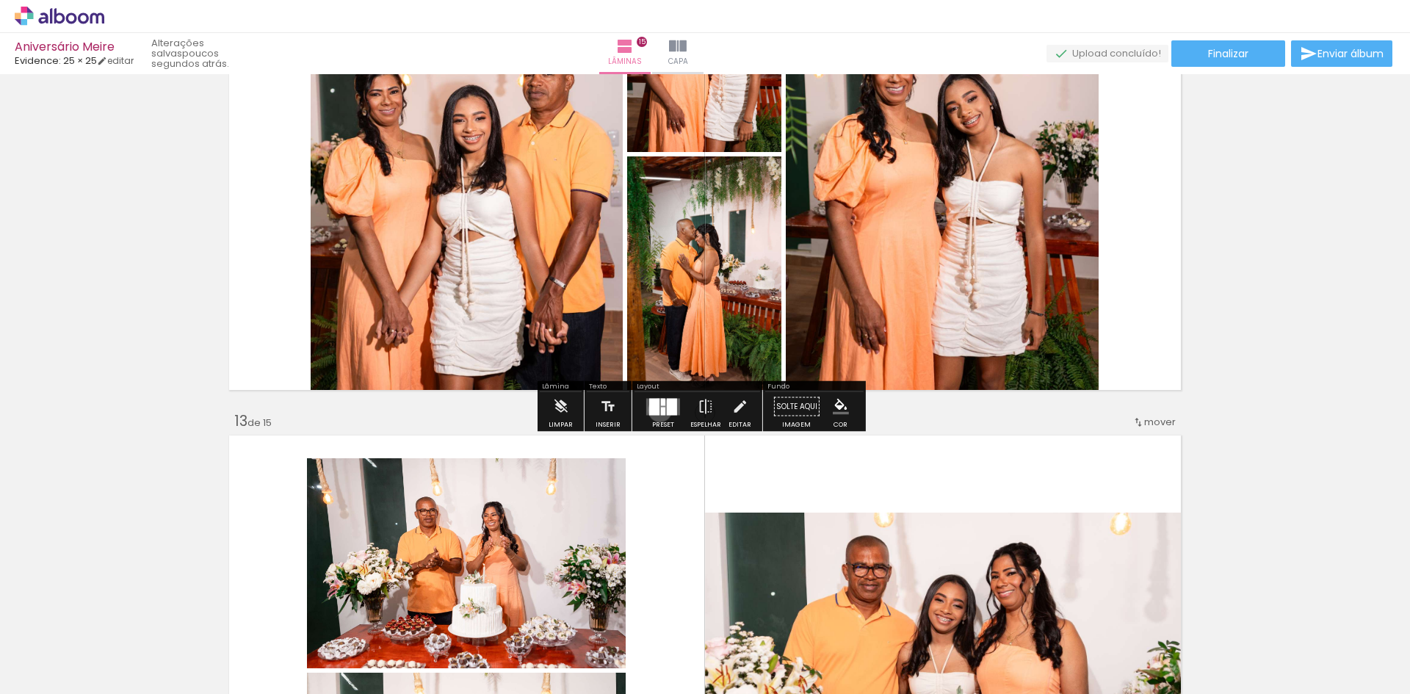
click at [657, 410] on quentale-layouter at bounding box center [663, 406] width 34 height 17
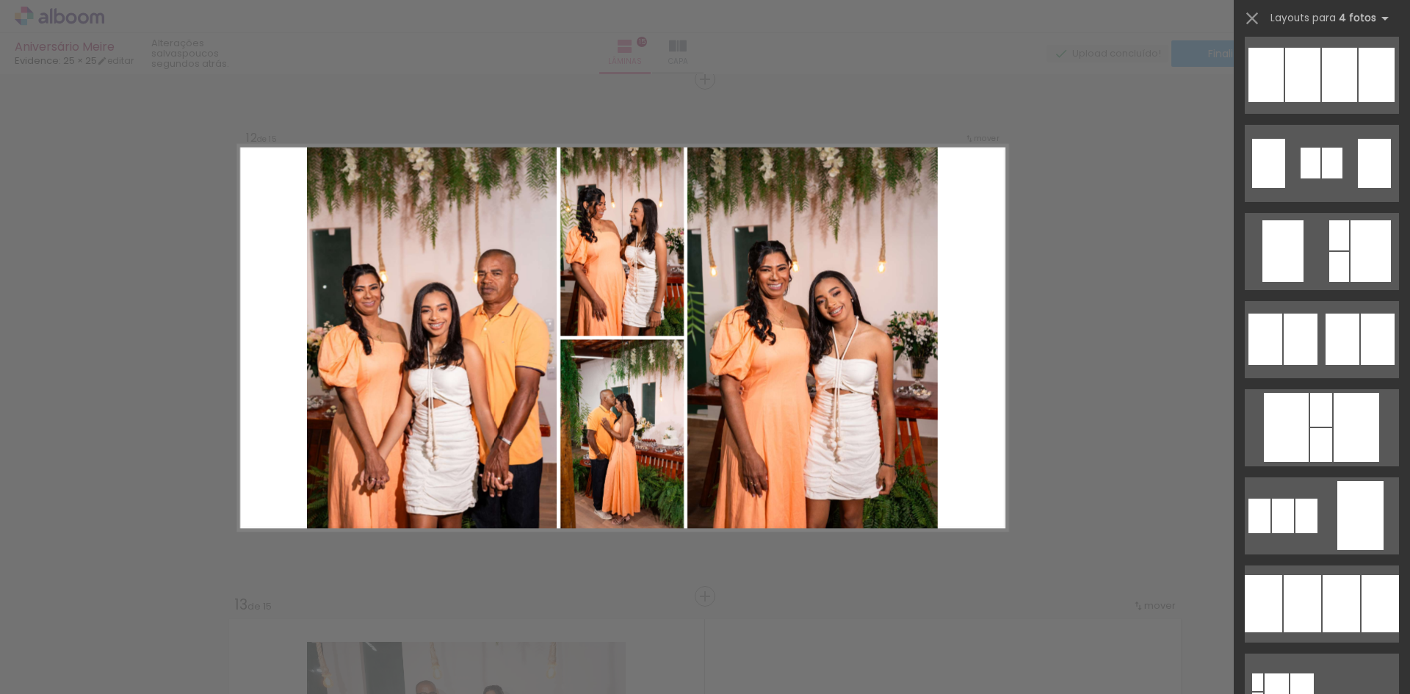
scroll to position [1142, 0]
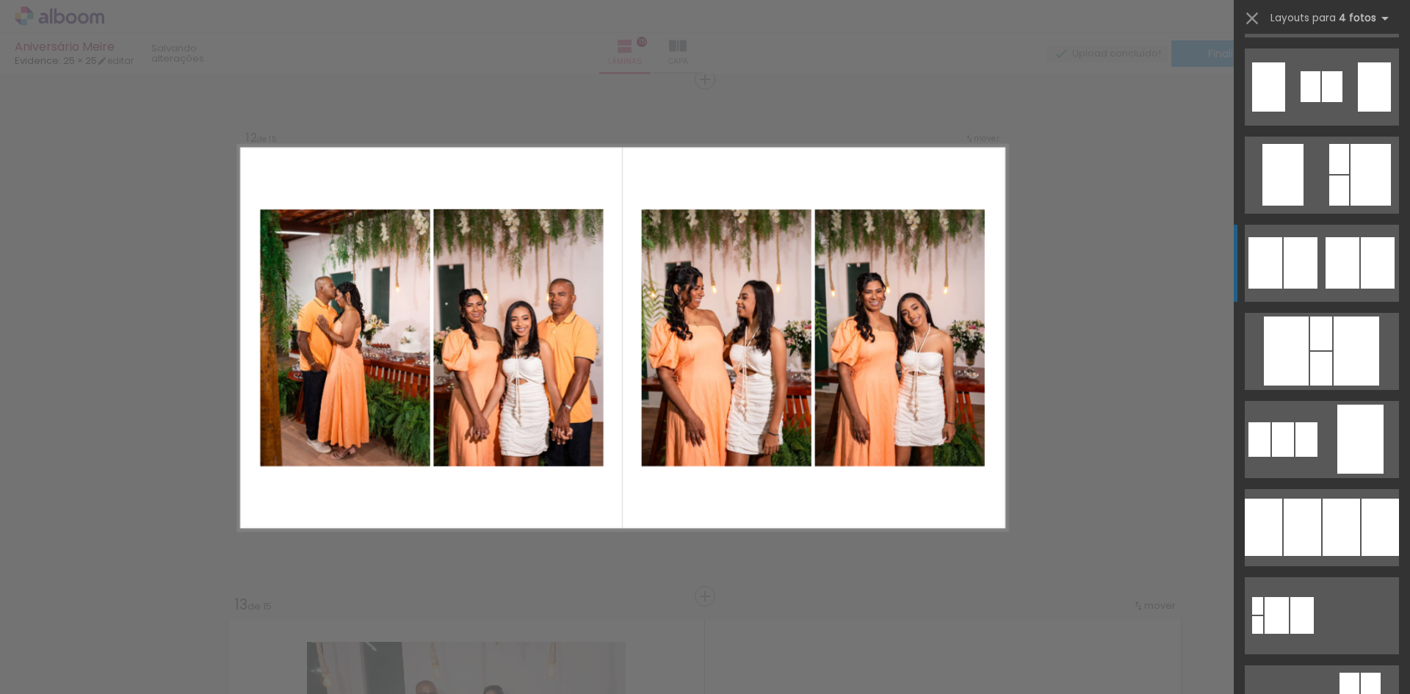
click at [1263, 597] on div at bounding box center [1257, 606] width 11 height 18
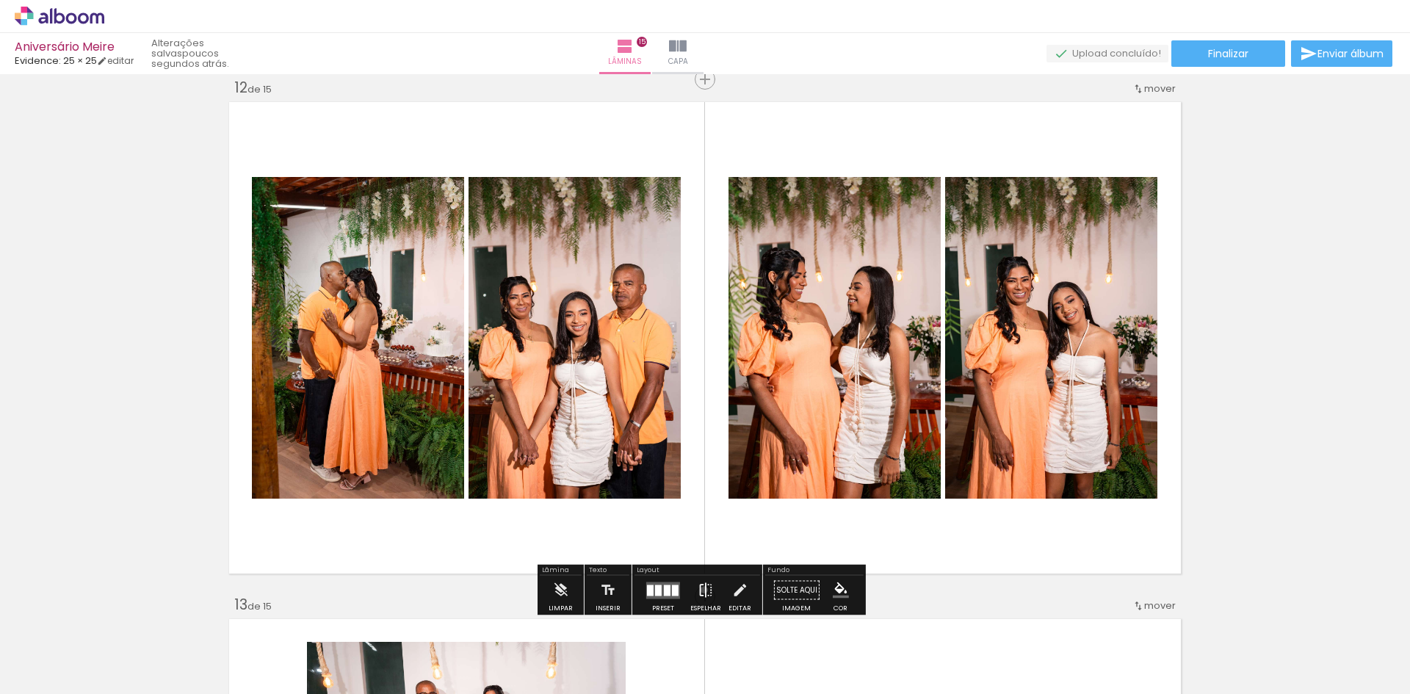
click at [701, 590] on iron-icon at bounding box center [706, 590] width 16 height 29
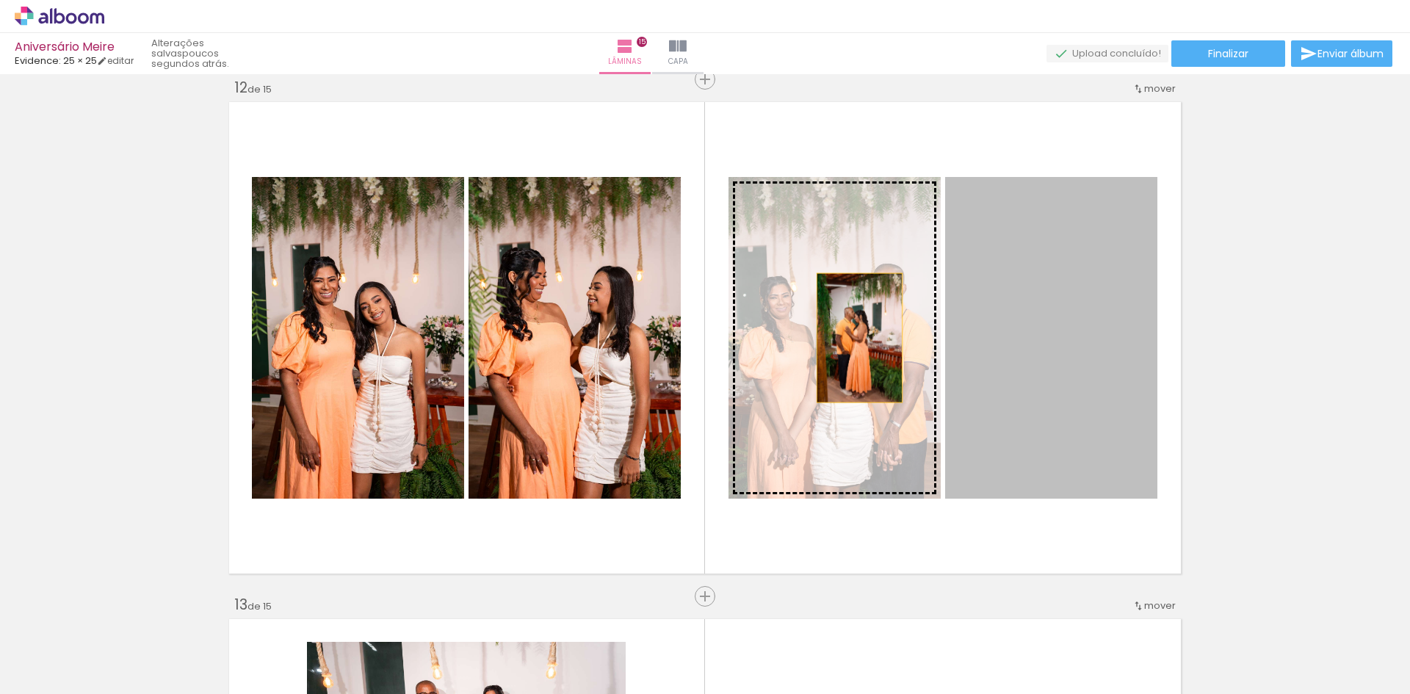
drag, startPoint x: 1024, startPoint y: 338, endPoint x: 838, endPoint y: 339, distance: 185.9
click at [0, 0] on slot at bounding box center [0, 0] width 0 height 0
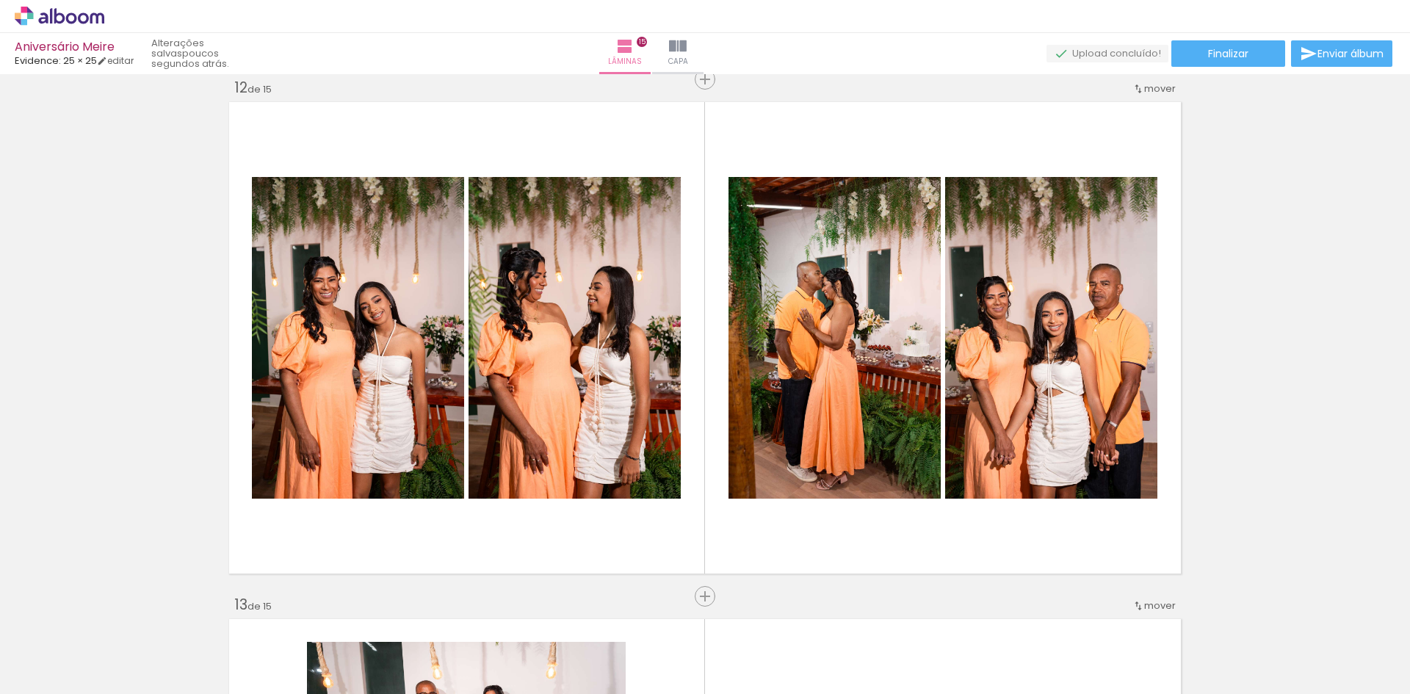
click at [1404, 73] on div "Aniversário Meire Evidence: 25 × 25 editar poucos segundos atrás. Lâminas 15 Ca…" at bounding box center [705, 37] width 1410 height 74
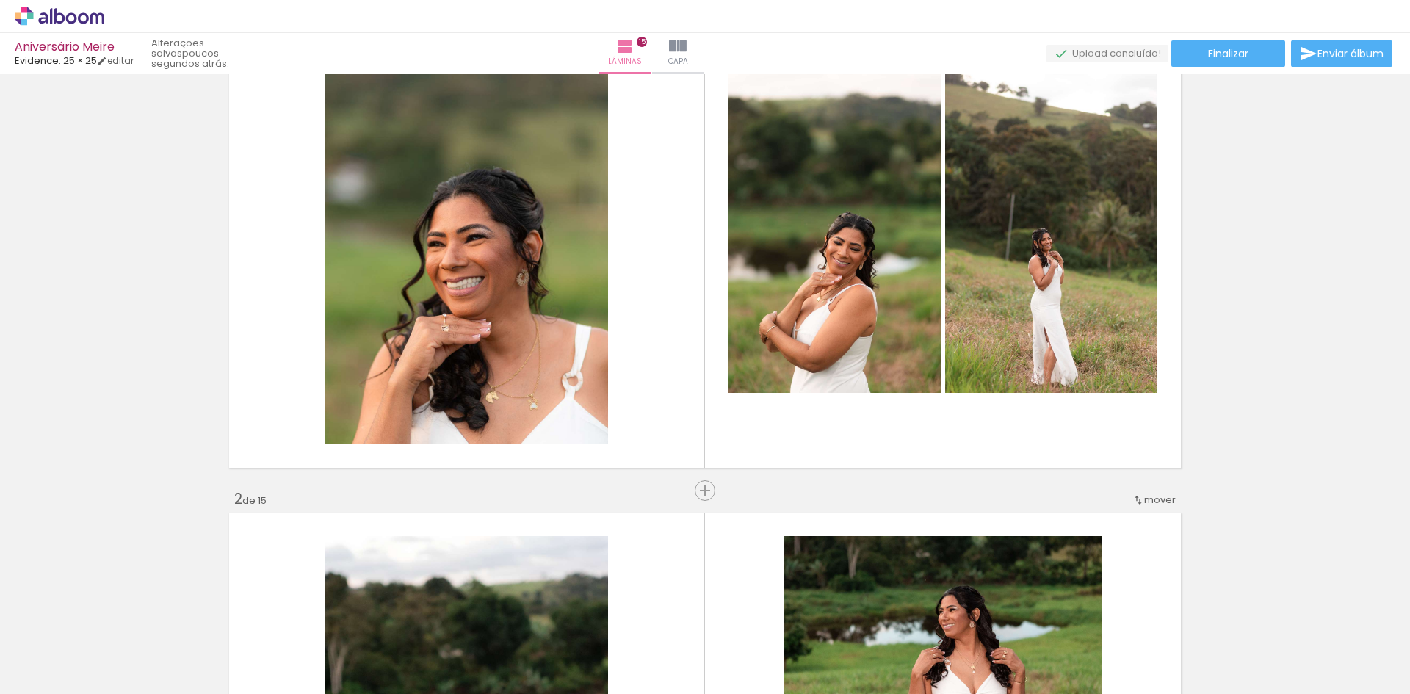
scroll to position [0, 0]
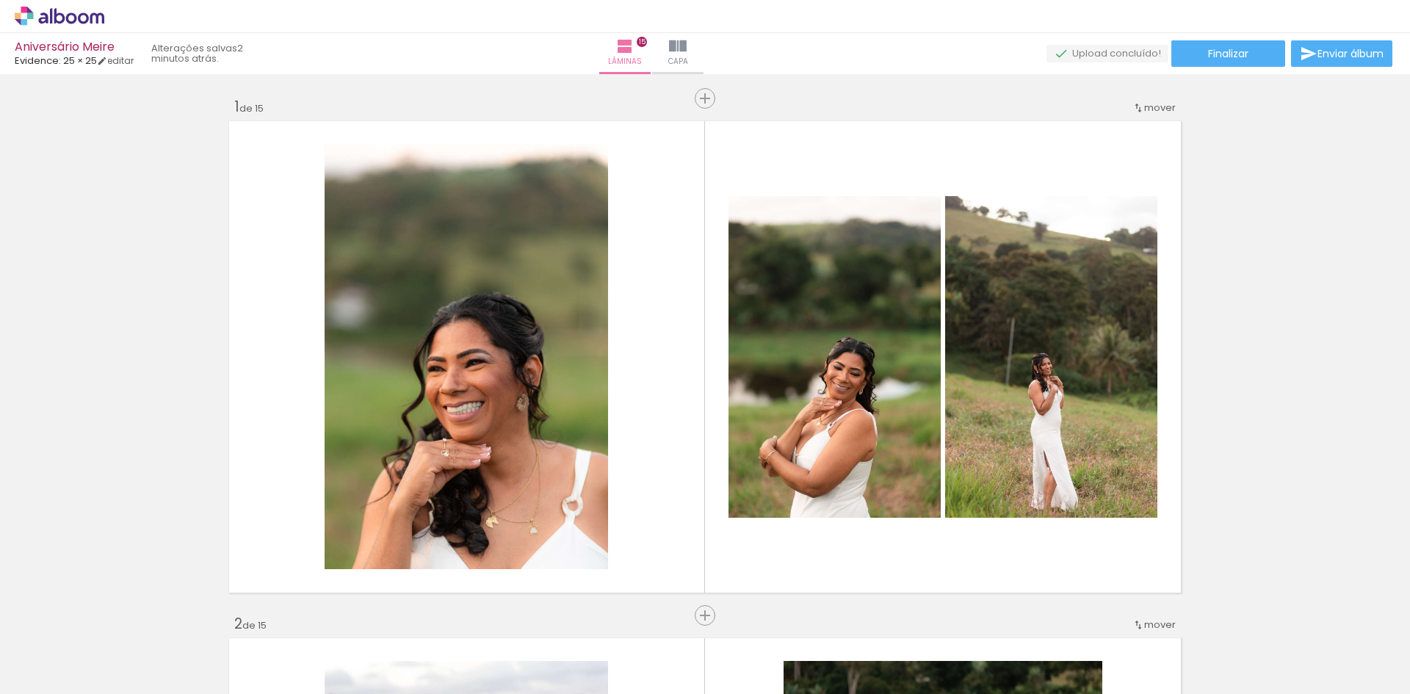
scroll to position [0, 2252]
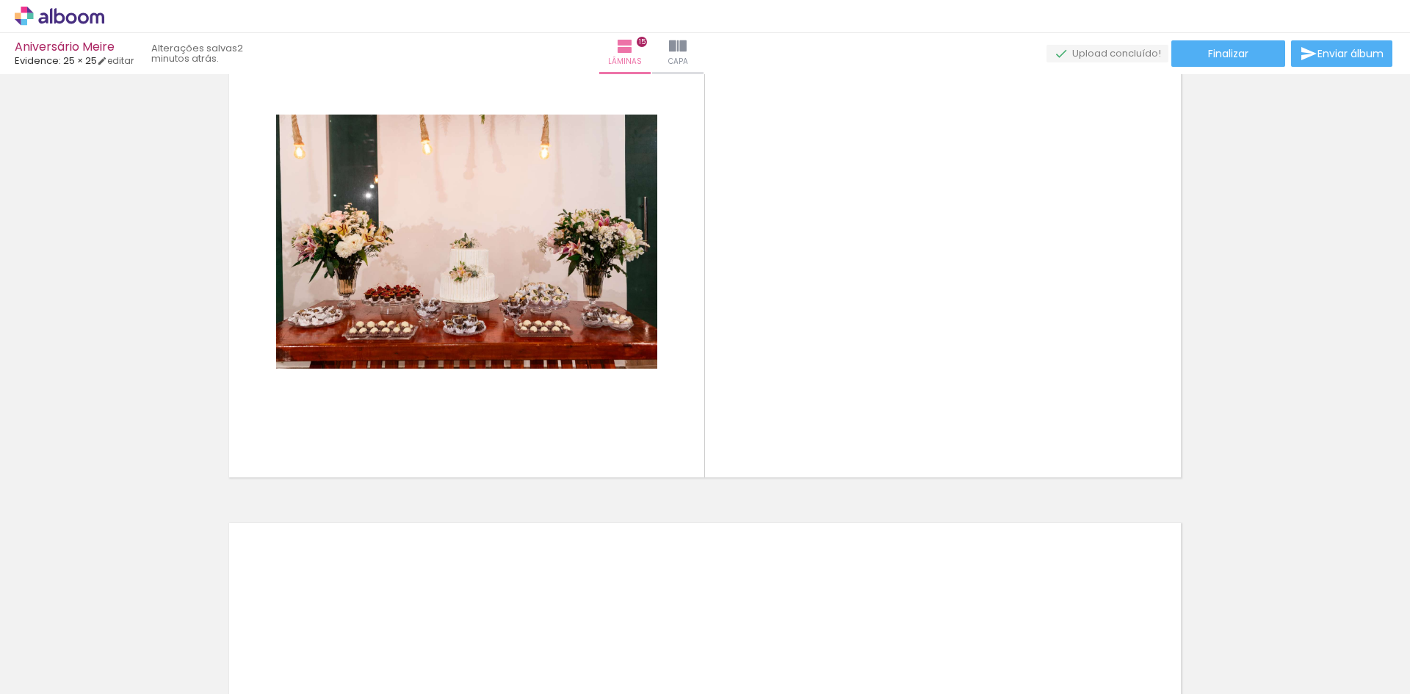
scroll to position [7136, 0]
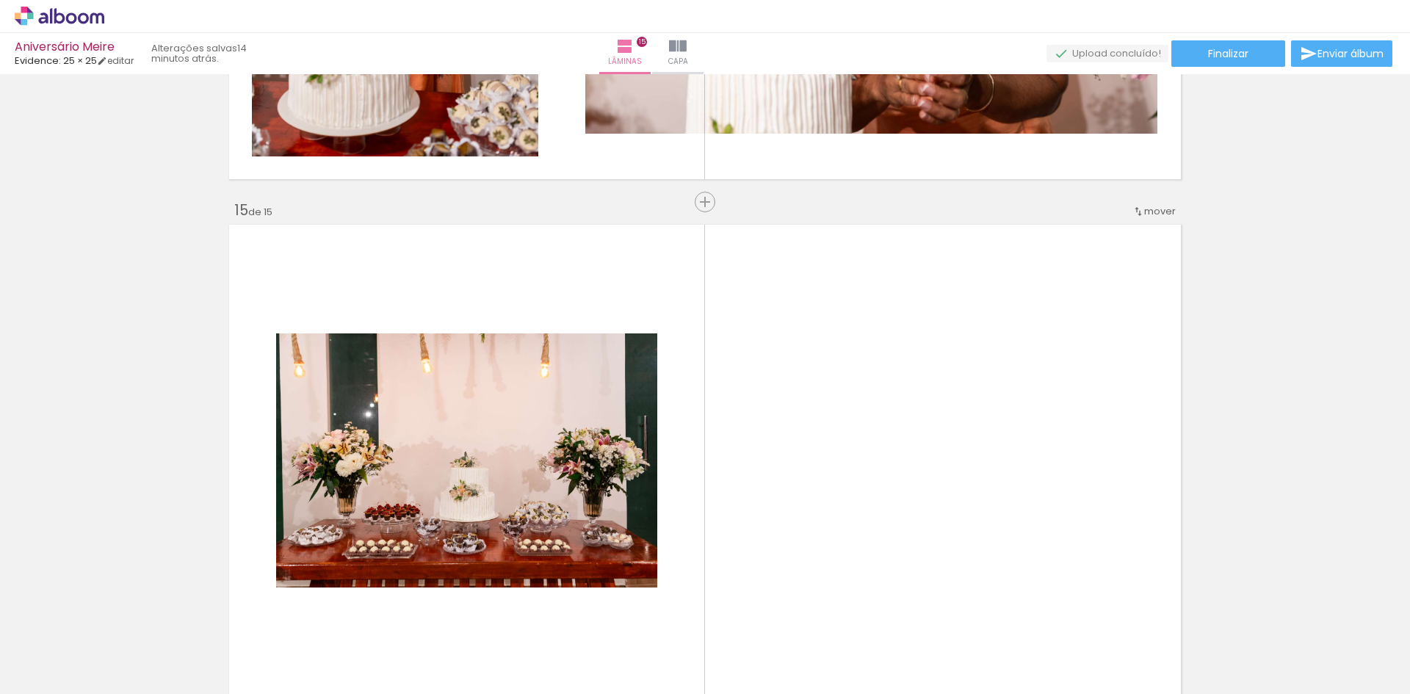
scroll to position [0, 2252]
